Goal: Task Accomplishment & Management: Use online tool/utility

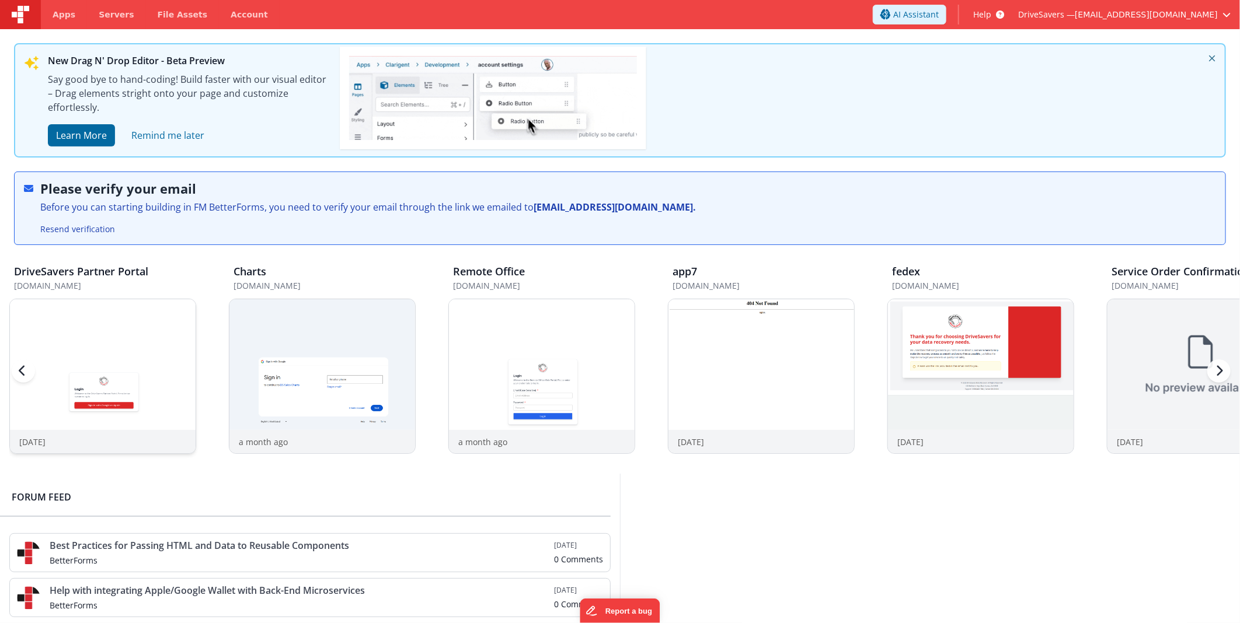
click at [71, 345] on img at bounding box center [103, 392] width 186 height 186
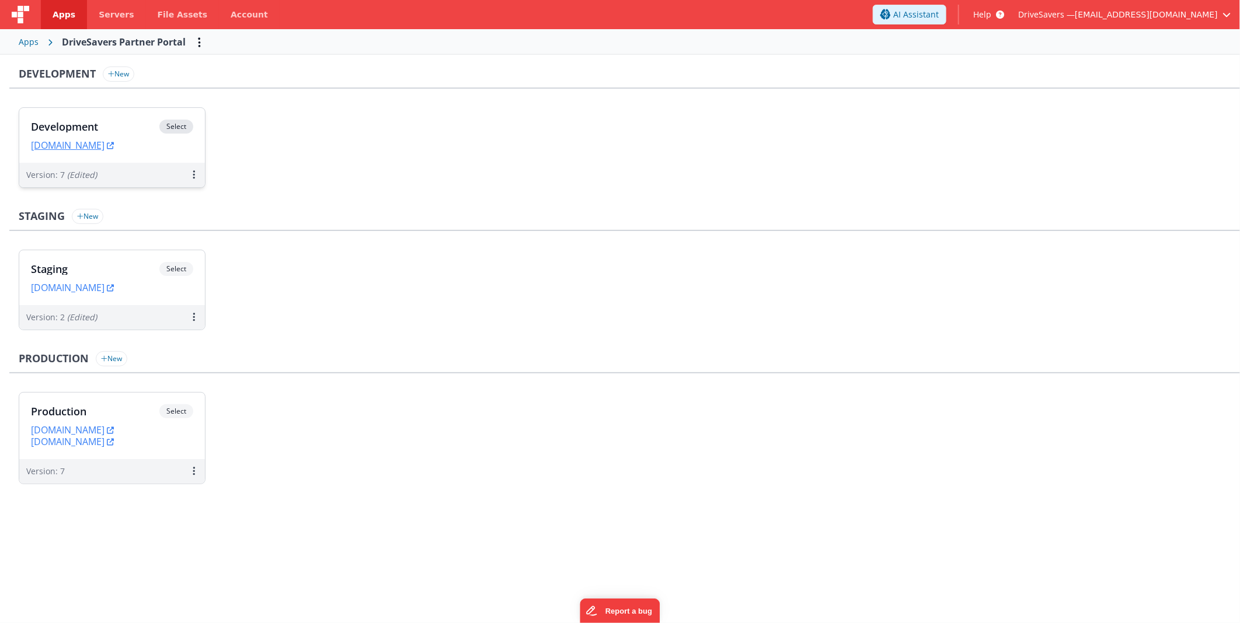
click at [127, 118] on div "Development Select URLs devpartners.drivesavers.com" at bounding box center [112, 135] width 186 height 55
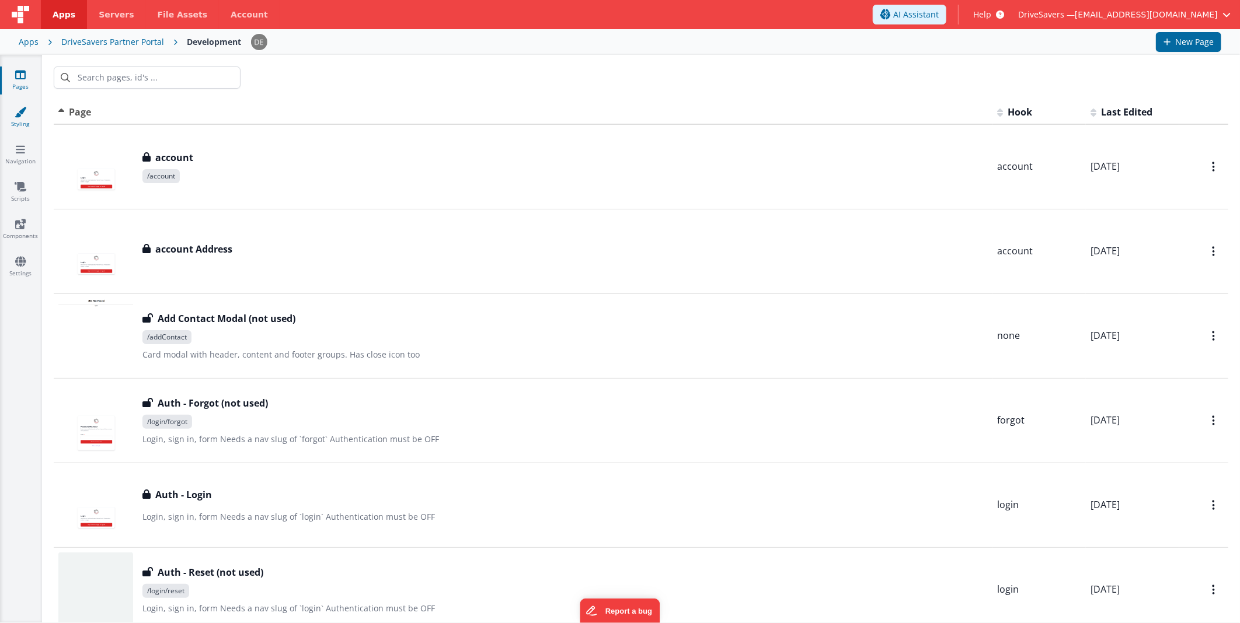
click at [30, 110] on link "Styling" at bounding box center [20, 117] width 42 height 23
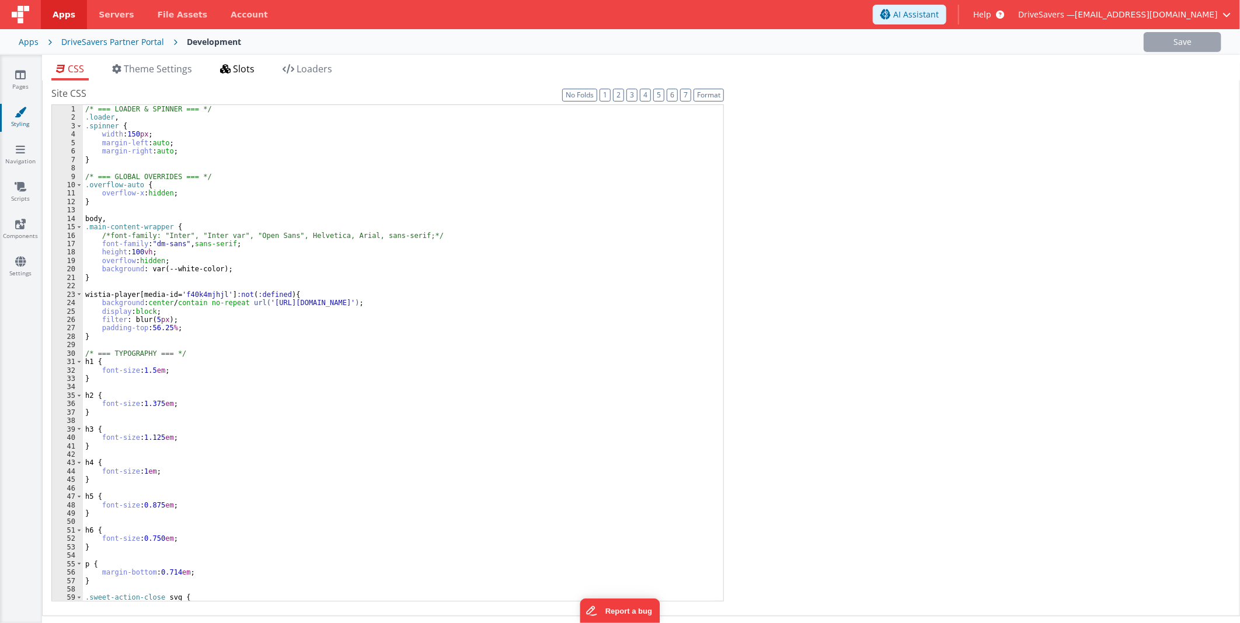
click at [221, 77] on li "Slots" at bounding box center [237, 71] width 44 height 19
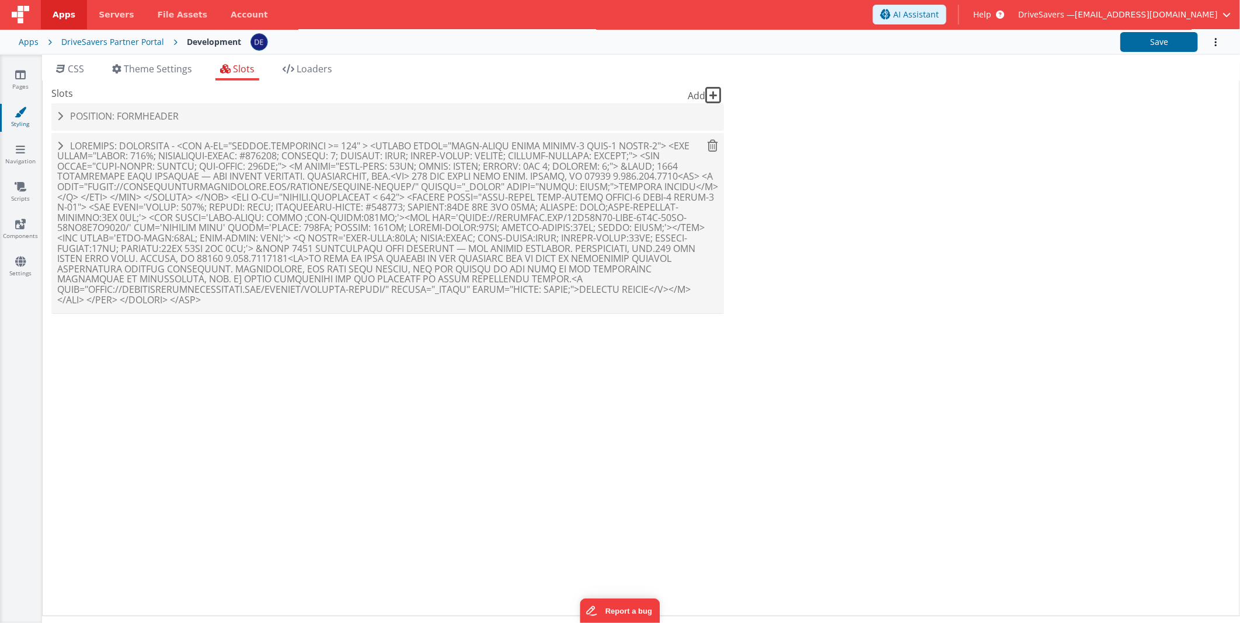
click at [176, 181] on span at bounding box center [387, 222] width 661 height 167
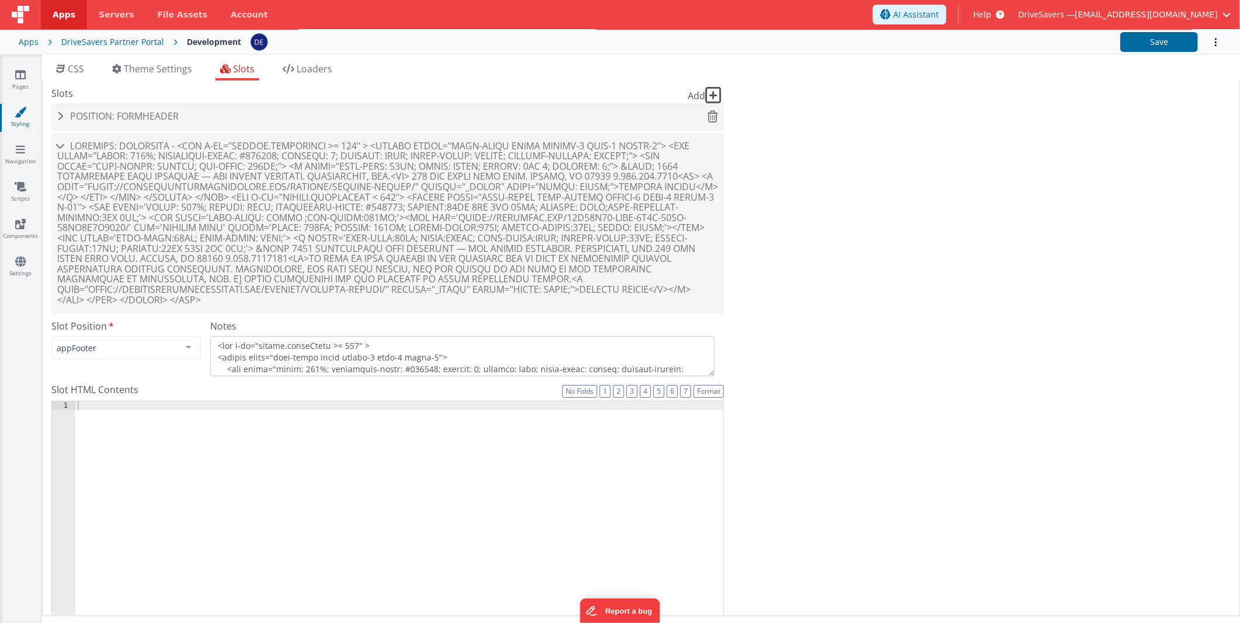
click at [145, 166] on span at bounding box center [387, 222] width 661 height 167
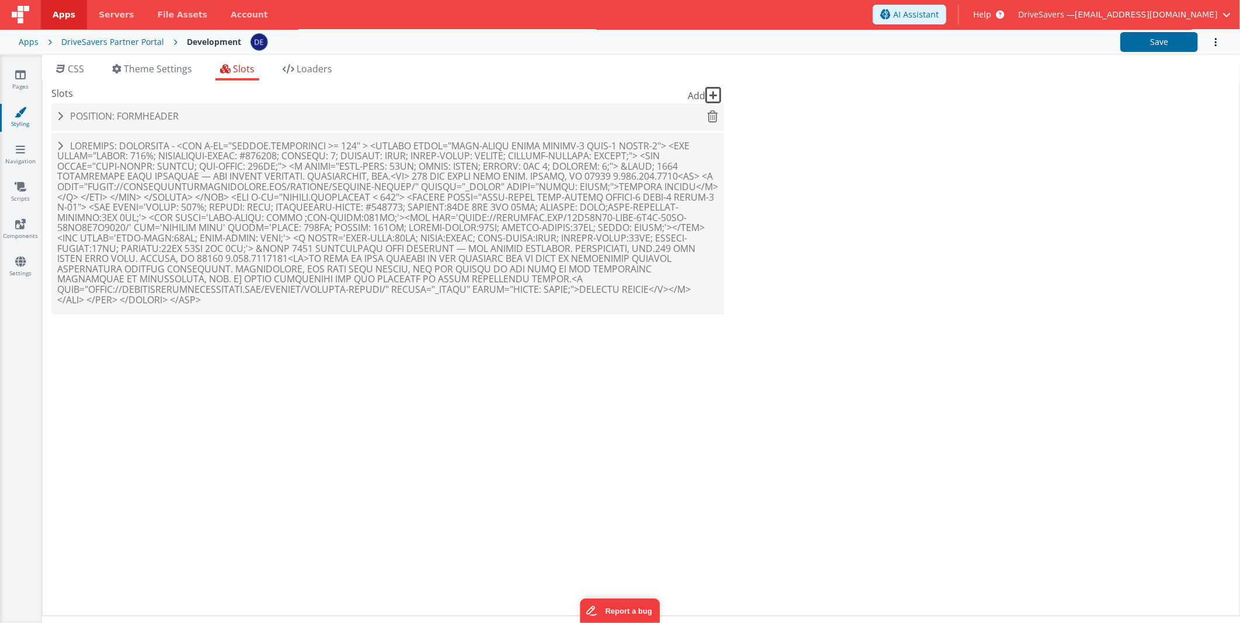
click at [162, 106] on div "Position: formHeader" at bounding box center [387, 116] width 672 height 27
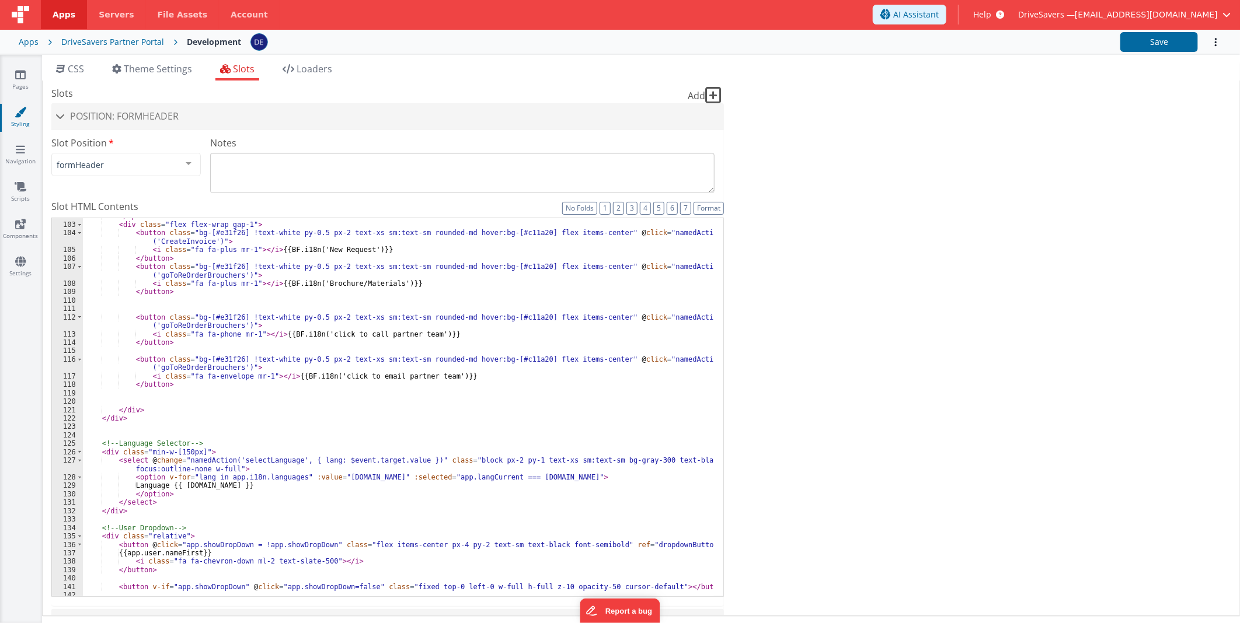
scroll to position [970, 0]
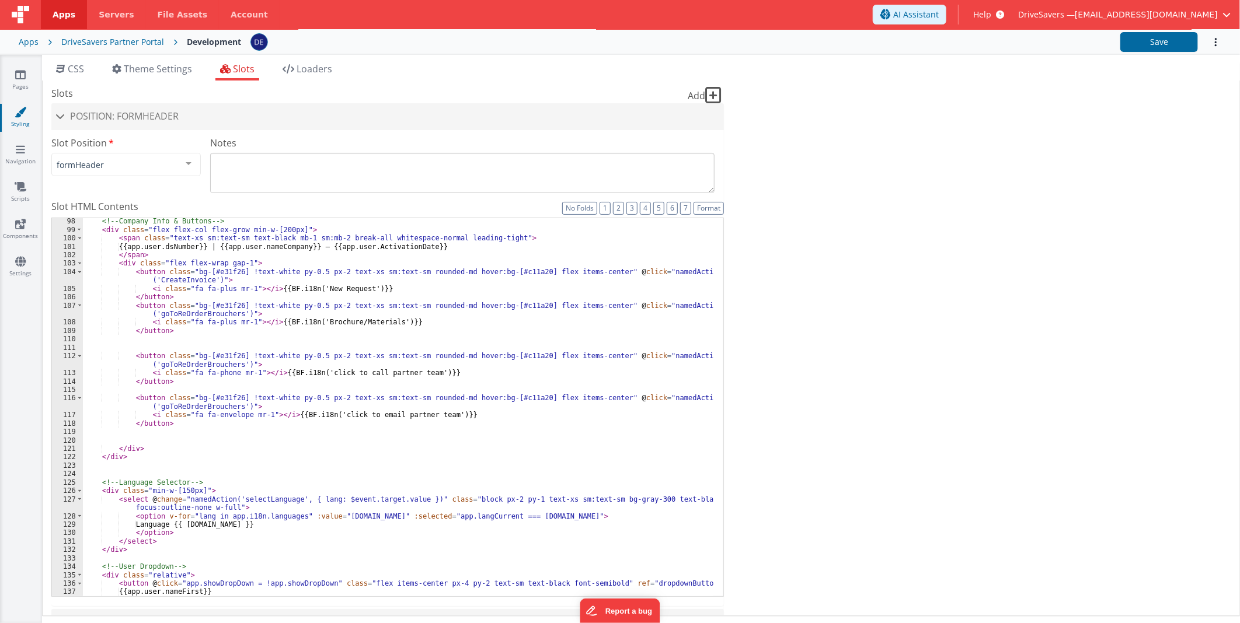
click at [343, 418] on div "<!-- Company Info & Buttons --> < div class = "flex flex-col flex-grow min-w-[2…" at bounding box center [398, 414] width 630 height 395
click at [343, 430] on div "<!-- Company Info & Buttons --> < div class = "flex flex-col flex-grow min-w-[2…" at bounding box center [398, 414] width 630 height 395
click at [214, 361] on div "<!-- Company Info & Buttons --> < div class = "flex flex-col flex-grow min-w-[2…" at bounding box center [398, 414] width 630 height 395
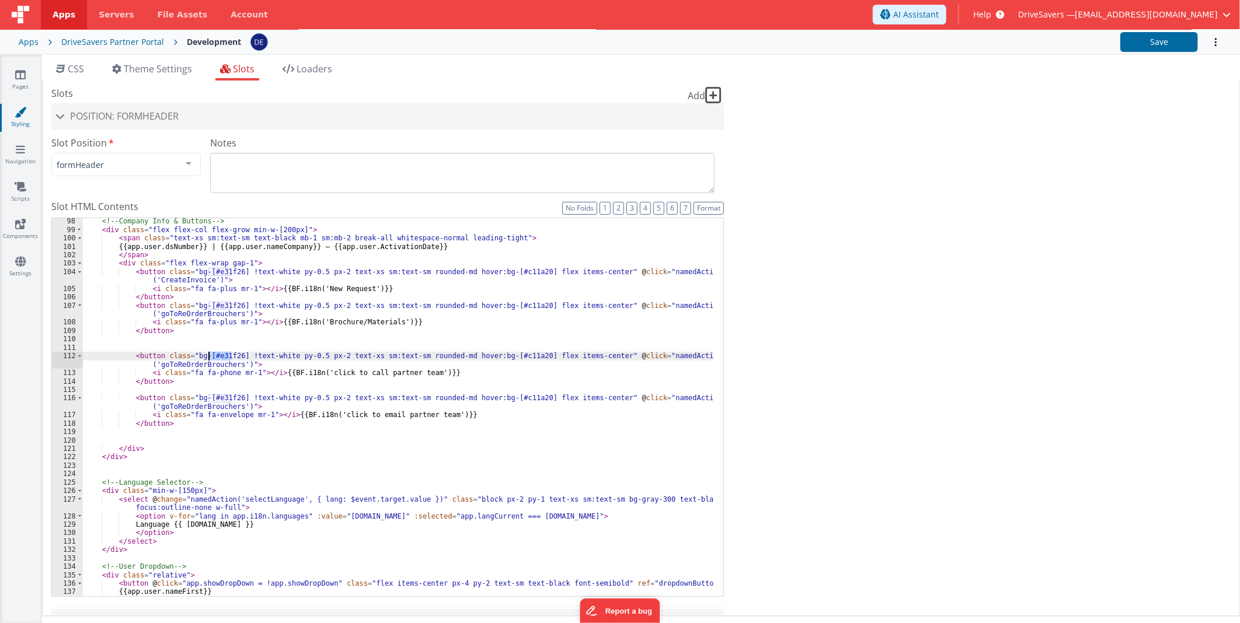
click at [214, 361] on div "<!-- Company Info & Buttons --> < div class = "flex flex-col flex-grow min-w-[2…" at bounding box center [398, 414] width 630 height 395
click at [209, 364] on div "<!-- Company Info & Buttons --> < div class = "flex flex-col flex-grow min-w-[2…" at bounding box center [398, 414] width 630 height 395
click at [220, 362] on div "<!-- Company Info & Buttons --> < div class = "flex flex-col flex-grow min-w-[2…" at bounding box center [398, 414] width 630 height 395
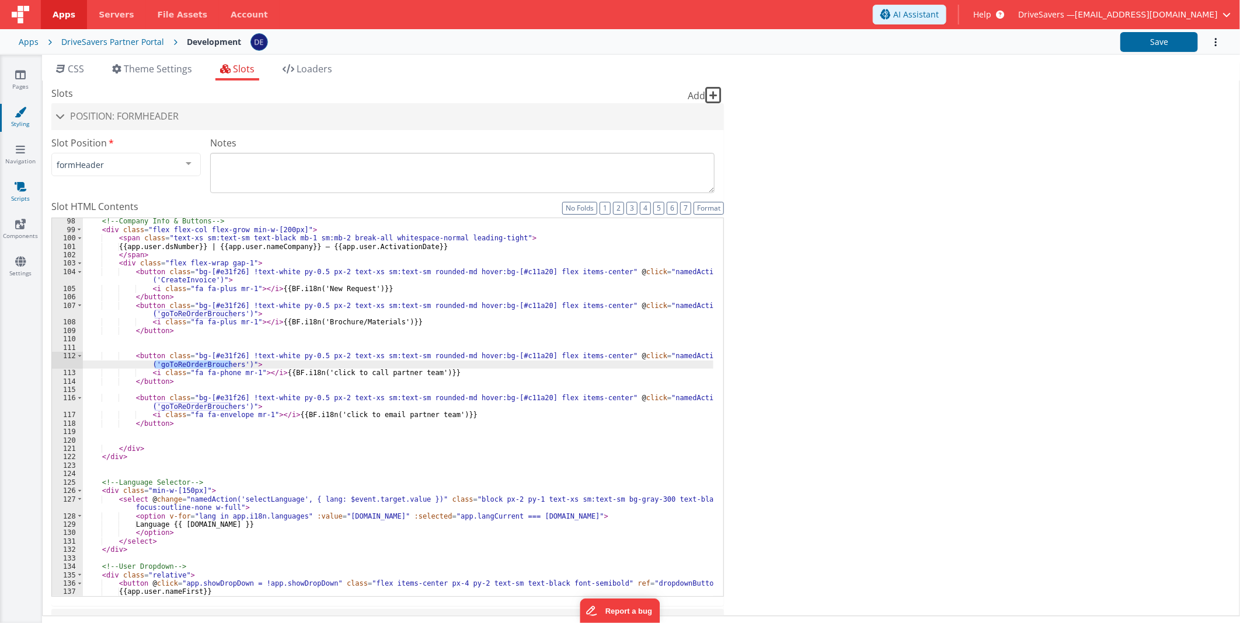
click at [3, 194] on link "Scripts" at bounding box center [20, 192] width 42 height 23
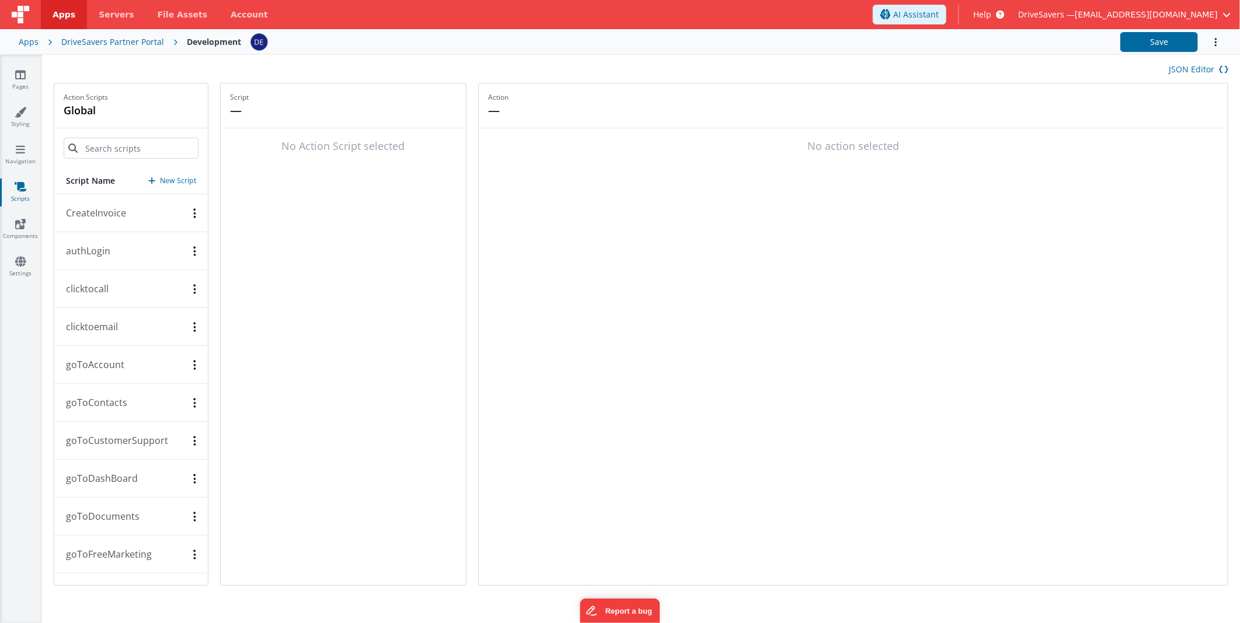
click at [121, 292] on button "clicktocall" at bounding box center [130, 289] width 153 height 38
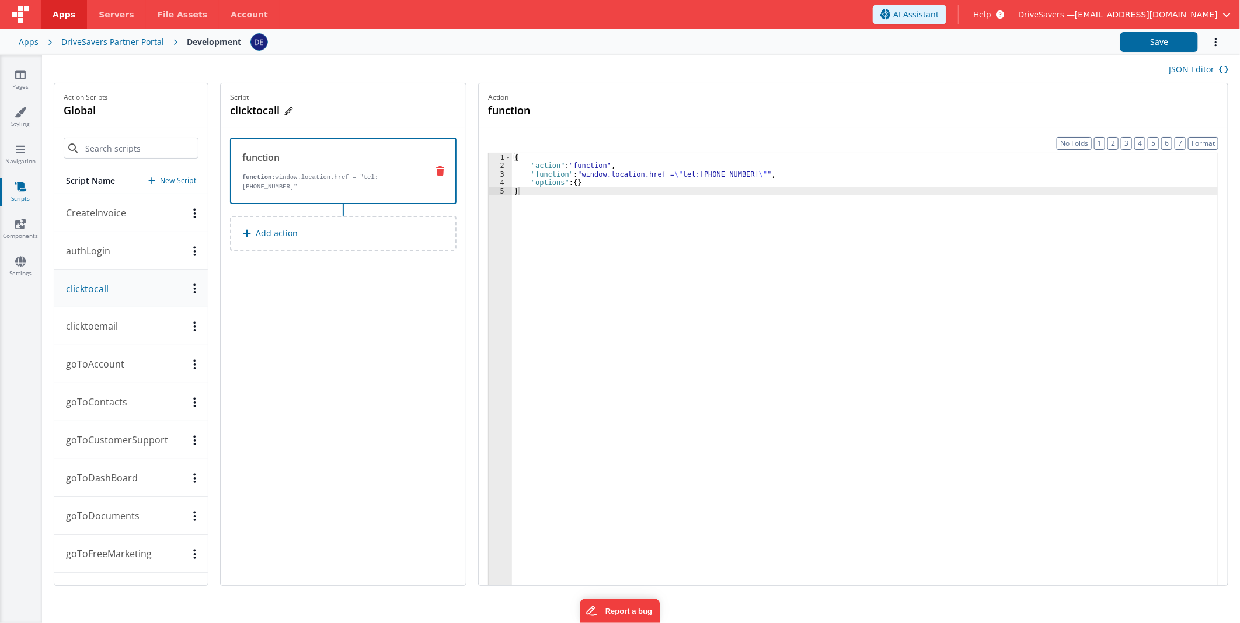
click at [254, 109] on h4 "clicktocall" at bounding box center [317, 110] width 175 height 16
click at [254, 109] on input "clicktocall" at bounding box center [288, 110] width 117 height 16
click at [315, 330] on div "Script clicktocall function function: window.location.href = "tel:8883919341" A…" at bounding box center [343, 334] width 245 height 502
click at [27, 117] on link "Styling" at bounding box center [20, 117] width 42 height 23
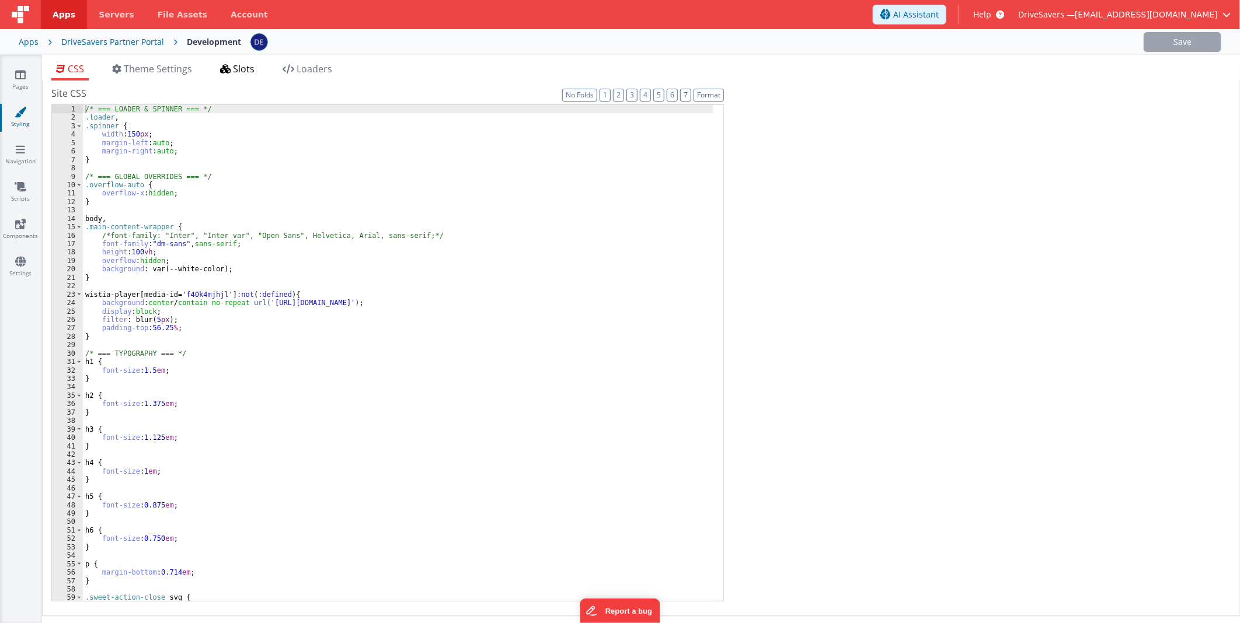
click at [240, 67] on span "Slots" at bounding box center [244, 68] width 22 height 13
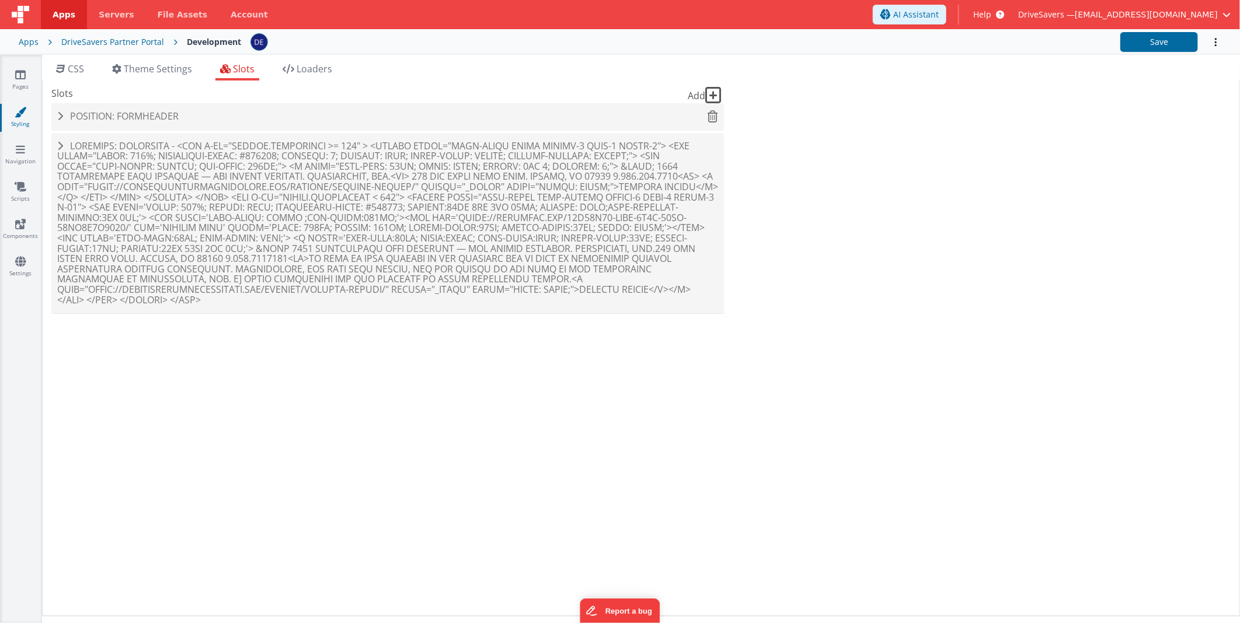
click at [197, 118] on h4 "Position: formHeader" at bounding box center [387, 116] width 661 height 11
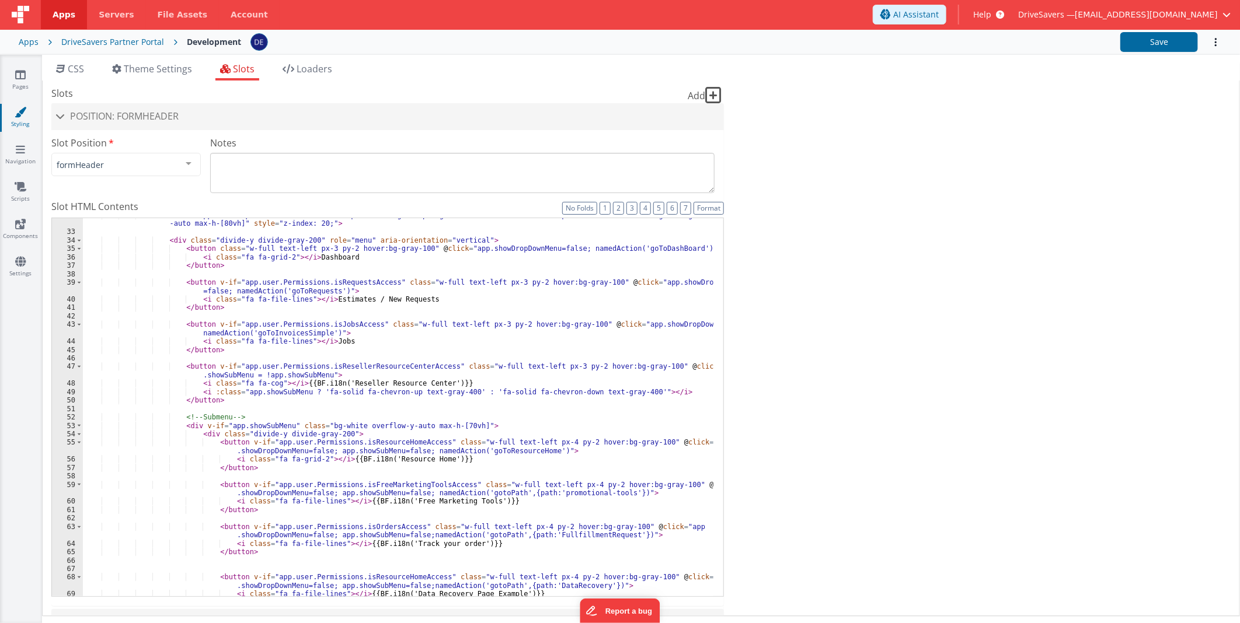
scroll to position [427, 0]
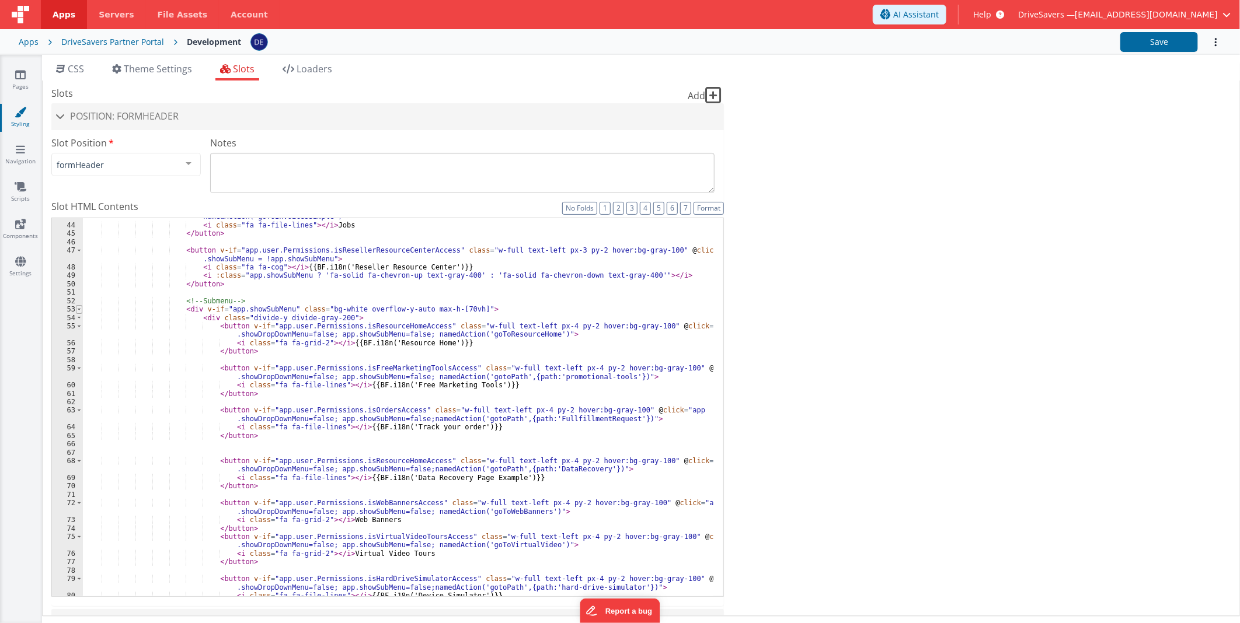
click at [80, 310] on span at bounding box center [79, 309] width 6 height 8
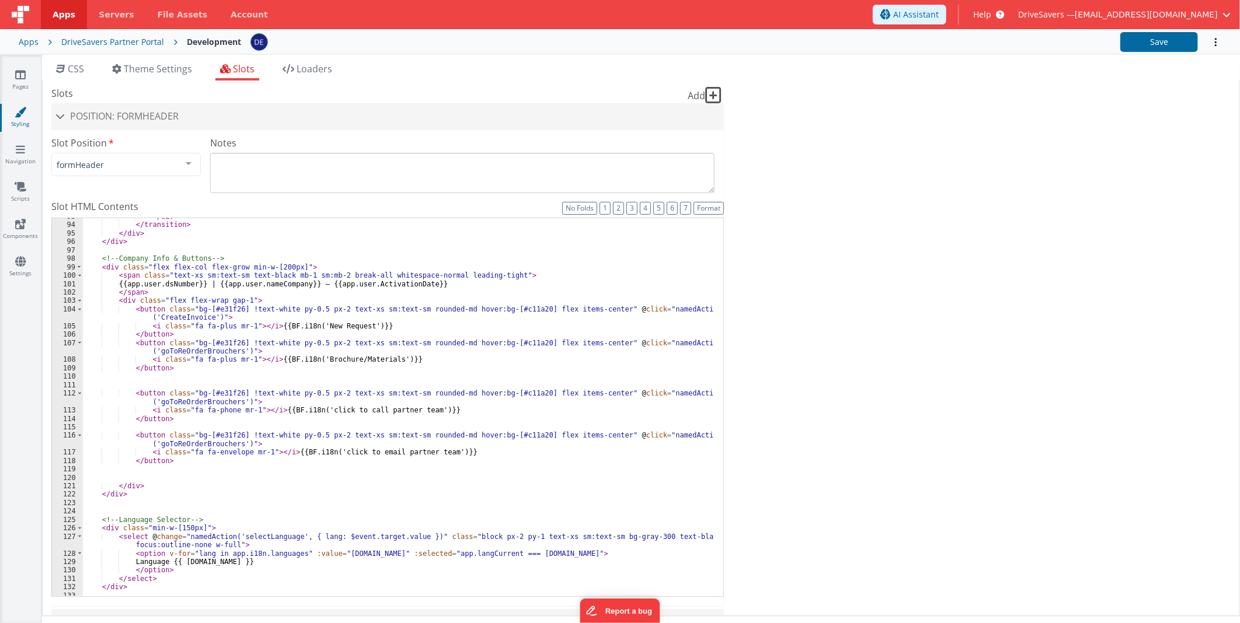
scroll to position [621, 0]
click at [200, 402] on div "</ div > </ transition > </ div > </ div > <!-- Company Info & Buttons --> < di…" at bounding box center [398, 409] width 630 height 395
click at [194, 441] on div "</ div > </ transition > </ div > </ div > <!-- Company Info & Buttons --> < di…" at bounding box center [398, 409] width 630 height 395
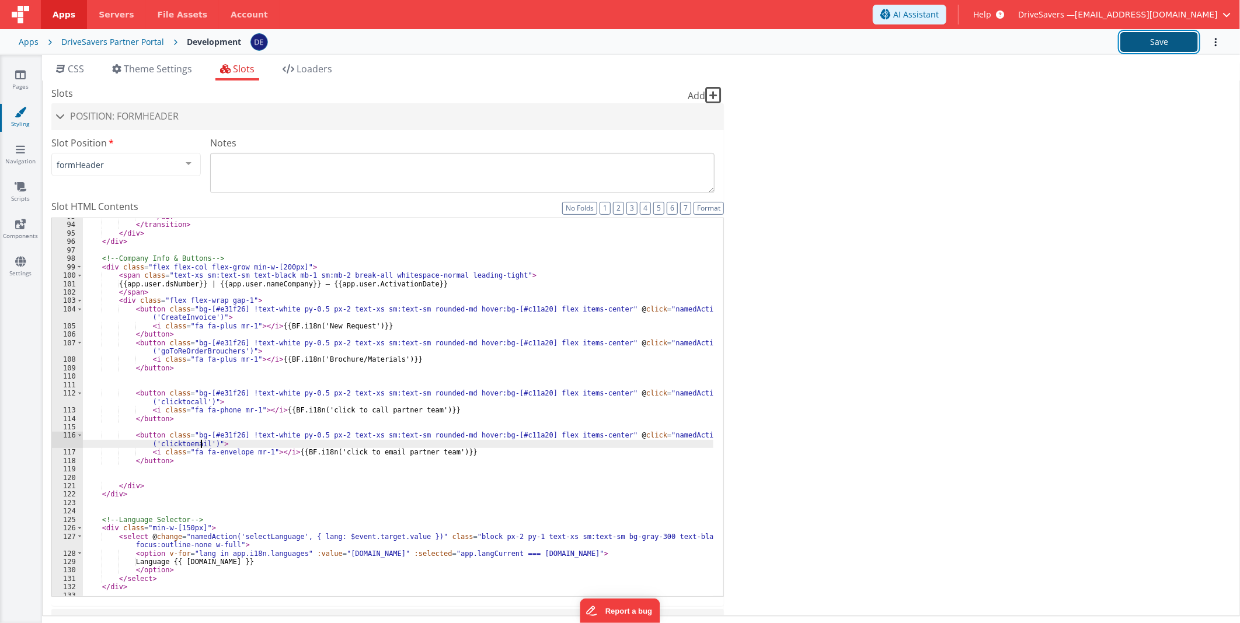
click at [1124, 38] on button "Save" at bounding box center [1159, 42] width 78 height 20
click at [20, 182] on icon at bounding box center [21, 187] width 12 height 12
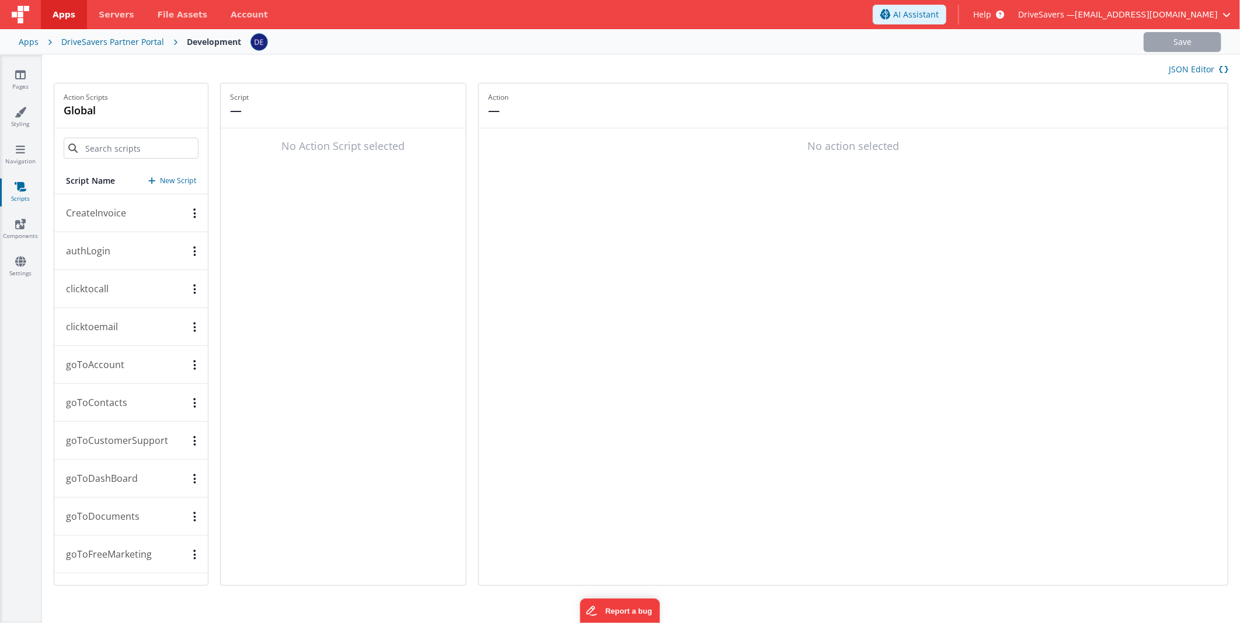
click at [125, 313] on button "clicktoemail" at bounding box center [130, 327] width 153 height 38
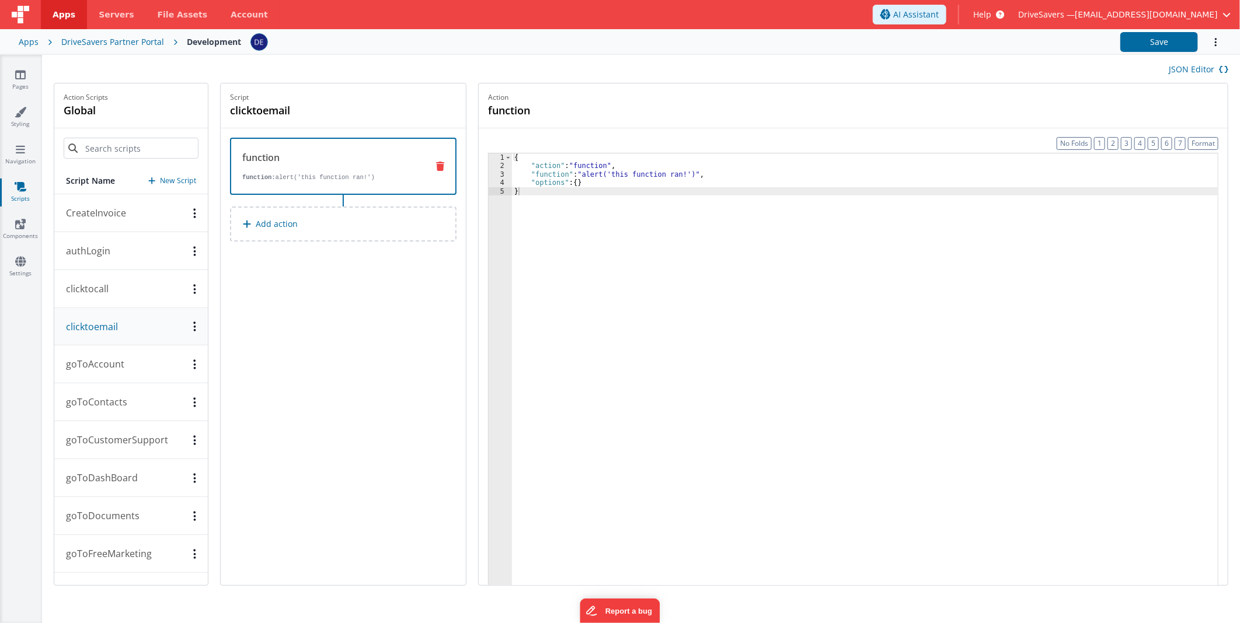
click at [110, 284] on button "clicktocall" at bounding box center [130, 289] width 153 height 38
click at [657, 174] on div "{ "action" : "function" , "function" : "window.location.href = \" tel:888391934…" at bounding box center [865, 395] width 706 height 485
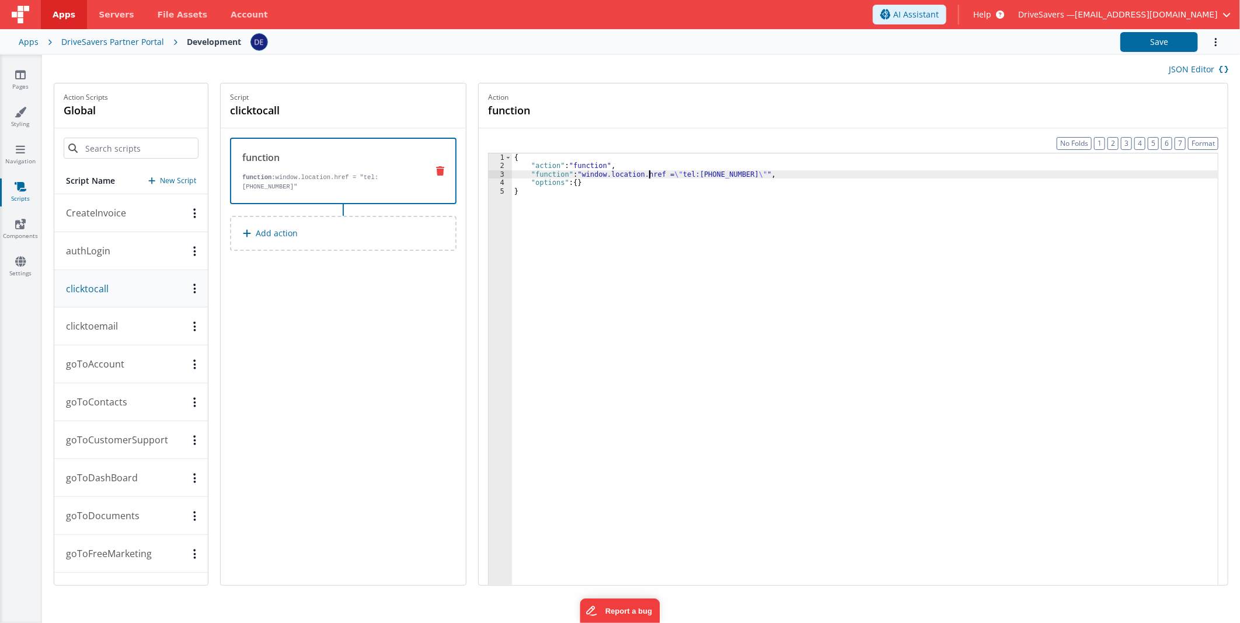
click at [133, 321] on button "clicktoemail" at bounding box center [130, 327] width 153 height 38
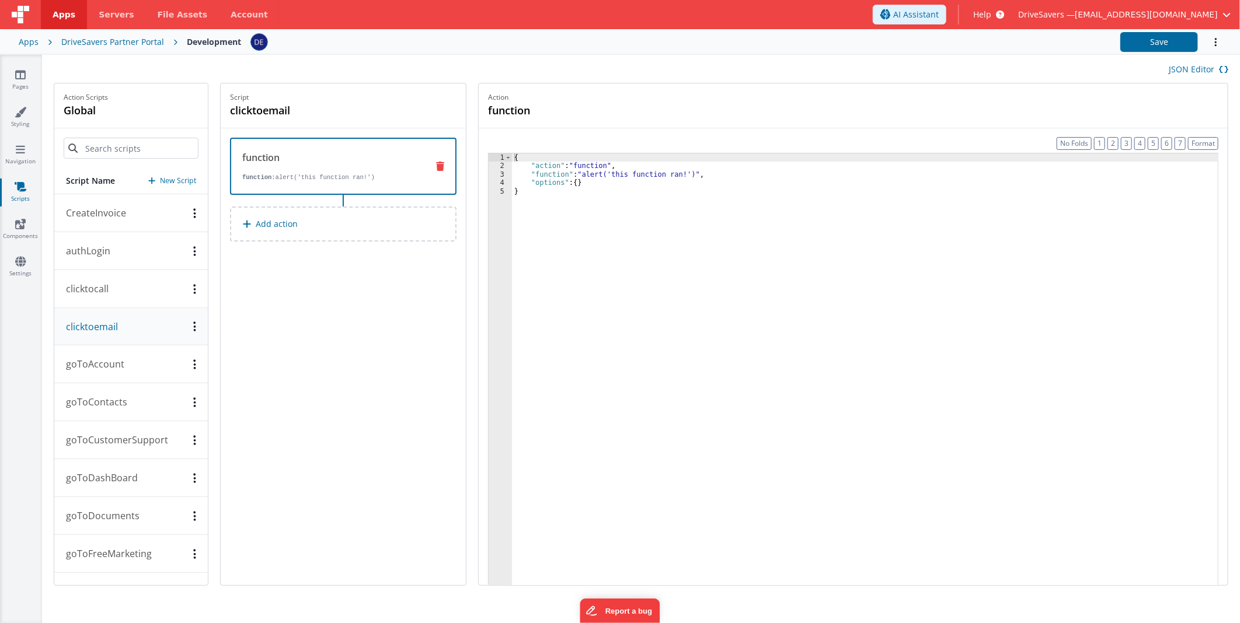
click at [130, 301] on button "clicktocall" at bounding box center [130, 289] width 153 height 38
click at [623, 175] on div "{ "action" : "function" , "function" : "window.location.href = \" tel:888391934…" at bounding box center [865, 395] width 706 height 485
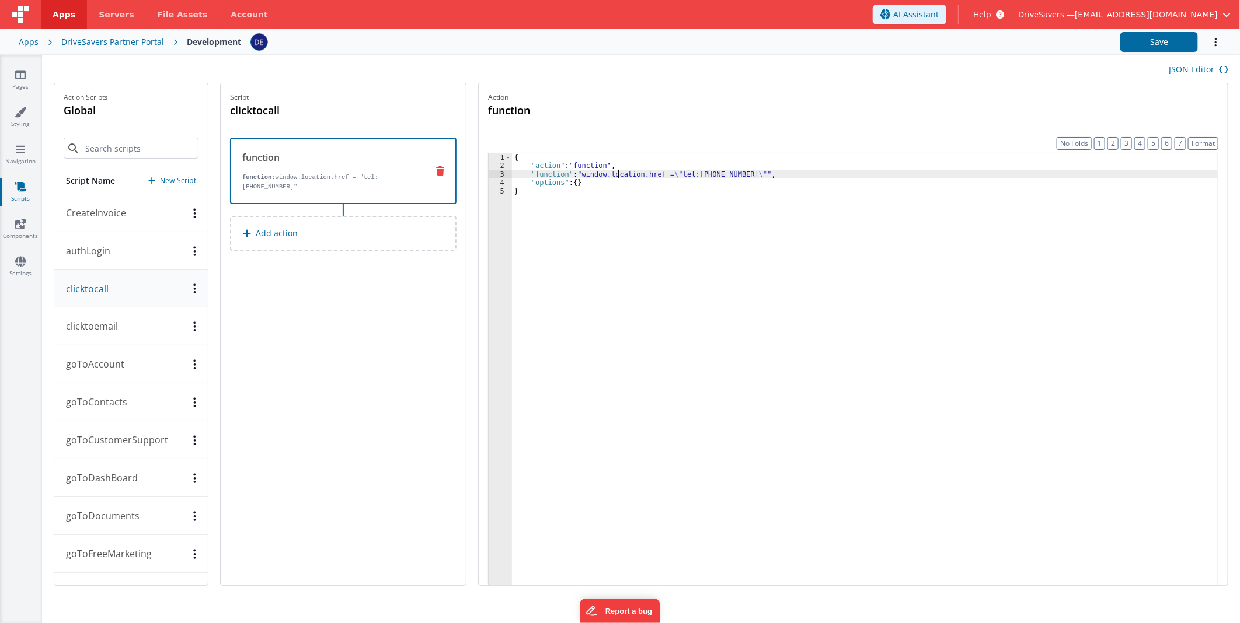
click at [497, 178] on div "3" at bounding box center [499, 174] width 23 height 8
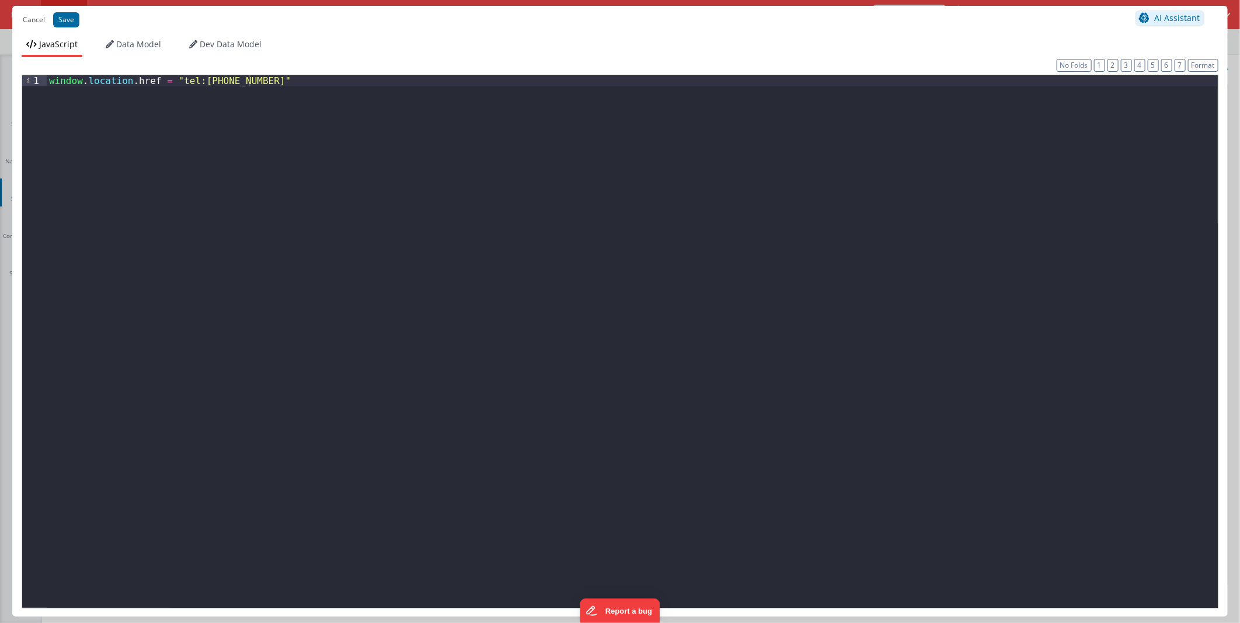
click at [497, 178] on div "window . location . href = "tel:8883919341"" at bounding box center [632, 354] width 1171 height 559
click at [32, 25] on button "Cancel" at bounding box center [34, 20] width 34 height 16
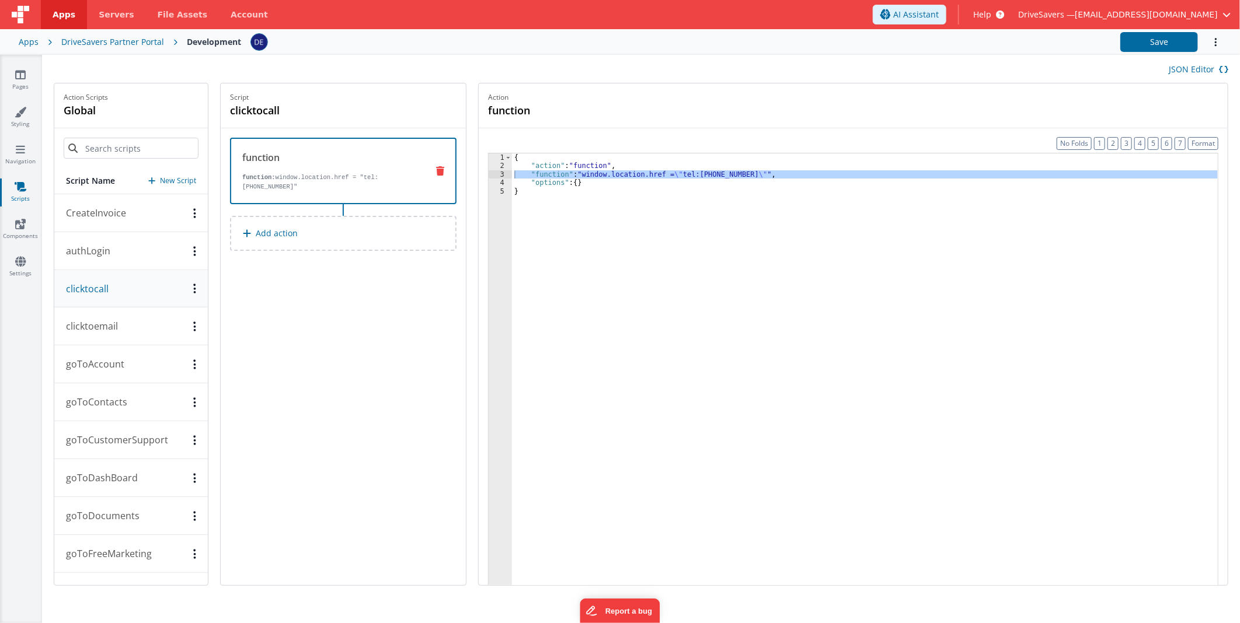
click at [153, 327] on button "clicktoemail" at bounding box center [130, 327] width 153 height 38
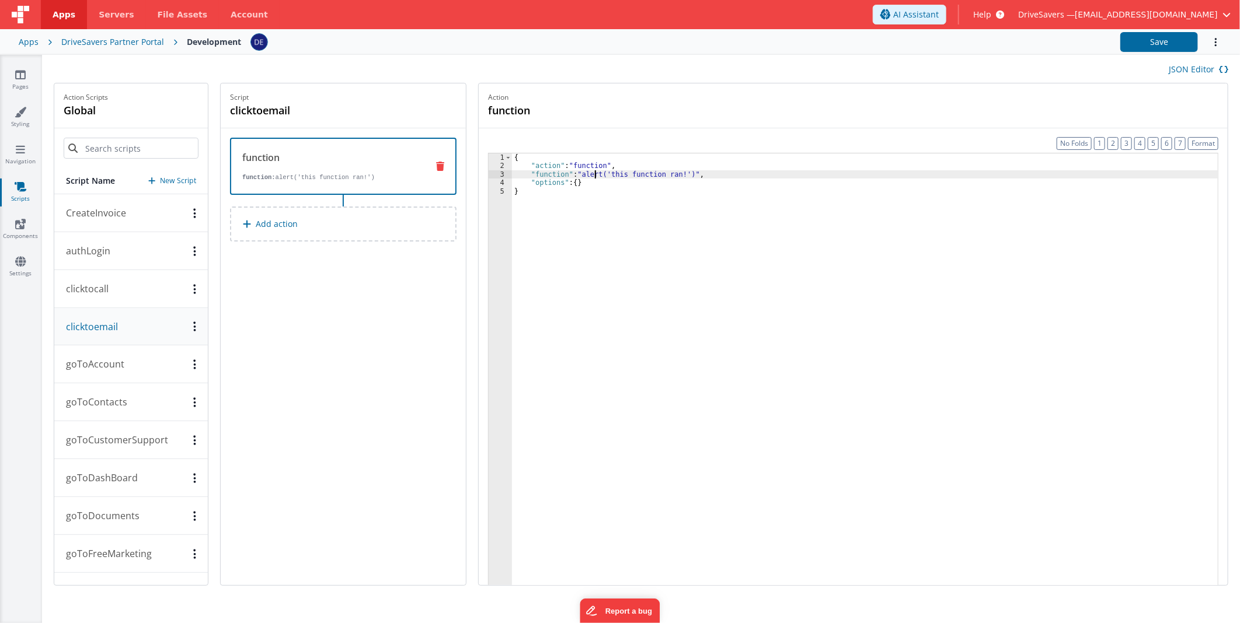
click at [602, 174] on div "{ "action" : "function" , "function" : "alert('this function ran!')" , "options…" at bounding box center [865, 395] width 706 height 485
click at [504, 176] on div "3" at bounding box center [499, 174] width 23 height 8
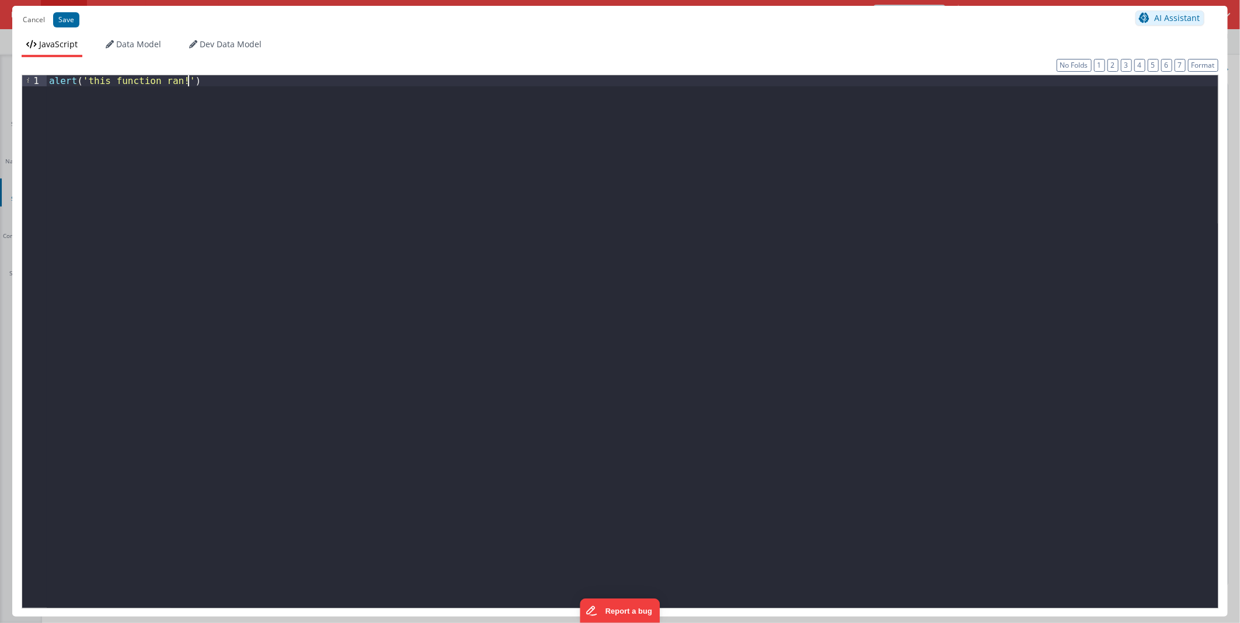
click at [451, 202] on div "alert ( 'this function ran!' )" at bounding box center [632, 352] width 1171 height 554
click at [221, 82] on div "window . location . href = "mailto:example@email.com" ;" at bounding box center [632, 352] width 1171 height 554
drag, startPoint x: 221, startPoint y: 82, endPoint x: 285, endPoint y: 81, distance: 64.2
click at [285, 81] on div "window . location . href = "mailto:example@email.com" ;" at bounding box center [632, 352] width 1171 height 554
click at [62, 20] on button "Save" at bounding box center [66, 19] width 26 height 15
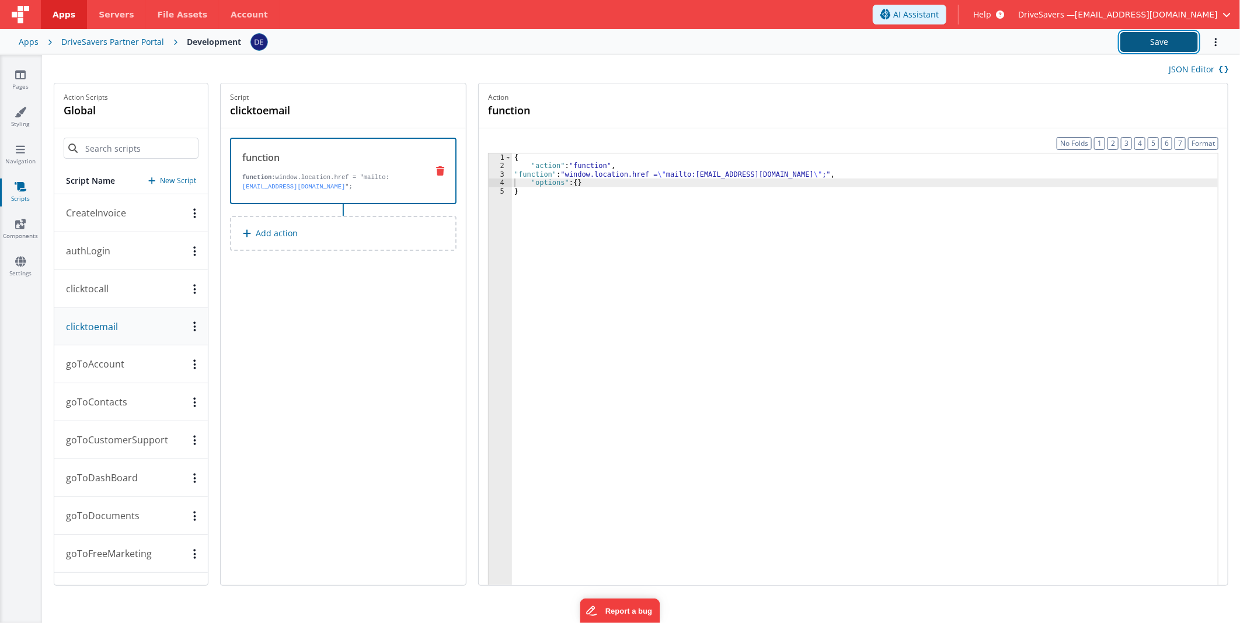
click at [1184, 44] on button "Save" at bounding box center [1159, 42] width 78 height 20
click at [605, 177] on div "{ "action" : "function" , "function" : "window.location.href = \" mailto:resell…" at bounding box center [865, 395] width 706 height 485
click at [500, 174] on div "3" at bounding box center [499, 174] width 23 height 8
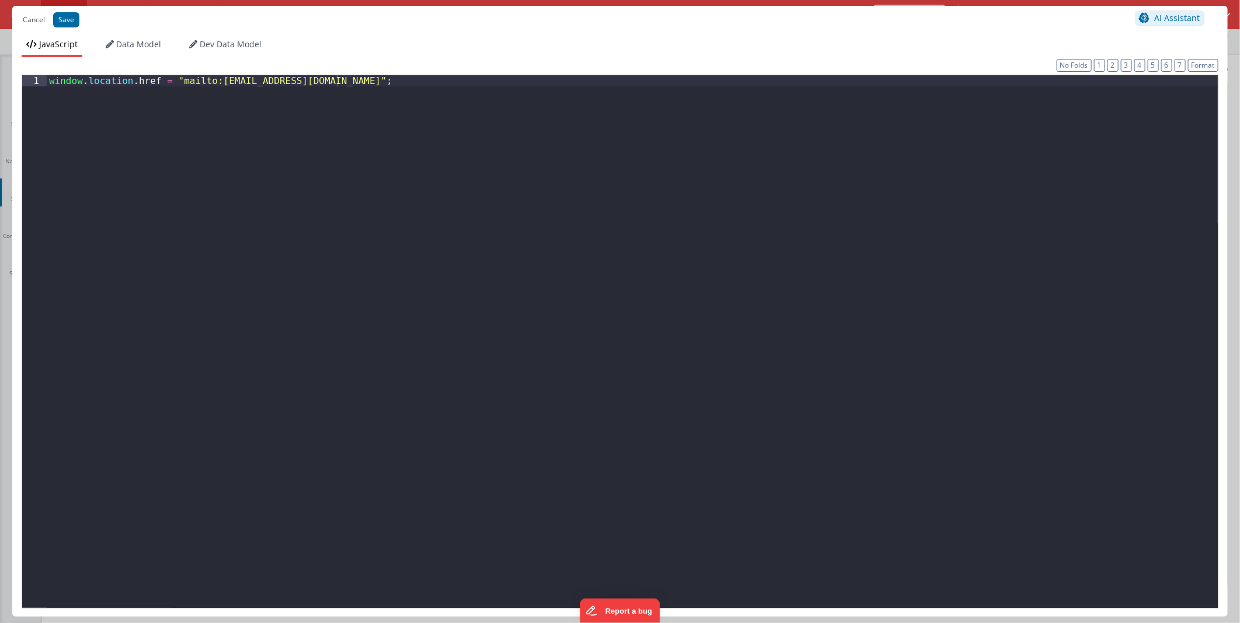
click at [823, 170] on div "window . location . href = "mailto:reseller@drivesavrs.com" ;" at bounding box center [632, 352] width 1171 height 554
click at [71, 22] on button "Save" at bounding box center [66, 19] width 26 height 15
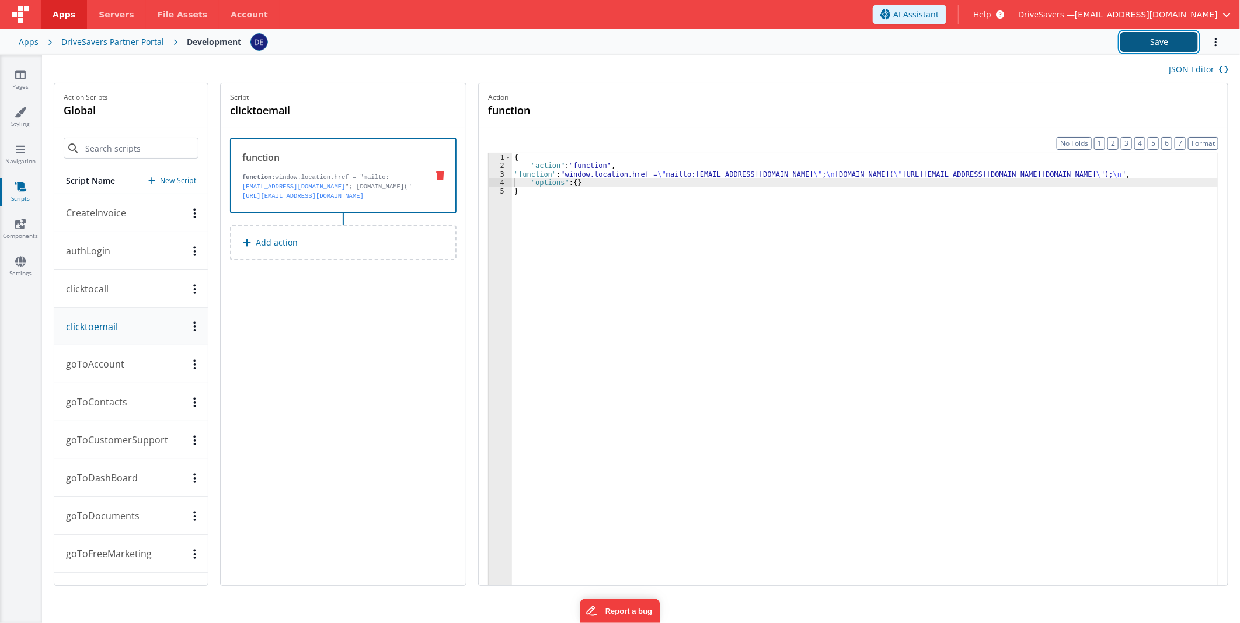
click at [1161, 35] on button "Save" at bounding box center [1159, 42] width 78 height 20
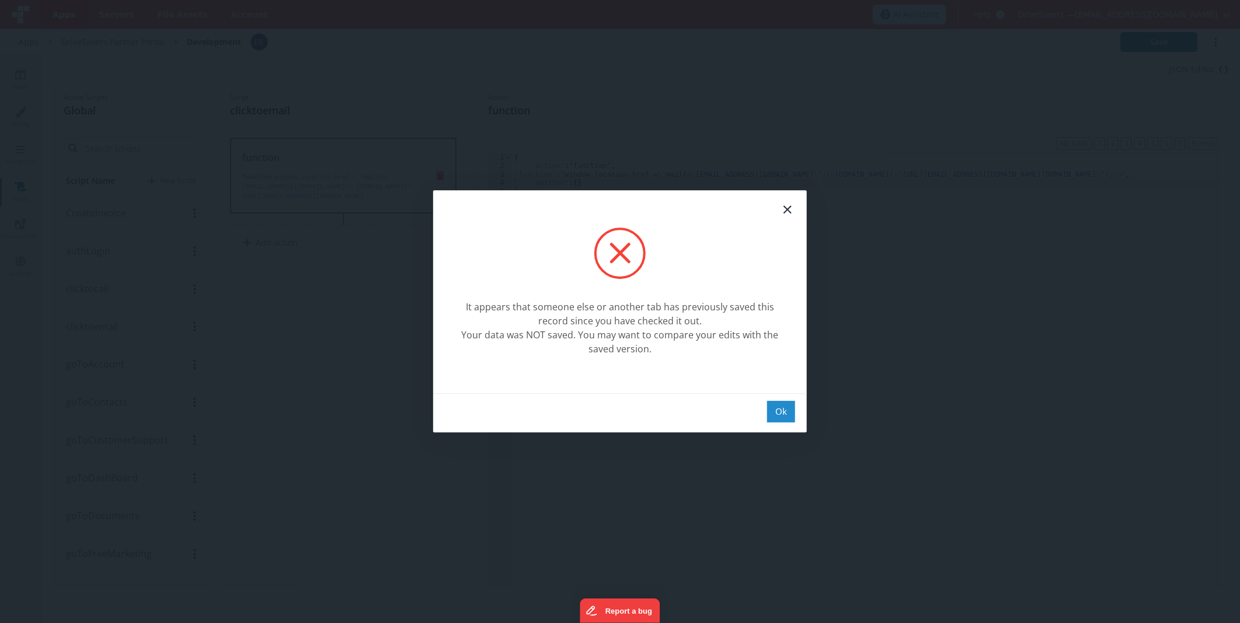
click at [777, 410] on div "Ok" at bounding box center [781, 412] width 28 height 22
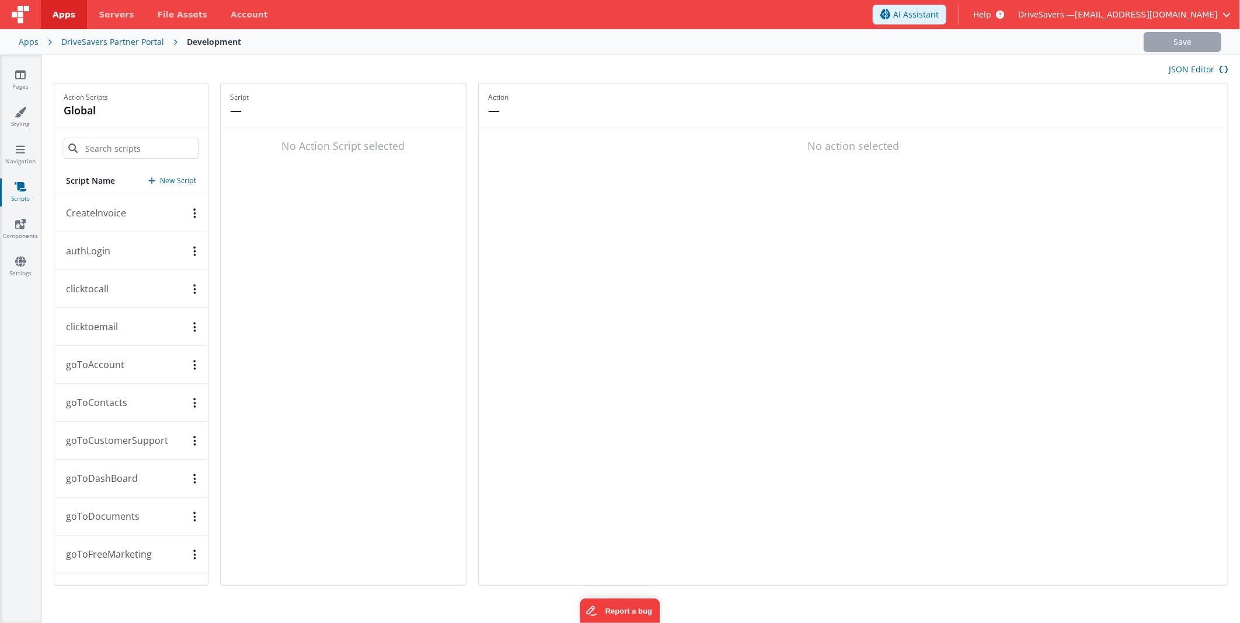
click at [127, 289] on button "clicktocall" at bounding box center [130, 289] width 153 height 38
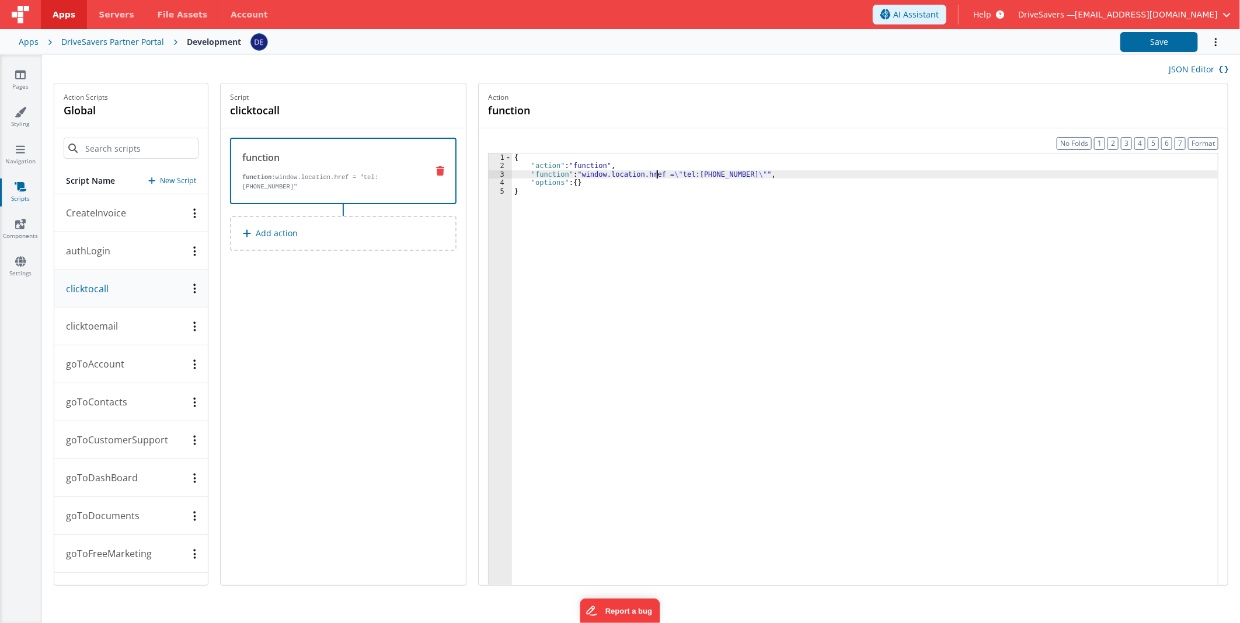
click at [663, 174] on div "{ "action" : "function" , "function" : "window.location.href = \" tel:888391934…" at bounding box center [865, 395] width 706 height 485
click at [127, 333] on button "clicktoemail" at bounding box center [130, 327] width 153 height 38
click at [669, 177] on div "{ "action" : "function" , "function" : "window.location.href = \" mailto:resell…" at bounding box center [865, 395] width 706 height 485
click at [501, 176] on div "3" at bounding box center [499, 174] width 23 height 8
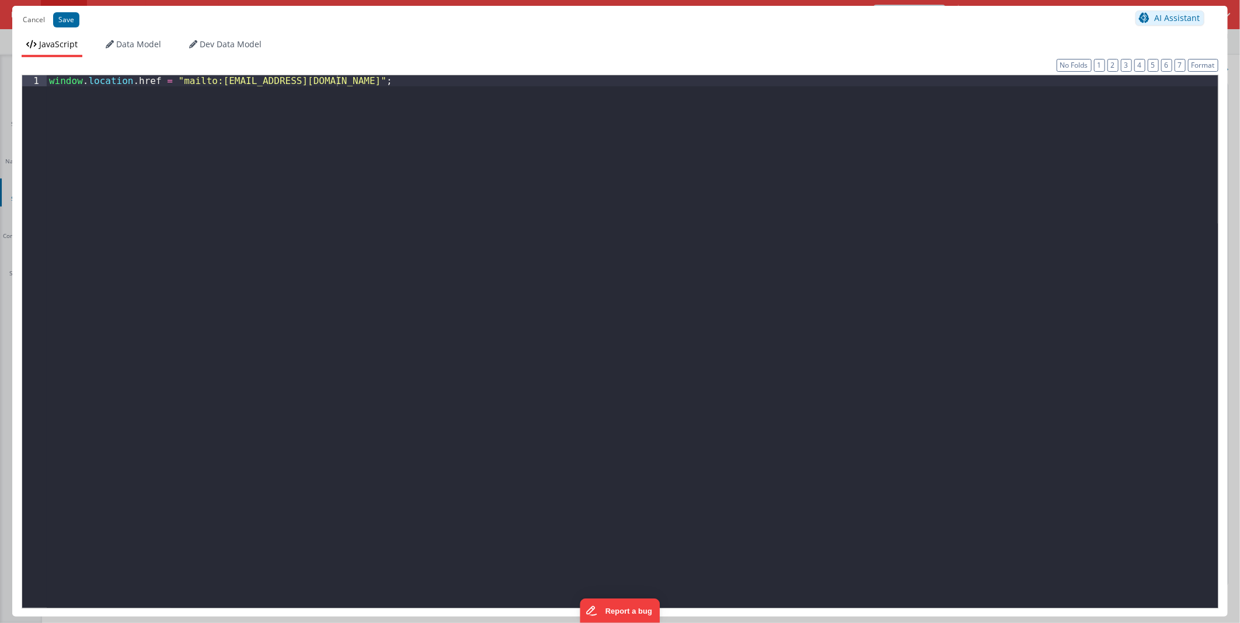
click at [543, 173] on div "window . location . href = "mailto:reseller@drivesavrs.com" ;" at bounding box center [632, 355] width 1171 height 561
click at [61, 14] on button "Save" at bounding box center [66, 19] width 26 height 15
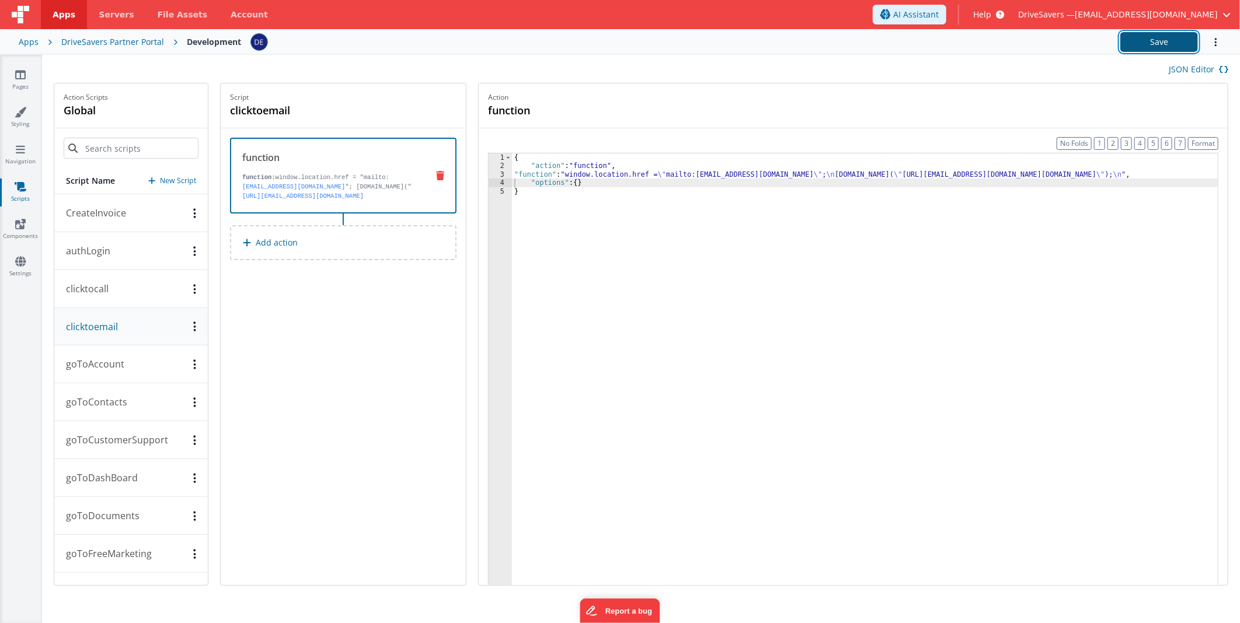
click at [1161, 47] on button "Save" at bounding box center [1159, 42] width 78 height 20
click at [596, 170] on div "{ "action" : "function" , "function" : "window.location.href = \" mailto:resell…" at bounding box center [865, 395] width 706 height 485
click at [603, 174] on div "{ "action" : "function" , "function" : "window.location.href = \" mailto:resell…" at bounding box center [865, 395] width 706 height 485
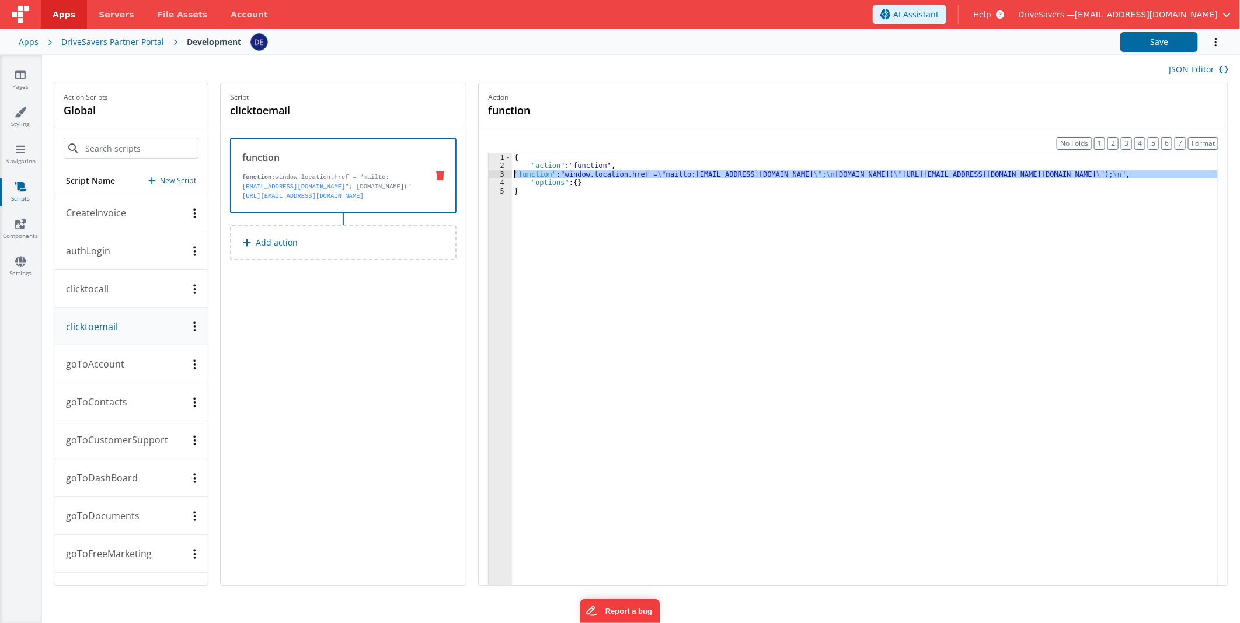
click at [502, 171] on div "3" at bounding box center [499, 174] width 23 height 8
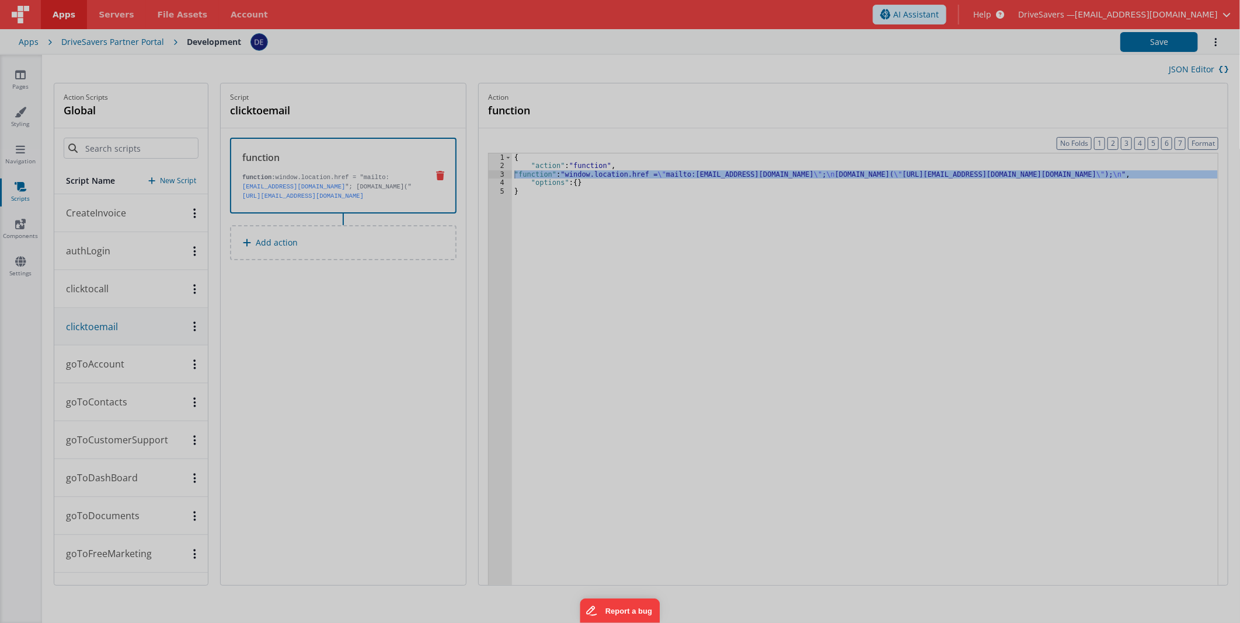
click at [502, 171] on div "window . location . href = "mailto:reseller@drivesavrs.com" ; window . open ( "…" at bounding box center [632, 341] width 1171 height 554
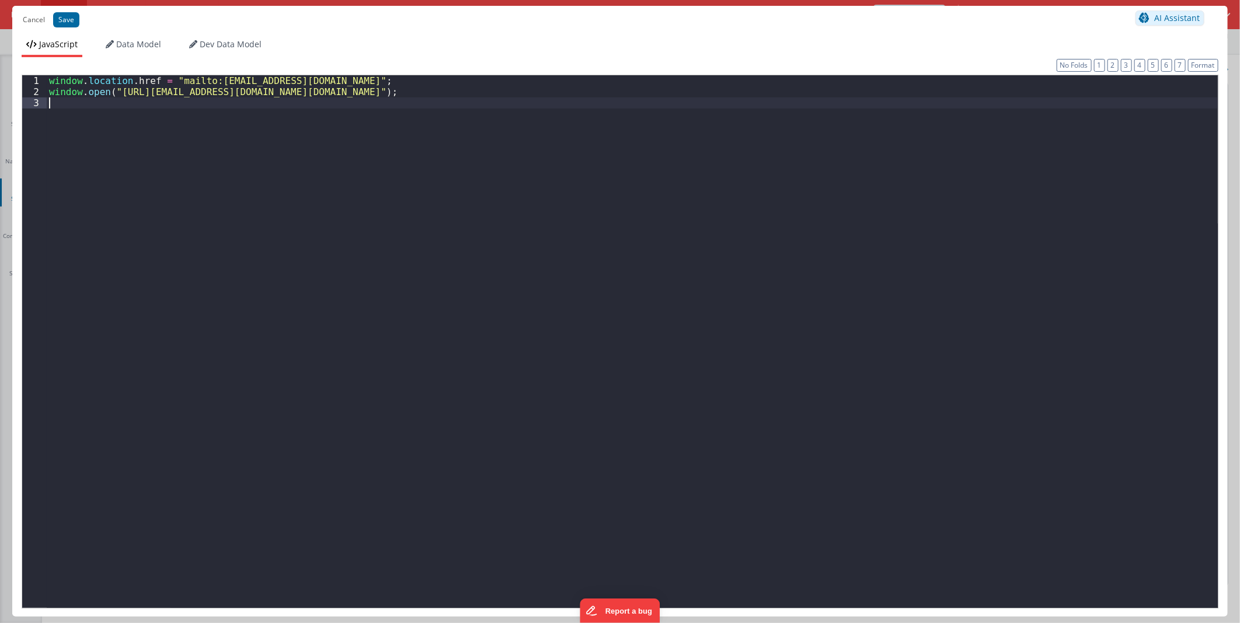
click at [814, 376] on div "window . location . href = "mailto:reseller@drivesavrs.com" ; window . open ( "…" at bounding box center [632, 352] width 1171 height 554
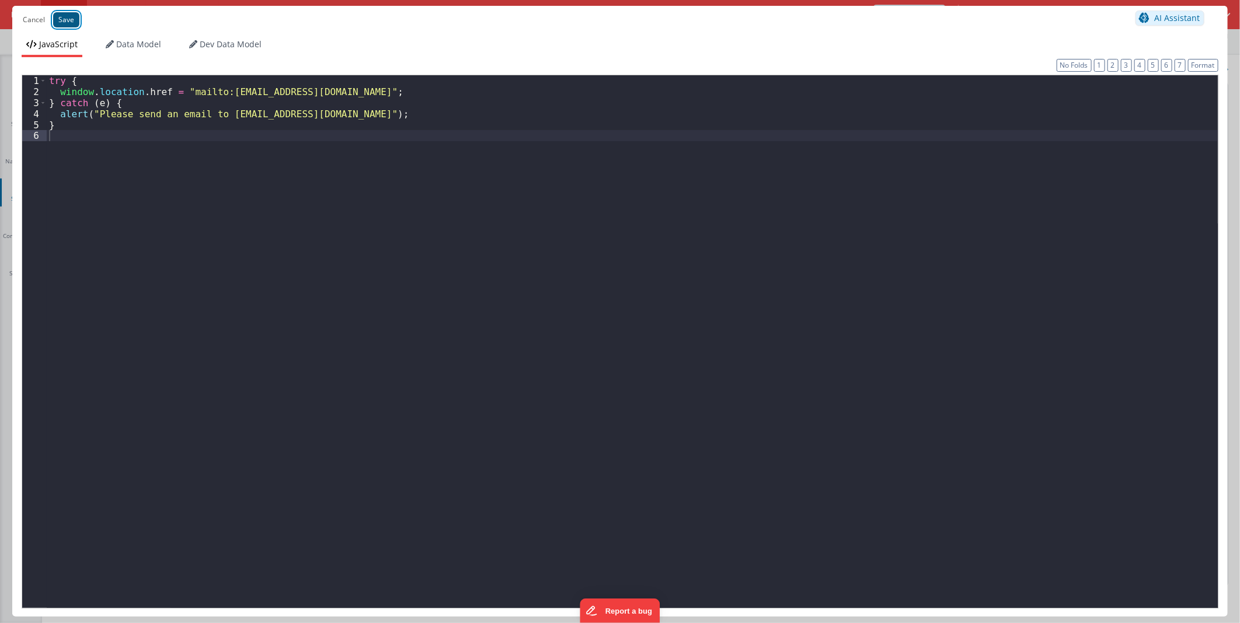
click at [73, 20] on button "Save" at bounding box center [66, 19] width 26 height 15
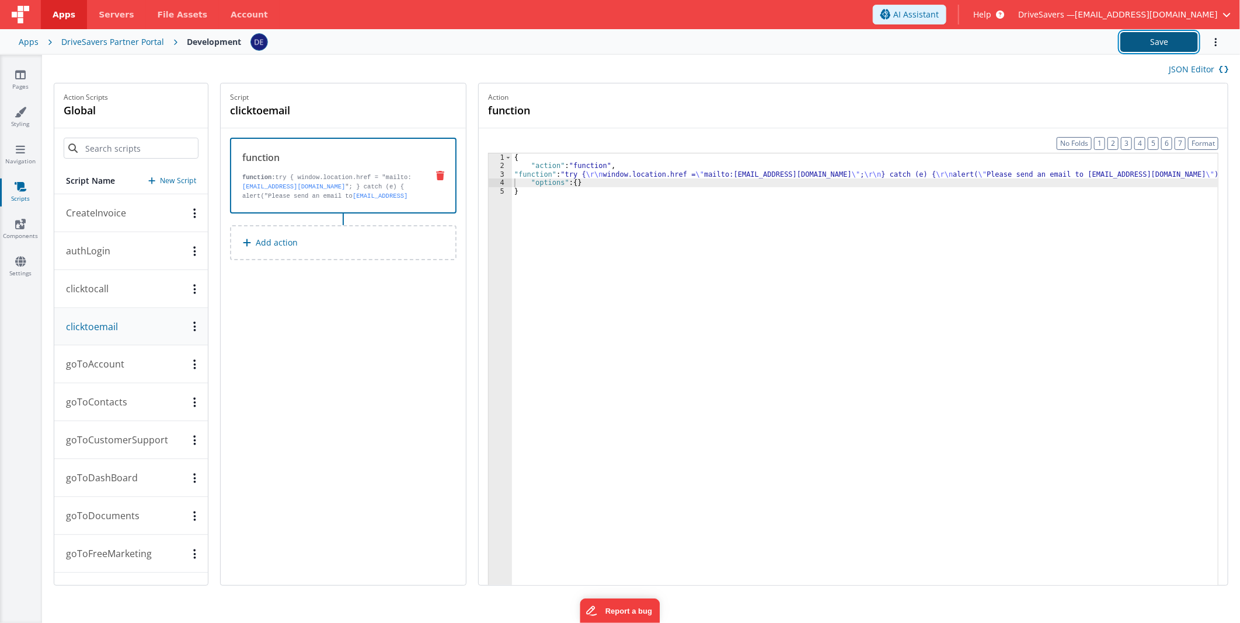
click at [1177, 47] on button "Save" at bounding box center [1159, 42] width 78 height 20
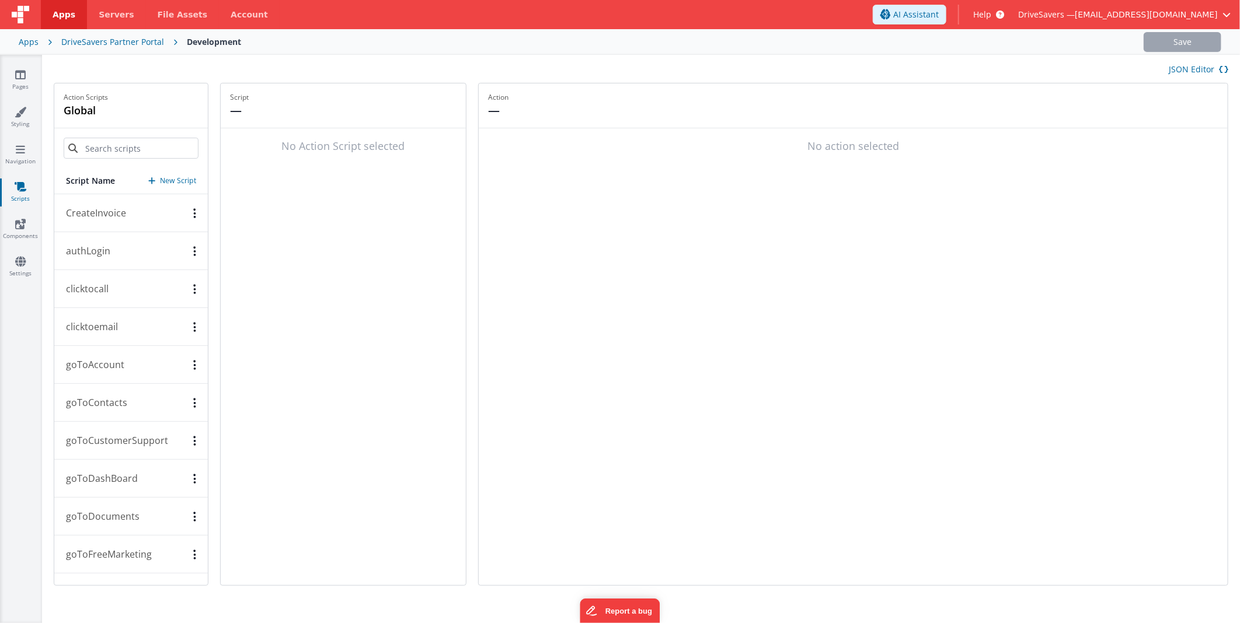
click at [126, 296] on button "clicktocall" at bounding box center [130, 289] width 153 height 38
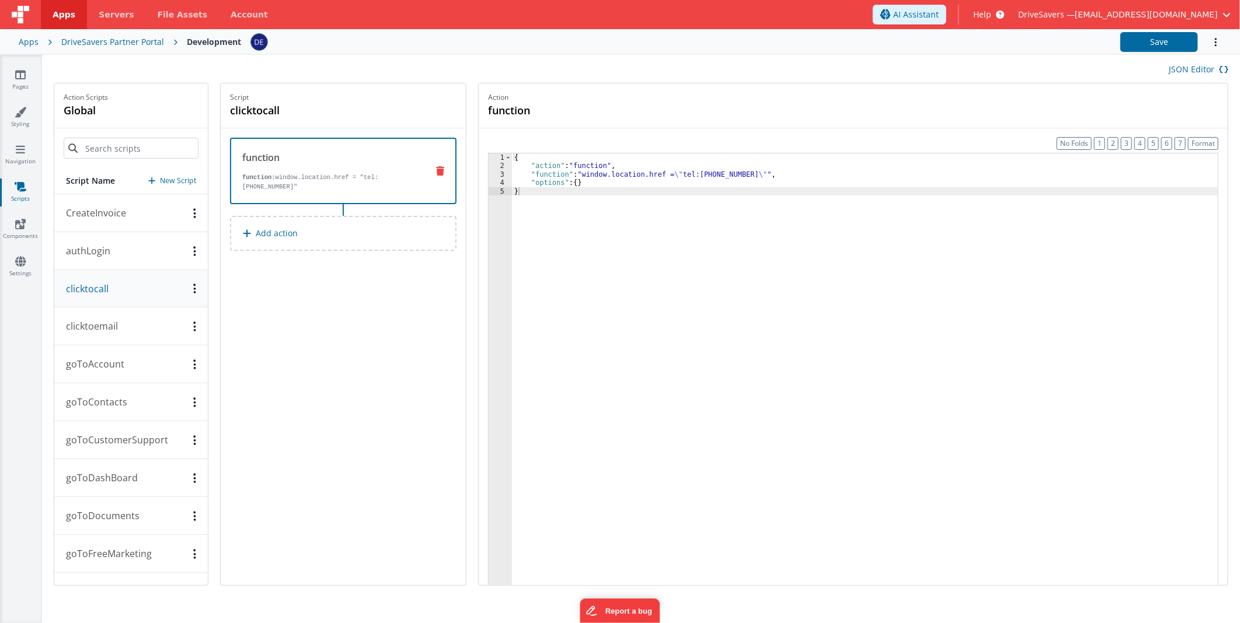
click at [125, 327] on button "clicktoemail" at bounding box center [130, 327] width 153 height 38
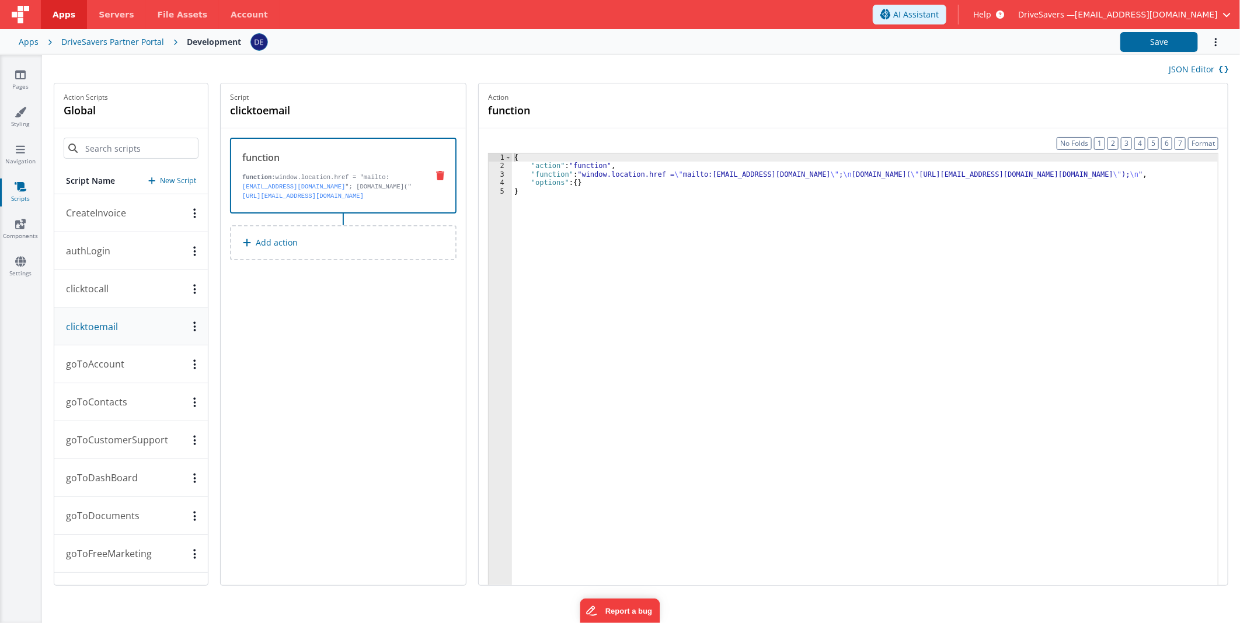
click at [720, 266] on div "{ "action" : "function" , "function" : "window.location.href = \" mailto:resell…" at bounding box center [865, 395] width 706 height 485
click at [545, 177] on div "{ "action" : "function" , "function" : "window.location.href = \" mailto:resell…" at bounding box center [865, 395] width 706 height 485
click at [500, 173] on div "3" at bounding box center [499, 174] width 23 height 8
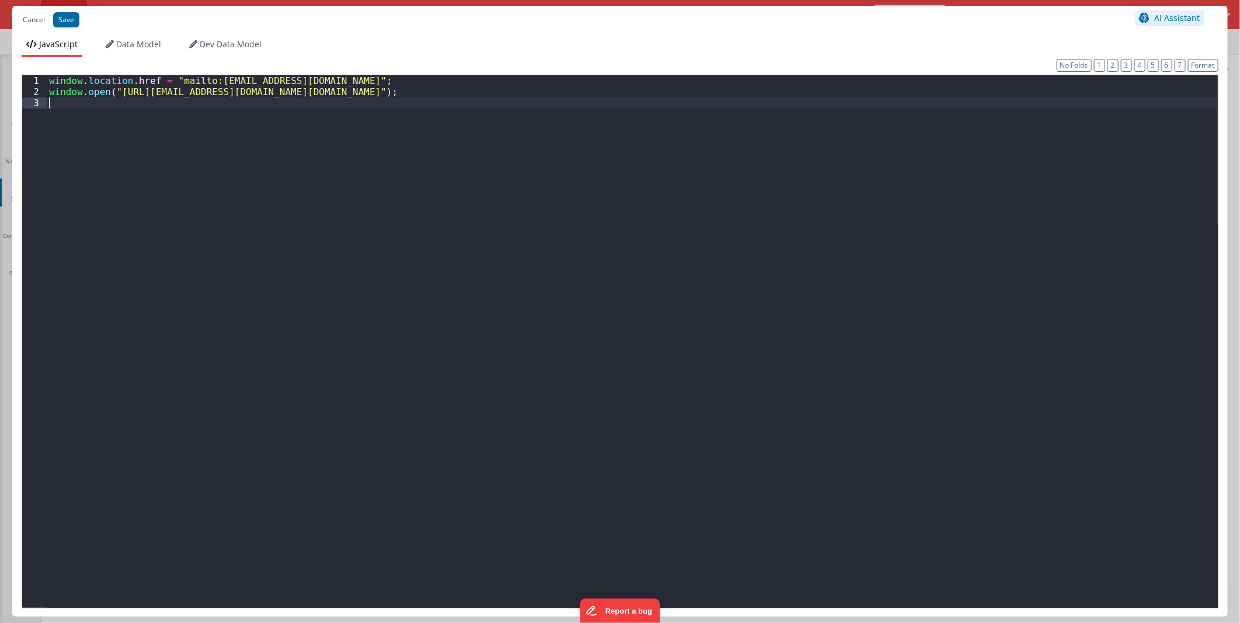
click at [533, 174] on div "window . location . href = "mailto:reseller@drivesavrs.com" ; window . open ( "…" at bounding box center [632, 355] width 1171 height 561
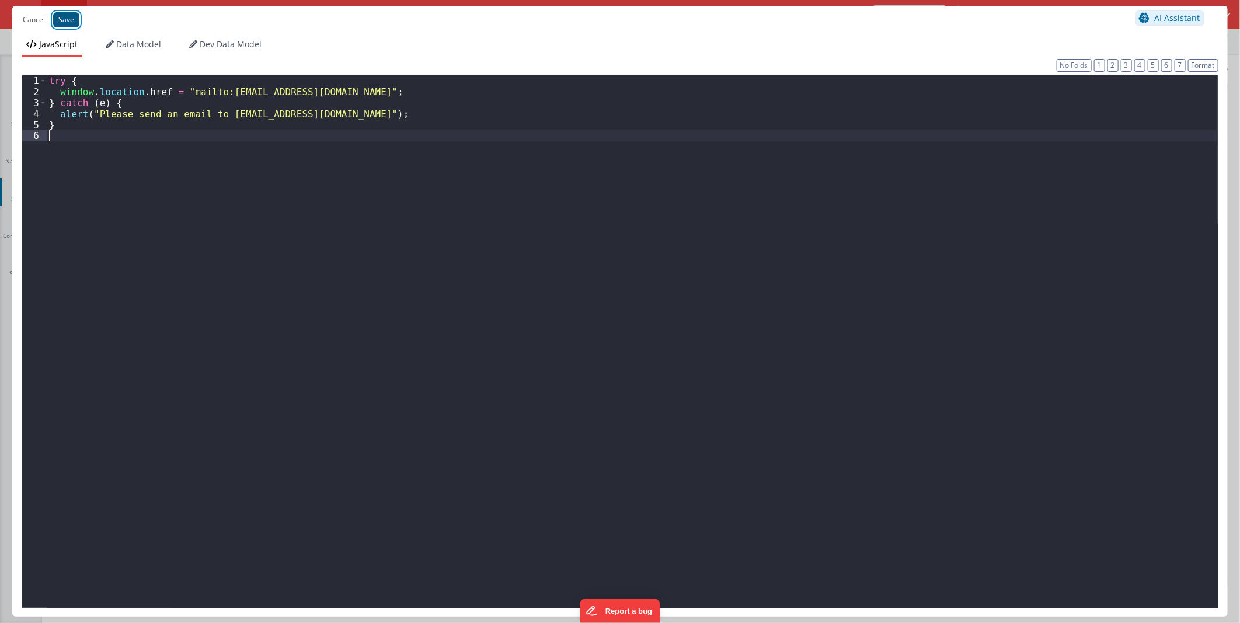
click at [60, 15] on button "Save" at bounding box center [66, 19] width 26 height 15
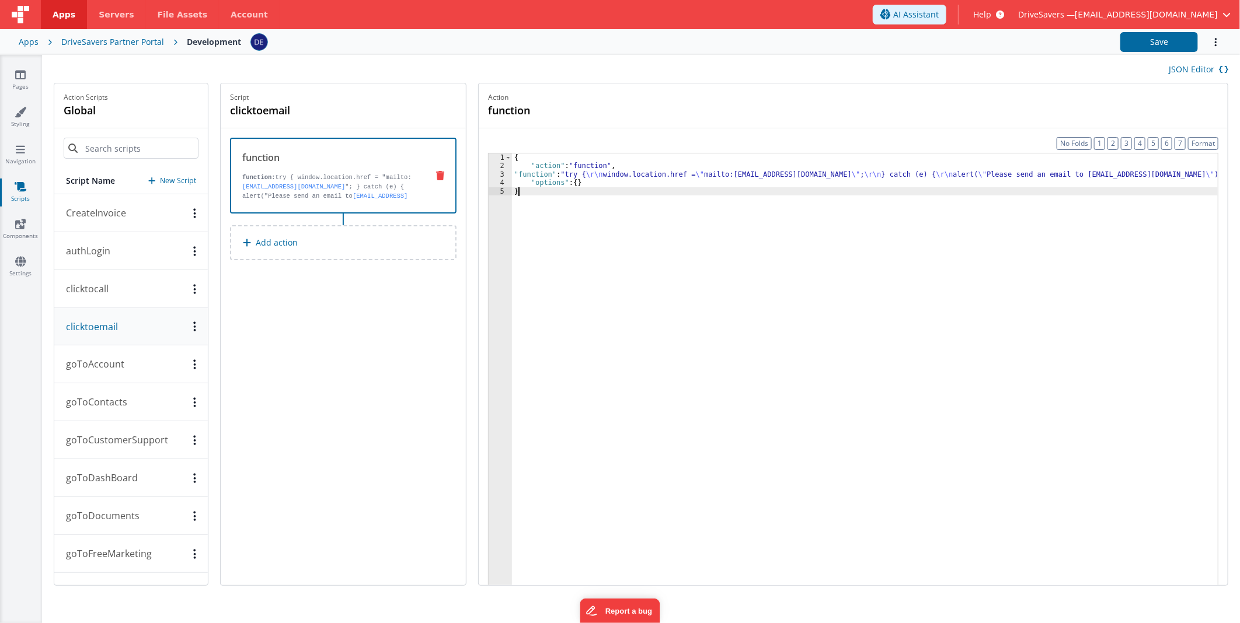
click at [918, 263] on div "{ "action" : "function" , "function" : "try { \r\n window.location.href = \" ma…" at bounding box center [865, 395] width 706 height 485
click at [1142, 39] on button "Save" at bounding box center [1159, 42] width 78 height 20
click at [774, 172] on div "{ "action" : "function" , "function" : "try { \r\n window.location.href = \" ma…" at bounding box center [865, 395] width 706 height 485
click at [502, 178] on div "3" at bounding box center [499, 174] width 23 height 8
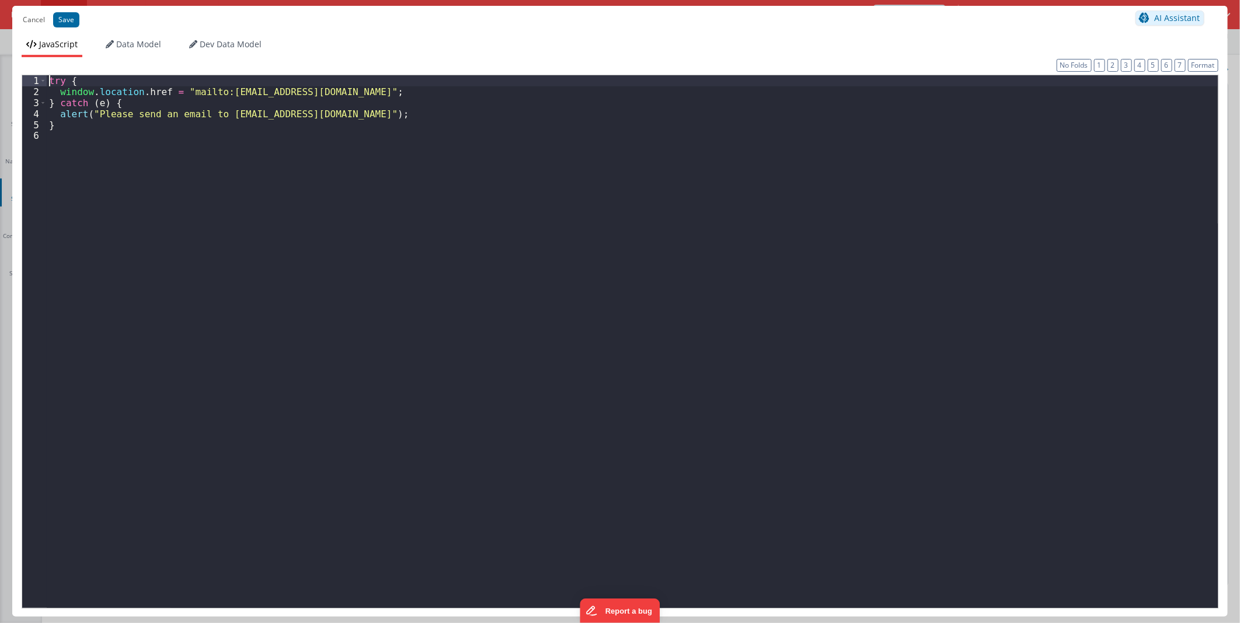
click at [47, 79] on div "try { window . location . href = "mailto:reseller@drivesavrs.com" ; } catch ( e…" at bounding box center [632, 355] width 1171 height 561
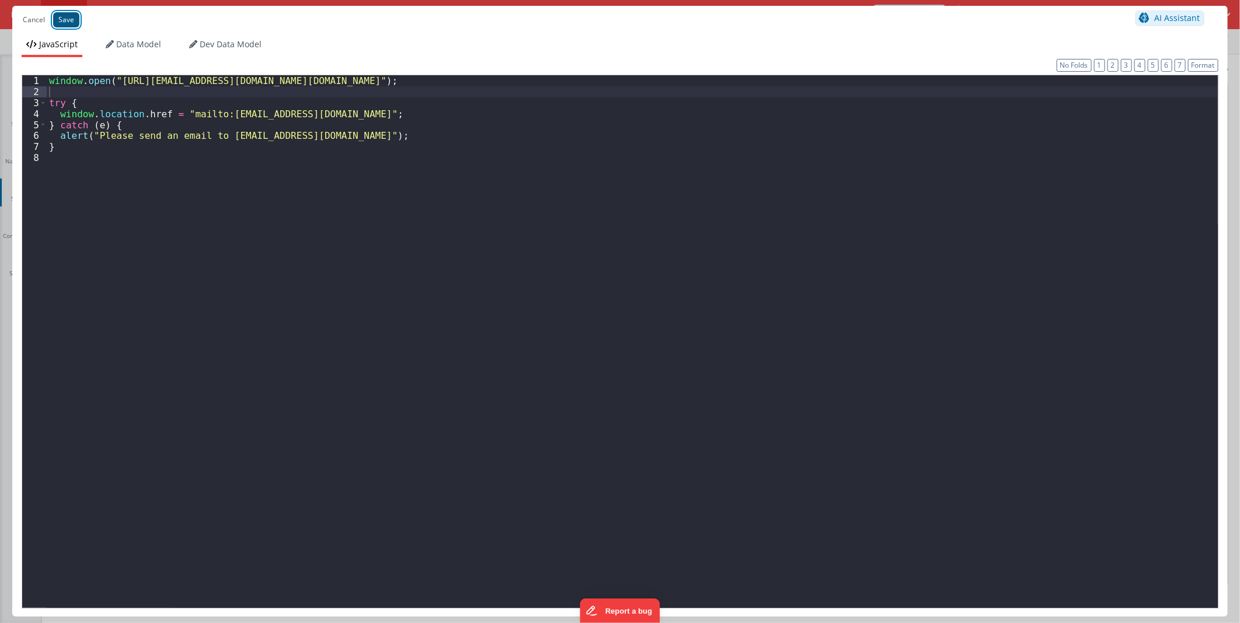
click at [63, 15] on button "Save" at bounding box center [66, 19] width 26 height 15
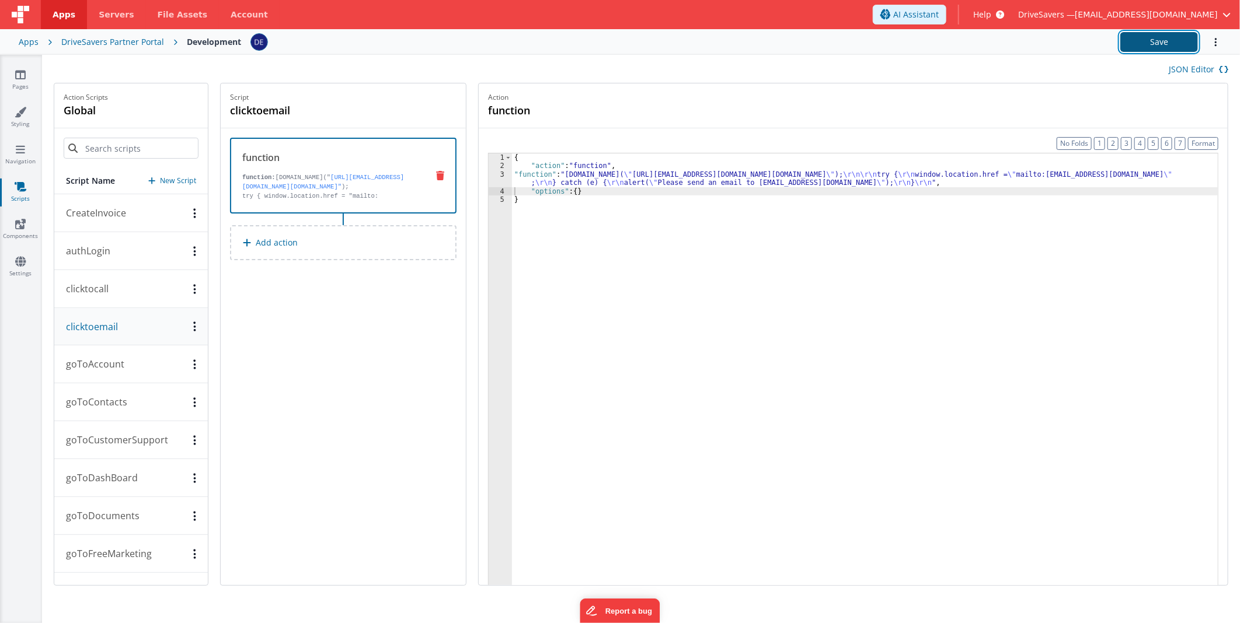
click at [1171, 36] on button "Save" at bounding box center [1159, 42] width 78 height 20
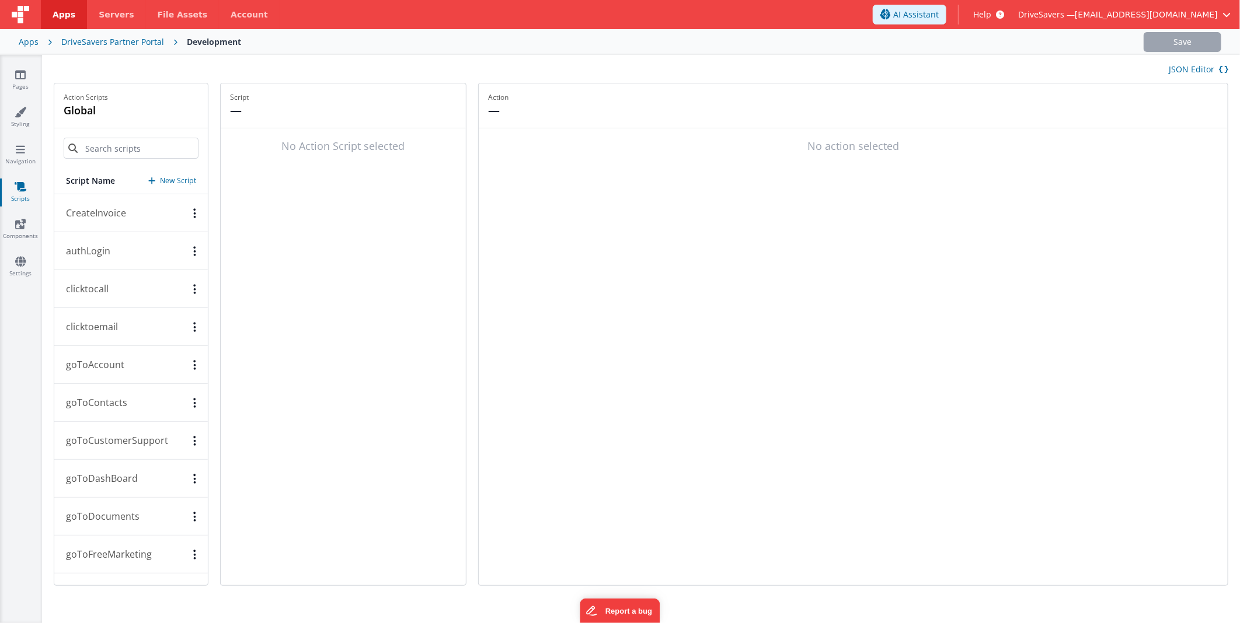
click at [102, 330] on p "clicktoemail" at bounding box center [88, 327] width 59 height 14
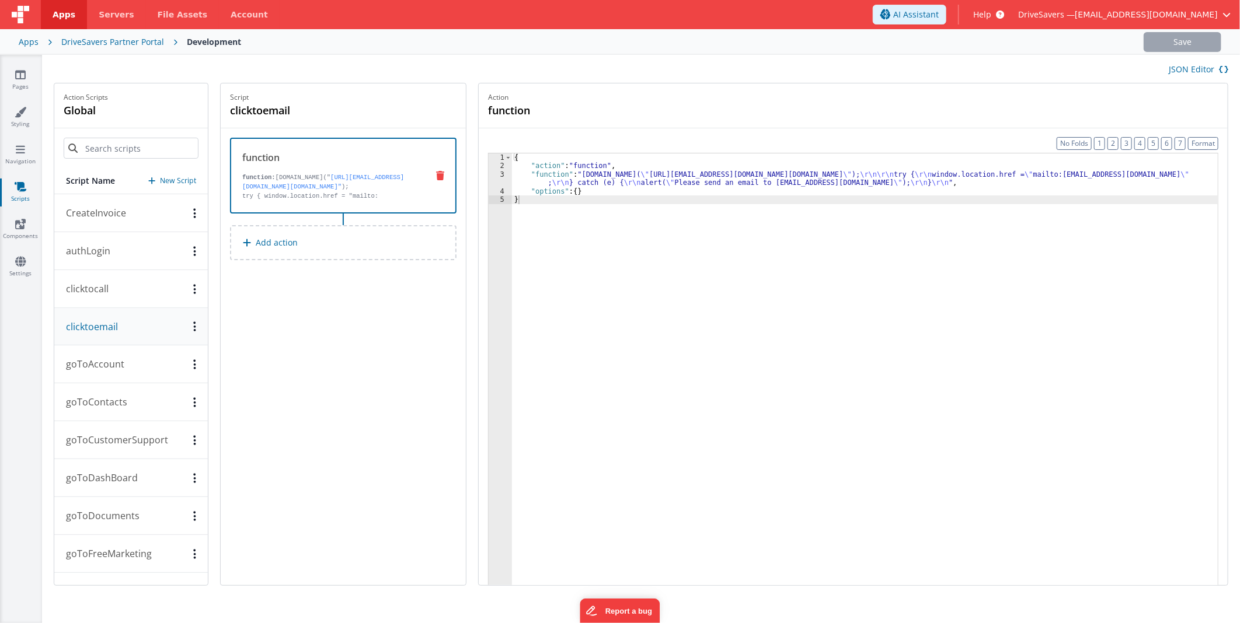
click at [585, 175] on div "{ "action" : "function" , "function" : "window.open( \" https://mail.google.com…" at bounding box center [865, 395] width 706 height 485
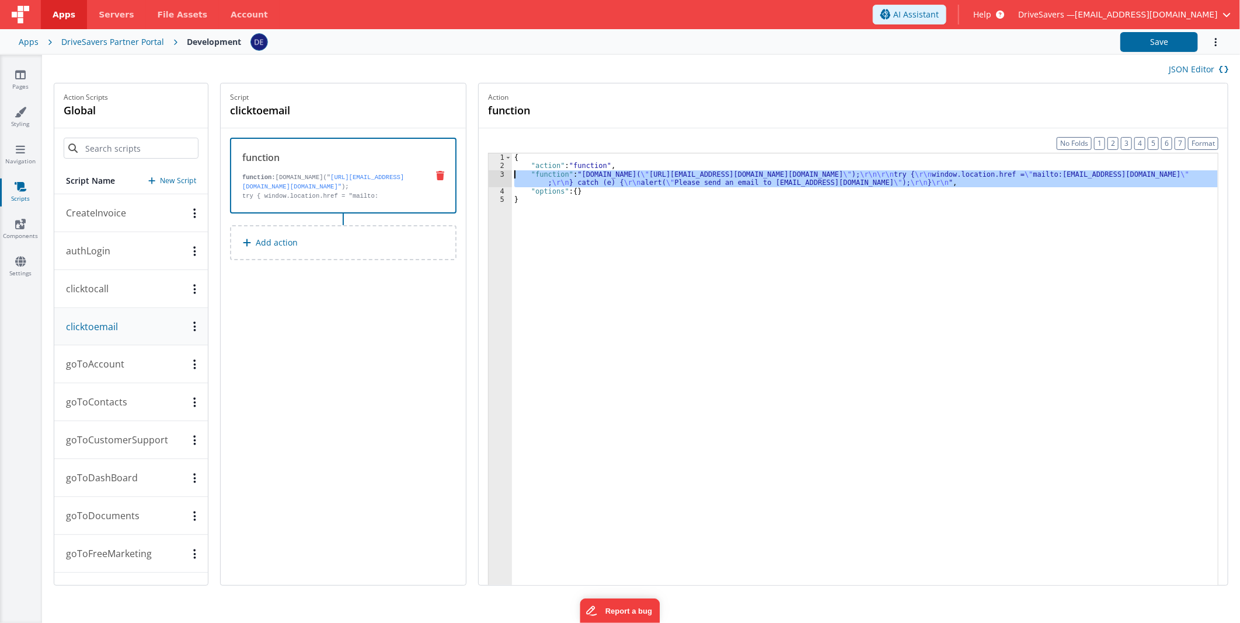
click at [502, 176] on div "3" at bounding box center [499, 178] width 23 height 17
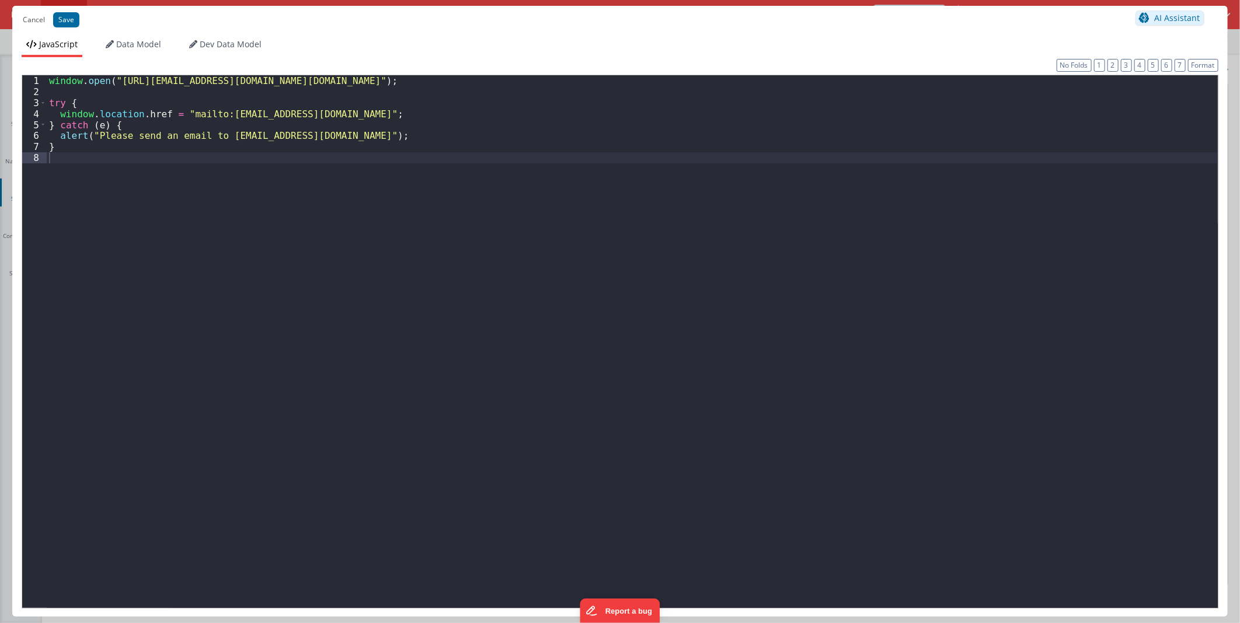
click at [416, 169] on div "window . open ( "https://mail.google.com/mail/?view=cm&fs=1&to=reseller@drivesa…" at bounding box center [632, 355] width 1171 height 561
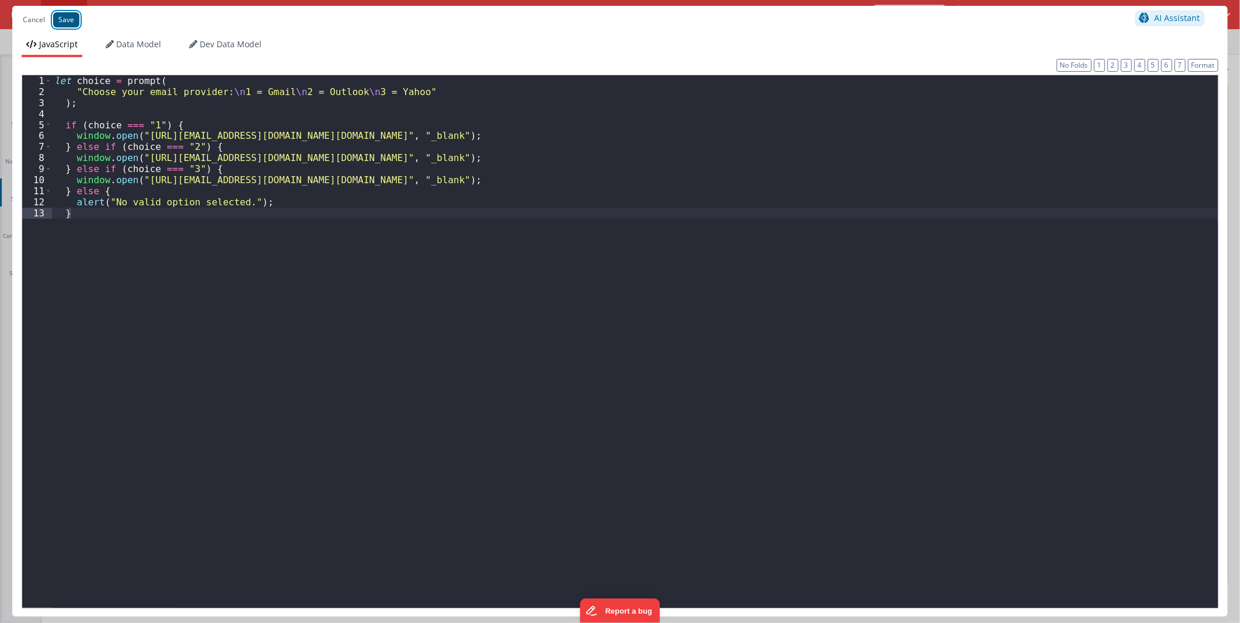
click at [72, 18] on button "Save" at bounding box center [66, 19] width 26 height 15
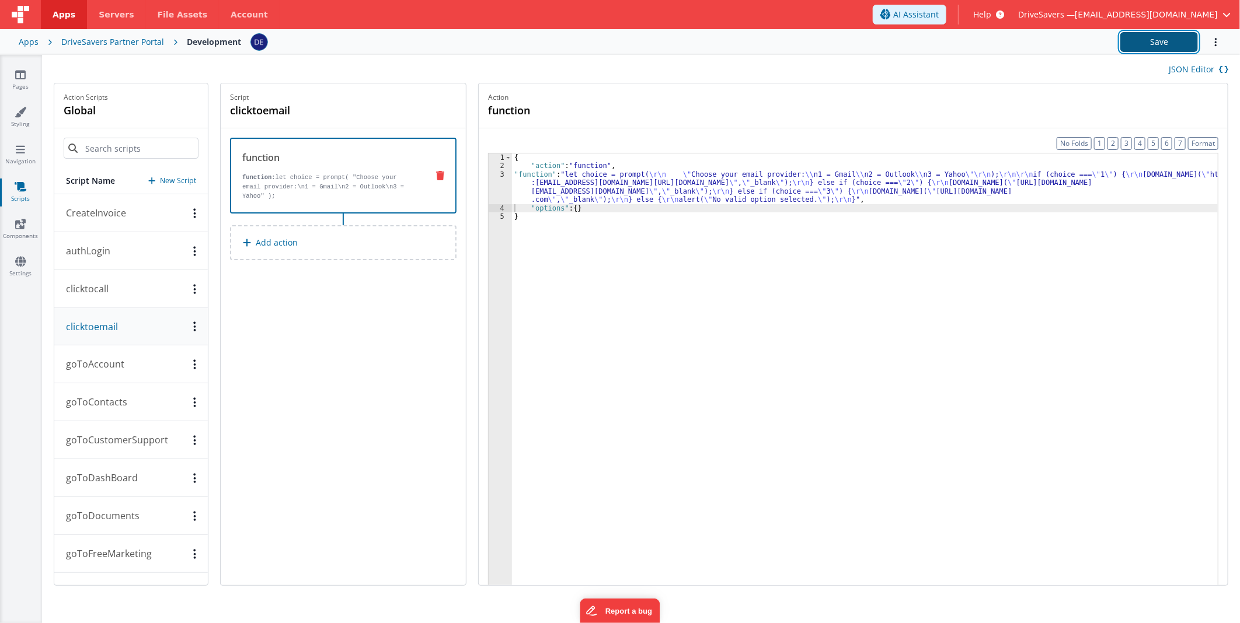
click at [1132, 41] on button "Save" at bounding box center [1159, 42] width 78 height 20
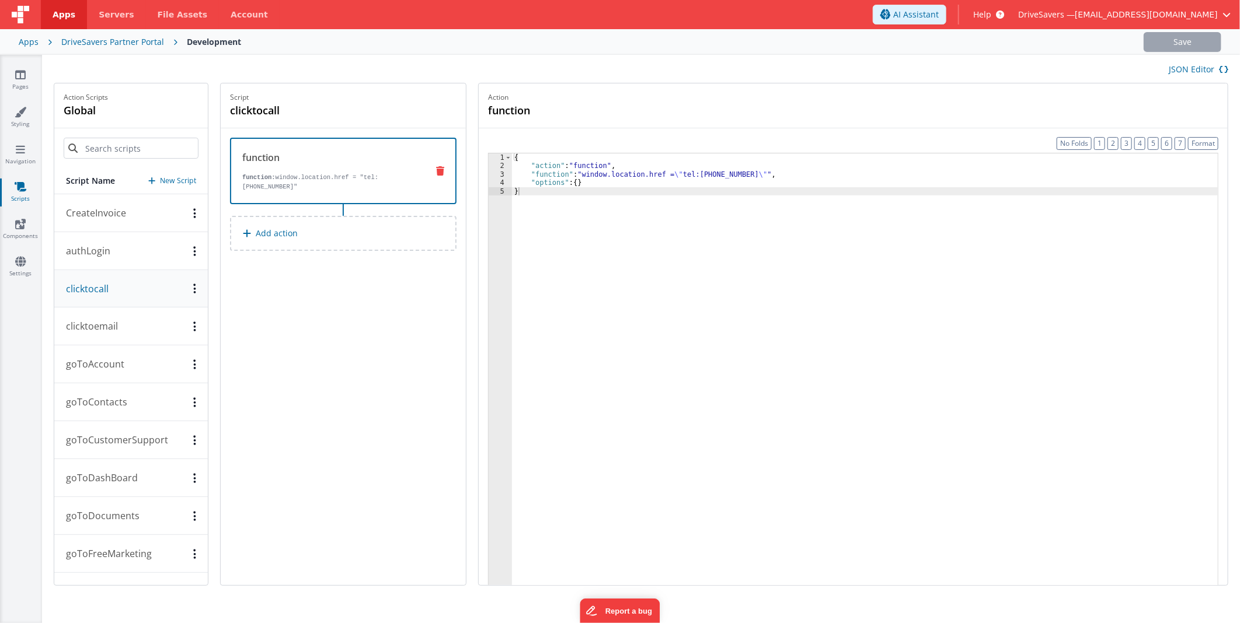
click at [615, 175] on div "{ "action" : "function" , "function" : "window.location.href = \" tel:[PHONE_NU…" at bounding box center [865, 395] width 706 height 485
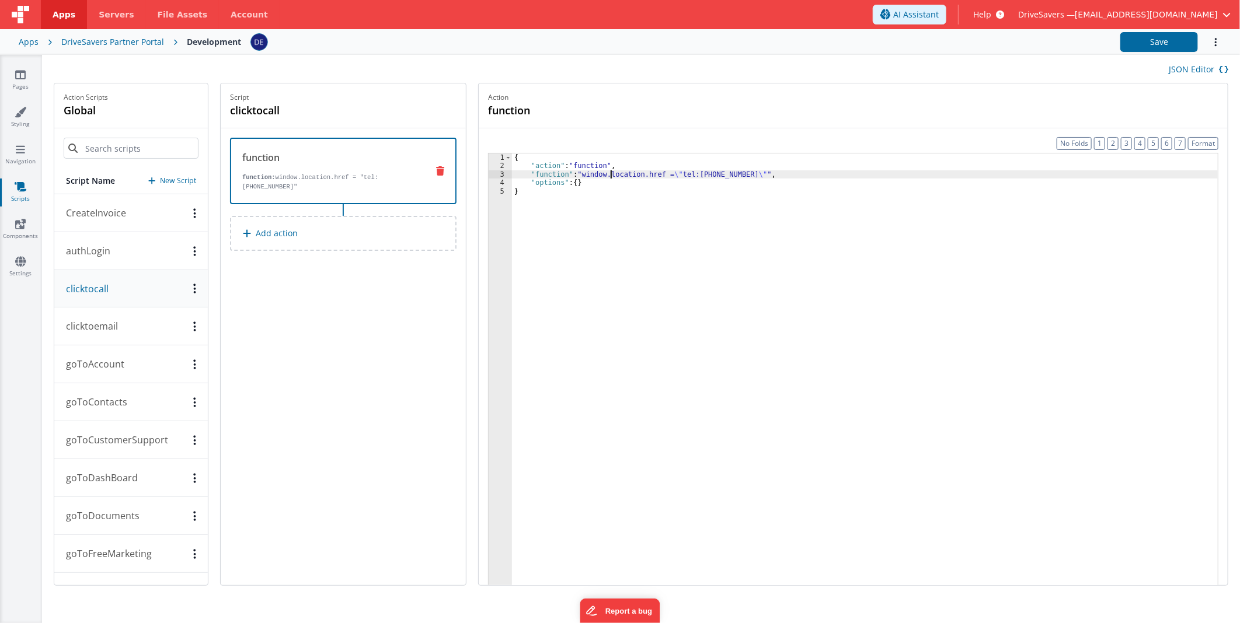
click at [501, 173] on div "3" at bounding box center [499, 174] width 23 height 8
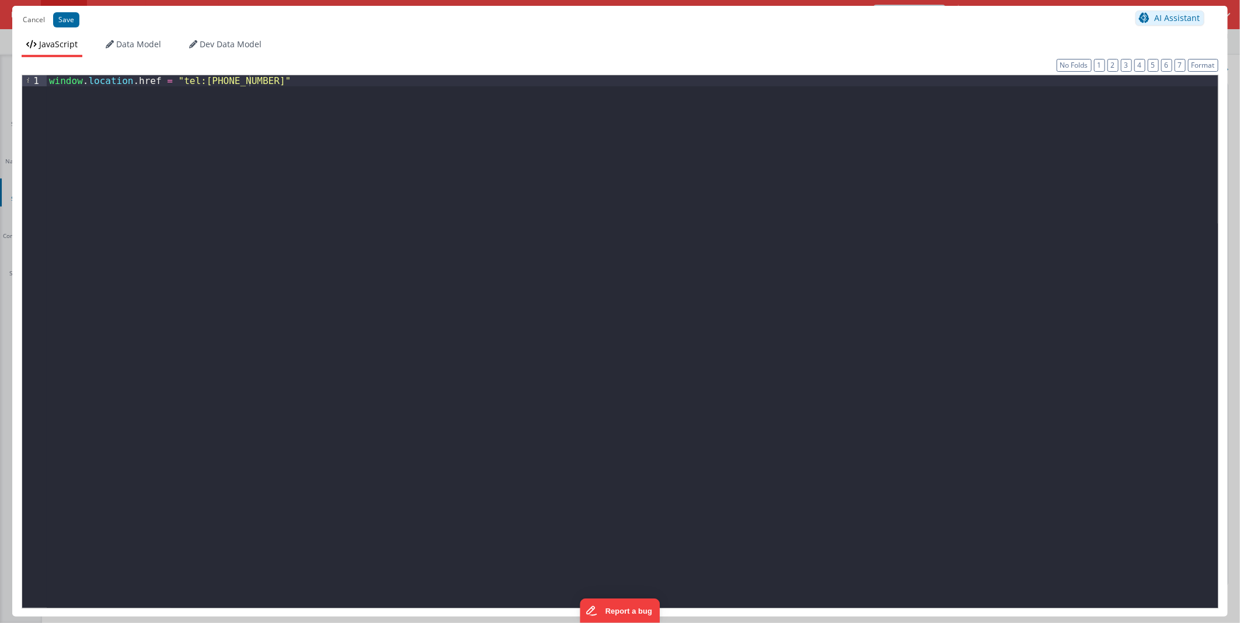
click at [421, 185] on div "window . location . href = "tel:[PHONE_NUMBER]"" at bounding box center [632, 355] width 1171 height 561
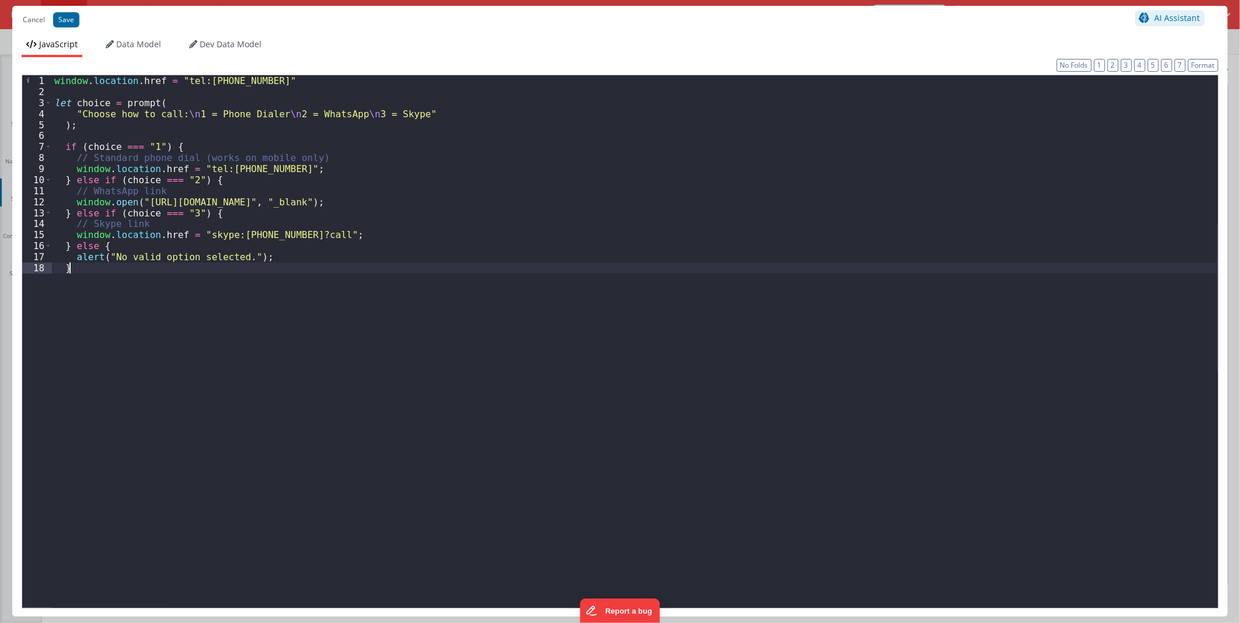
click at [214, 78] on div "window . location . href = "tel:[PHONE_NUMBER]" let choice = prompt ( "Choose h…" at bounding box center [634, 355] width 1165 height 561
click at [259, 83] on div "window . location . href = "tel:[PHONE_NUMBER]" let choice = prompt ( "Choose h…" at bounding box center [634, 355] width 1165 height 561
drag, startPoint x: 275, startPoint y: 81, endPoint x: 0, endPoint y: 7, distance: 284.5
click at [0, 7] on html "Cancel Save AI Assistant JavaScript Data Model Dev Data Model Format 7 6 5 4 3 …" at bounding box center [620, 311] width 1240 height 623
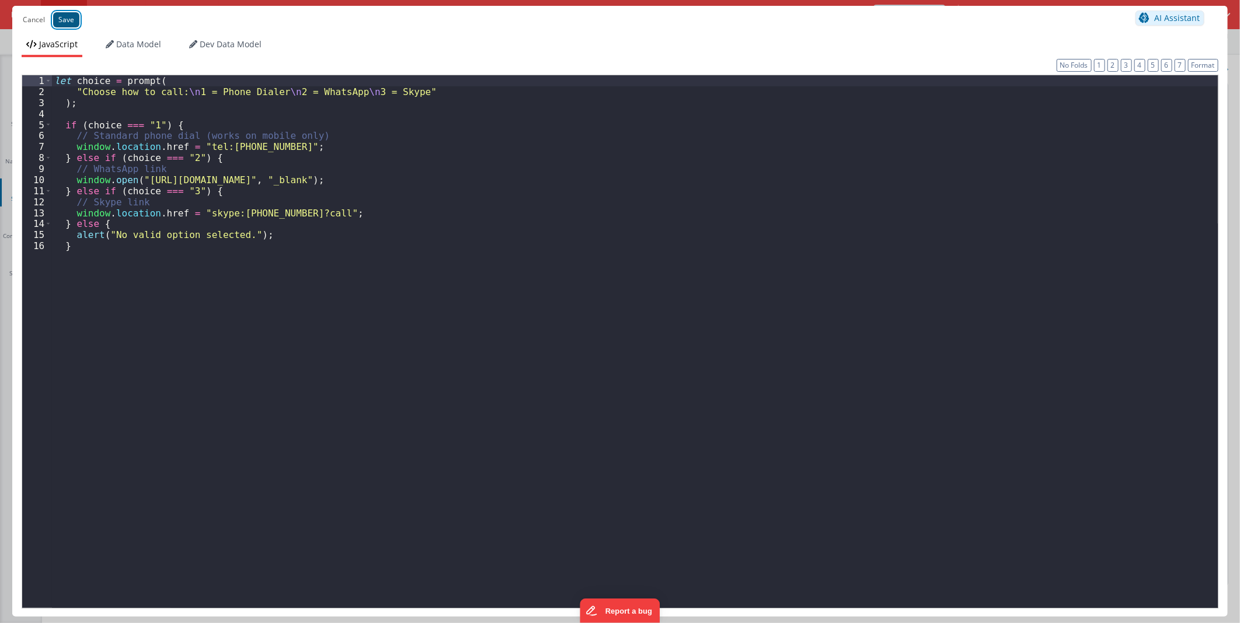
click at [57, 20] on button "Save" at bounding box center [66, 19] width 26 height 15
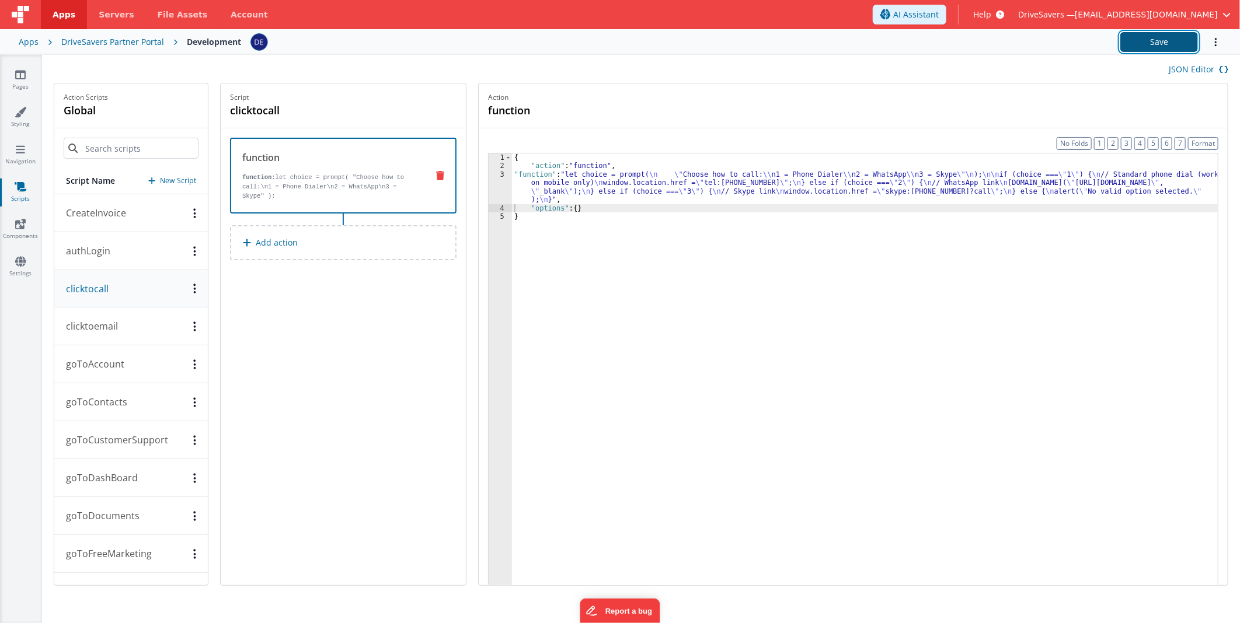
click at [1168, 36] on button "Save" at bounding box center [1159, 42] width 78 height 20
click at [135, 42] on div "DriveSavers Partner Portal" at bounding box center [112, 42] width 103 height 12
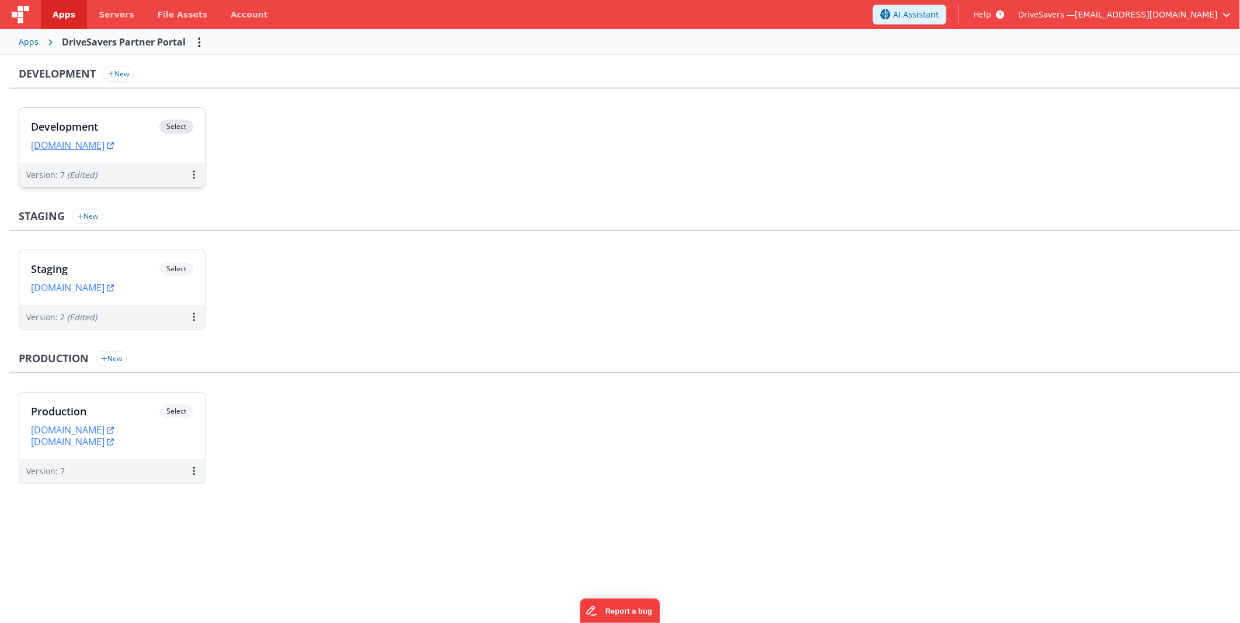
click at [153, 115] on div "Development Select URLs [DOMAIN_NAME]" at bounding box center [112, 135] width 186 height 55
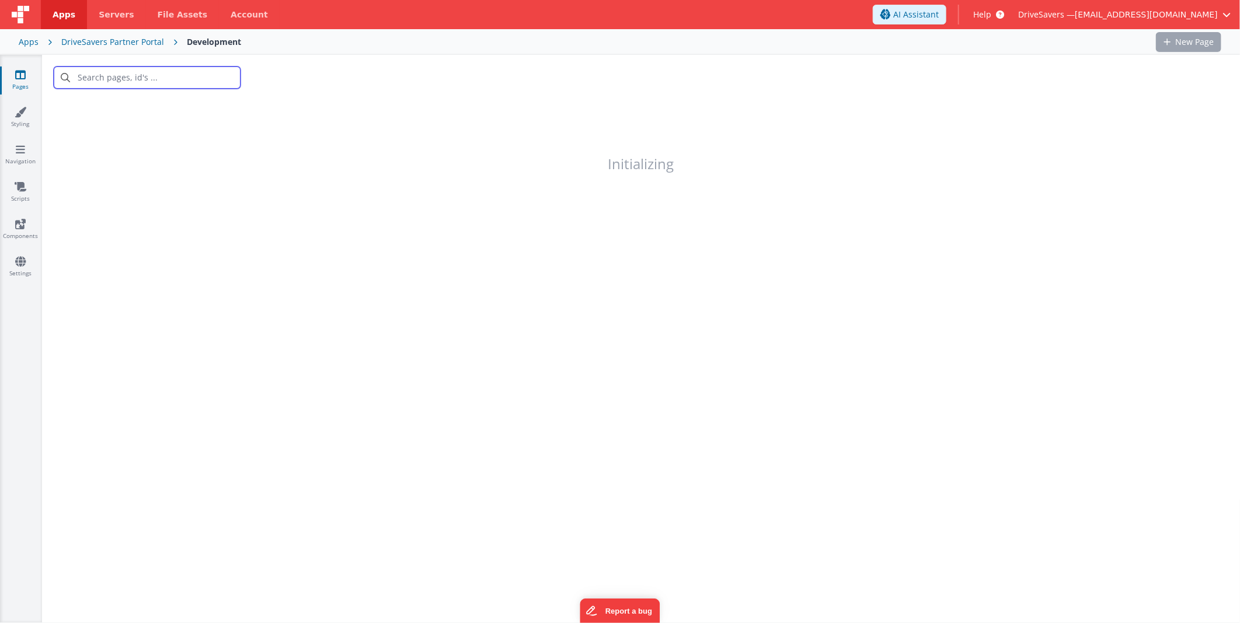
click at [150, 80] on input "text" at bounding box center [147, 78] width 187 height 22
click at [86, 76] on input "simple" at bounding box center [147, 78] width 187 height 22
click at [88, 77] on input "sijobple" at bounding box center [147, 78] width 187 height 22
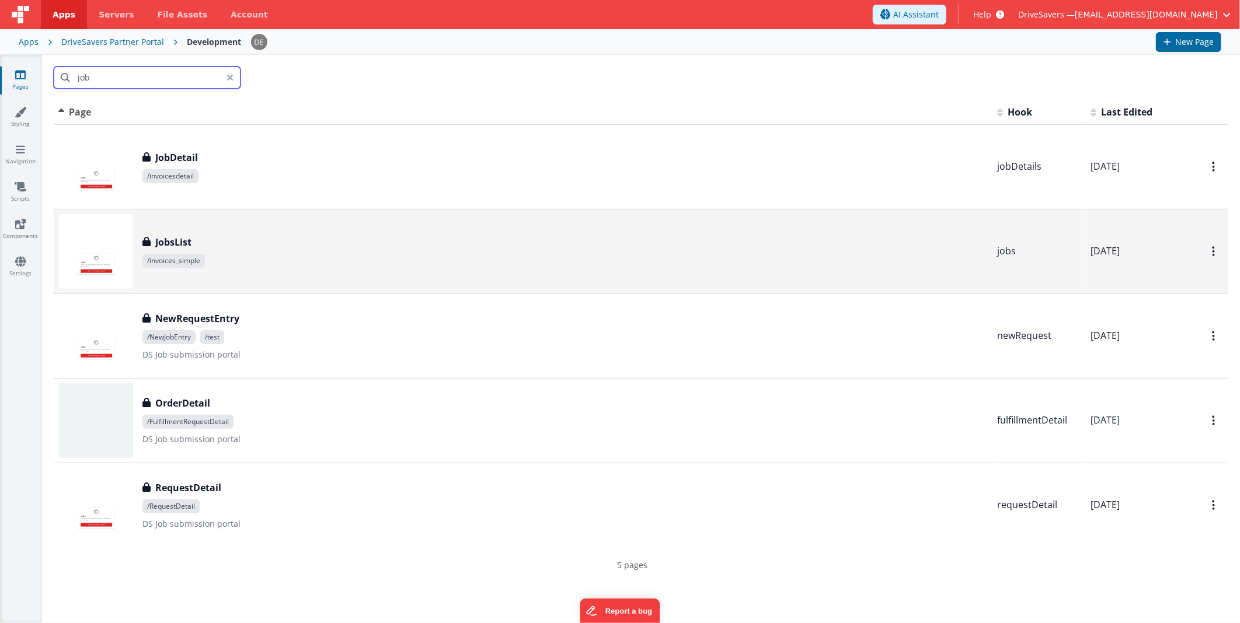
type input "job"
click at [210, 243] on div "JobsList" at bounding box center [564, 242] width 845 height 14
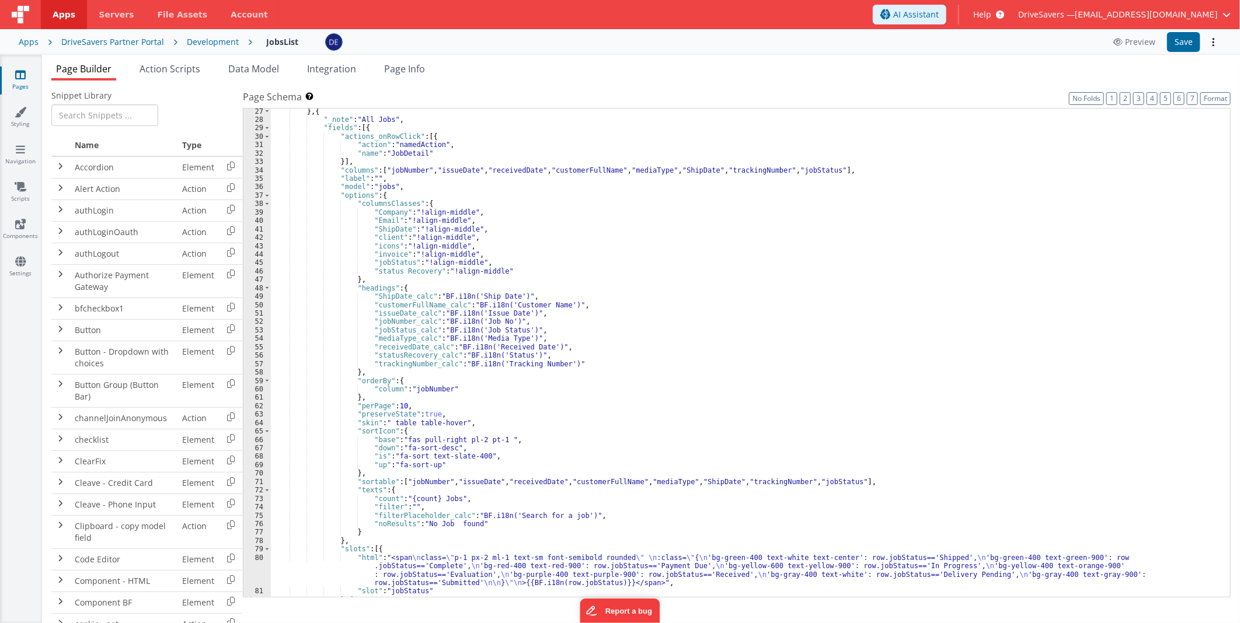
scroll to position [155, 0]
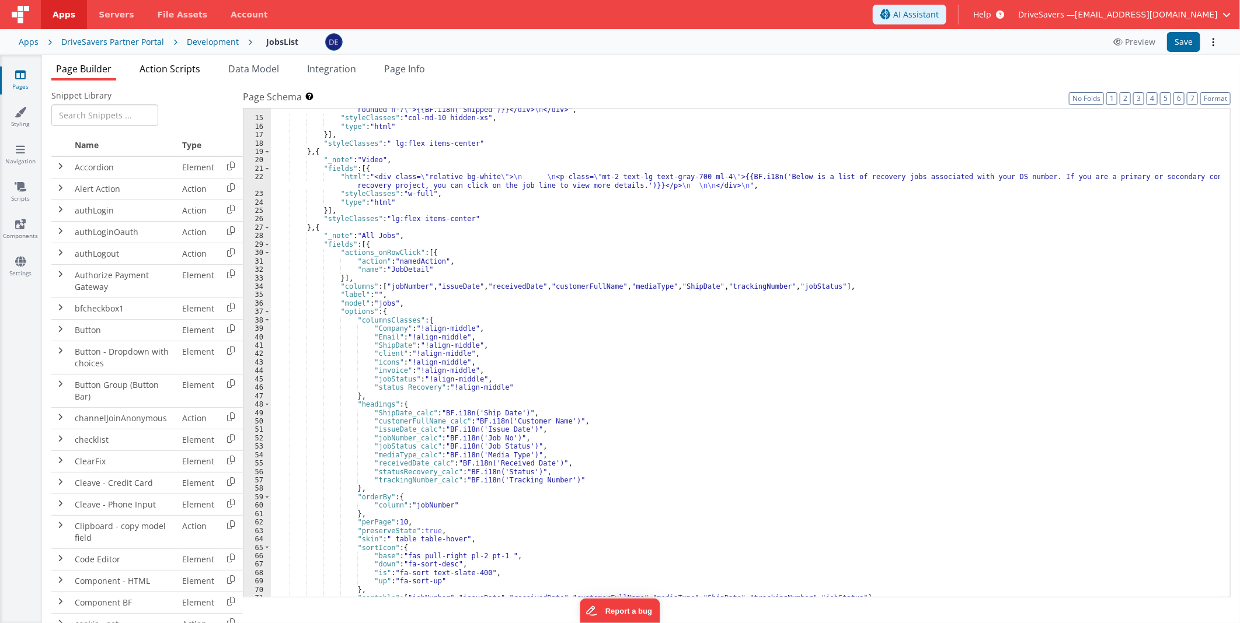
click at [159, 71] on span "Action Scripts" at bounding box center [169, 68] width 61 height 13
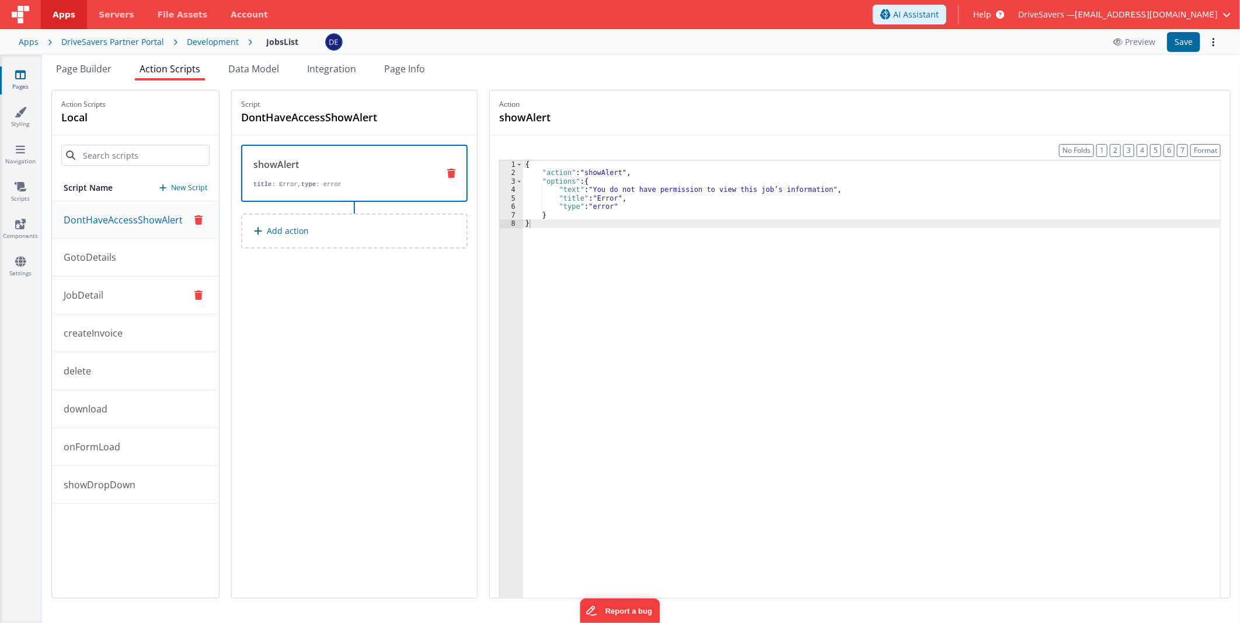
click at [107, 292] on button "JobDetail" at bounding box center [135, 296] width 167 height 38
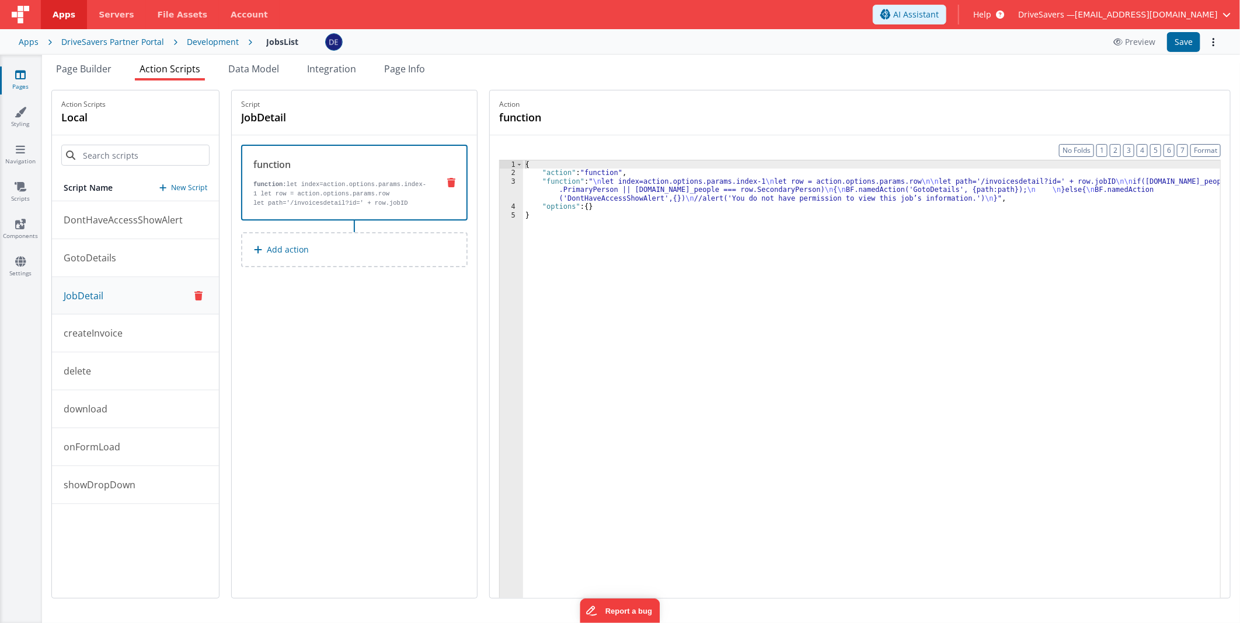
click at [592, 178] on div "{ "action" : "function" , "function" : " \n let index=action.options.params.ind…" at bounding box center [872, 405] width 699 height 491
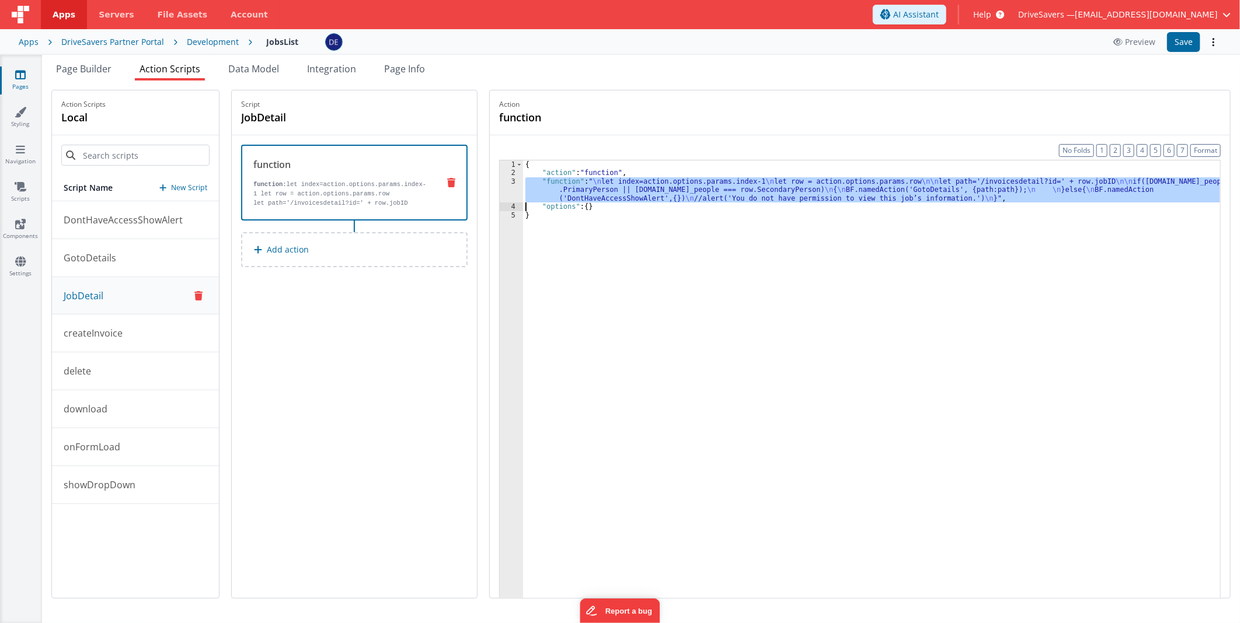
click at [512, 189] on div "3" at bounding box center [511, 189] width 23 height 25
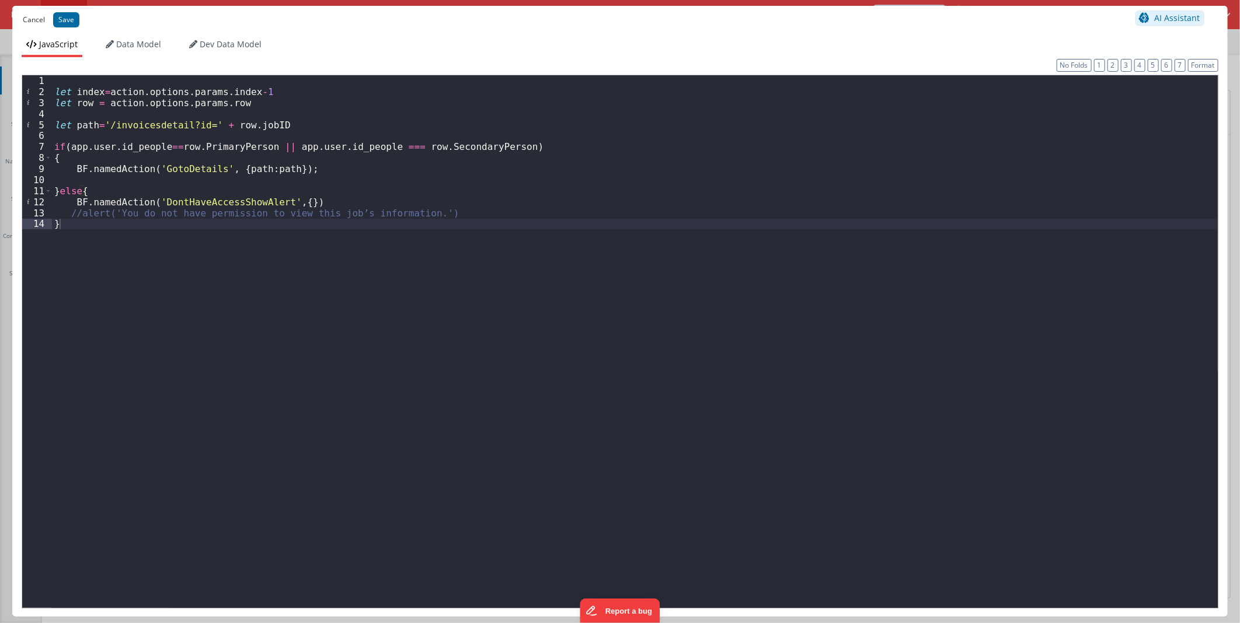
click at [44, 20] on button "Cancel" at bounding box center [34, 20] width 34 height 16
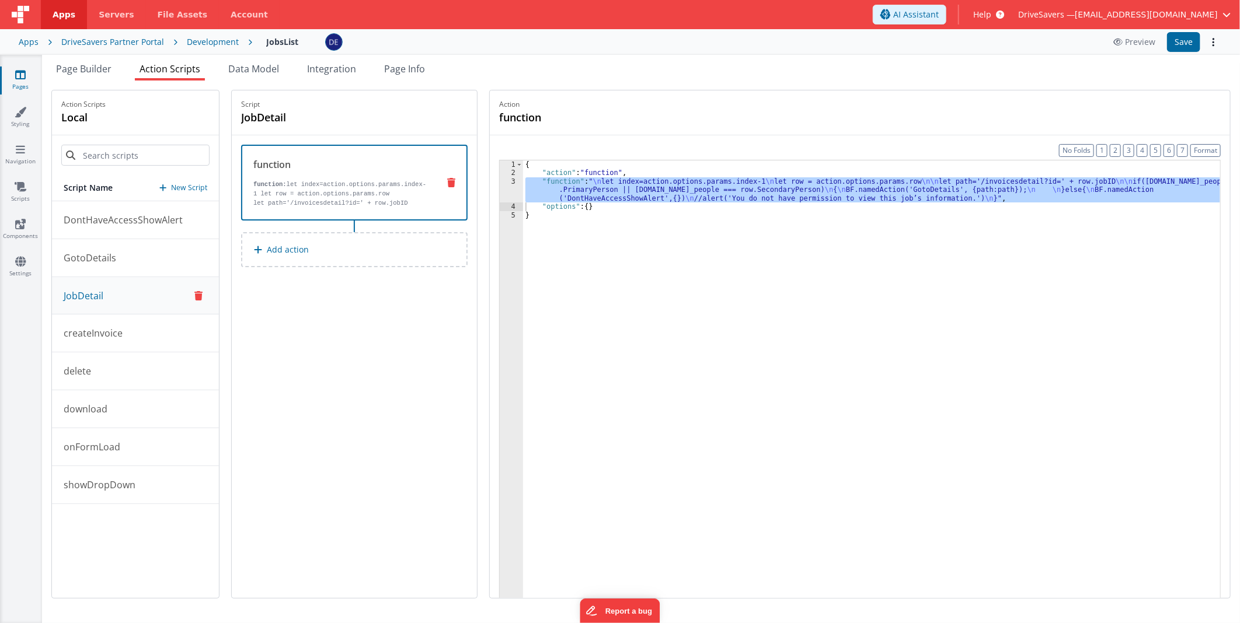
click at [113, 61] on div "Page Builder Action Scripts Data Model Integration Page Info Snippet Library Na…" at bounding box center [641, 339] width 1198 height 568
click at [110, 61] on div "Page Builder Action Scripts Data Model Integration Page Info Snippet Library Na…" at bounding box center [641, 339] width 1198 height 568
click at [96, 62] on li "Page Builder" at bounding box center [83, 71] width 65 height 19
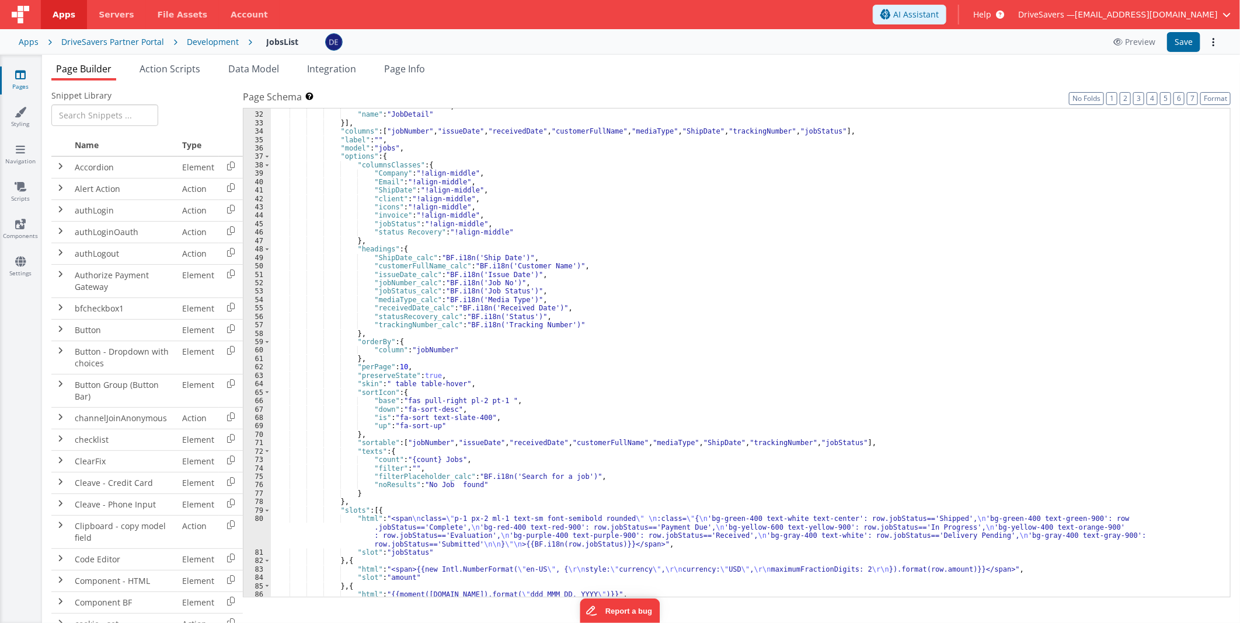
scroll to position [388, 0]
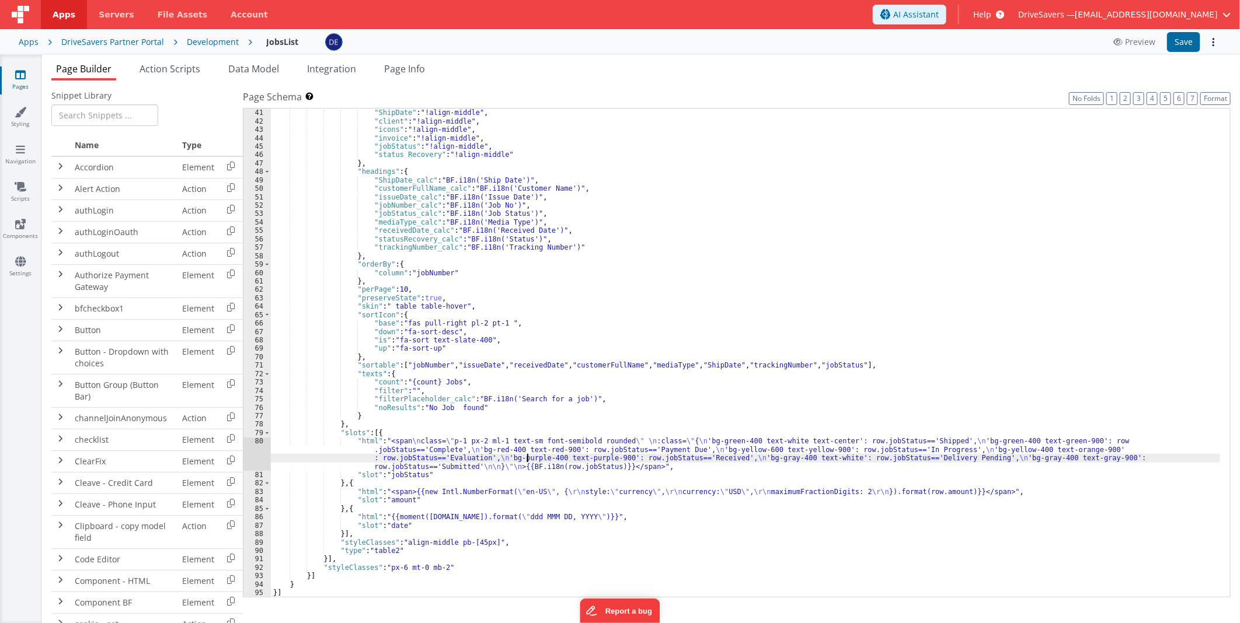
click at [526, 457] on div ""Email" : "!align-middle" , "ShipDate" : "!align-middle" , "client" : "!align-m…" at bounding box center [745, 353] width 949 height 506
click at [263, 449] on div "80" at bounding box center [256, 454] width 27 height 34
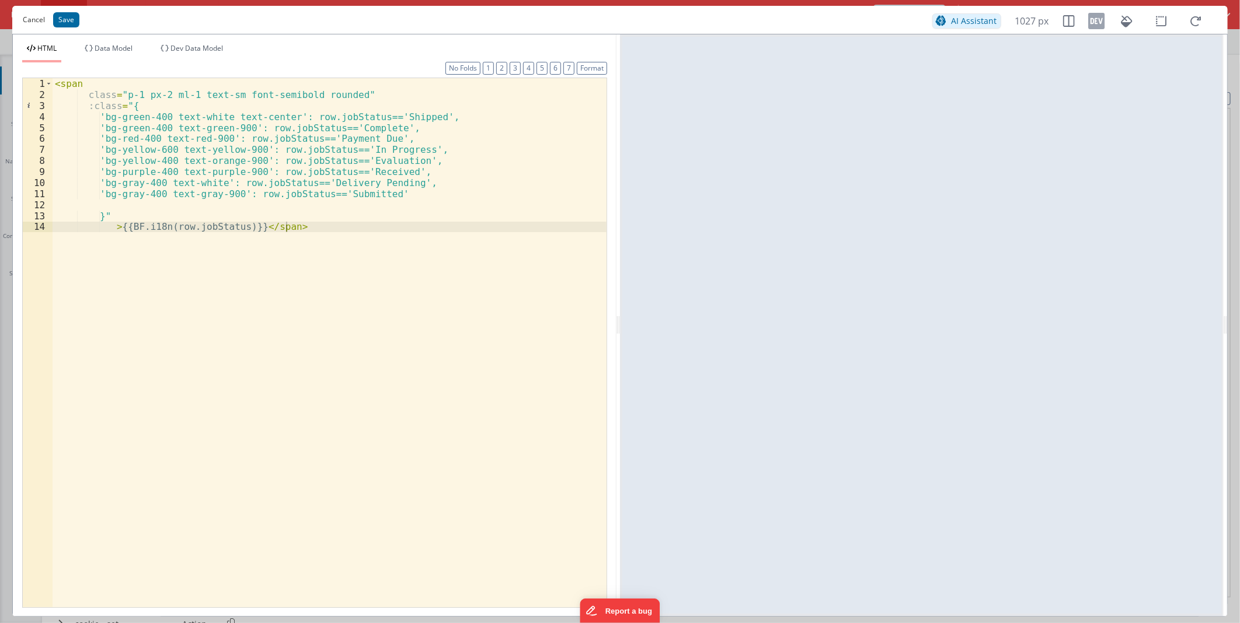
click at [27, 21] on button "Cancel" at bounding box center [34, 20] width 34 height 16
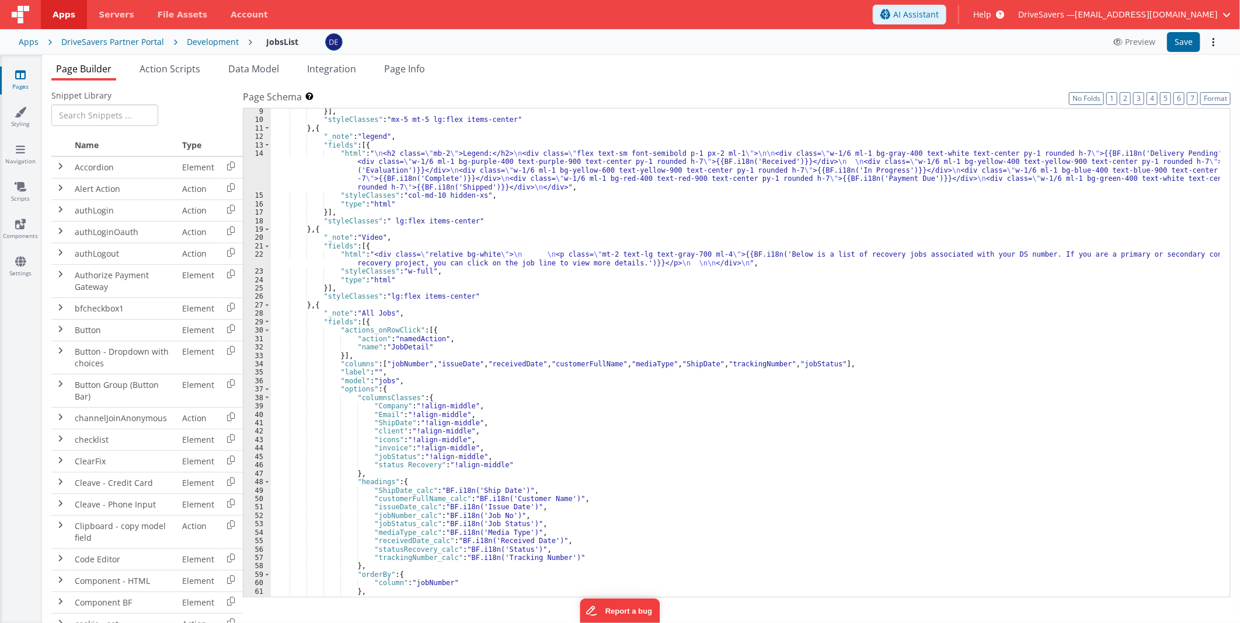
scroll to position [77, 0]
click at [351, 306] on div "}] , "styleClasses" : "mx-5 mt-5 lg:flex items-center" } , { "_note" : "legend"…" at bounding box center [745, 360] width 949 height 506
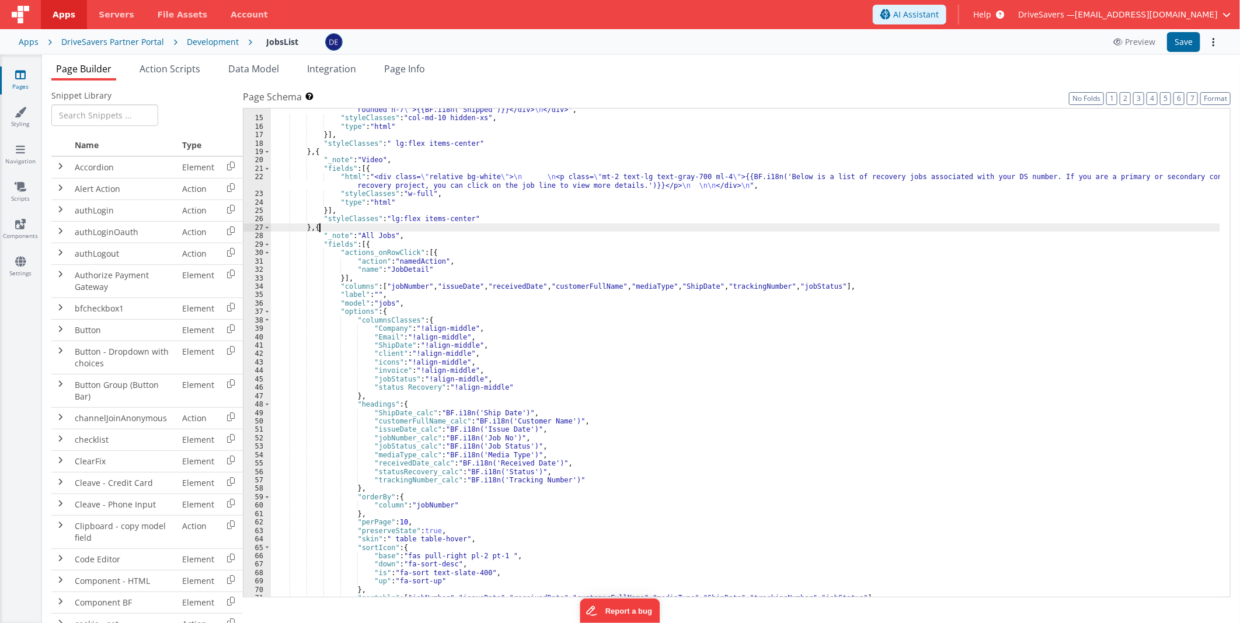
scroll to position [155, 0]
click at [365, 246] on div ""html" : " \n <h2 class= \" mb-2 \" >Legend:</h2> \n <div class= \" flex text-s…" at bounding box center [745, 342] width 949 height 540
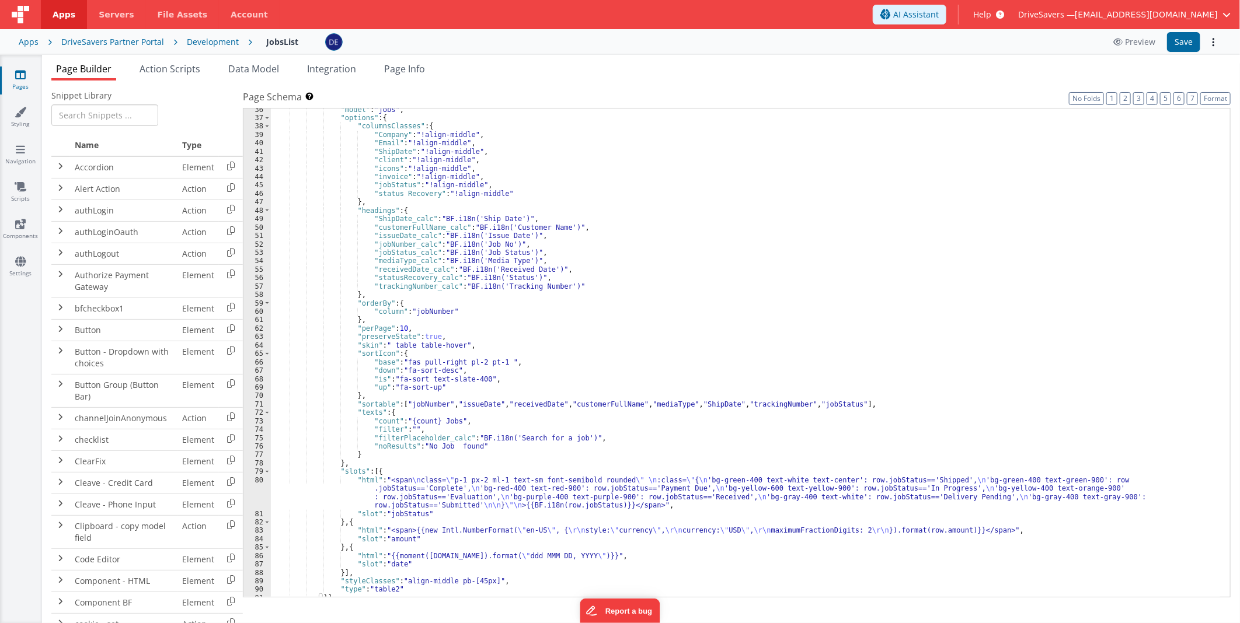
scroll to position [388, 0]
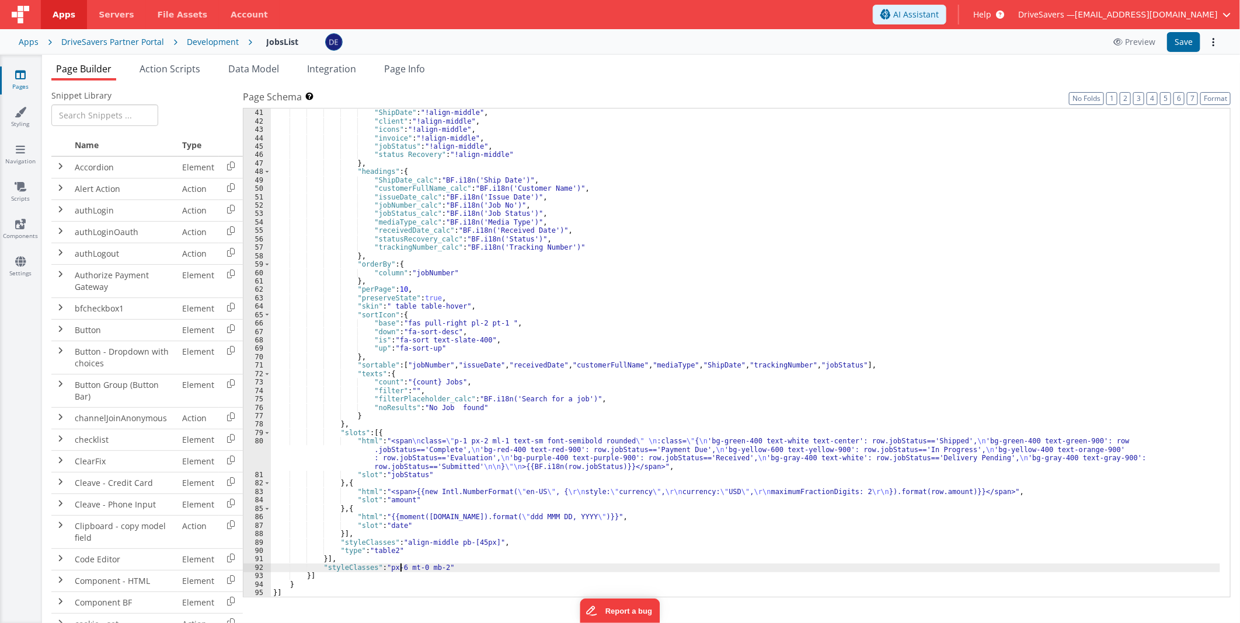
click at [399, 567] on div ""Email" : "!align-middle" , "ShipDate" : "!align-middle" , "client" : "!align-m…" at bounding box center [745, 353] width 949 height 506
click at [348, 564] on div ""Email" : "!align-middle" , "ShipDate" : "!align-middle" , "client" : "!align-m…" at bounding box center [745, 353] width 949 height 506
click at [225, 39] on div "Development" at bounding box center [213, 42] width 52 height 12
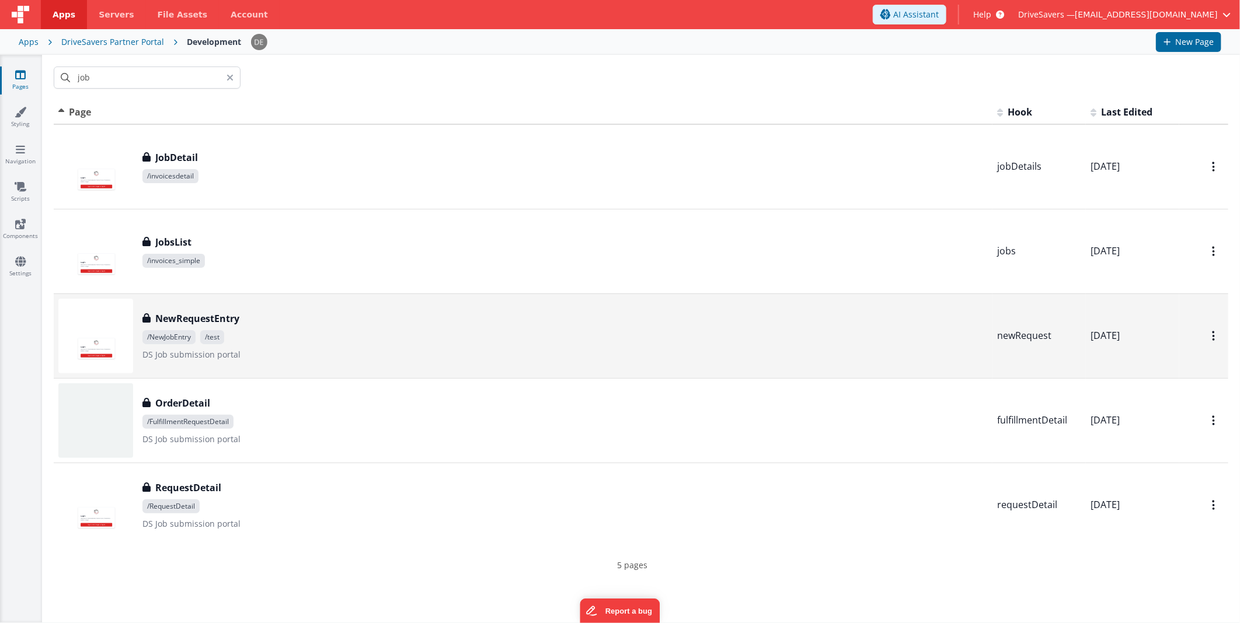
click at [269, 330] on span "/NewJobEntry /test" at bounding box center [564, 337] width 845 height 14
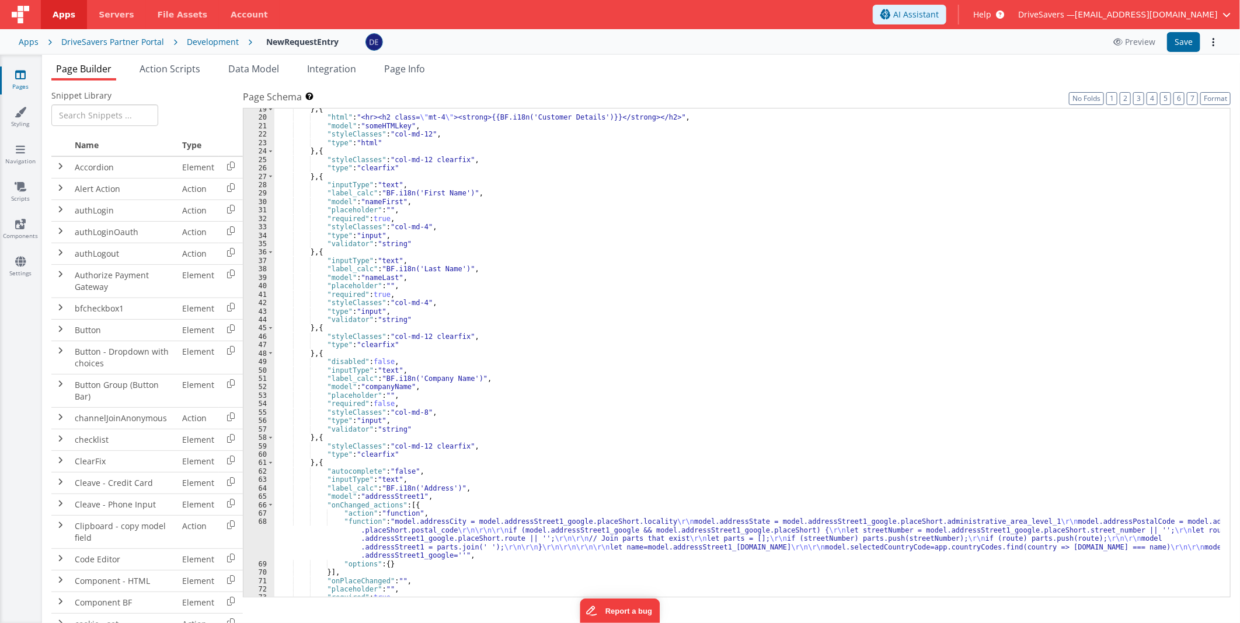
scroll to position [155, 0]
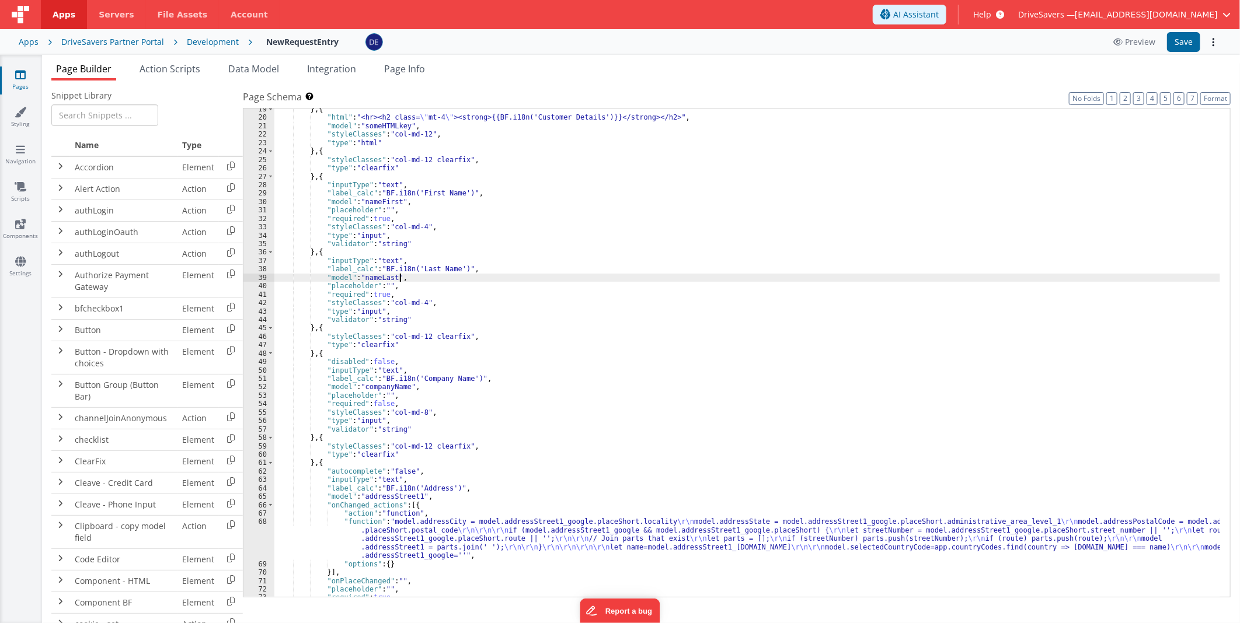
click at [716, 277] on div "} , { "html" : "<hr><h2 class= \" mt-4 \" ><strong>{{BF.i18n('Customer Details'…" at bounding box center [746, 358] width 945 height 506
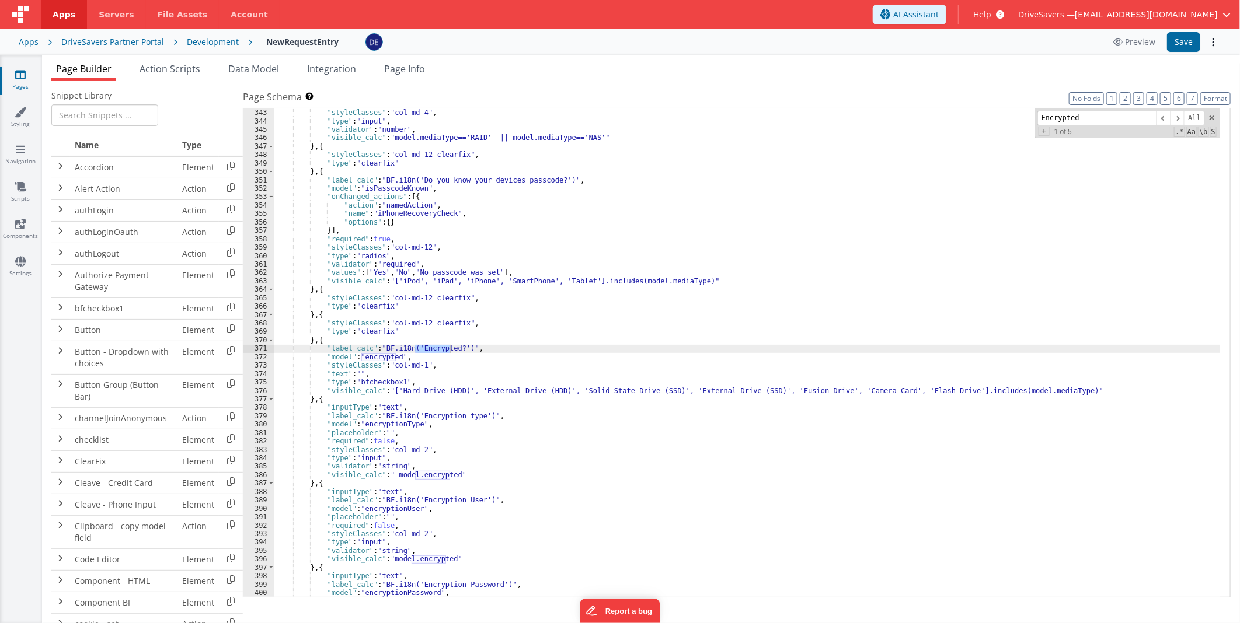
type input "Encrypted"
click at [445, 374] on div ""required" : true , "styleClasses" : "col-md-4" , "type" : "input" , "validator…" at bounding box center [746, 353] width 945 height 506
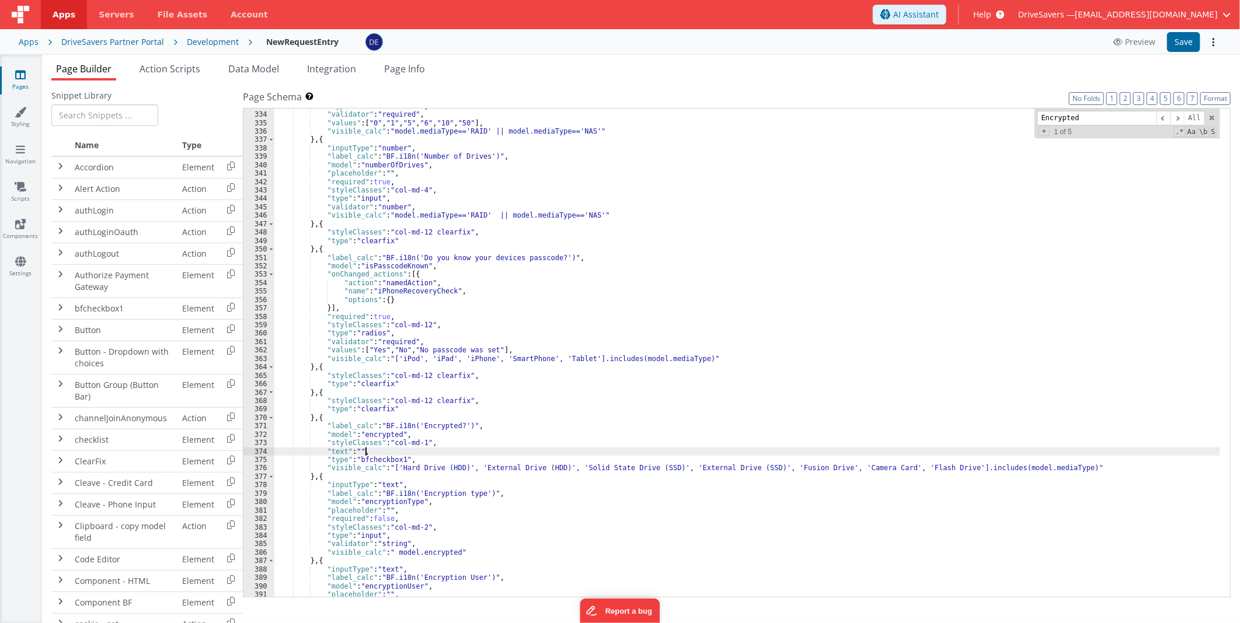
scroll to position [2808, 0]
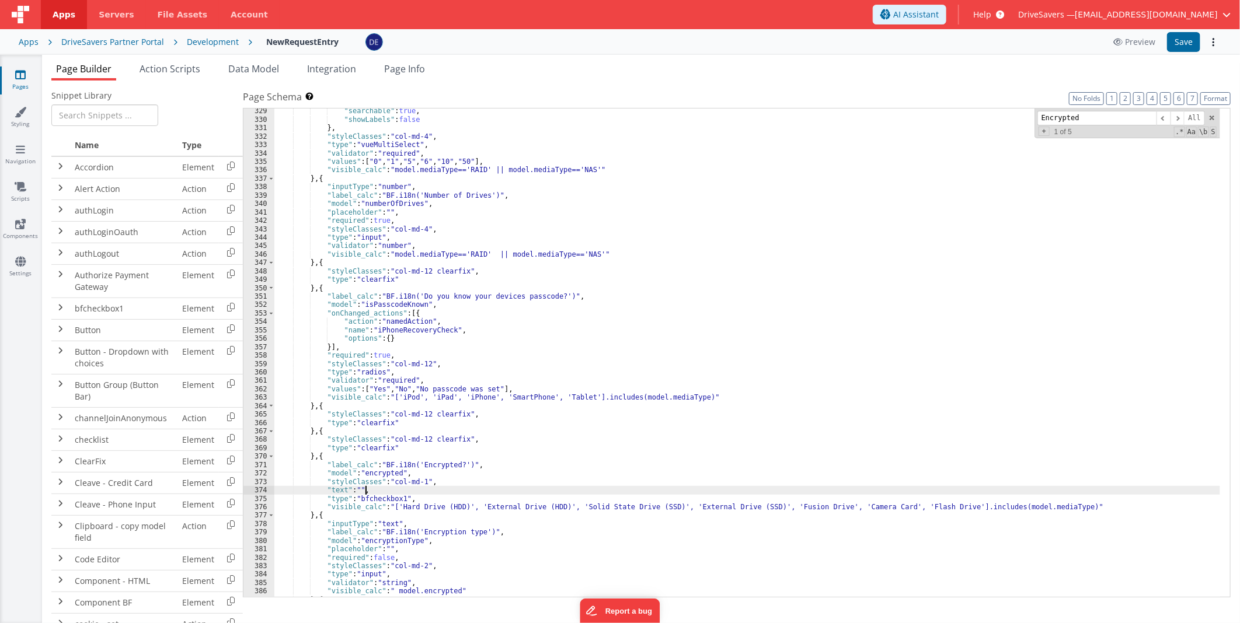
click at [358, 270] on div ""searchable" : true , "showLabels" : false } , "styleClasses" : "col-md-4" , "t…" at bounding box center [746, 360] width 945 height 506
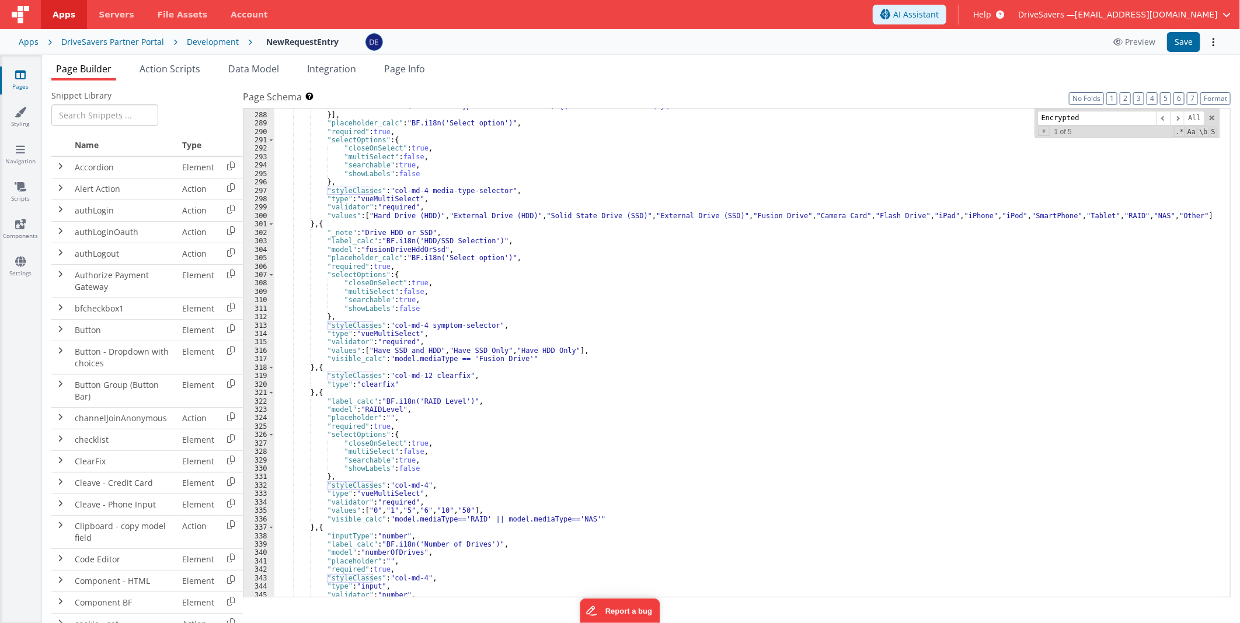
scroll to position [2459, 0]
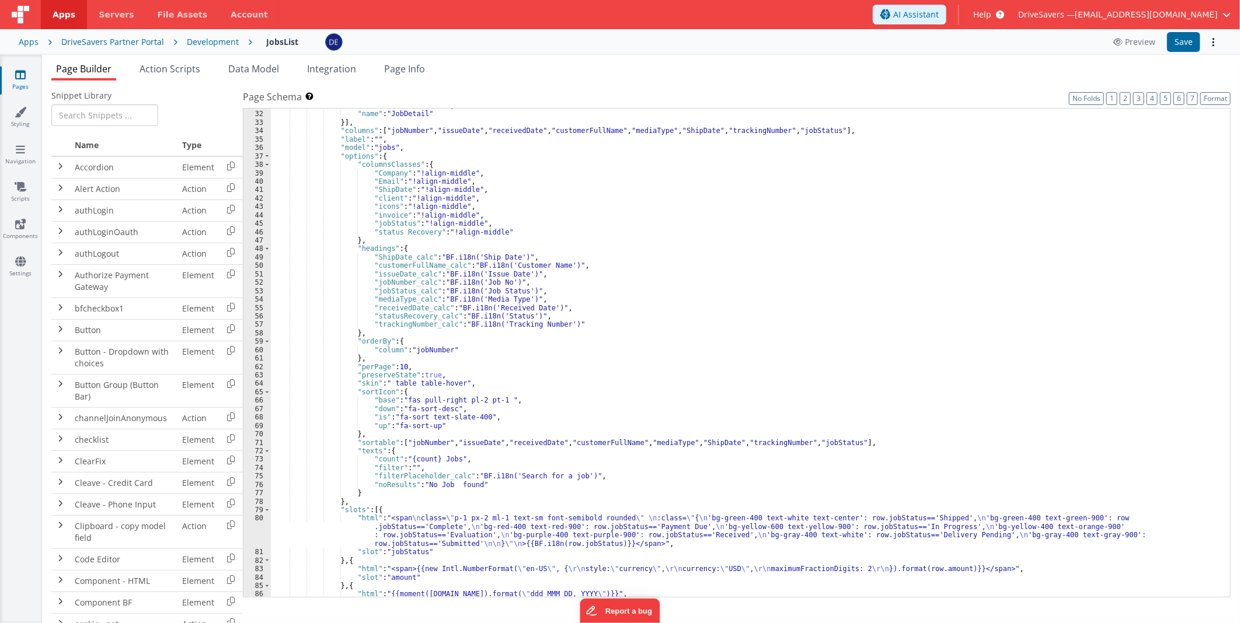
scroll to position [388, 0]
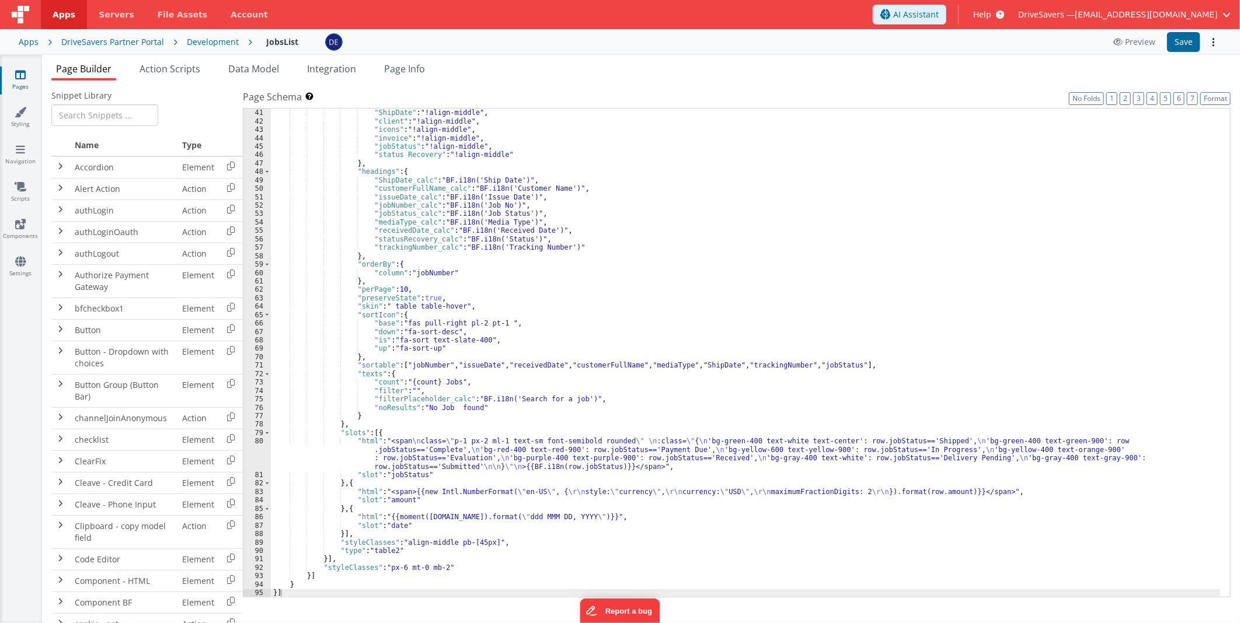
click at [307, 573] on div ""Email" : "!align-middle" , "ShipDate" : "!align-middle" , "client" : "!align-m…" at bounding box center [745, 353] width 949 height 506
click at [322, 557] on div ""Email" : "!align-middle" , "ShipDate" : "!align-middle" , "client" : "!align-m…" at bounding box center [745, 353] width 949 height 506
click at [484, 542] on div ""Email" : "!align-middle" , "ShipDate" : "!align-middle" , "client" : "!align-m…" at bounding box center [745, 353] width 949 height 506
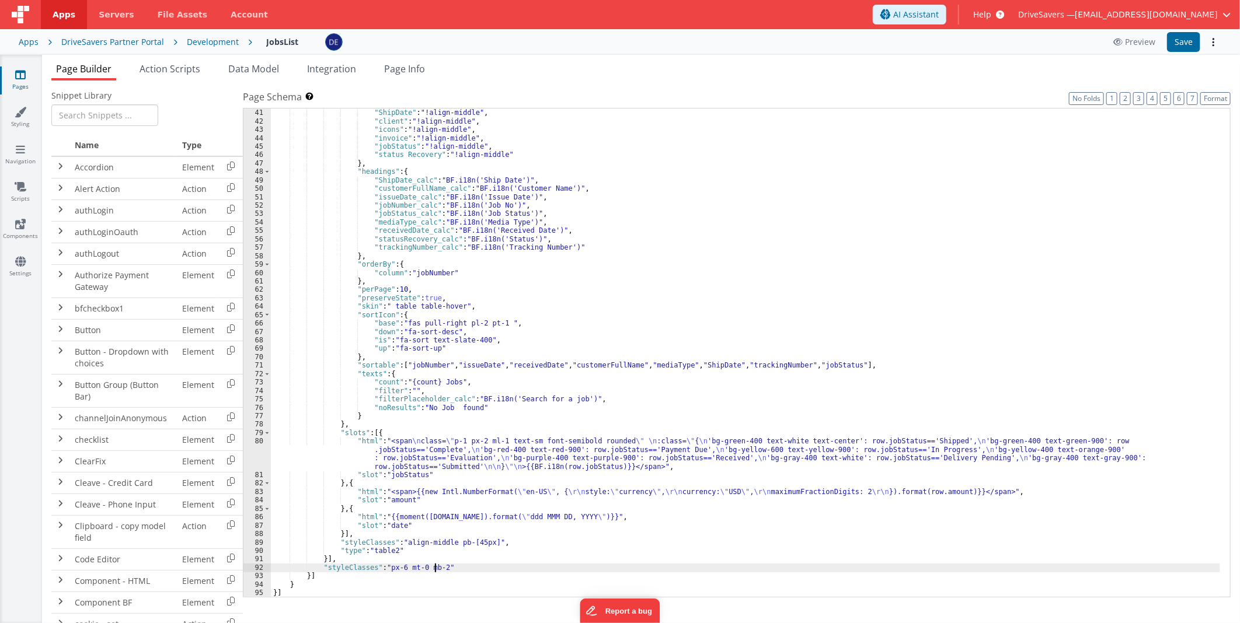
click at [437, 567] on div ""Email" : "!align-middle" , "ShipDate" : "!align-middle" , "client" : "!align-m…" at bounding box center [745, 353] width 949 height 506
click at [1167, 47] on button "Save" at bounding box center [1183, 42] width 33 height 20
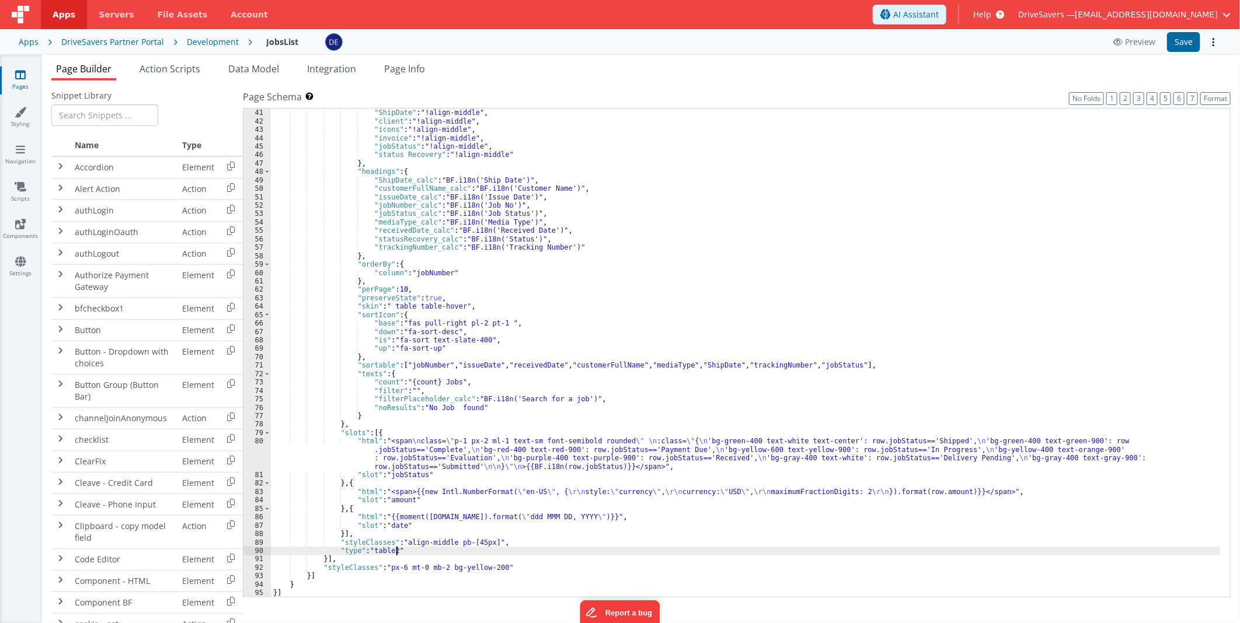
click at [533, 551] on div ""Email" : "!align-middle" , "ShipDate" : "!align-middle" , "client" : "!align-m…" at bounding box center [745, 353] width 949 height 506
click at [485, 540] on div ""Email" : "!align-middle" , "ShipDate" : "!align-middle" , "client" : "!align-m…" at bounding box center [745, 353] width 949 height 506
click at [1179, 34] on button "Save" at bounding box center [1183, 42] width 33 height 20
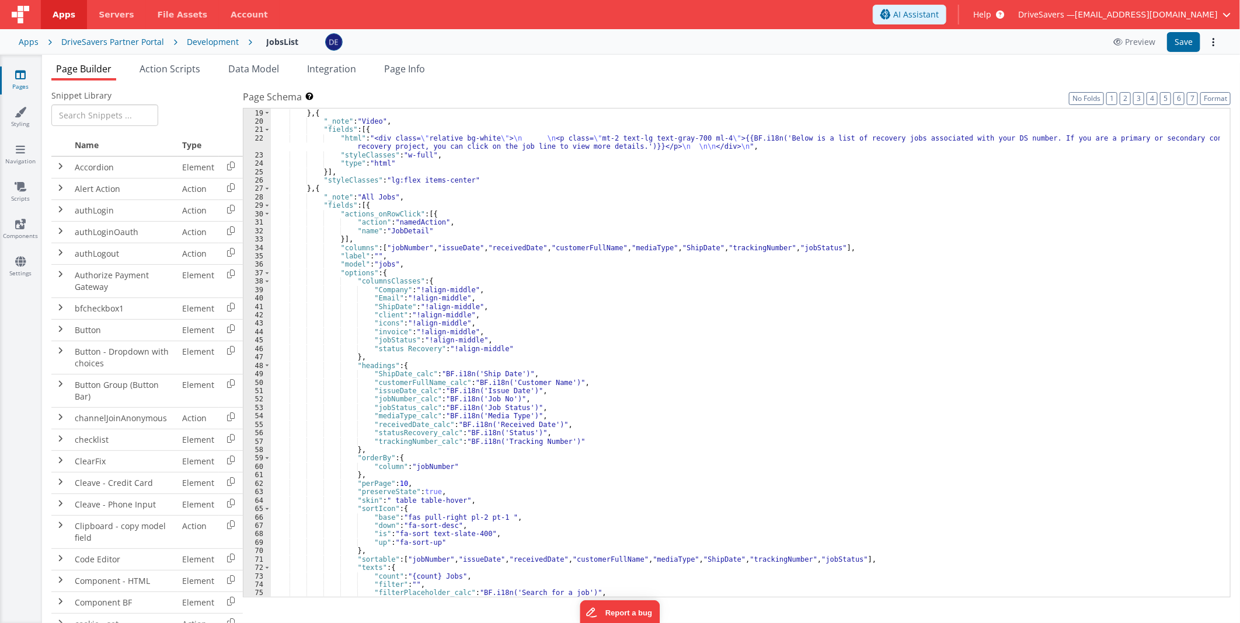
scroll to position [155, 0]
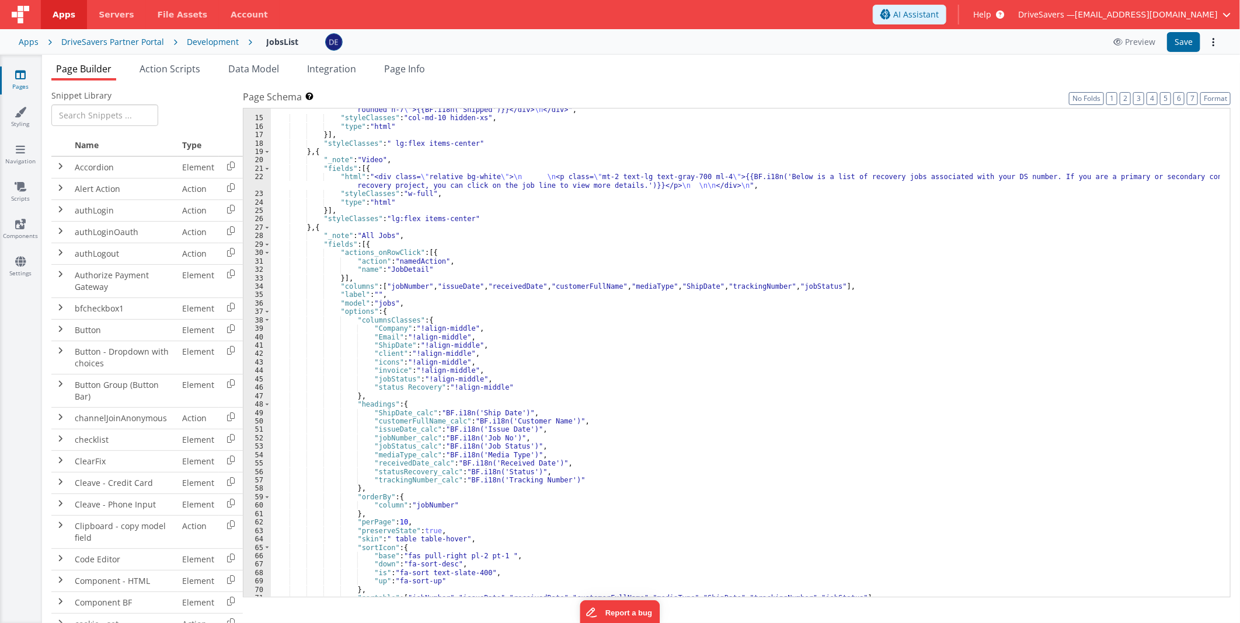
click at [802, 319] on div ""html" : " \n <h2 class= \" mb-2 \" >Legend:</h2> \n <div class= \" flex text-s…" at bounding box center [745, 342] width 949 height 540
click at [850, 345] on div ""html" : " \n <h2 class= \" mb-2 \" >Legend:</h2> \n <div class= \" flex text-s…" at bounding box center [745, 342] width 949 height 540
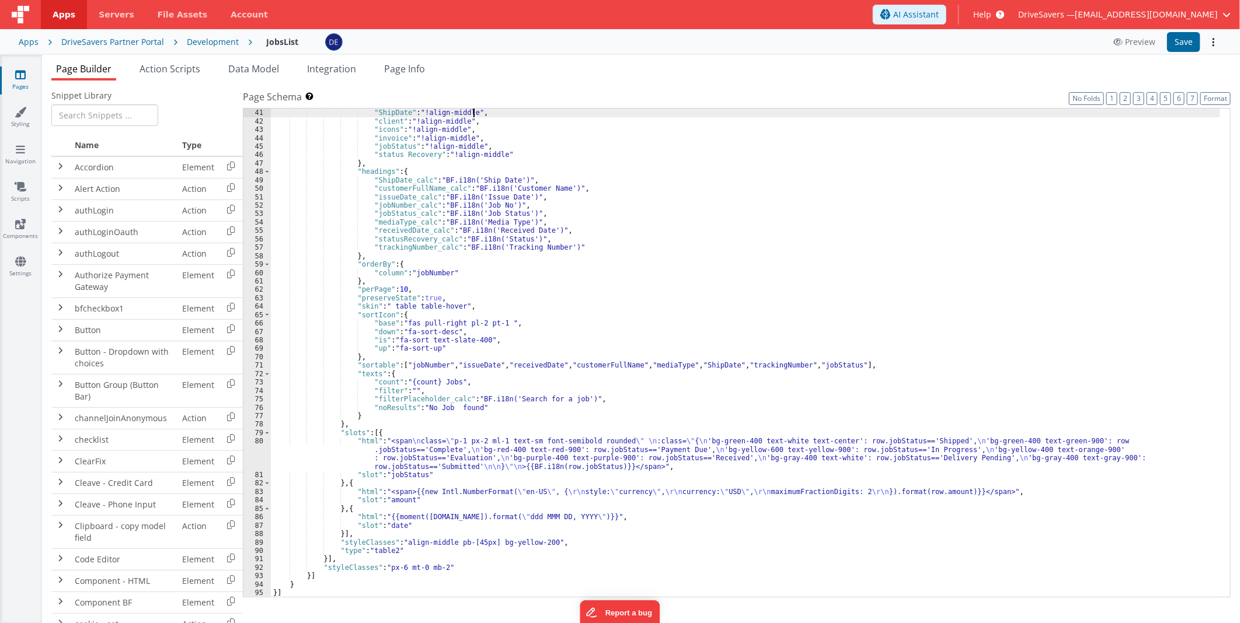
scroll to position [388, 0]
click at [586, 365] on div ""Email" : "!align-middle" , "ShipDate" : "!align-middle" , "client" : "!align-m…" at bounding box center [745, 353] width 949 height 506
click at [427, 362] on div ""Email" : "!align-middle" , "ShipDate" : "!align-middle" , "client" : "!align-m…" at bounding box center [745, 353] width 949 height 506
click at [459, 364] on div ""Email" : "!align-middle" , "ShipDate" : "!align-middle" , "client" : "!align-m…" at bounding box center [745, 353] width 949 height 506
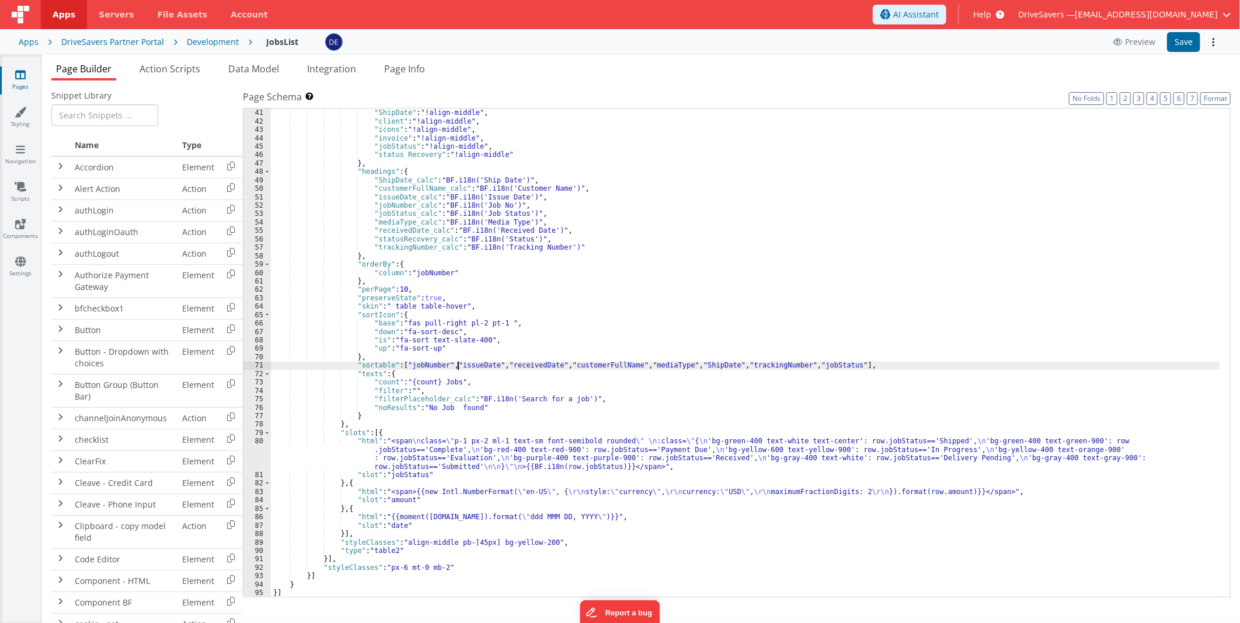
click at [459, 364] on div ""Email" : "!align-middle" , "ShipDate" : "!align-middle" , "client" : "!align-m…" at bounding box center [745, 353] width 949 height 506
click at [525, 341] on div ""Email" : "!align-middle" , "ShipDate" : "!align-middle" , "client" : "!align-m…" at bounding box center [745, 353] width 949 height 506
click at [951, 236] on div ""Email" : "!align-middle" , "ShipDate" : "!align-middle" , "client" : "!align-m…" at bounding box center [745, 353] width 949 height 506
click at [580, 171] on div ""Email" : "!align-middle" , "ShipDate" : "!align-middle" , "client" : "!align-m…" at bounding box center [745, 353] width 949 height 506
click at [534, 543] on div ""Email" : "!align-middle" , "ShipDate" : "!align-middle" , "client" : "!align-m…" at bounding box center [745, 353] width 949 height 506
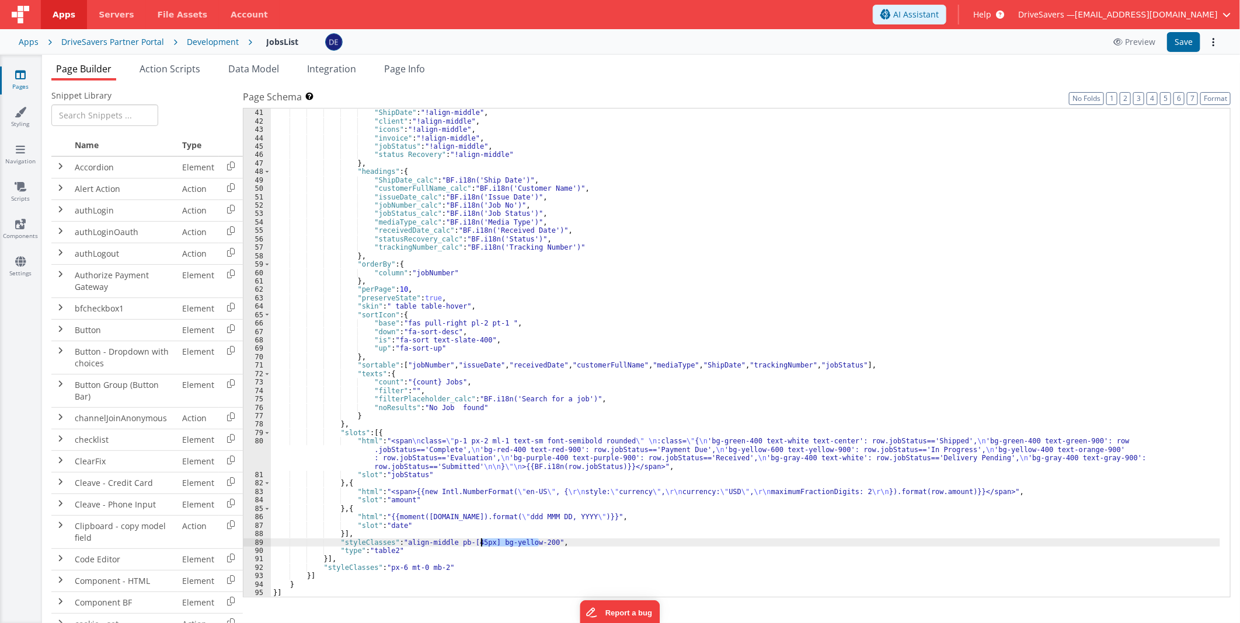
drag, startPoint x: 534, startPoint y: 543, endPoint x: 486, endPoint y: 545, distance: 48.5
click at [486, 545] on div ""Email" : "!align-middle" , "ShipDate" : "!align-middle" , "client" : "!align-m…" at bounding box center [745, 353] width 949 height 506
click at [1185, 43] on button "Save" at bounding box center [1183, 42] width 33 height 20
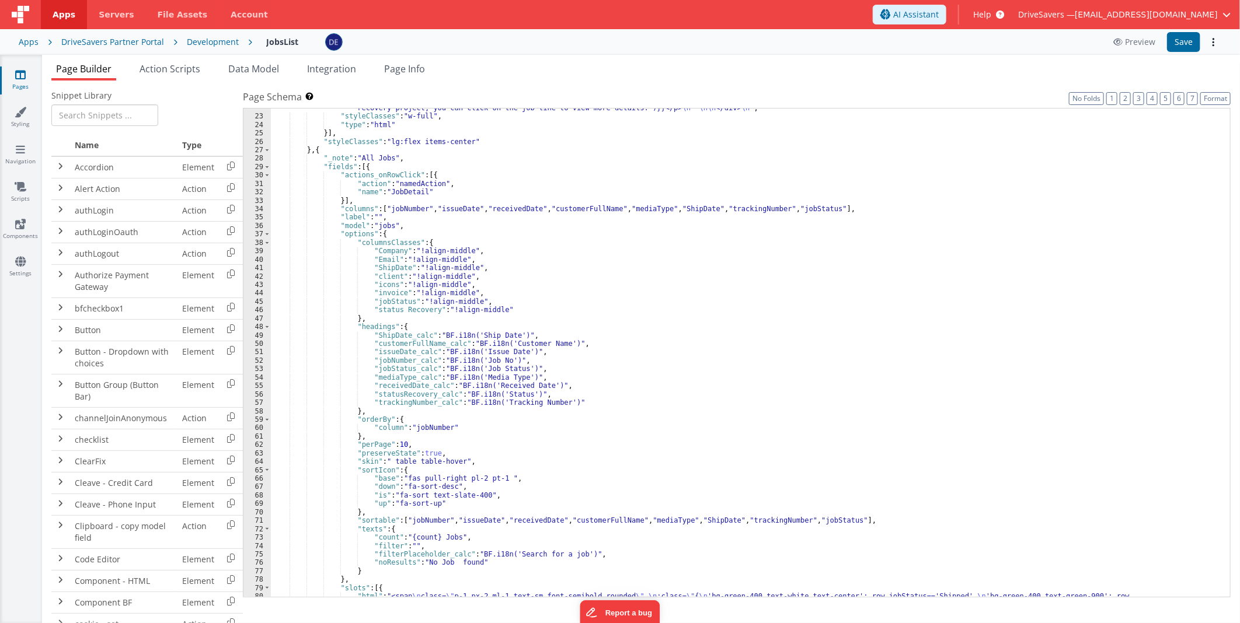
scroll to position [116, 0]
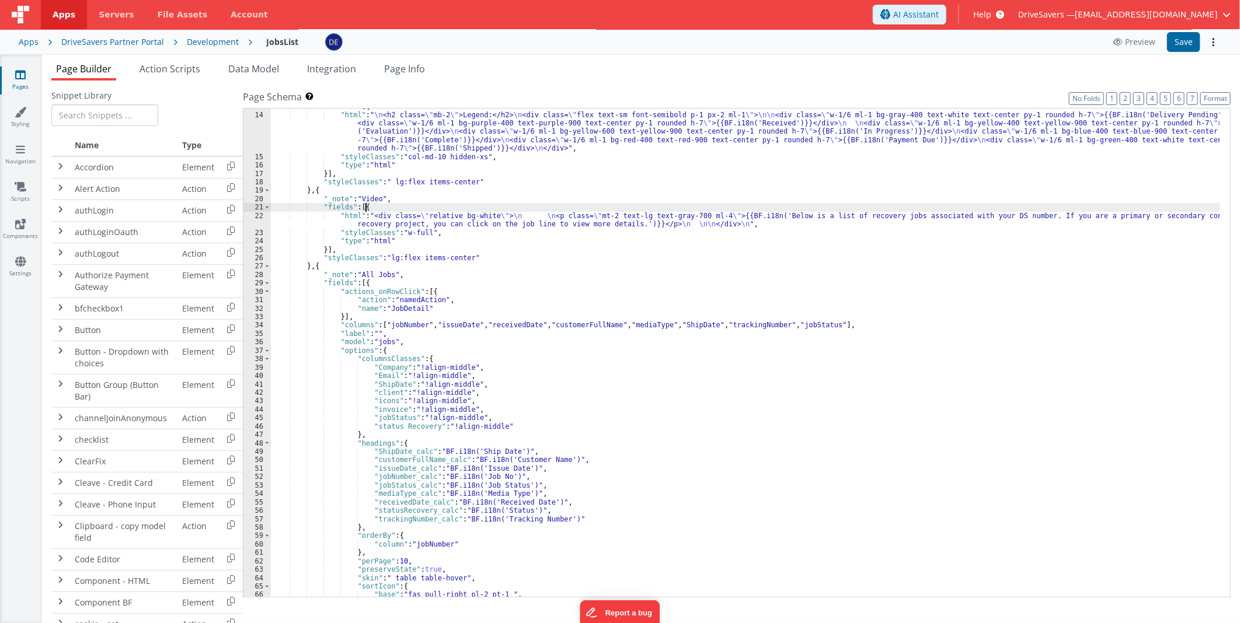
click at [369, 205] on div ""fields" : [{ "html" : " \n <h2 class= \" mb-2 \" >Legend:</h2> \n <div class= …" at bounding box center [745, 355] width 949 height 506
click at [353, 193] on div ""fields" : [{ "html" : " \n <h2 class= \" mb-2 \" >Legend:</h2> \n <div class= …" at bounding box center [745, 355] width 949 height 506
click at [343, 265] on div ""fields" : [{ "html" : " \n <h2 class= \" mb-2 \" >Legend:</h2> \n <div class= …" at bounding box center [745, 355] width 949 height 506
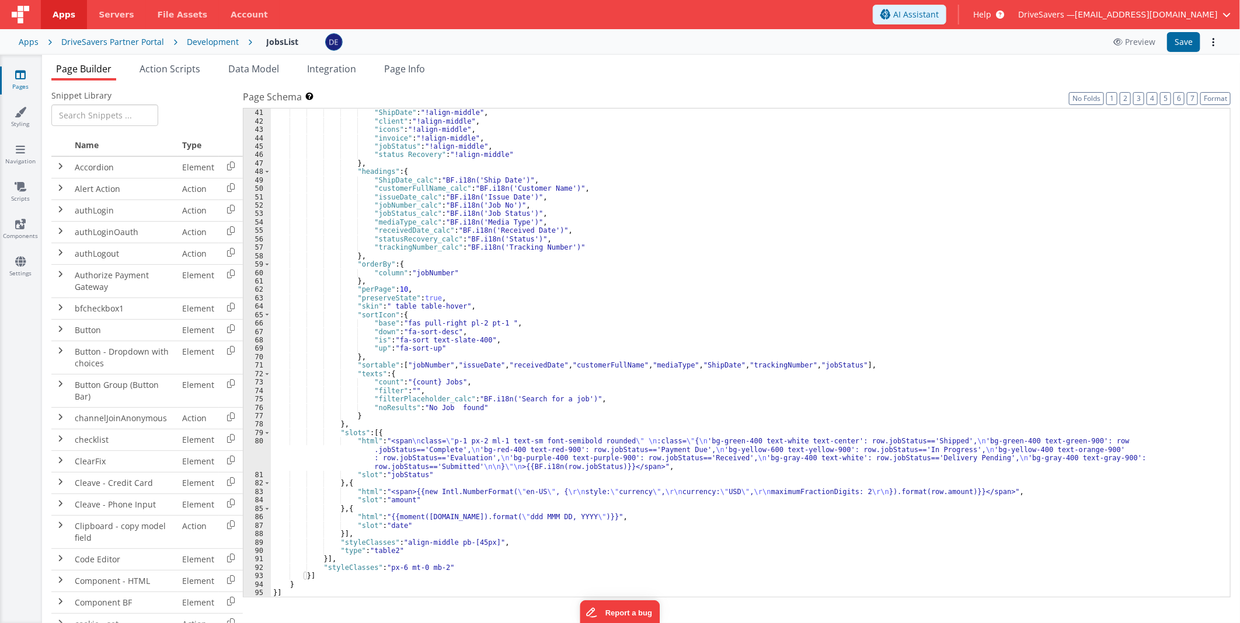
scroll to position [388, 0]
click at [119, 114] on input "text" at bounding box center [104, 115] width 107 height 22
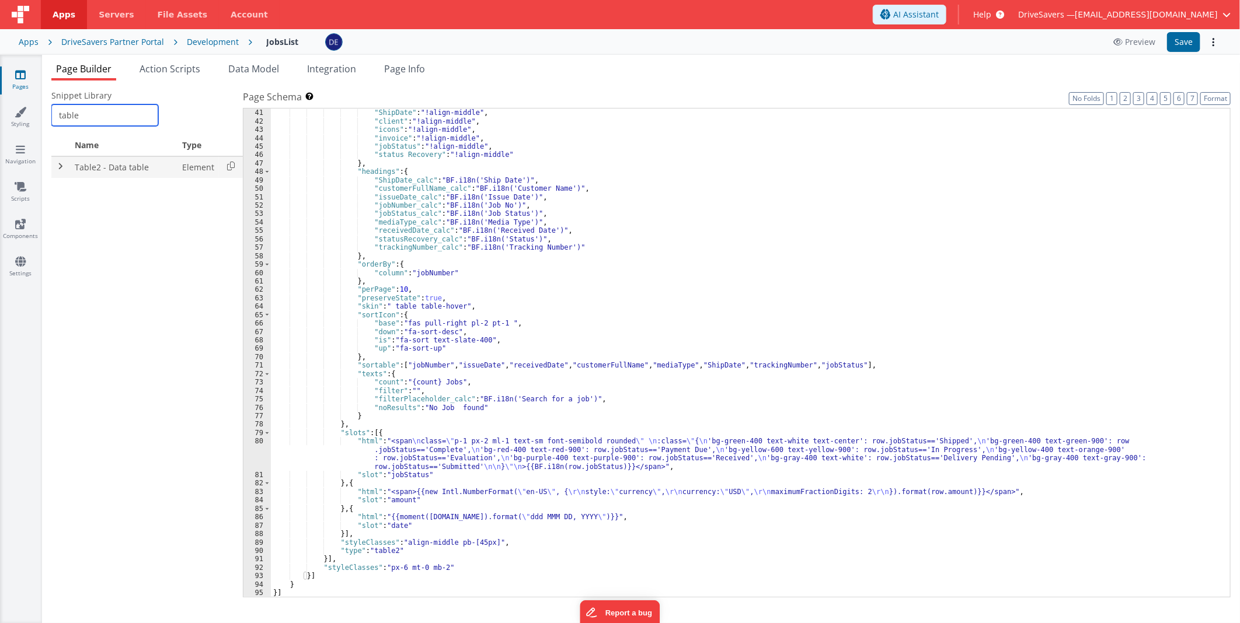
type input "table"
click at [62, 167] on span at bounding box center [60, 166] width 9 height 9
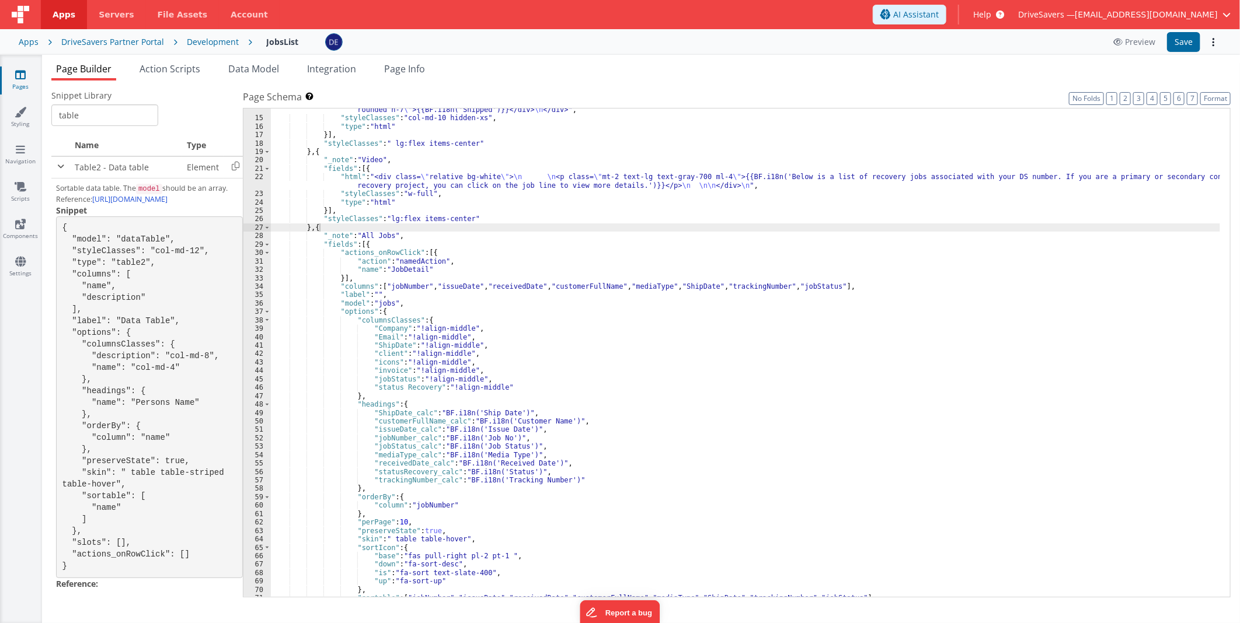
scroll to position [155, 0]
click at [458, 253] on div ""html" : " \n <h2 class= \" mb-2 \" >Legend:</h2> \n <div class= \" flex text-s…" at bounding box center [745, 342] width 949 height 540
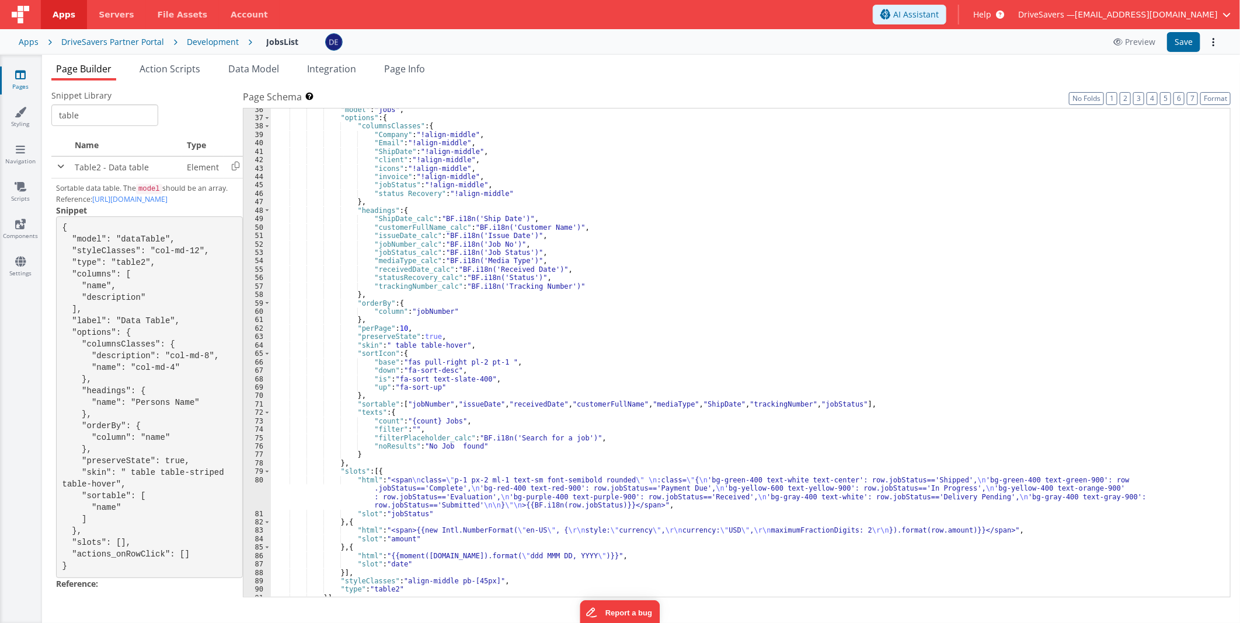
scroll to position [388, 0]
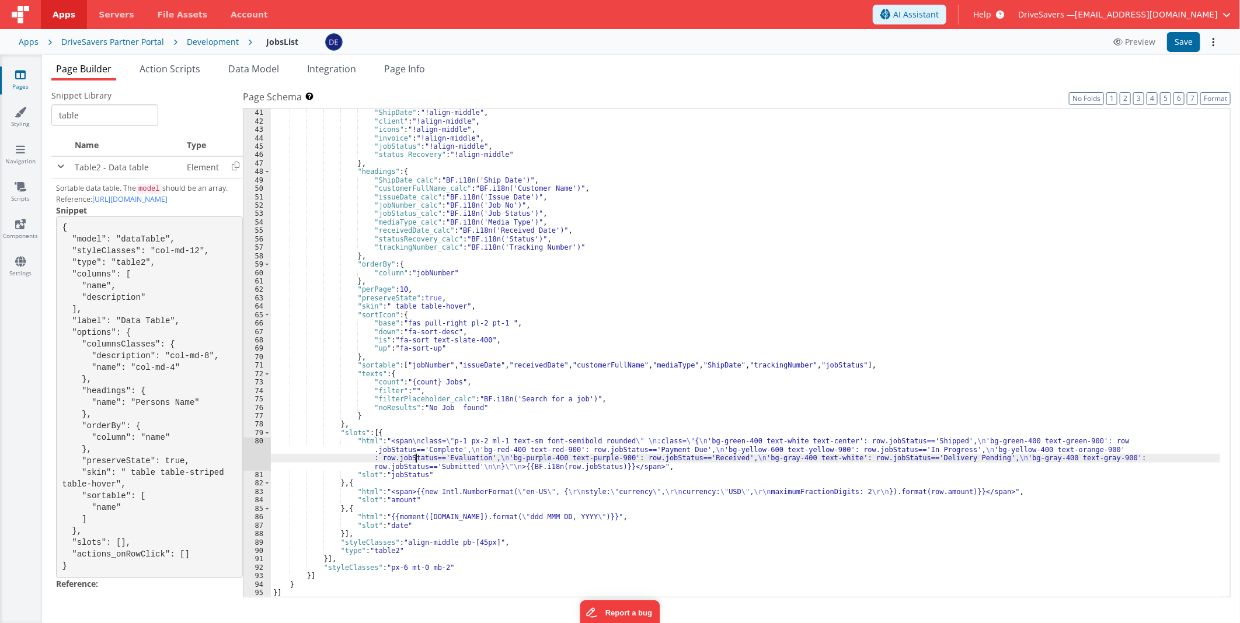
click at [415, 456] on div ""Email" : "!align-middle" , "ShipDate" : "!align-middle" , "client" : "!align-m…" at bounding box center [745, 353] width 949 height 506
click at [263, 451] on div "80" at bounding box center [256, 454] width 27 height 34
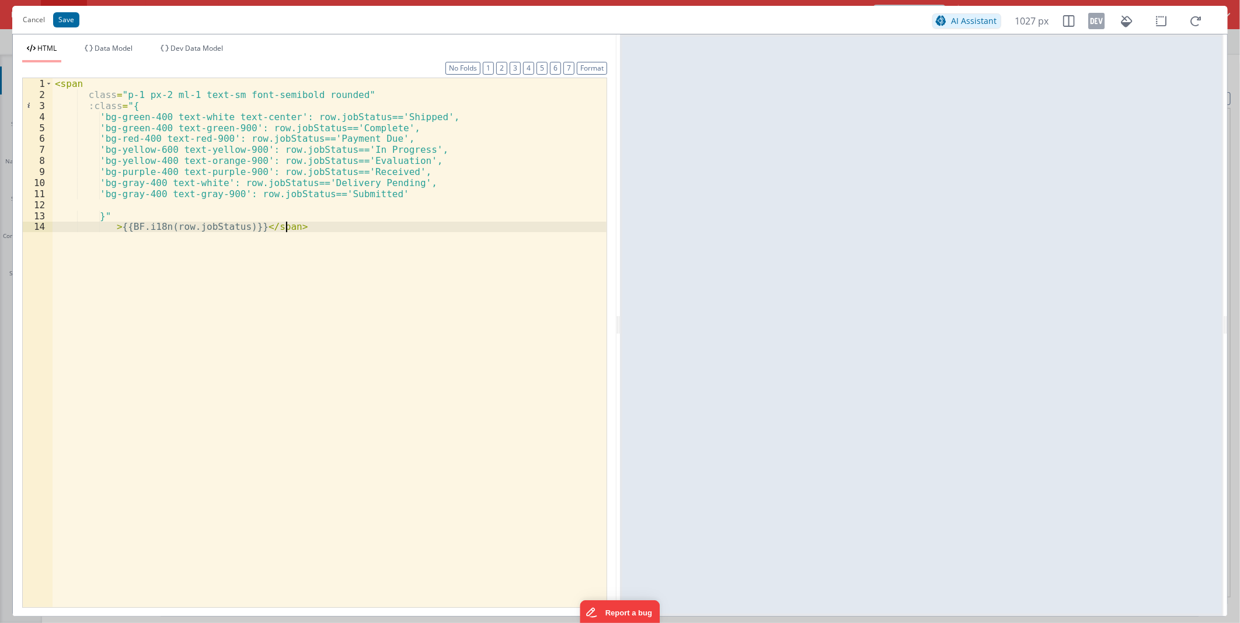
click at [67, 85] on div "< span class = "p-1 px-2 ml-1 text-sm font-semibold rounded" :class = "{ 'bg-gr…" at bounding box center [330, 353] width 554 height 551
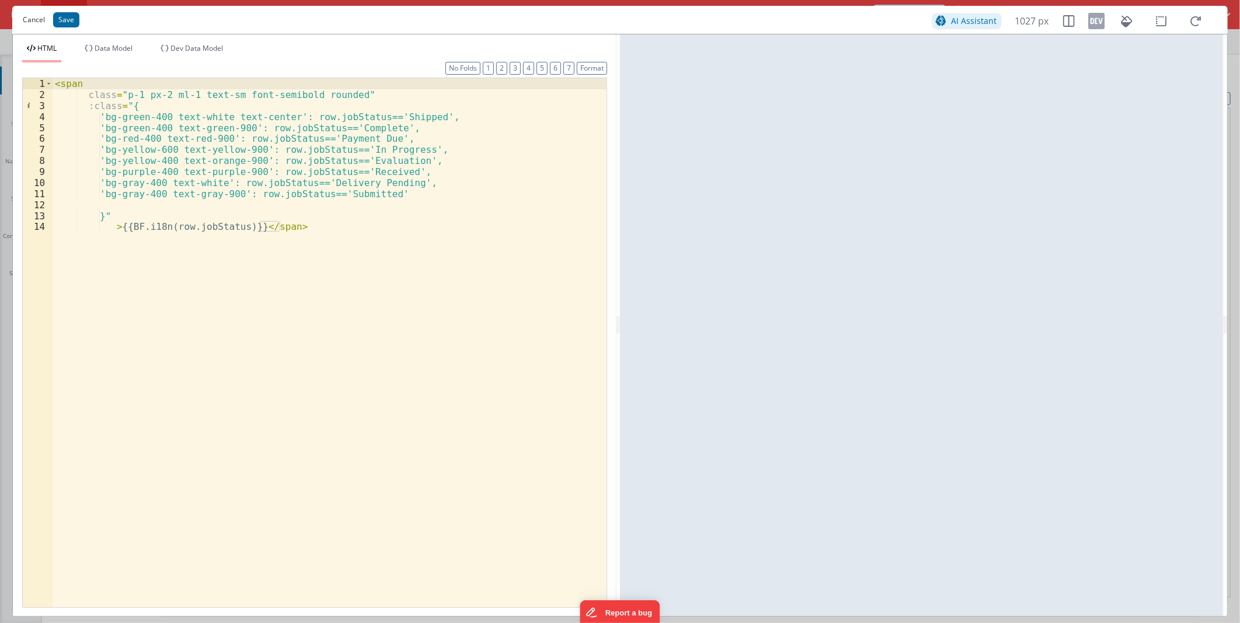
click at [27, 16] on button "Cancel" at bounding box center [34, 20] width 34 height 16
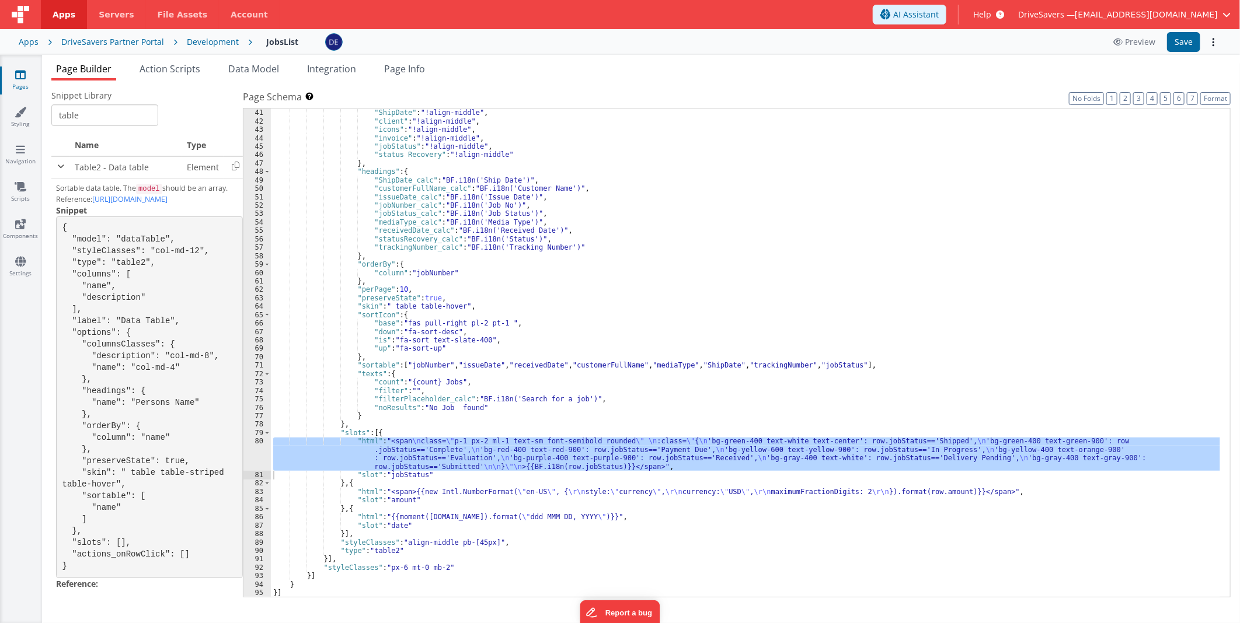
scroll to position [348, 0]
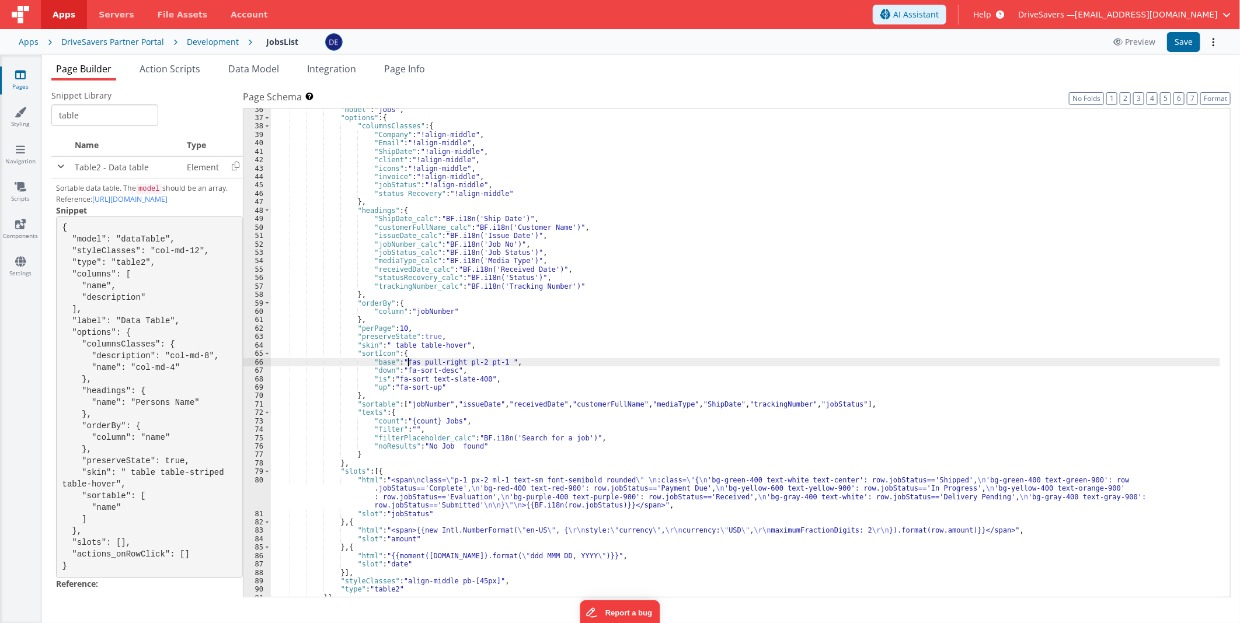
click at [409, 362] on div ""model" : "jobs" , "options" : { "columnsClasses" : { "Company" : "!align-middl…" at bounding box center [745, 359] width 949 height 506
click at [441, 404] on div ""model" : "jobs" , "options" : { "columnsClasses" : { "Company" : "!align-middl…" at bounding box center [745, 359] width 949 height 506
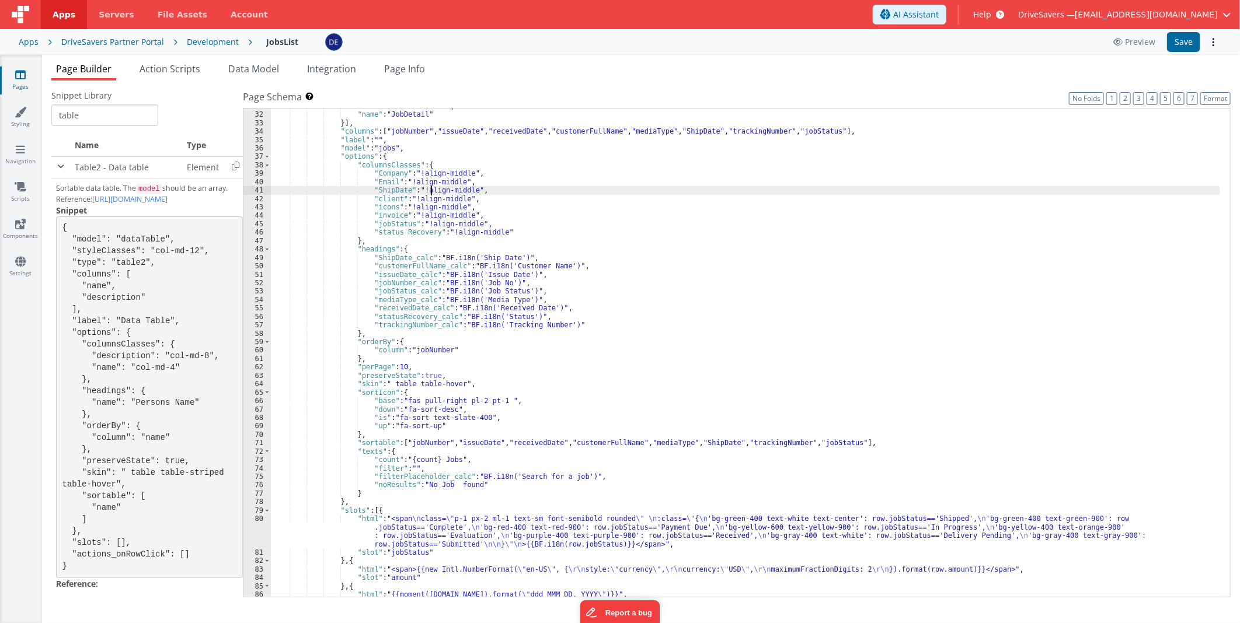
click at [430, 190] on div ""action" : "namedAction" , "name" : "JobDetail" }] , "columns" : [ "jobNumber" …" at bounding box center [745, 355] width 949 height 506
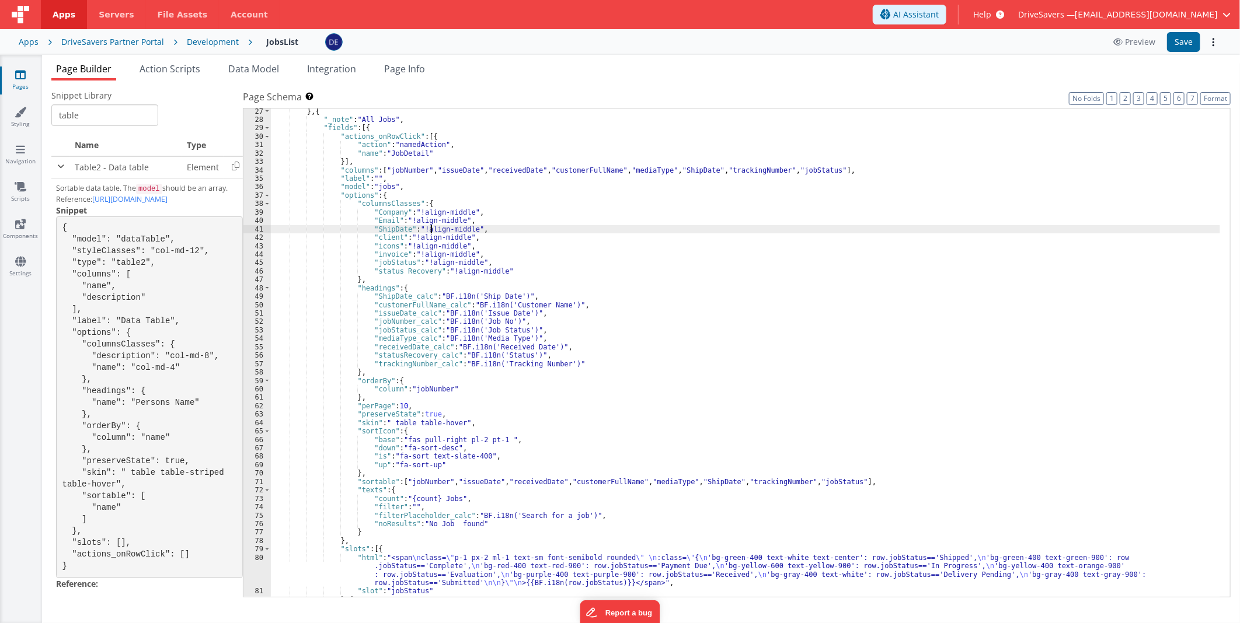
scroll to position [271, 0]
click at [599, 364] on div "} , { "_note" : "All Jobs" , "fields" : [{ "actions_onRowClick" : [{ "action" :…" at bounding box center [745, 360] width 949 height 506
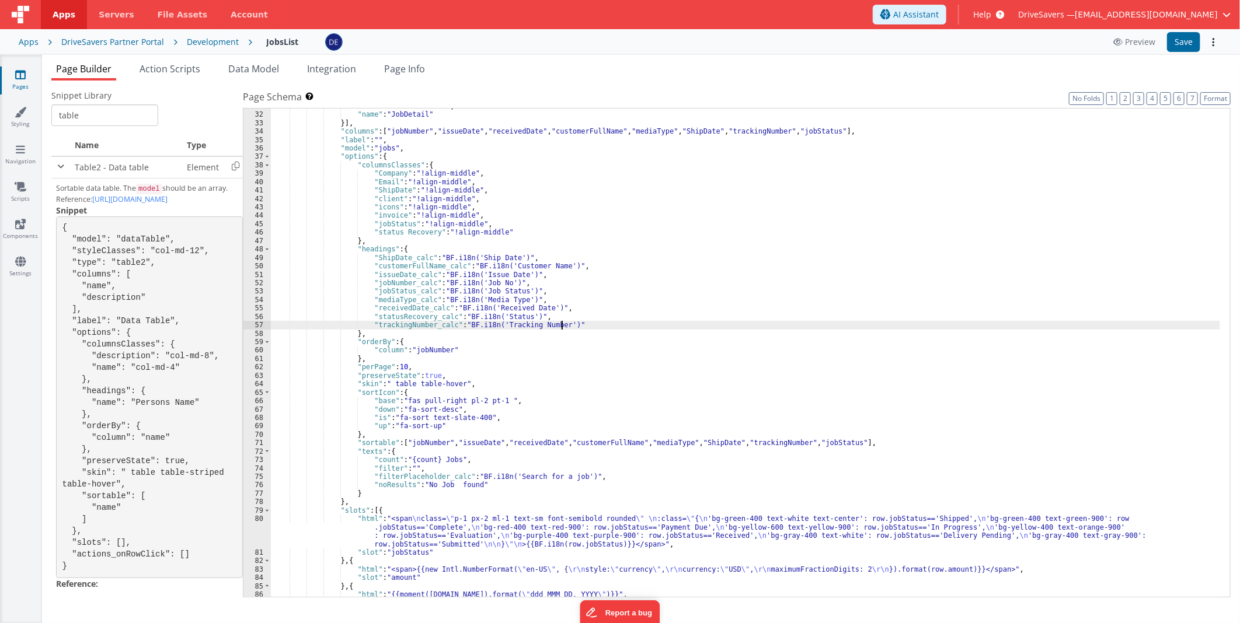
scroll to position [388, 0]
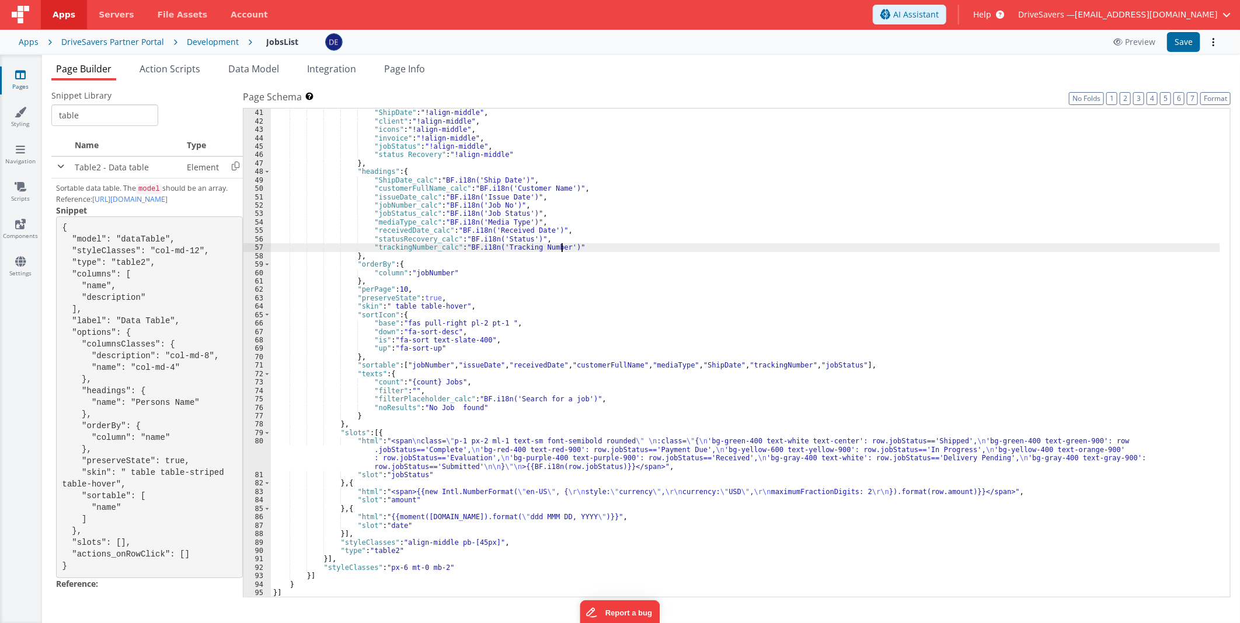
click at [991, 16] on span "Help" at bounding box center [982, 15] width 18 height 12
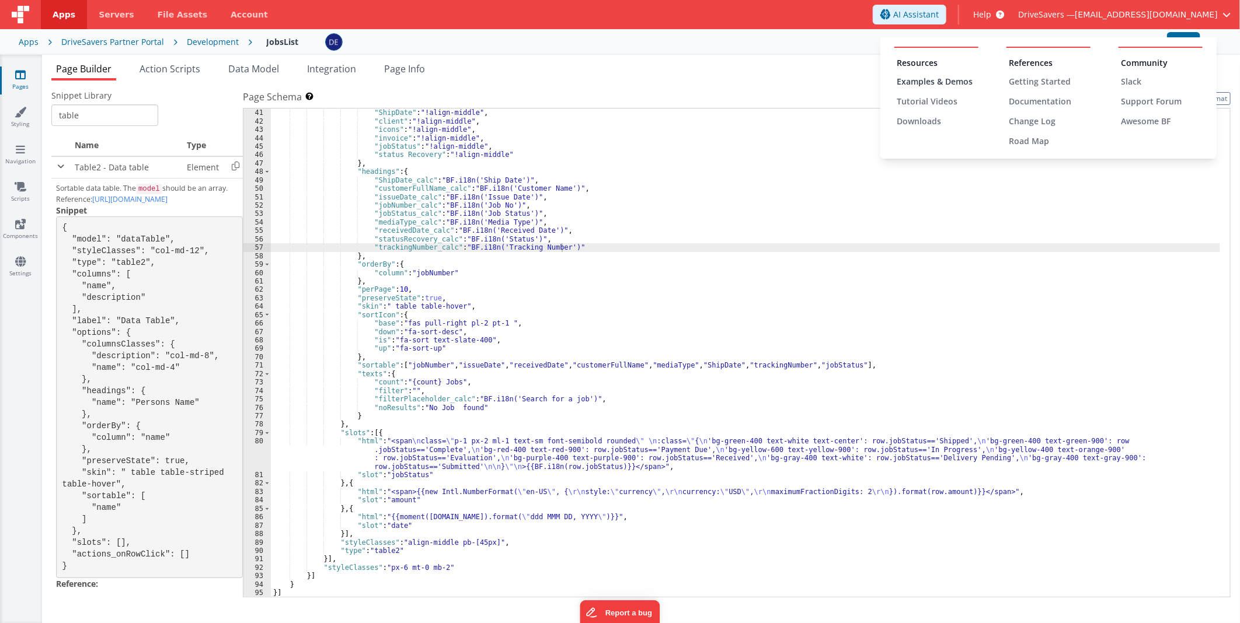
click at [924, 81] on div "Examples & Demos" at bounding box center [937, 82] width 82 height 12
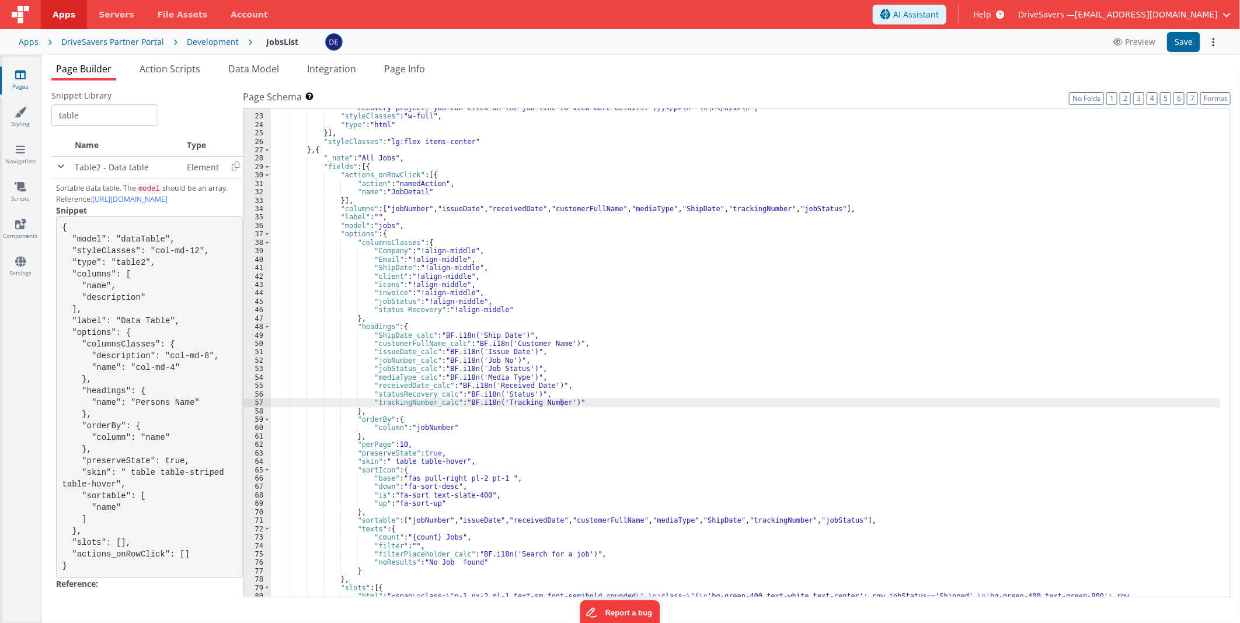
scroll to position [232, 0]
click at [441, 452] on div ""html" : "<div class= \" relative bg-white \" > \n \n <p class= \" mt-2 text-lg…" at bounding box center [745, 365] width 949 height 540
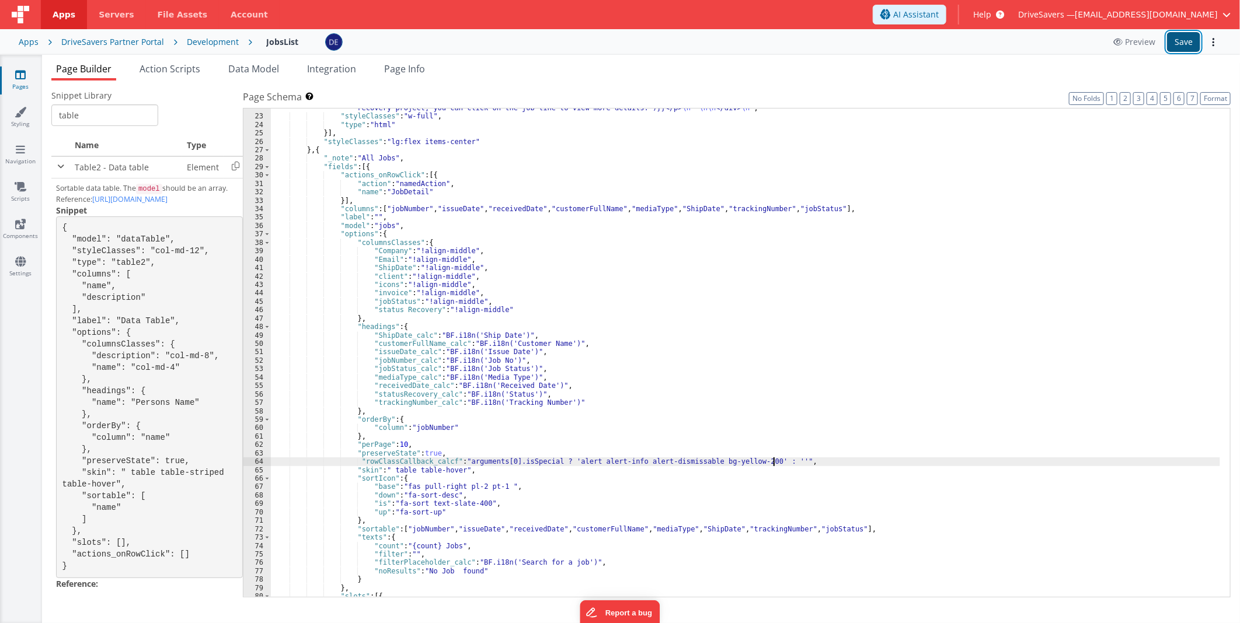
click at [1180, 38] on button "Save" at bounding box center [1183, 42] width 33 height 20
click at [471, 463] on div ""html" : "<div class= \" relative bg-white \" > \n \n <p class= \" mt-2 text-lg…" at bounding box center [745, 365] width 949 height 540
drag, startPoint x: 473, startPoint y: 463, endPoint x: 520, endPoint y: 461, distance: 47.3
click at [520, 461] on div ""html" : "<div class= \" relative bg-white \" > \n \n <p class= \" mt-2 text-lg…" at bounding box center [745, 365] width 949 height 540
click at [1177, 46] on button "Save" at bounding box center [1183, 42] width 33 height 20
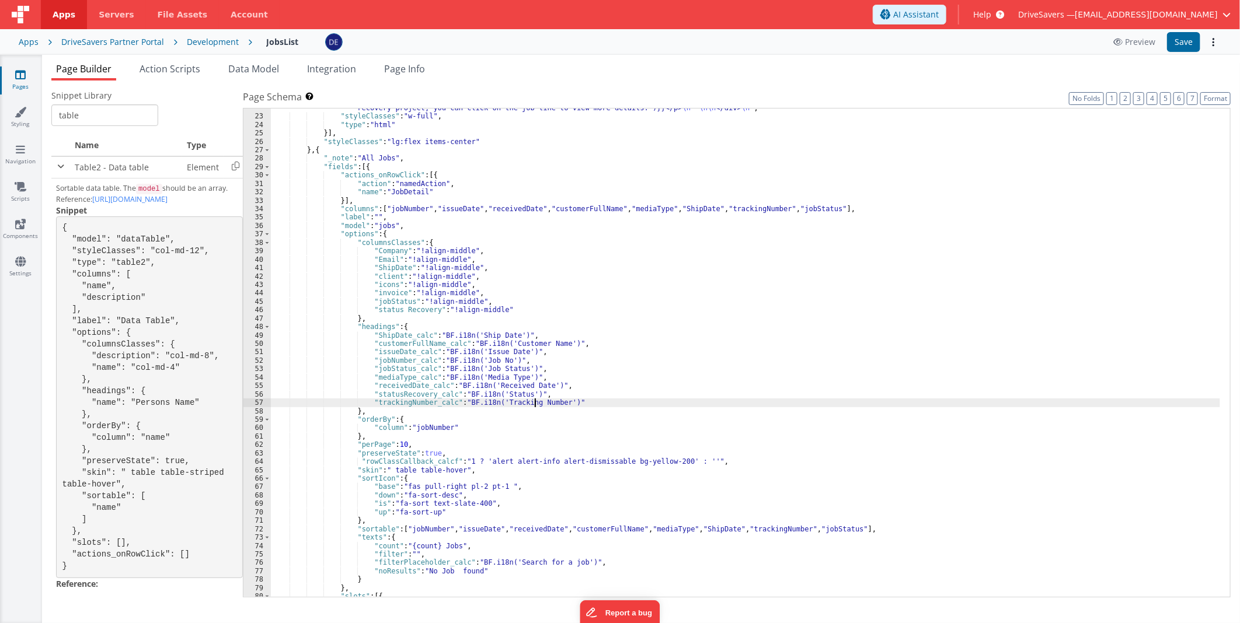
click at [536, 399] on div ""html" : "<div class= \" relative bg-white \" > \n \n <p class= \" mt-2 text-lg…" at bounding box center [745, 365] width 949 height 540
click at [1188, 42] on button "Save" at bounding box center [1183, 42] width 33 height 20
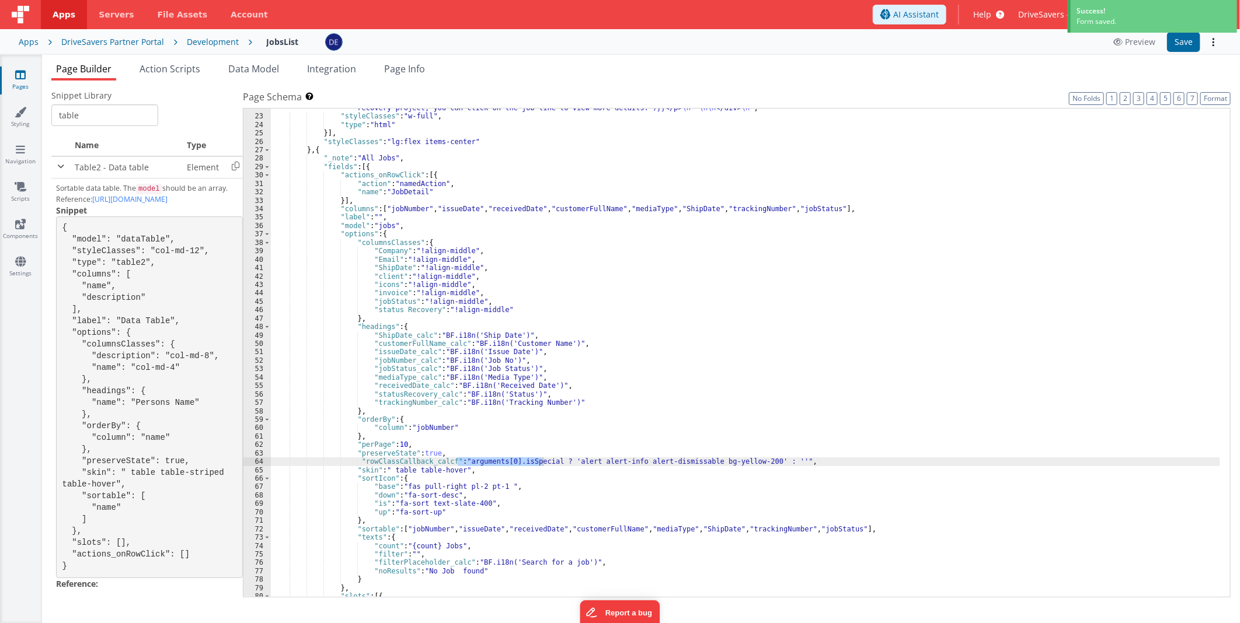
click at [177, 60] on div "Page Builder Action Scripts Data Model Integration Page Info Snippet Library ta…" at bounding box center [641, 339] width 1198 height 568
click at [178, 63] on span "Action Scripts" at bounding box center [169, 68] width 61 height 13
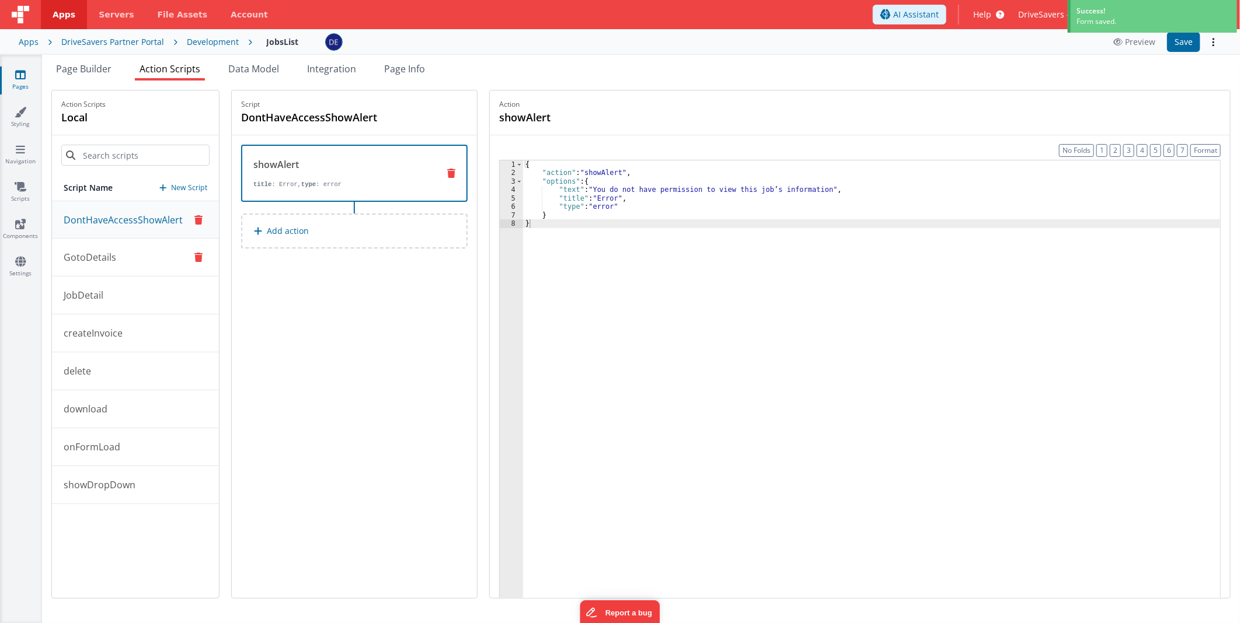
click at [143, 261] on button "GotoDetails" at bounding box center [135, 258] width 167 height 38
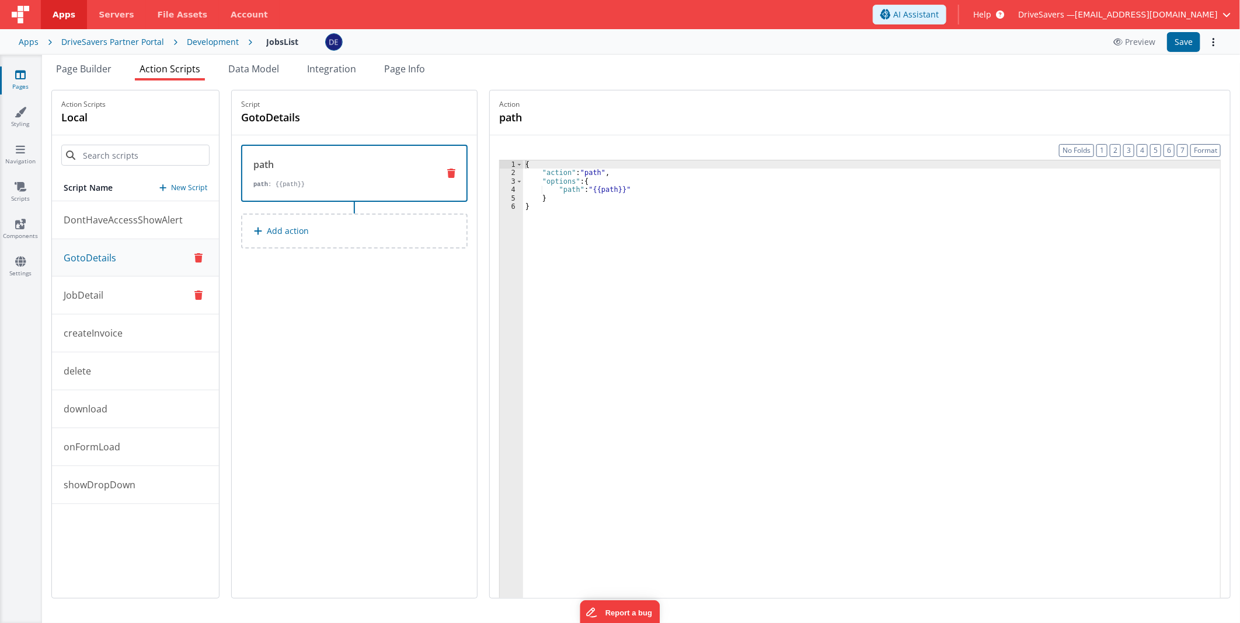
click at [132, 296] on button "JobDetail" at bounding box center [135, 296] width 167 height 38
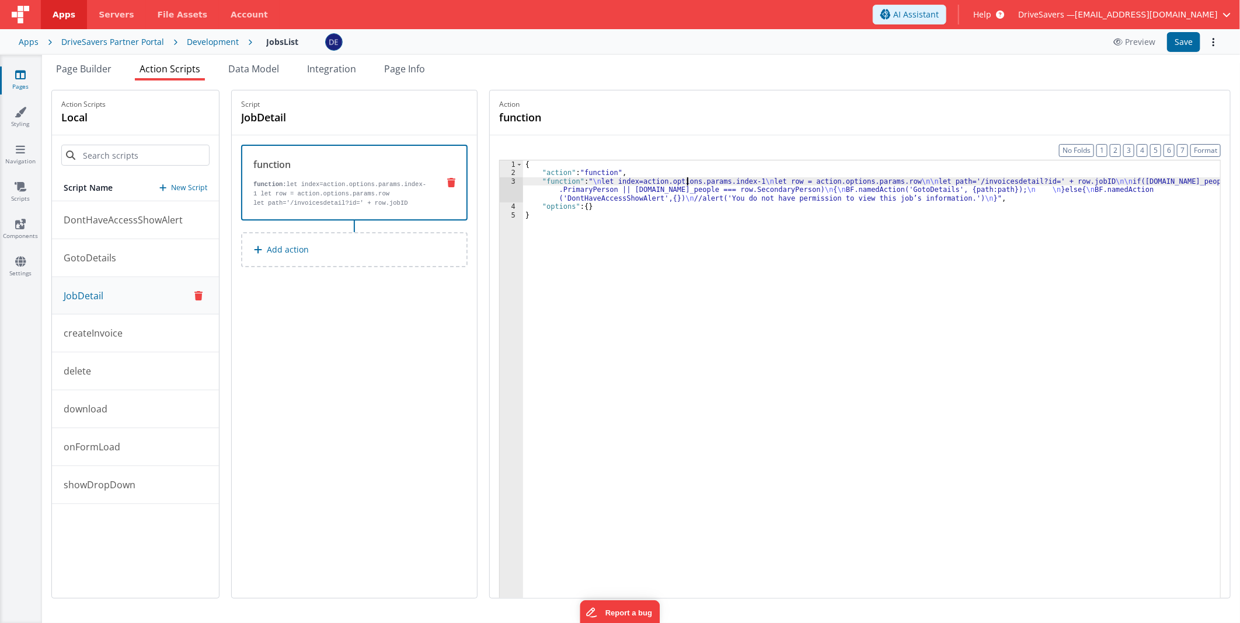
click at [683, 183] on div "{ "action" : "function" , "function" : " \n let index=action.options.params.ind…" at bounding box center [872, 405] width 699 height 491
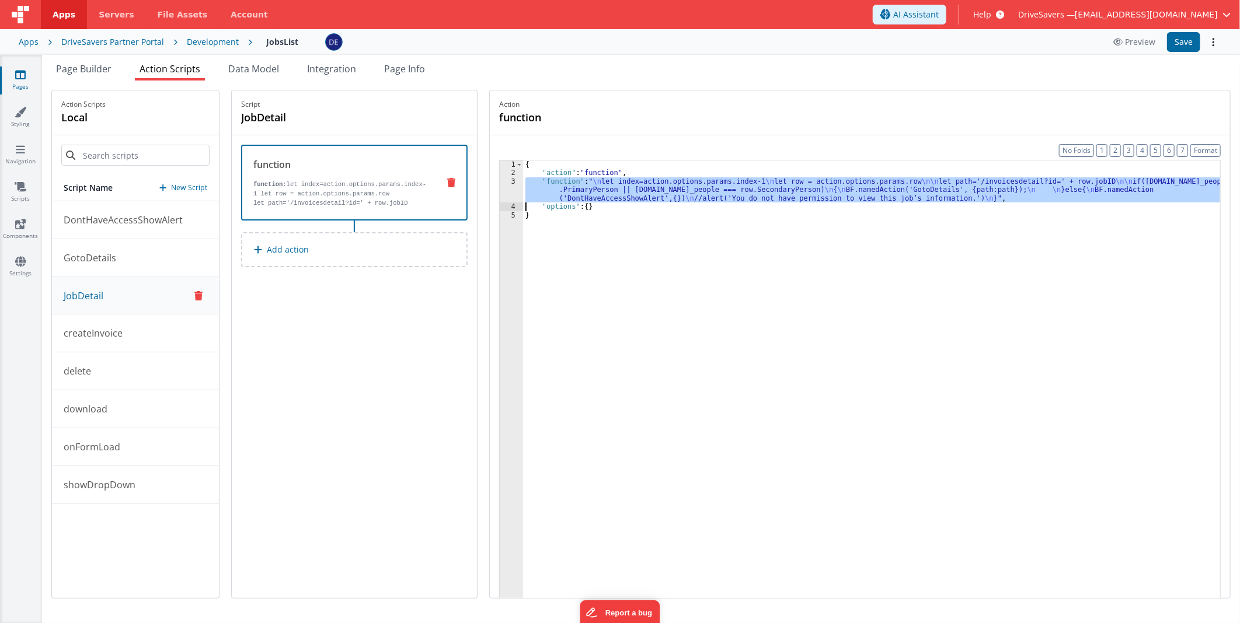
click at [505, 189] on div "3" at bounding box center [511, 189] width 23 height 25
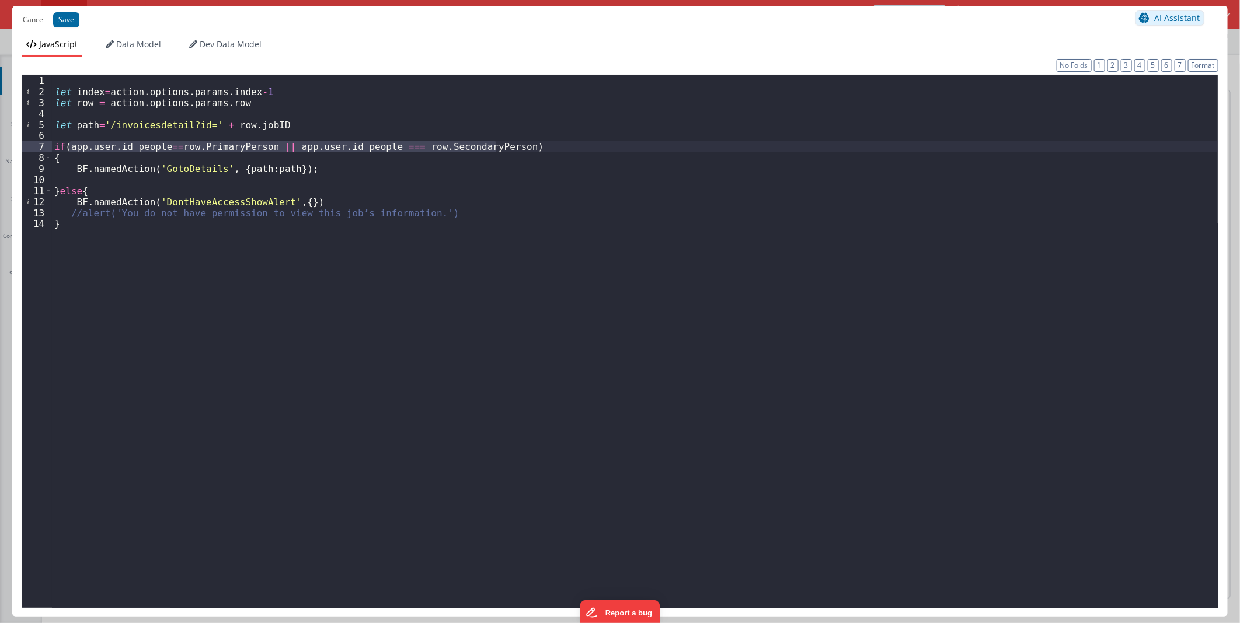
drag, startPoint x: 70, startPoint y: 145, endPoint x: 494, endPoint y: 143, distance: 424.3
click at [494, 143] on div "let index = action . options . params . index - 1 let row = action . options . …" at bounding box center [634, 352] width 1165 height 554
click at [39, 23] on button "Cancel" at bounding box center [34, 20] width 34 height 16
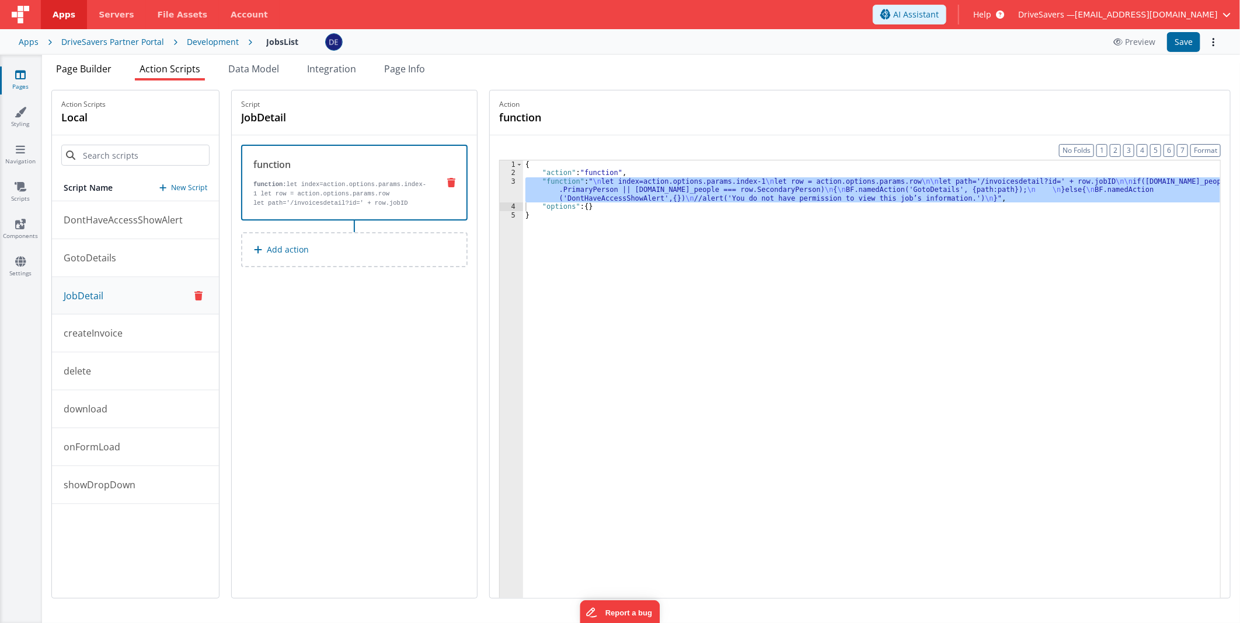
click at [104, 65] on span "Page Builder" at bounding box center [83, 68] width 55 height 13
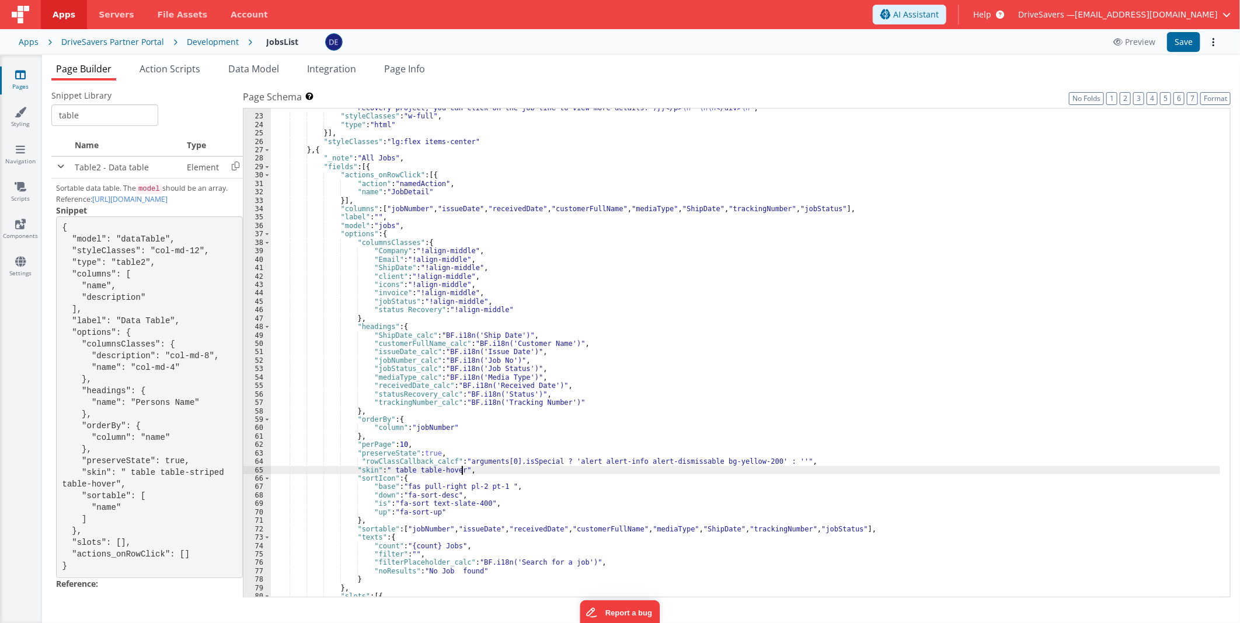
click at [531, 469] on div ""html" : "<div class= \" relative bg-white \" > \n \n <p class= \" mt-2 text-lg…" at bounding box center [745, 365] width 949 height 540
drag, startPoint x: 541, startPoint y: 462, endPoint x: 458, endPoint y: 462, distance: 83.5
click at [458, 462] on div ""html" : "<div class= \" relative bg-white \" > \n \n <p class= \" mt-2 text-lg…" at bounding box center [745, 365] width 949 height 540
click at [542, 460] on div ""html" : "<div class= \" relative bg-white \" > \n \n <p class= \" mt-2 text-lg…" at bounding box center [745, 353] width 949 height 488
drag, startPoint x: 504, startPoint y: 461, endPoint x: 458, endPoint y: 462, distance: 46.1
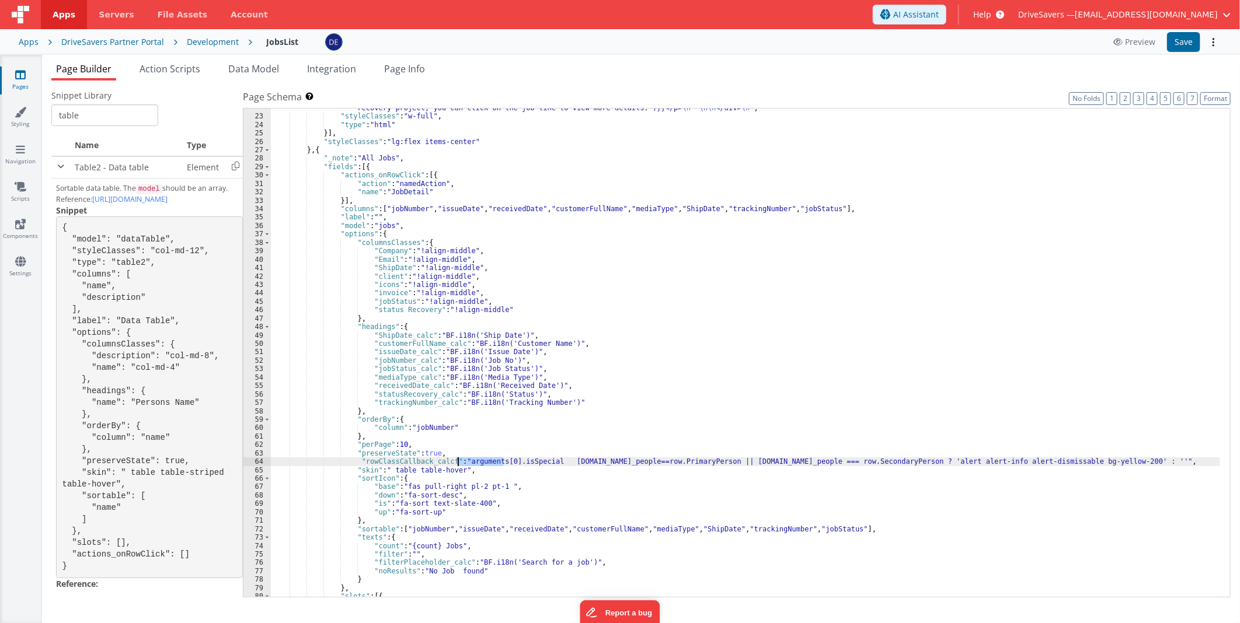
click at [458, 462] on div ""html" : "<div class= \" relative bg-white \" > \n \n <p class= \" mt-2 text-lg…" at bounding box center [745, 365] width 949 height 540
drag, startPoint x: 552, startPoint y: 464, endPoint x: 457, endPoint y: 461, distance: 95.2
click at [457, 461] on div ""html" : "<div class= \" relative bg-white \" > \n \n <p class= \" mt-2 text-lg…" at bounding box center [745, 365] width 949 height 540
click at [538, 462] on div ""html" : "<div class= \" relative bg-white \" > \n \n <p class= \" mt-2 text-lg…" at bounding box center [745, 365] width 949 height 540
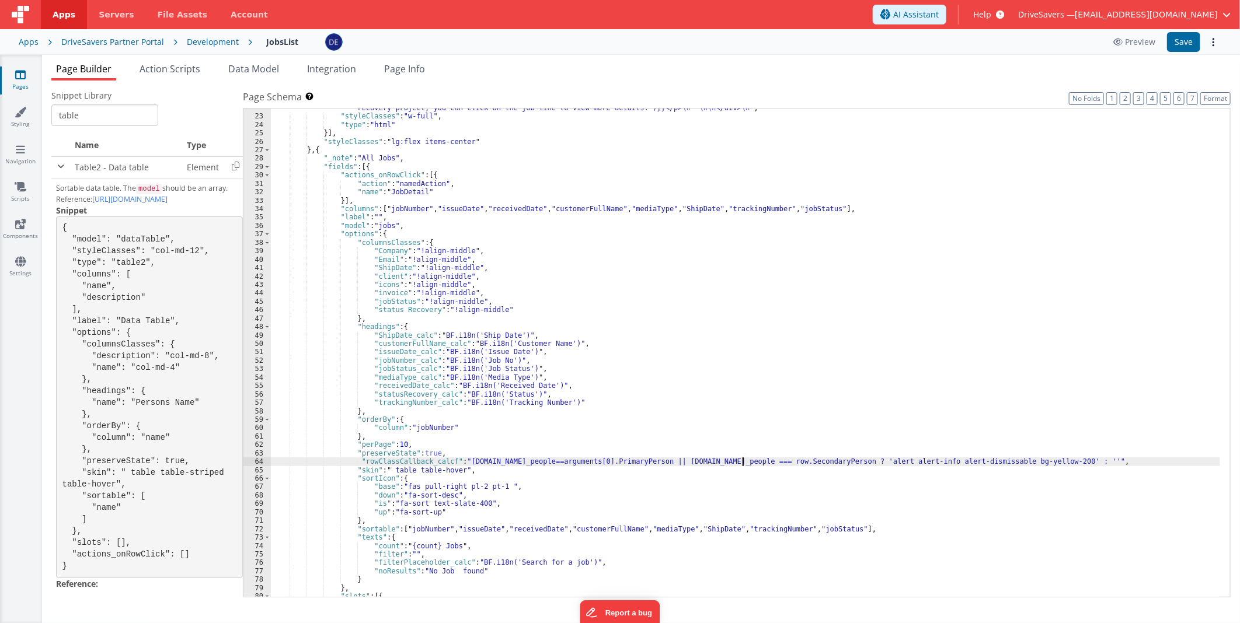
click at [743, 462] on div ""html" : "<div class= \" relative bg-white \" > \n \n <p class= \" mt-2 text-lg…" at bounding box center [745, 365] width 949 height 540
click at [1171, 39] on button "Save" at bounding box center [1183, 42] width 33 height 20
click at [811, 487] on div ""html" : "<div class= \" relative bg-white \" > \n \n <p class= \" mt-2 text-lg…" at bounding box center [745, 365] width 949 height 540
click at [856, 462] on div ""html" : "<div class= \" relative bg-white \" > \n \n <p class= \" mt-2 text-lg…" at bounding box center [745, 365] width 949 height 540
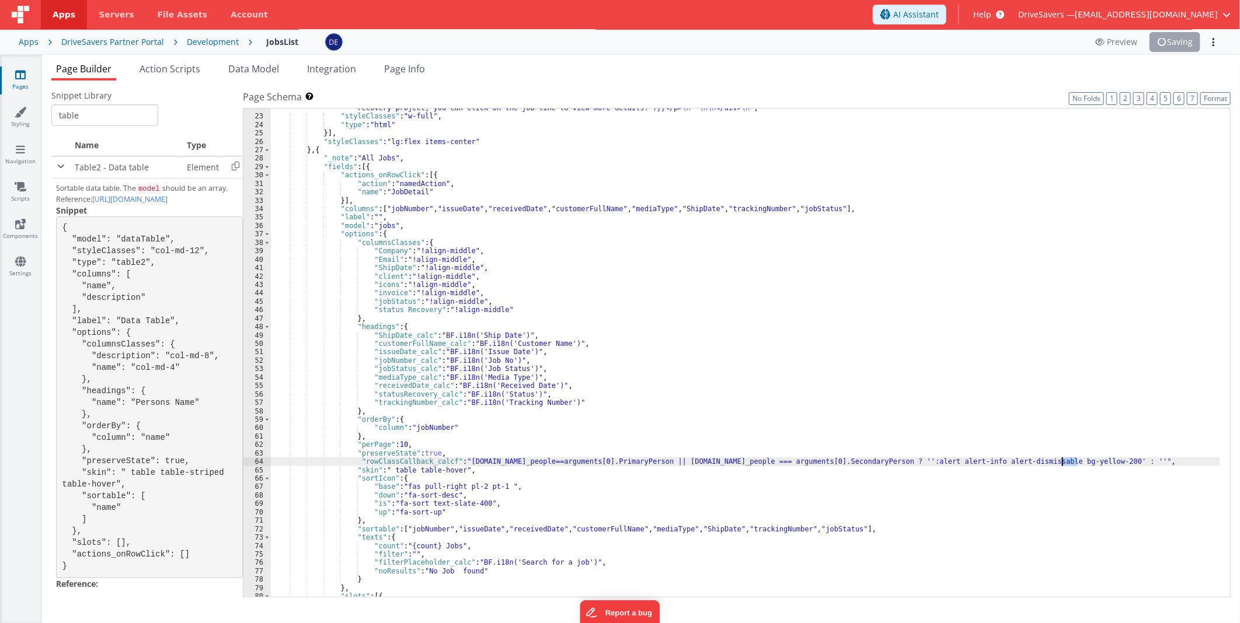
drag, startPoint x: 1077, startPoint y: 458, endPoint x: 1063, endPoint y: 459, distance: 14.0
click at [1063, 459] on div ""html" : "<div class= \" relative bg-white \" > \n \n <p class= \" mt-2 text-lg…" at bounding box center [745, 365] width 949 height 540
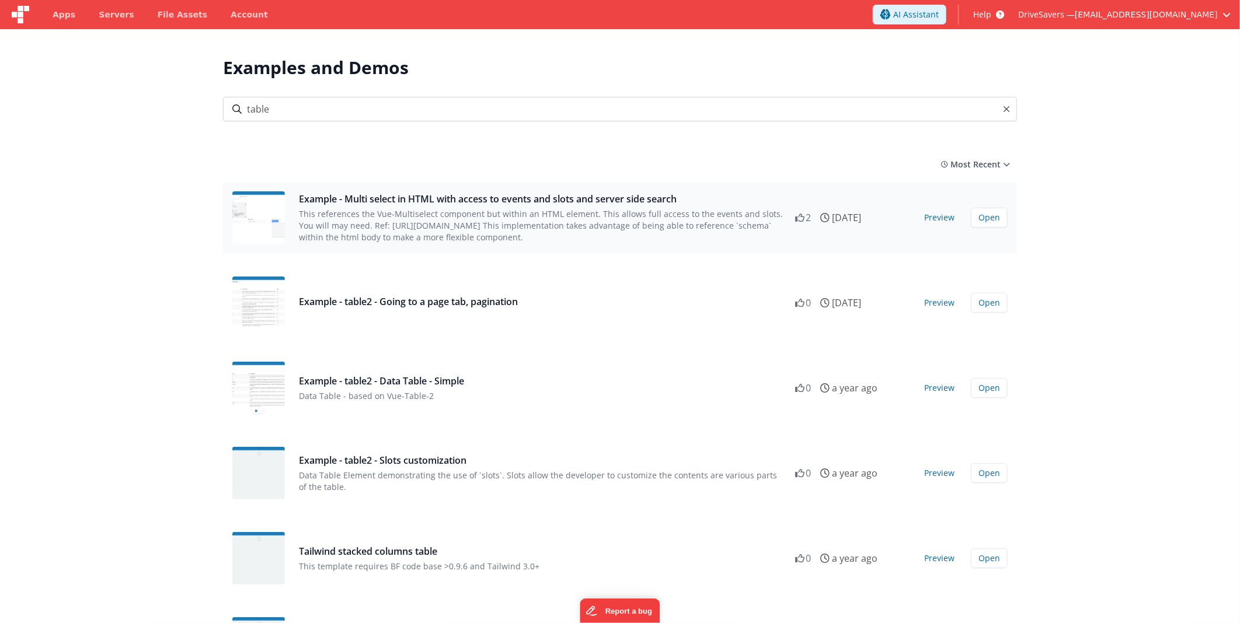
type input "table"
click at [948, 219] on button "Preview" at bounding box center [939, 217] width 44 height 19
click at [944, 305] on button "Preview" at bounding box center [939, 303] width 44 height 19
click at [932, 384] on button "Preview" at bounding box center [939, 388] width 44 height 19
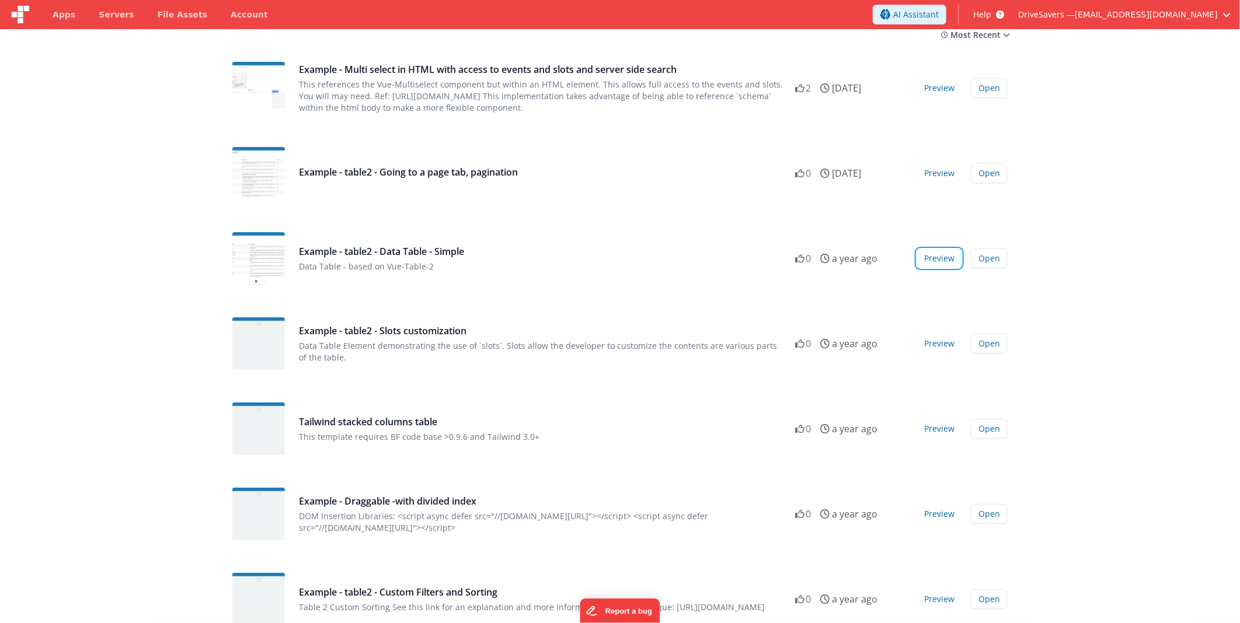
scroll to position [194, 0]
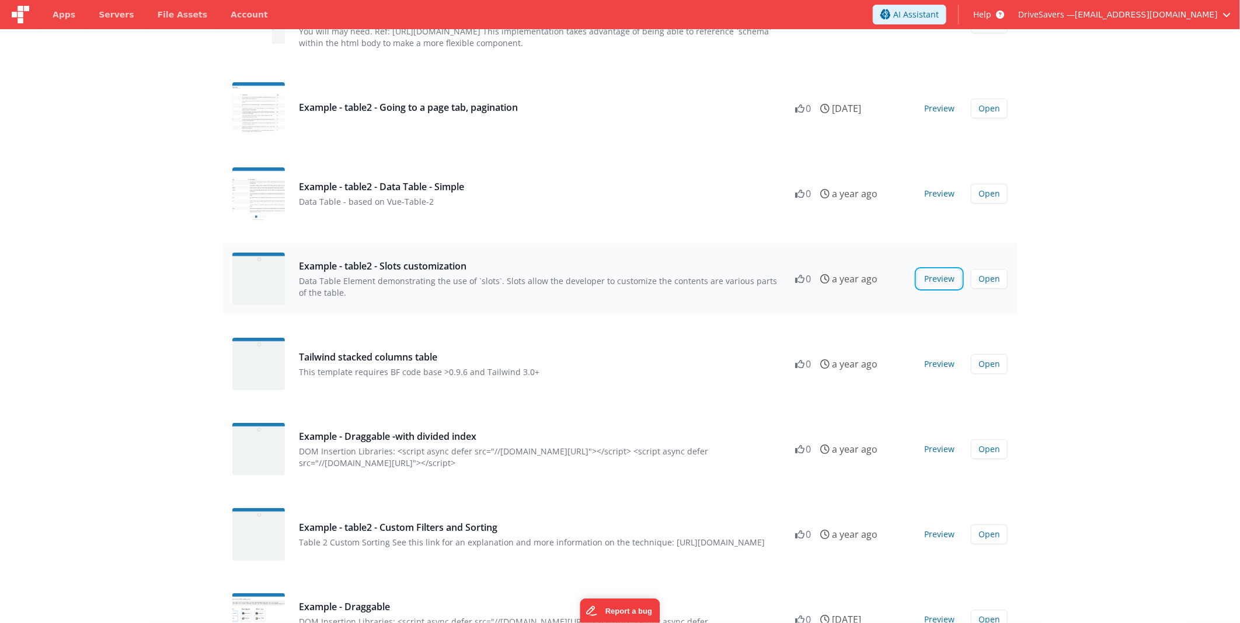
click at [936, 282] on button "Preview" at bounding box center [939, 279] width 44 height 19
click at [979, 275] on button "Open" at bounding box center [989, 279] width 37 height 20
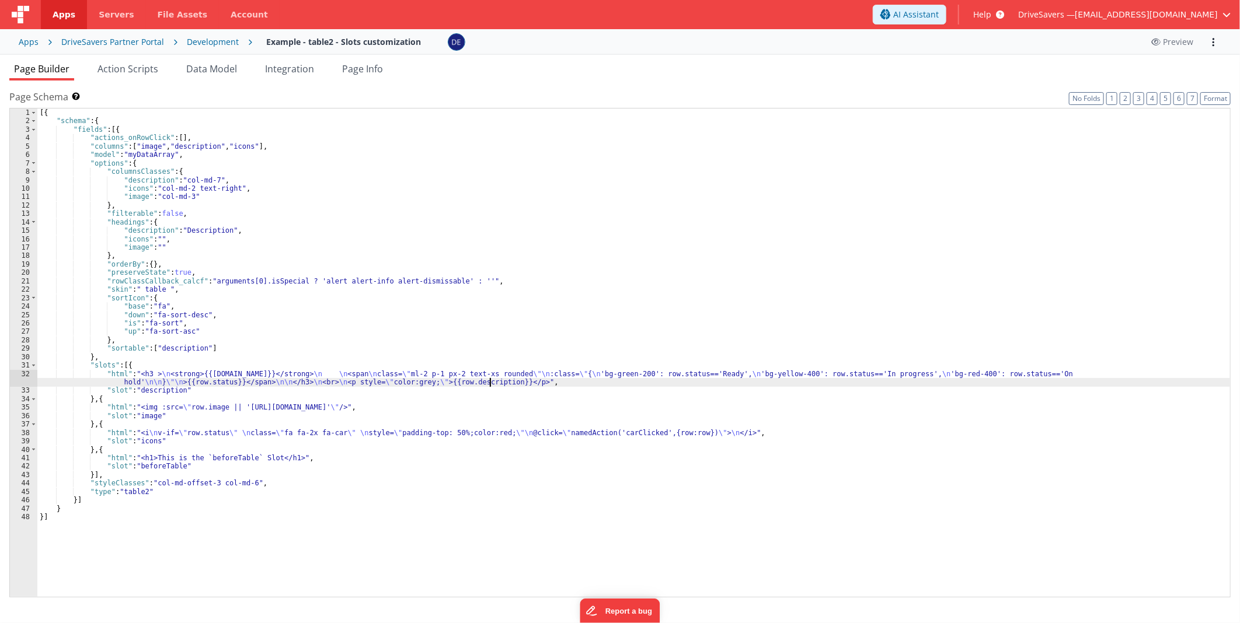
click at [488, 379] on div "[{ "schema" : { "fields" : [{ "actions_onRowClick" : [ ] , "columns" : [ "image…" at bounding box center [633, 362] width 1192 height 506
click at [274, 376] on div "[{ "schema" : { "fields" : [{ "actions_onRowClick" : [ ] , "columns" : [ "image…" at bounding box center [633, 362] width 1192 height 506
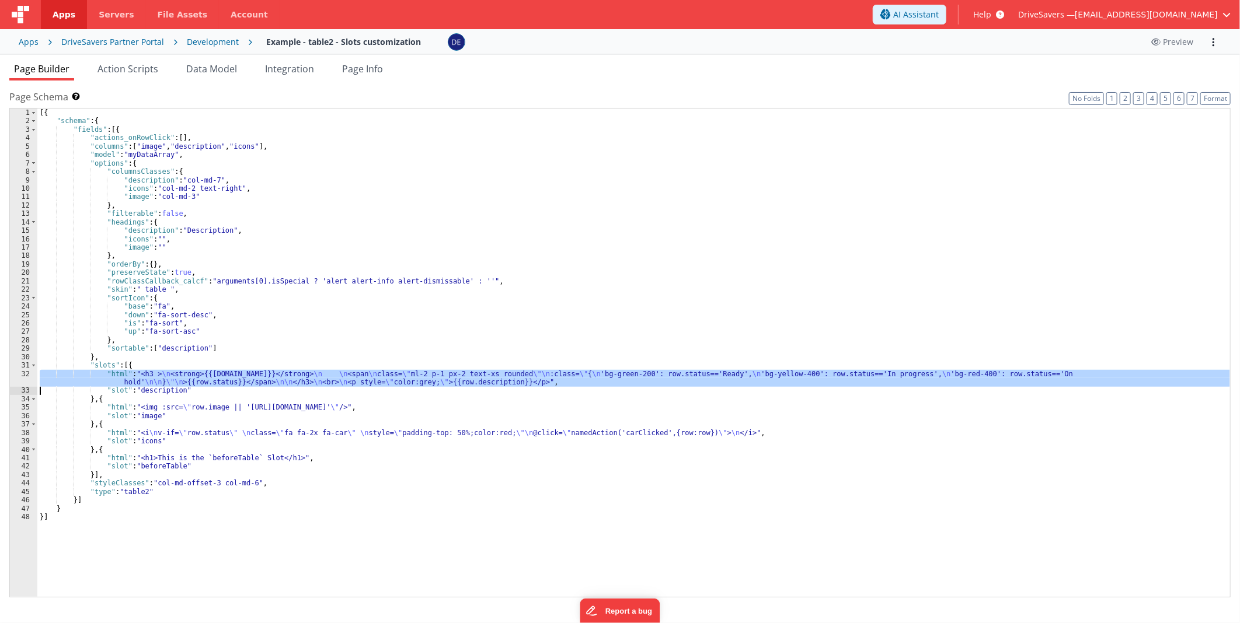
click at [10, 381] on div "32" at bounding box center [23, 378] width 27 height 17
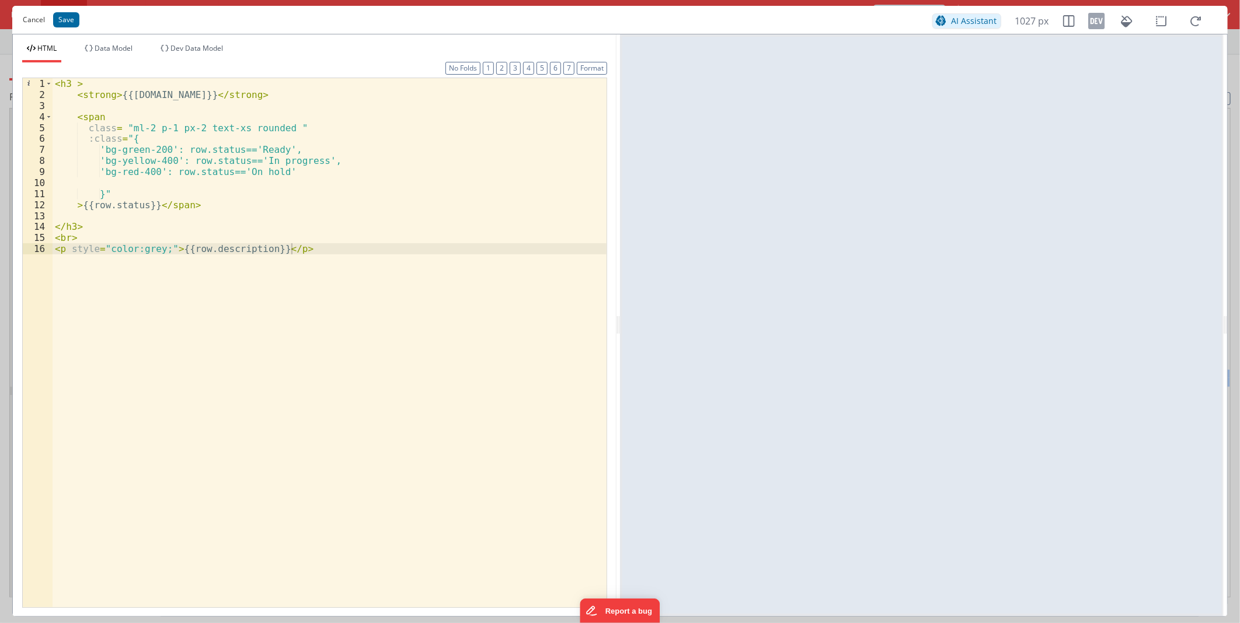
click at [33, 13] on button "Cancel" at bounding box center [34, 20] width 34 height 16
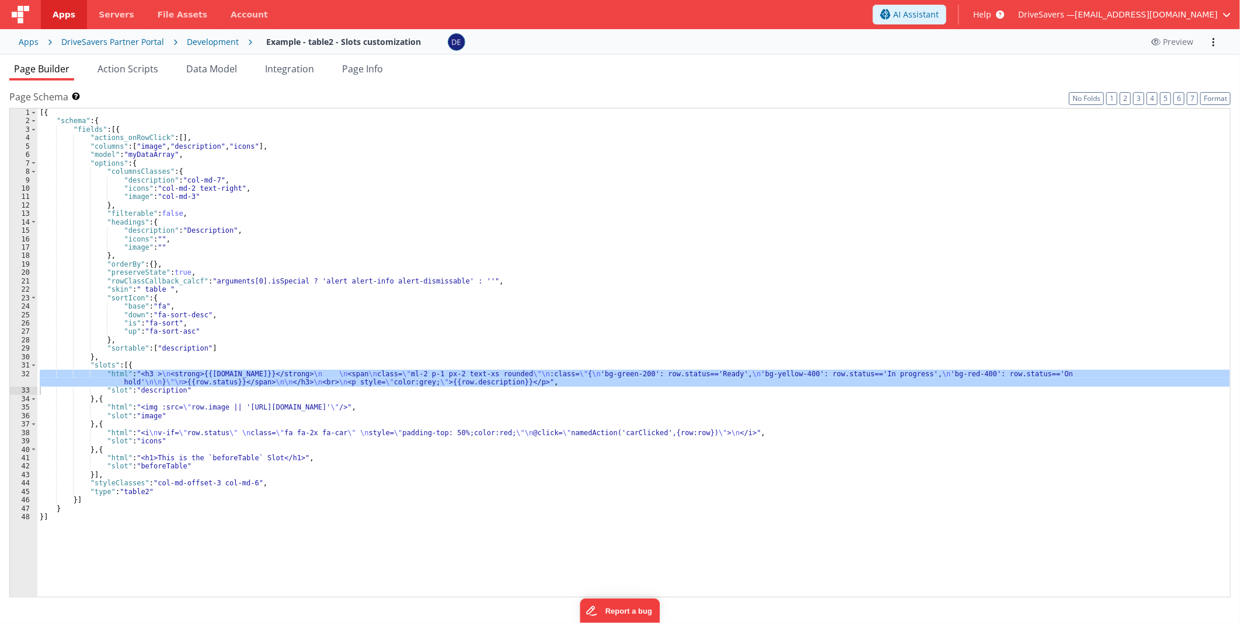
click at [333, 285] on div "[{ "schema" : { "fields" : [{ "actions_onRowClick" : [ ] , "columns" : [ "image…" at bounding box center [633, 362] width 1192 height 506
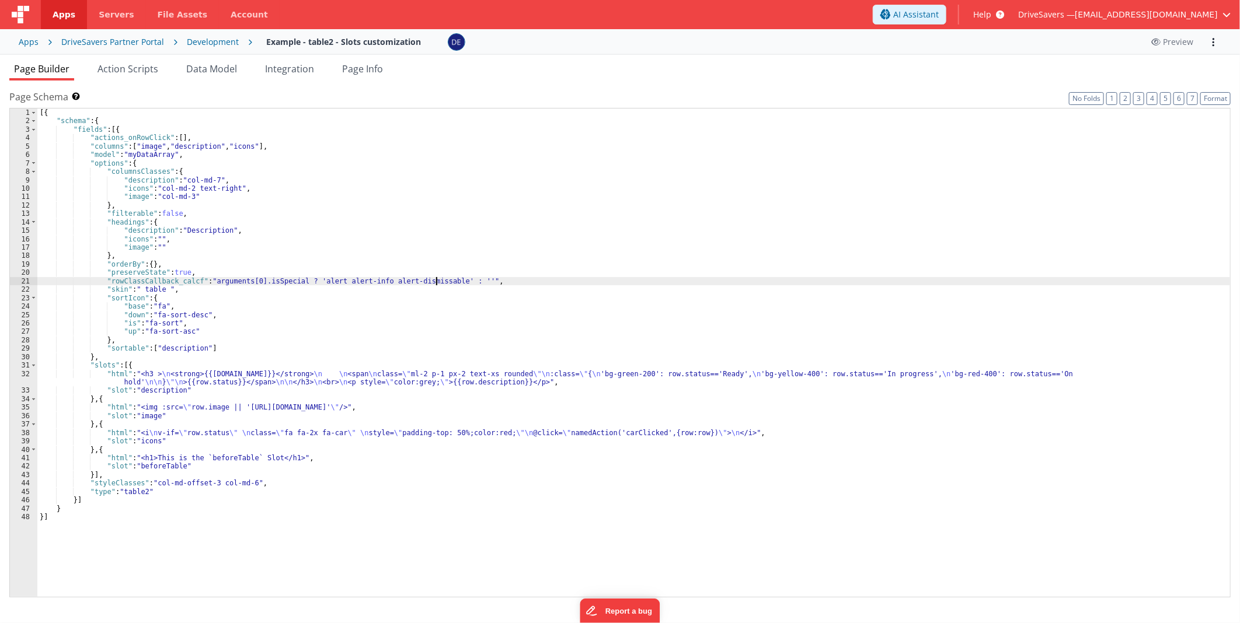
click at [435, 278] on div "[{ "schema" : { "fields" : [{ "actions_onRowClick" : [ ] , "columns" : [ "image…" at bounding box center [633, 362] width 1192 height 506
click at [464, 278] on div "[{ "schema" : { "fields" : [{ "actions_onRowClick" : [ ] , "columns" : [ "image…" at bounding box center [633, 362] width 1192 height 506
click at [458, 280] on div "[{ "schema" : { "fields" : [{ "actions_onRowClick" : [ ] , "columns" : [ "image…" at bounding box center [633, 362] width 1192 height 506
drag, startPoint x: 458, startPoint y: 280, endPoint x: 445, endPoint y: 281, distance: 12.9
click at [445, 281] on div "[{ "schema" : { "fields" : [{ "actions_onRowClick" : [ ] , "columns" : [ "image…" at bounding box center [633, 362] width 1192 height 506
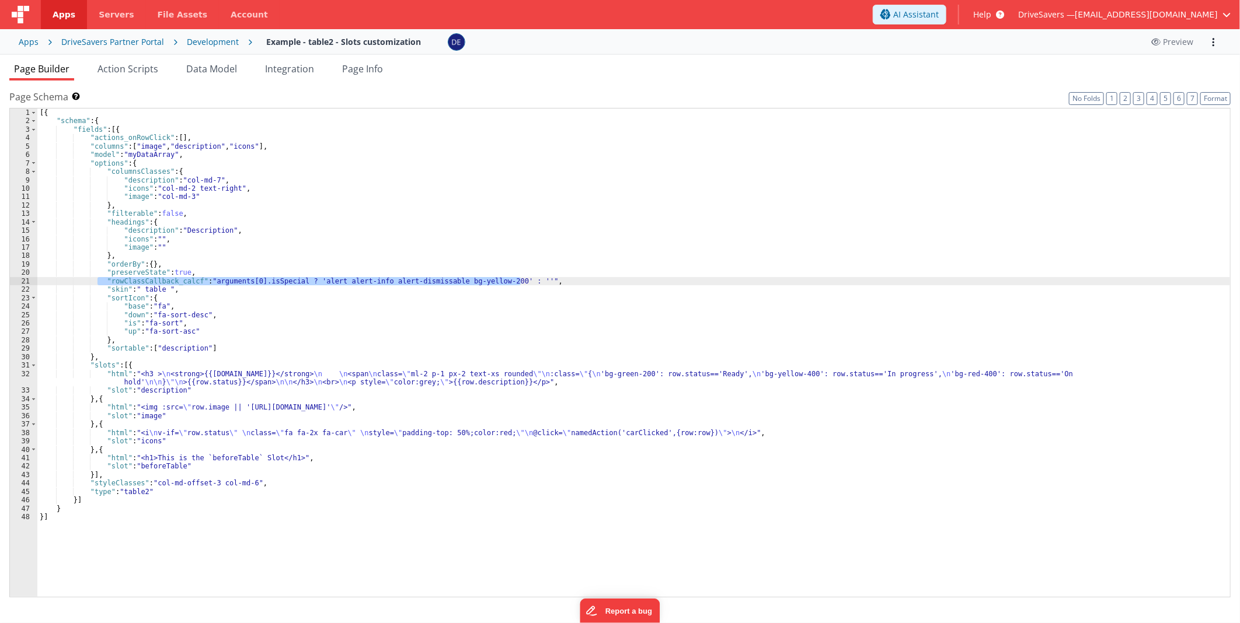
drag, startPoint x: 99, startPoint y: 278, endPoint x: 533, endPoint y: 283, distance: 434.2
click at [533, 283] on div "[{ "schema" : { "fields" : [{ "actions_onRowClick" : [ ] , "columns" : [ "image…" at bounding box center [633, 362] width 1192 height 506
click at [363, 290] on div "[{ "schema" : { "fields" : [{ "actions_onRowClick" : [ ] , "columns" : [ "image…" at bounding box center [633, 362] width 1192 height 506
drag, startPoint x: 289, startPoint y: 279, endPoint x: 206, endPoint y: 279, distance: 82.9
click at [206, 279] on div "[{ "schema" : { "fields" : [{ "actions_onRowClick" : [ ] , "columns" : [ "image…" at bounding box center [633, 362] width 1192 height 506
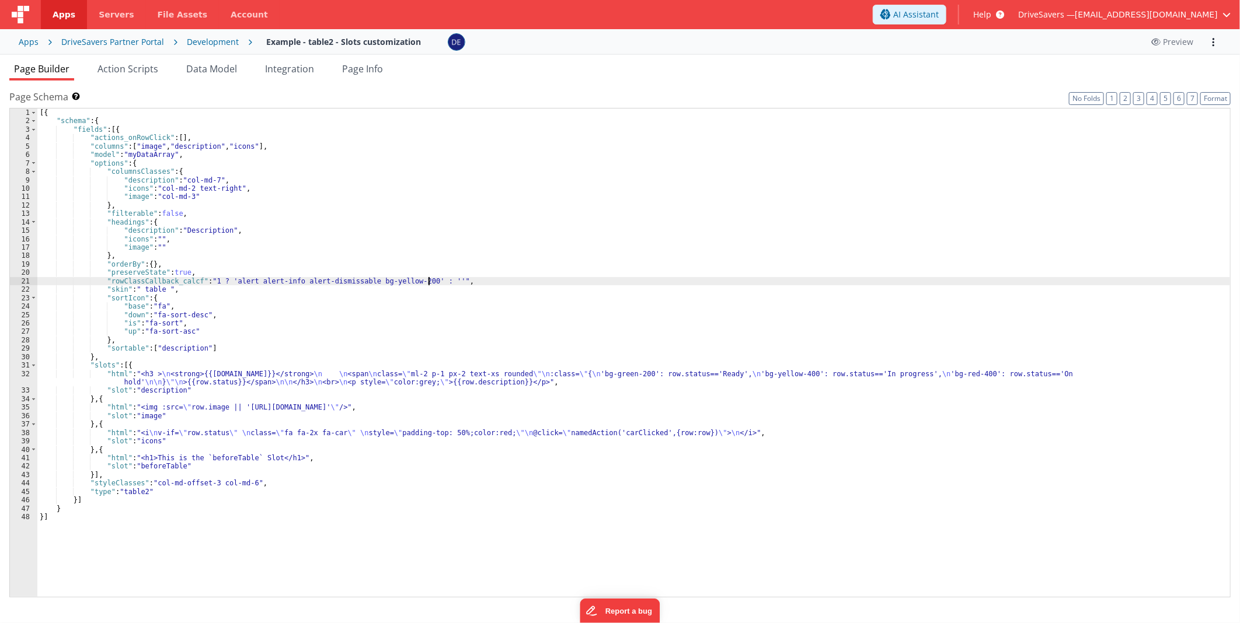
click at [427, 280] on div "[{ "schema" : { "fields" : [{ "actions_onRowClick" : [ ] , "columns" : [ "image…" at bounding box center [633, 362] width 1192 height 506
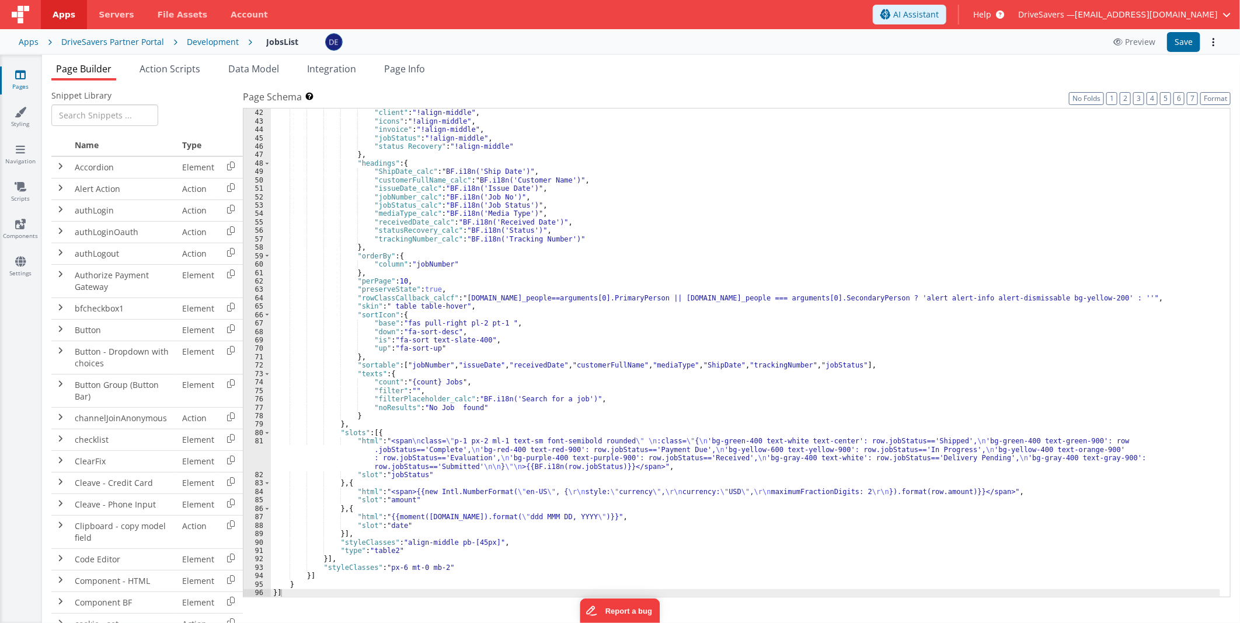
scroll to position [396, 0]
click at [853, 298] on div ""ShipDate" : "!align-middle" , "client" : "!align-middle" , "icons" : "!align-m…" at bounding box center [745, 353] width 949 height 506
click at [1072, 296] on div ""ShipDate" : "!align-middle" , "client" : "!align-middle" , "icons" : "!align-m…" at bounding box center [745, 353] width 949 height 506
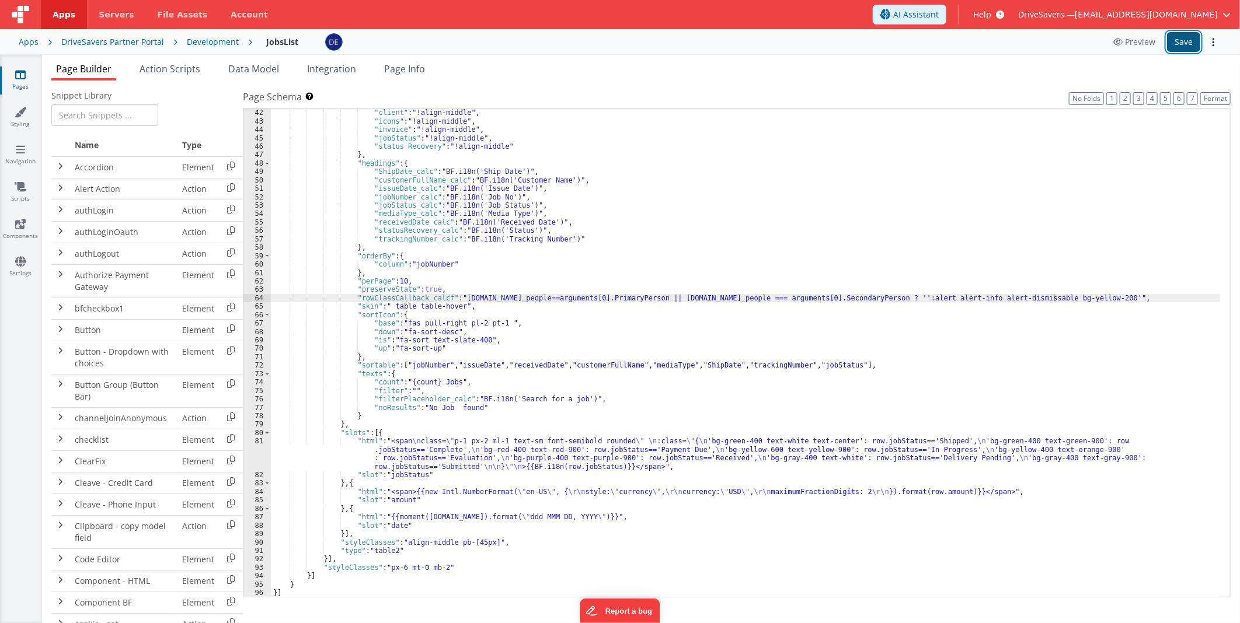
click at [1175, 44] on button "Save" at bounding box center [1183, 42] width 33 height 20
click at [865, 296] on div ""ShipDate" : "!align-middle" , "client" : "!align-middle" , "icons" : "!align-m…" at bounding box center [745, 353] width 949 height 506
click at [1191, 39] on button "Save" at bounding box center [1183, 42] width 33 height 20
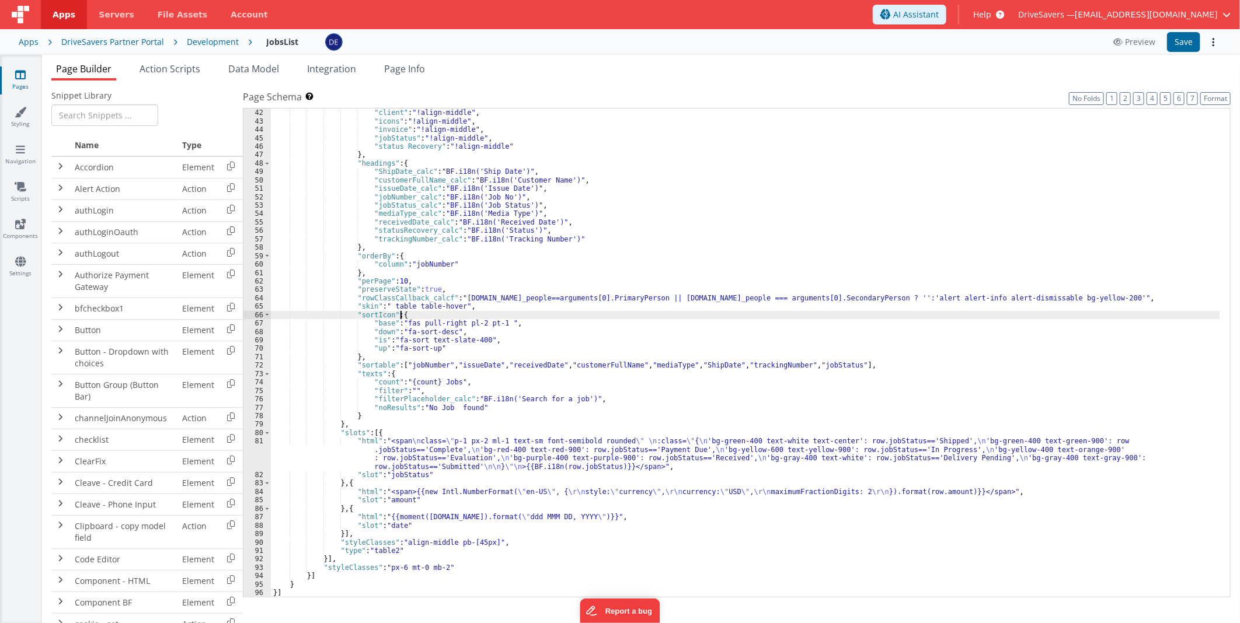
click at [759, 317] on div ""ShipDate" : "!align-middle" , "client" : "!align-middle" , "icons" : "!align-m…" at bounding box center [745, 353] width 949 height 506
drag, startPoint x: 864, startPoint y: 296, endPoint x: 854, endPoint y: 296, distance: 9.9
click at [854, 296] on div ""ShipDate" : "!align-middle" , "client" : "!align-middle" , "icons" : "!align-m…" at bounding box center [745, 353] width 949 height 506
click at [689, 325] on div ""ShipDate" : "!align-middle" , "client" : "!align-middle" , "icons" : "!align-m…" at bounding box center [745, 353] width 949 height 506
click at [876, 296] on div ""ShipDate" : "!align-middle" , "client" : "!align-middle" , "icons" : "!align-m…" at bounding box center [745, 353] width 949 height 506
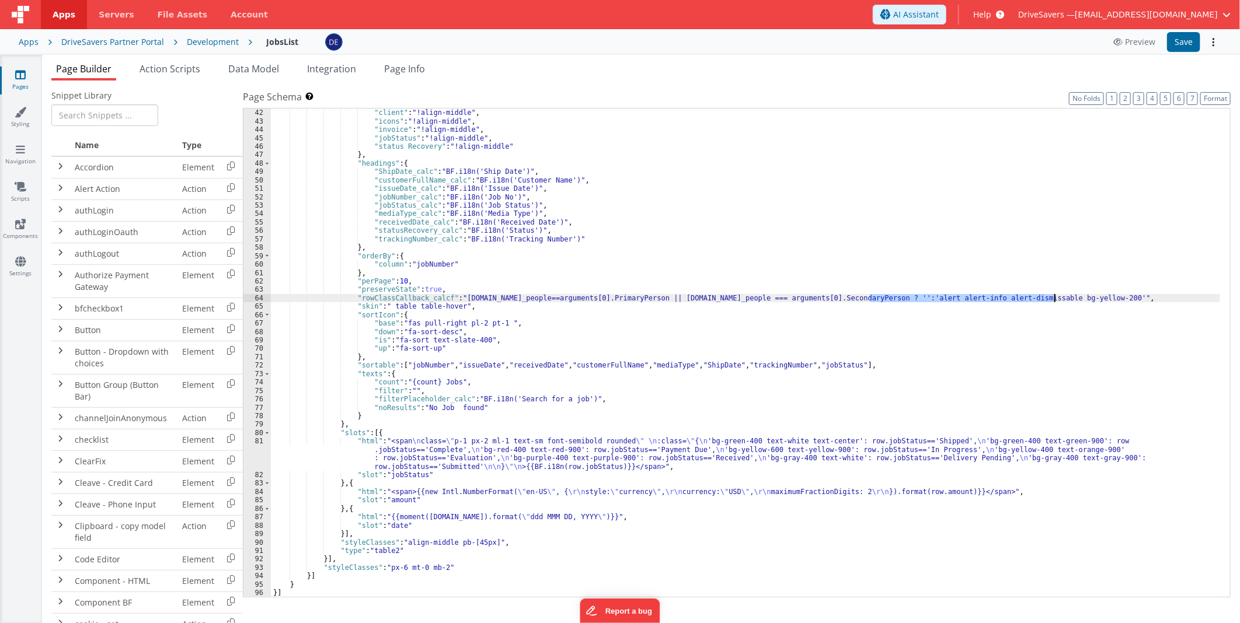
drag, startPoint x: 876, startPoint y: 296, endPoint x: 1046, endPoint y: 296, distance: 169.8
click at [1046, 296] on div ""ShipDate" : "!align-middle" , "client" : "!align-middle" , "icons" : "!align-m…" at bounding box center [745, 353] width 949 height 506
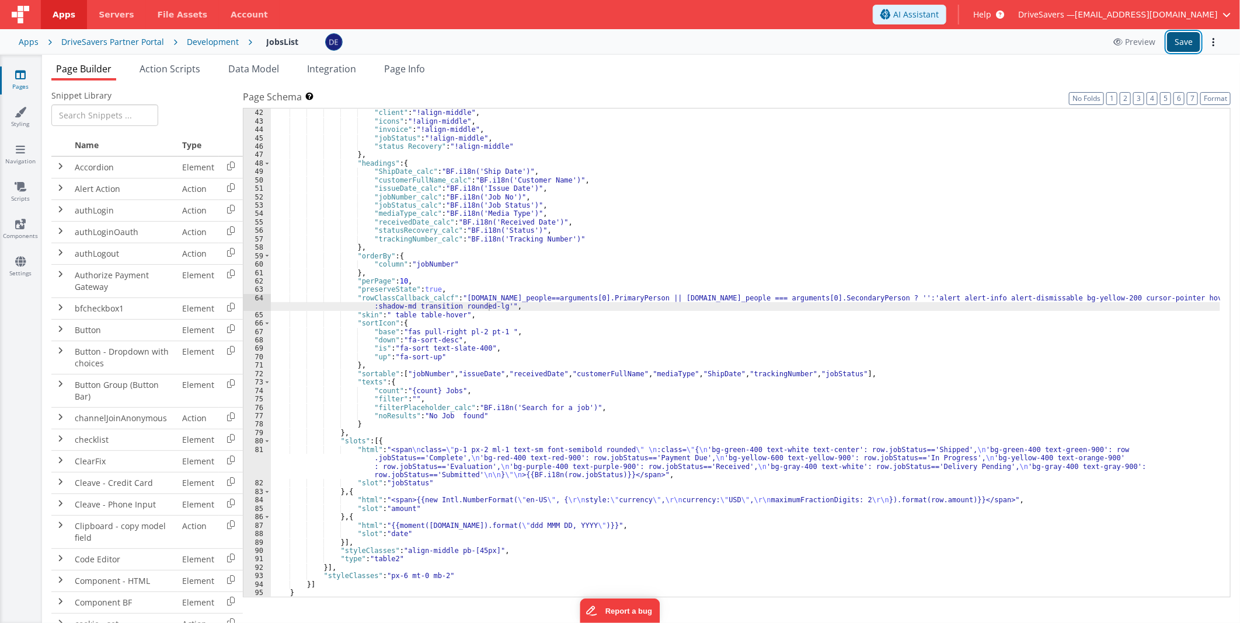
click at [1191, 41] on button "Save" at bounding box center [1183, 42] width 33 height 20
click at [983, 291] on div ""ShipDate" : "!align-middle" , "client" : "!align-middle" , "icons" : "!align-m…" at bounding box center [745, 353] width 949 height 506
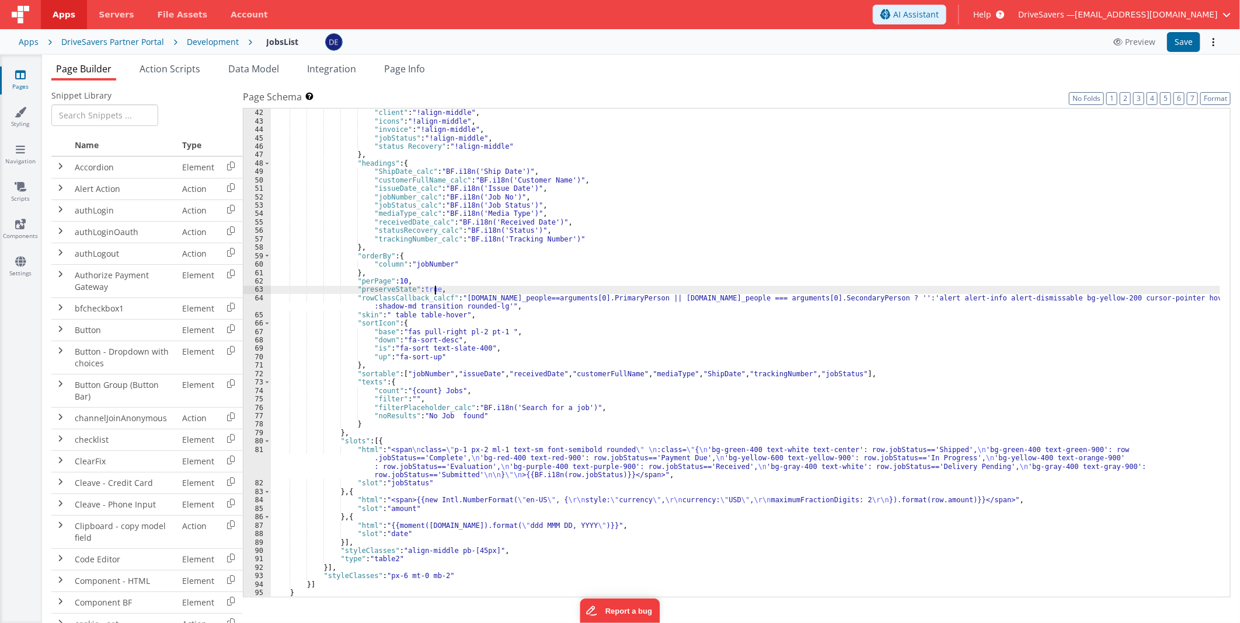
click at [988, 294] on div ""ShipDate" : "!align-middle" , "client" : "!align-middle" , "icons" : "!align-m…" at bounding box center [745, 353] width 949 height 506
click at [987, 299] on div ""ShipDate" : "!align-middle" , "client" : "!align-middle" , "icons" : "!align-m…" at bounding box center [745, 353] width 949 height 506
click at [1007, 298] on div ""ShipDate" : "!align-middle" , "client" : "!align-middle" , "icons" : "!align-m…" at bounding box center [745, 353] width 949 height 506
drag, startPoint x: 1007, startPoint y: 298, endPoint x: 1048, endPoint y: 299, distance: 40.3
click at [1048, 299] on div ""ShipDate" : "!align-middle" , "client" : "!align-middle" , "icons" : "!align-m…" at bounding box center [745, 353] width 949 height 506
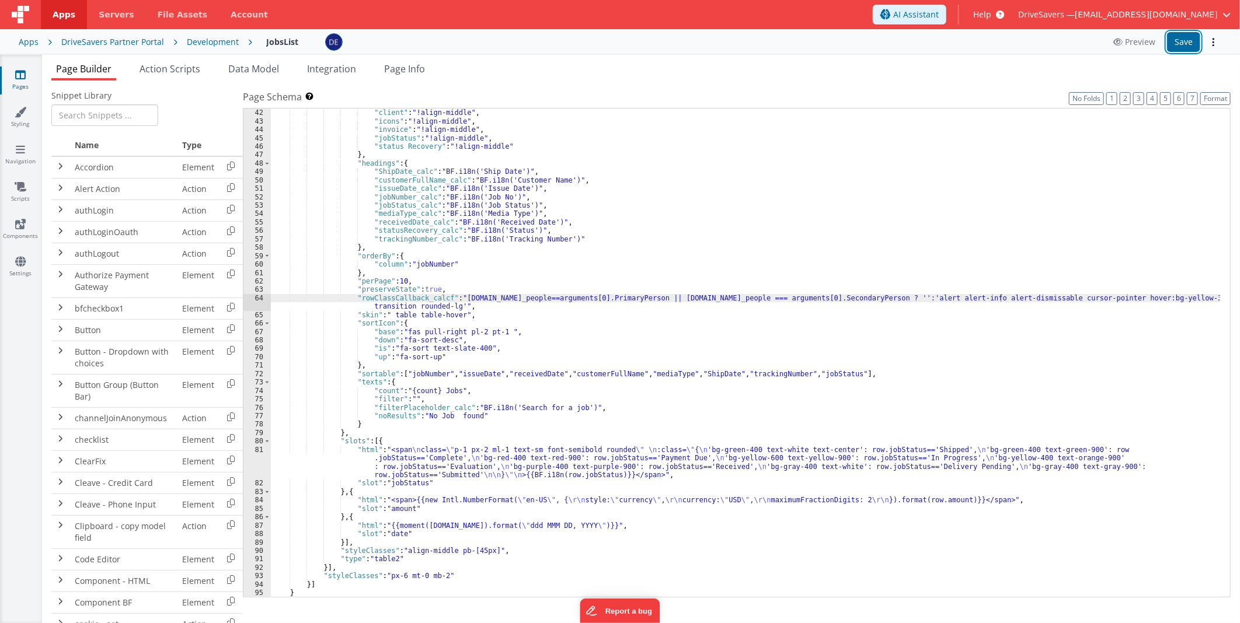
drag, startPoint x: 1177, startPoint y: 44, endPoint x: 752, endPoint y: 1, distance: 427.1
click at [1177, 44] on button "Save" at bounding box center [1183, 42] width 33 height 20
click at [932, 299] on div ""ShipDate" : "!align-middle" , "client" : "!align-middle" , "icons" : "!align-m…" at bounding box center [745, 353] width 949 height 506
click at [878, 296] on div ""ShipDate" : "!align-middle" , "client" : "!align-middle" , "icons" : "!align-m…" at bounding box center [745, 353] width 949 height 506
drag, startPoint x: 878, startPoint y: 296, endPoint x: 1022, endPoint y: 328, distance: 148.1
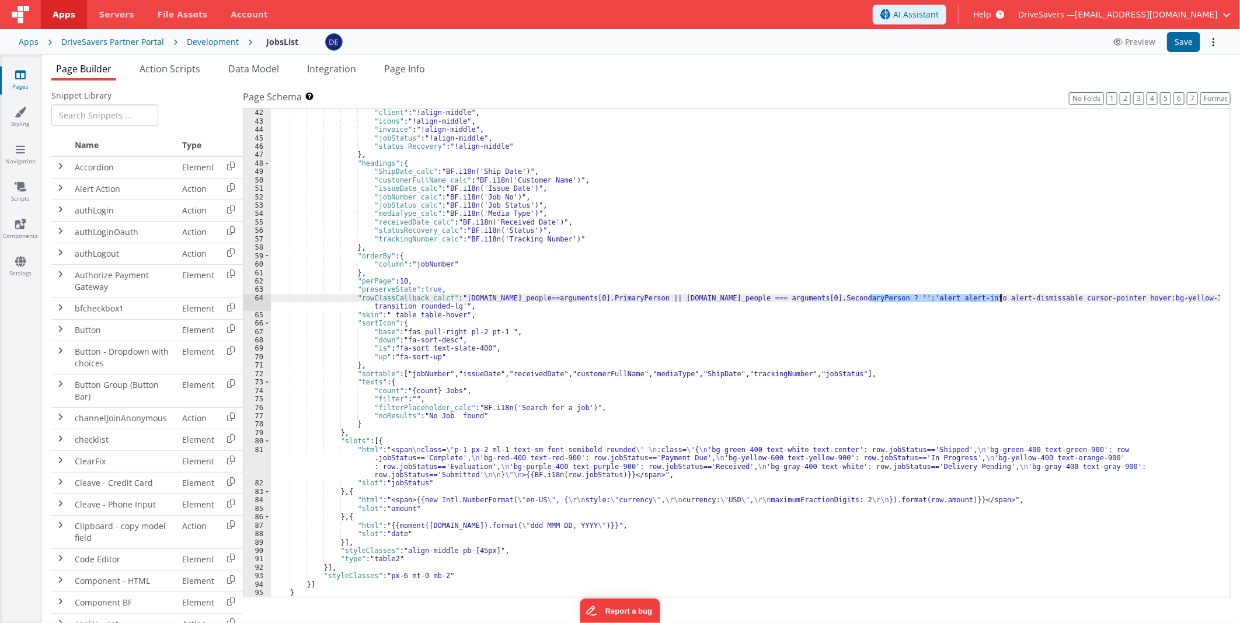
click at [969, 299] on div ""ShipDate" : "!align-middle" , "client" : "!align-middle" , "icons" : "!align-m…" at bounding box center [745, 353] width 949 height 506
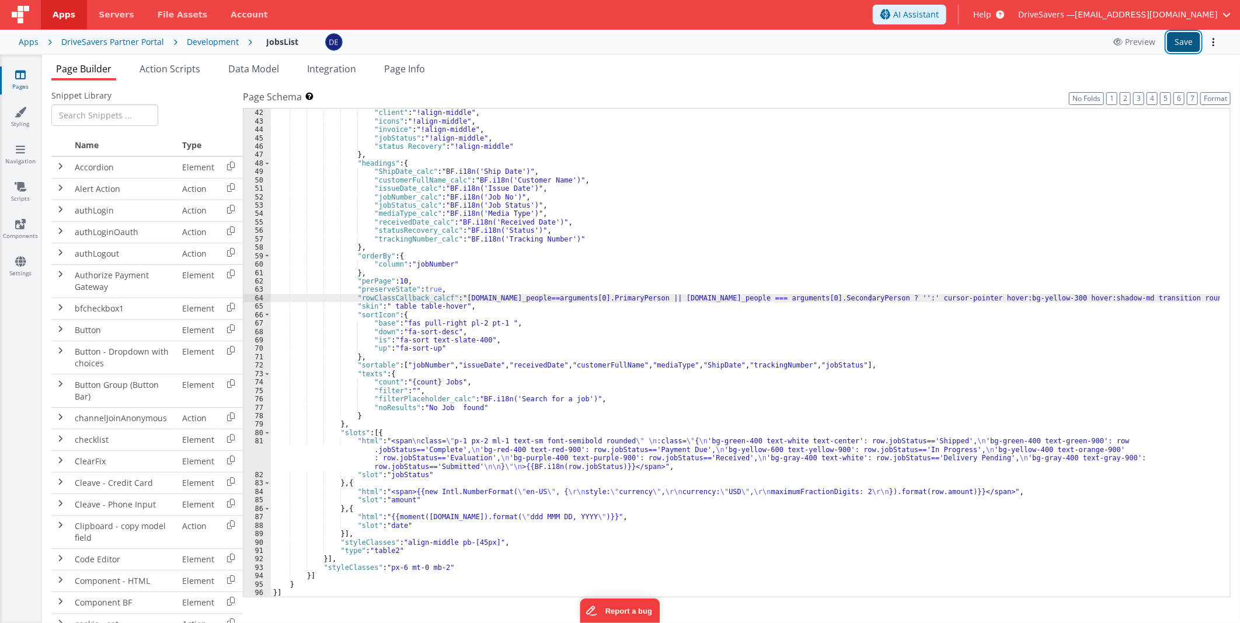
click at [1191, 37] on button "Save" at bounding box center [1183, 42] width 33 height 20
click at [867, 298] on div ""ShipDate" : "!align-middle" , "client" : "!align-middle" , "icons" : "!align-m…" at bounding box center [745, 353] width 949 height 506
click at [870, 296] on div ""ShipDate" : "!align-middle" , "client" : "!align-middle" , "icons" : "!align-m…" at bounding box center [745, 353] width 949 height 506
drag, startPoint x: 913, startPoint y: 298, endPoint x: 1194, endPoint y: 295, distance: 281.3
click at [1194, 295] on div ""ShipDate" : "!align-middle" , "client" : "!align-middle" , "icons" : "!align-m…" at bounding box center [745, 353] width 949 height 506
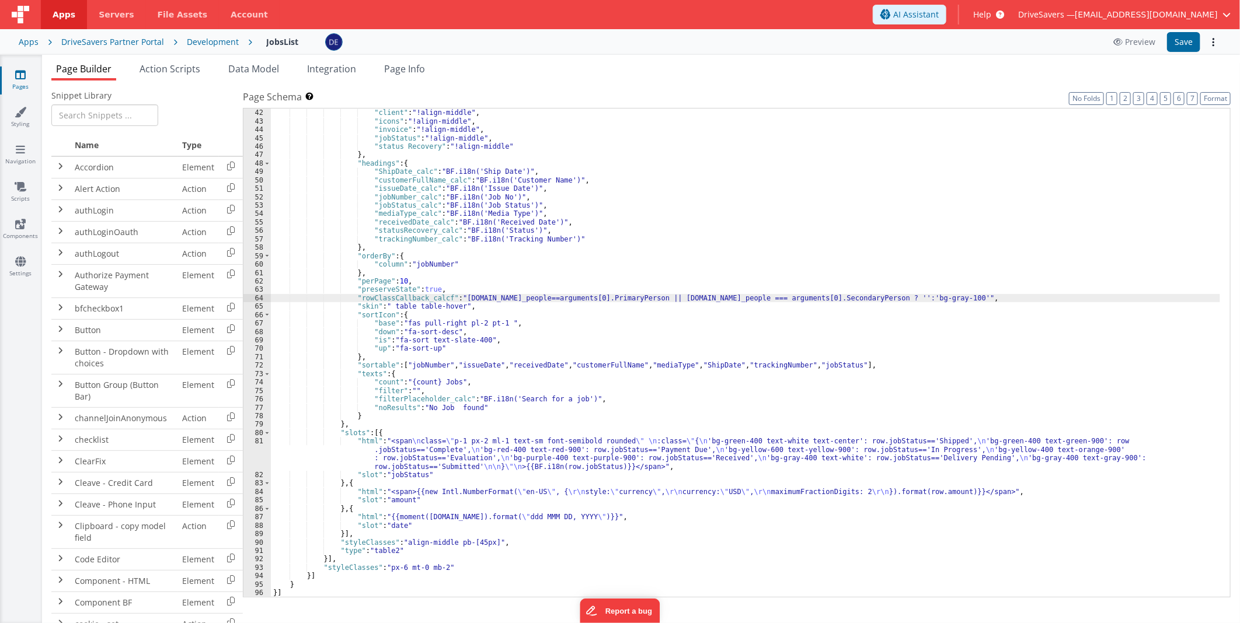
click at [856, 296] on div ""ShipDate" : "!align-middle" , "client" : "!align-middle" , "icons" : "!align-m…" at bounding box center [745, 353] width 949 height 506
click at [1171, 40] on button "Save" at bounding box center [1183, 42] width 33 height 20
click at [1189, 295] on div ""ShipDate" : "!align-middle" , "client" : "!align-middle" , "icons" : "!align-m…" at bounding box center [745, 353] width 949 height 506
click at [1182, 50] on button "Save" at bounding box center [1183, 42] width 33 height 20
click at [1184, 295] on div ""ShipDate" : "!align-middle" , "client" : "!align-middle" , "icons" : "!align-m…" at bounding box center [745, 353] width 949 height 506
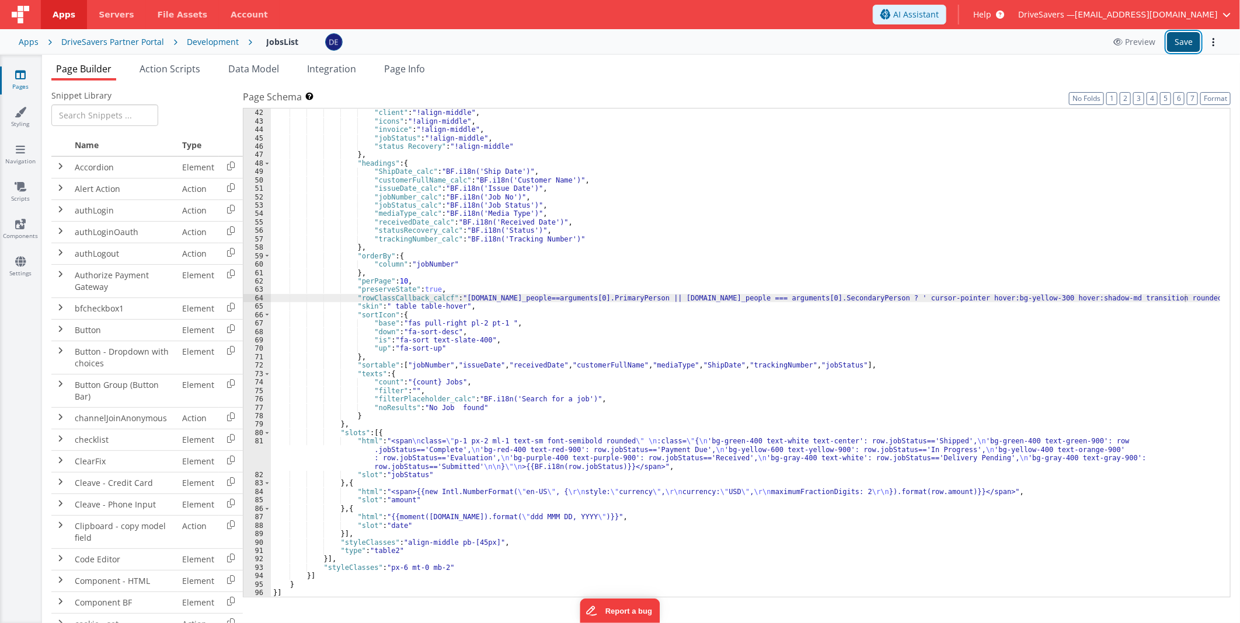
click at [1182, 37] on button "Save" at bounding box center [1183, 42] width 33 height 20
click at [1183, 295] on div ""ShipDate" : "!align-middle" , "client" : "!align-middle" , "icons" : "!align-m…" at bounding box center [745, 353] width 949 height 506
click at [1184, 44] on button "Save" at bounding box center [1183, 42] width 33 height 20
click at [1185, 296] on div ""ShipDate" : "!align-middle" , "client" : "!align-middle" , "icons" : "!align-m…" at bounding box center [745, 353] width 949 height 506
click at [1191, 41] on button "Save" at bounding box center [1183, 42] width 33 height 20
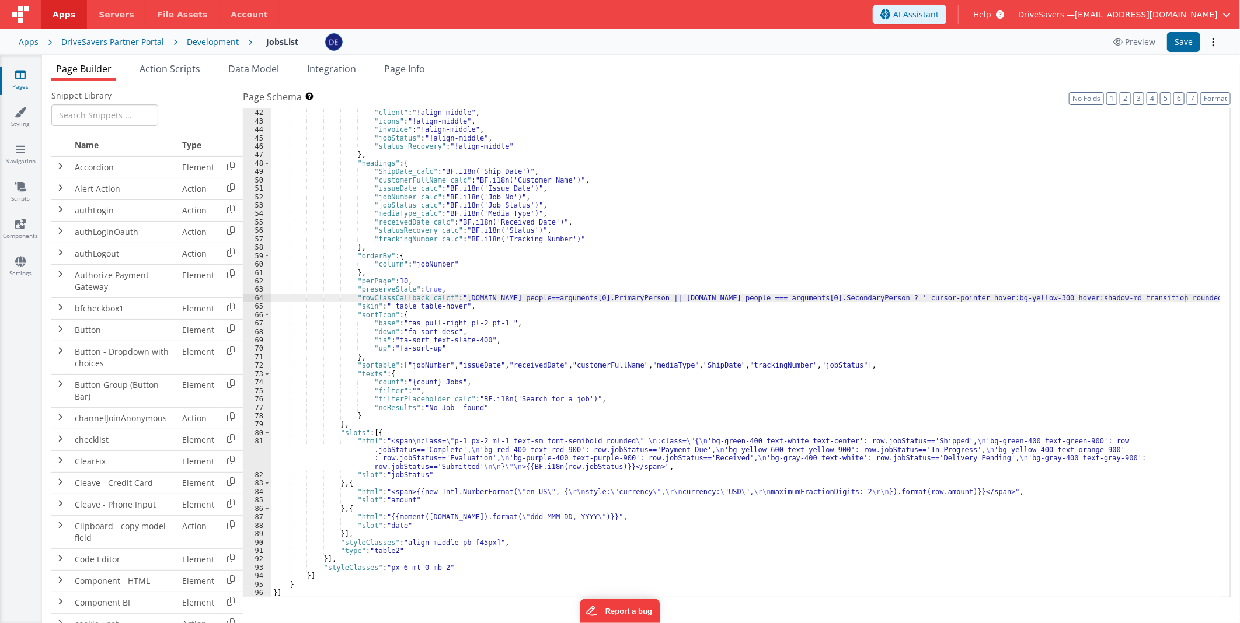
click at [1183, 296] on div ""ShipDate" : "!align-middle" , "client" : "!align-middle" , "icons" : "!align-m…" at bounding box center [745, 353] width 949 height 506
click at [1178, 43] on button "Save" at bounding box center [1183, 42] width 33 height 20
click at [663, 315] on div ""ShipDate" : "!align-middle" , "client" : "!align-middle" , "icons" : "!align-m…" at bounding box center [745, 353] width 949 height 506
click at [966, 298] on div ""ShipDate" : "!align-middle" , "client" : "!align-middle" , "icons" : "!align-m…" at bounding box center [745, 353] width 949 height 506
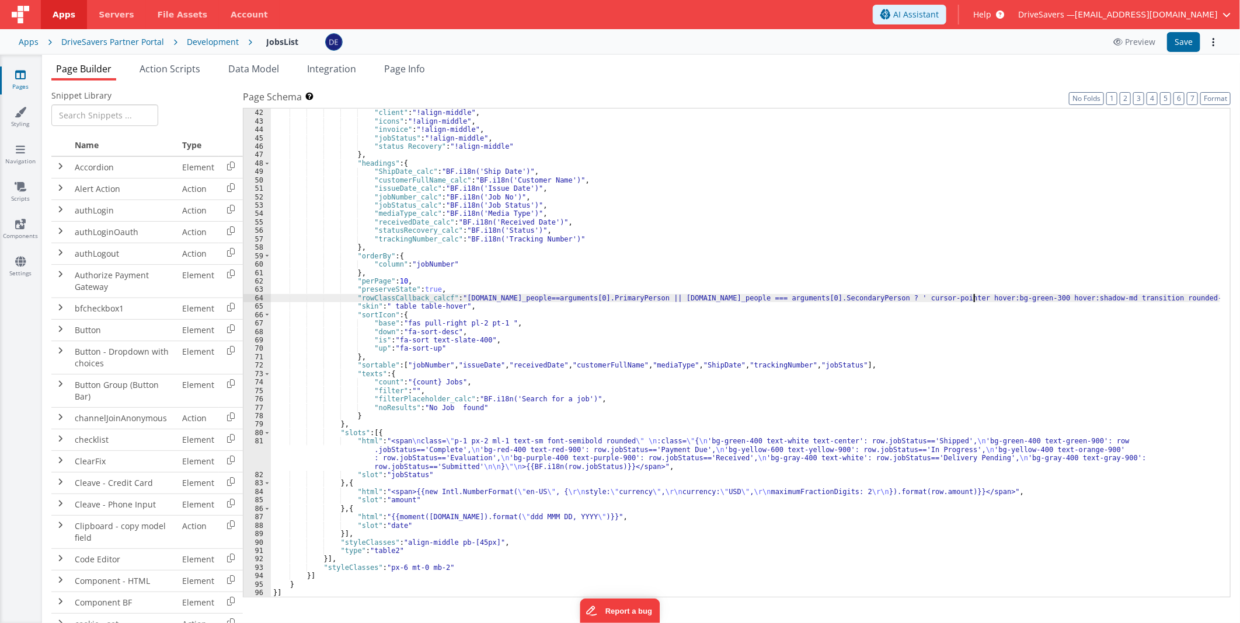
click at [980, 298] on div ""ShipDate" : "!align-middle" , "client" : "!align-middle" , "icons" : "!align-m…" at bounding box center [745, 353] width 949 height 506
click at [1189, 34] on button "Save" at bounding box center [1183, 42] width 33 height 20
click at [870, 299] on div ""ShipDate" : "!align-middle" , "client" : "!align-middle" , "icons" : "!align-m…" at bounding box center [745, 353] width 949 height 506
drag, startPoint x: 870, startPoint y: 299, endPoint x: 891, endPoint y: 296, distance: 21.1
click at [891, 296] on div ""ShipDate" : "!align-middle" , "client" : "!align-middle" , "icons" : "!align-m…" at bounding box center [745, 353] width 949 height 506
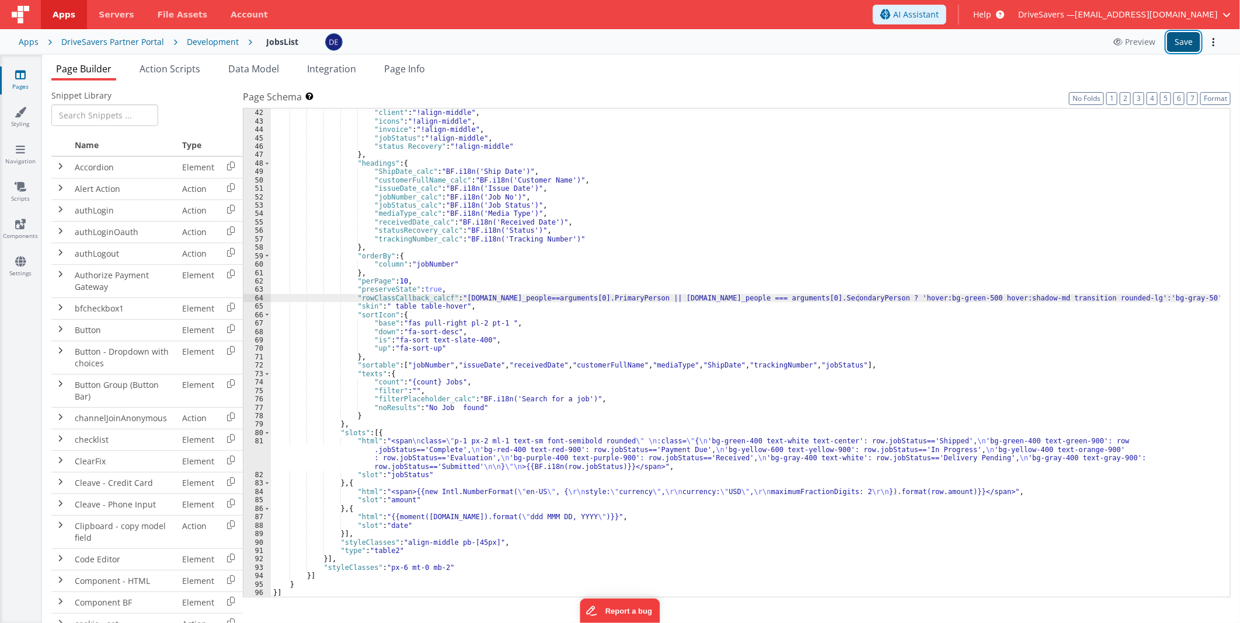
click at [1179, 38] on button "Save" at bounding box center [1183, 42] width 33 height 20
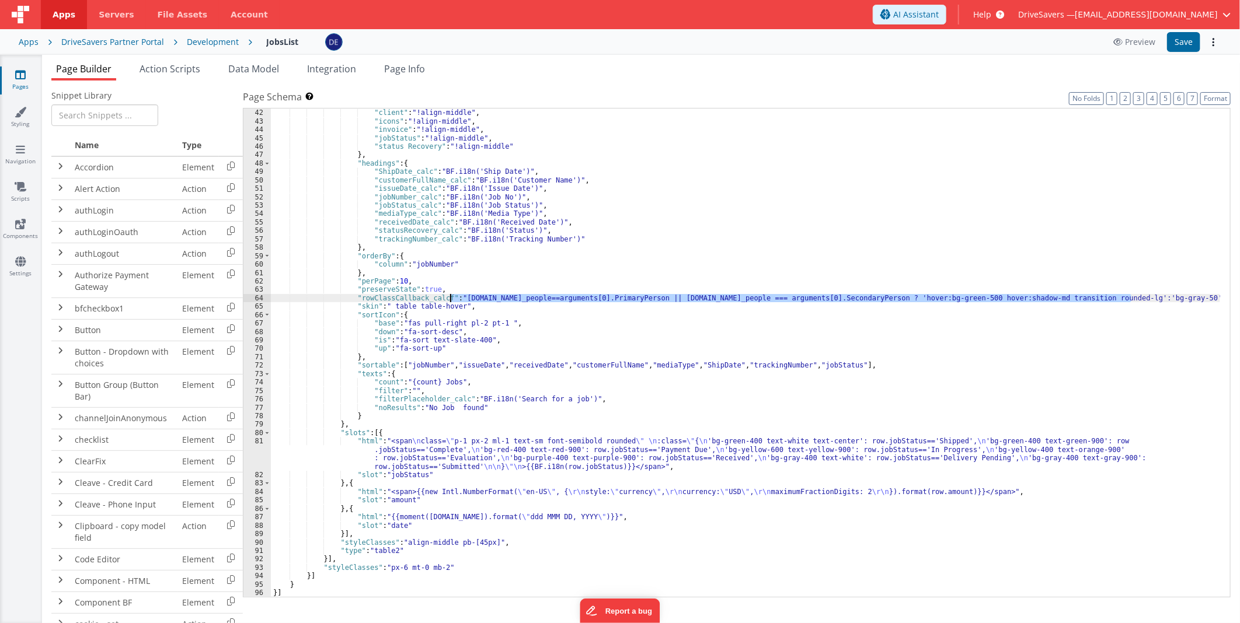
drag, startPoint x: 1131, startPoint y: 299, endPoint x: 451, endPoint y: 295, distance: 680.5
click at [451, 295] on div ""ShipDate" : "!align-middle" , "client" : "!align-middle" , "icons" : "!align-m…" at bounding box center [745, 353] width 949 height 506
click at [680, 308] on div ""ShipDate" : "!align-middle" , "client" : "!align-middle" , "icons" : "!align-m…" at bounding box center [745, 353] width 949 height 506
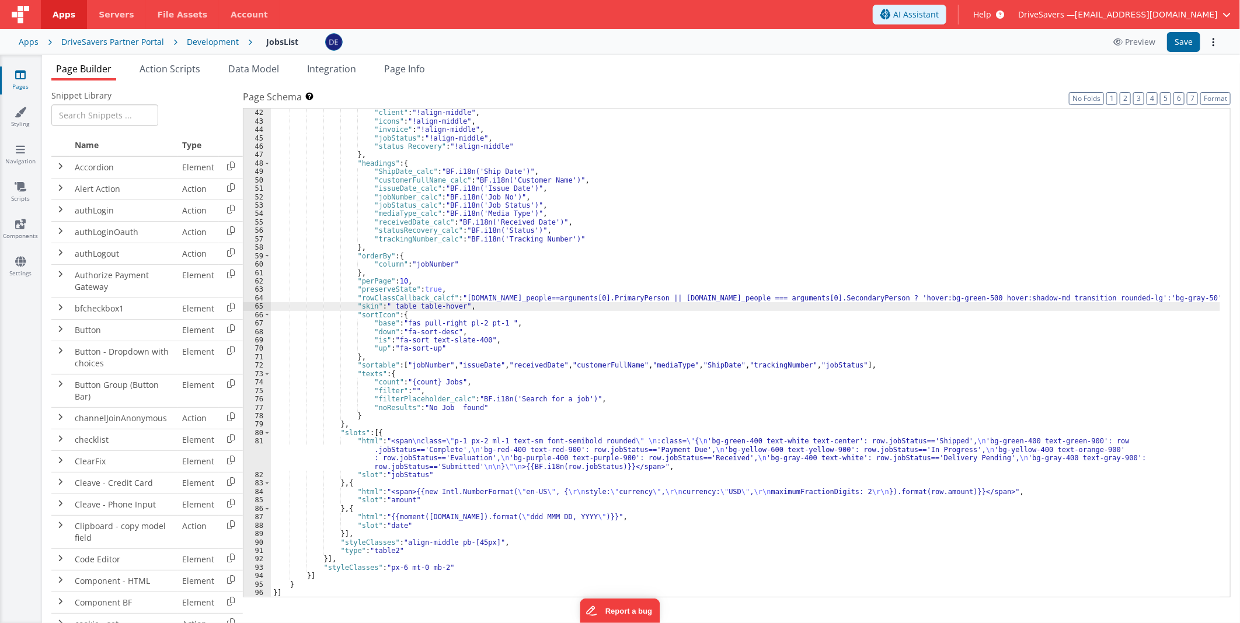
click at [861, 299] on div ""ShipDate" : "!align-middle" , "client" : "!align-middle" , "icons" : "!align-m…" at bounding box center [745, 353] width 949 height 506
drag, startPoint x: 861, startPoint y: 299, endPoint x: 1068, endPoint y: 298, distance: 207.2
click at [1068, 298] on div ""ShipDate" : "!align-middle" , "client" : "!align-middle" , "icons" : "!align-m…" at bounding box center [745, 353] width 949 height 506
click at [1008, 298] on div ""ShipDate" : "!align-middle" , "client" : "!align-middle" , "icons" : "!align-m…" at bounding box center [745, 353] width 949 height 506
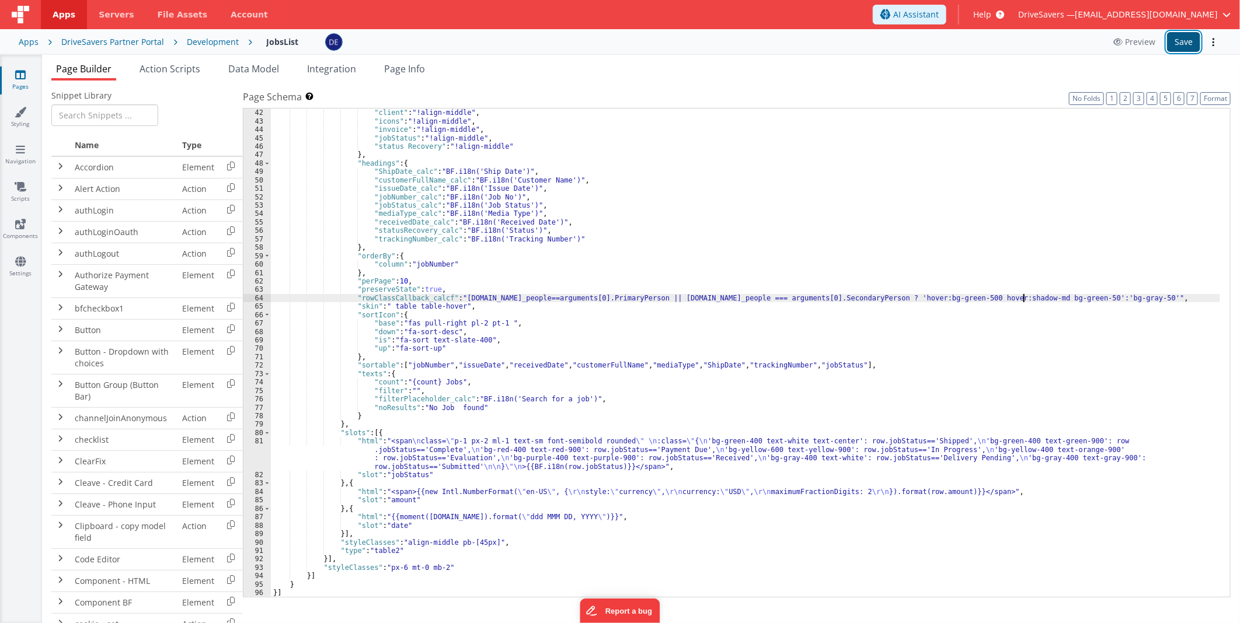
click at [1193, 37] on button "Save" at bounding box center [1183, 42] width 33 height 20
click at [1080, 296] on div ""ShipDate" : "!align-middle" , "client" : "!align-middle" , "icons" : "!align-m…" at bounding box center [745, 353] width 949 height 506
drag, startPoint x: 1080, startPoint y: 296, endPoint x: 1051, endPoint y: 298, distance: 28.7
click at [1051, 298] on div ""ShipDate" : "!align-middle" , "client" : "!align-middle" , "icons" : "!align-m…" at bounding box center [745, 353] width 949 height 506
click at [1179, 46] on button "Save" at bounding box center [1183, 42] width 33 height 20
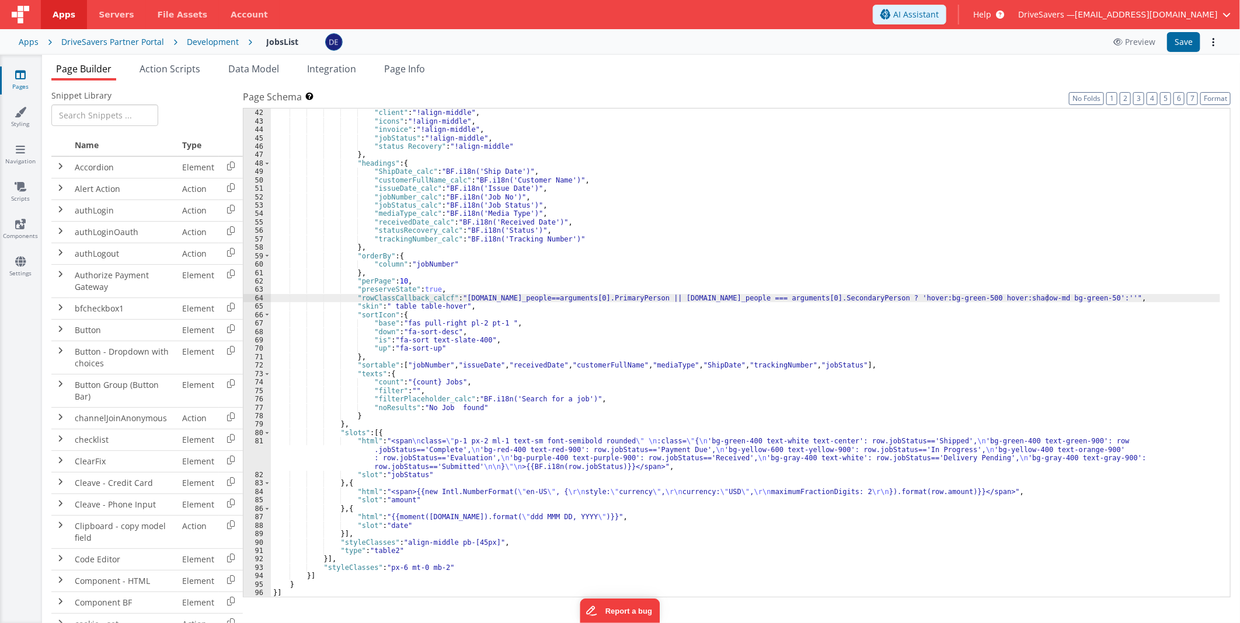
click at [942, 296] on div ""ShipDate" : "!align-middle" , "client" : "!align-middle" , "icons" : "!align-m…" at bounding box center [745, 353] width 949 height 506
drag, startPoint x: 942, startPoint y: 296, endPoint x: 983, endPoint y: 296, distance: 40.9
click at [983, 296] on div ""ShipDate" : "!align-middle" , "client" : "!align-middle" , "icons" : "!align-m…" at bounding box center [745, 353] width 949 height 506
click at [1194, 42] on button "Save" at bounding box center [1183, 42] width 33 height 20
click at [805, 320] on div ""ShipDate" : "!align-middle" , "client" : "!align-middle" , "icons" : "!align-m…" at bounding box center [745, 353] width 949 height 506
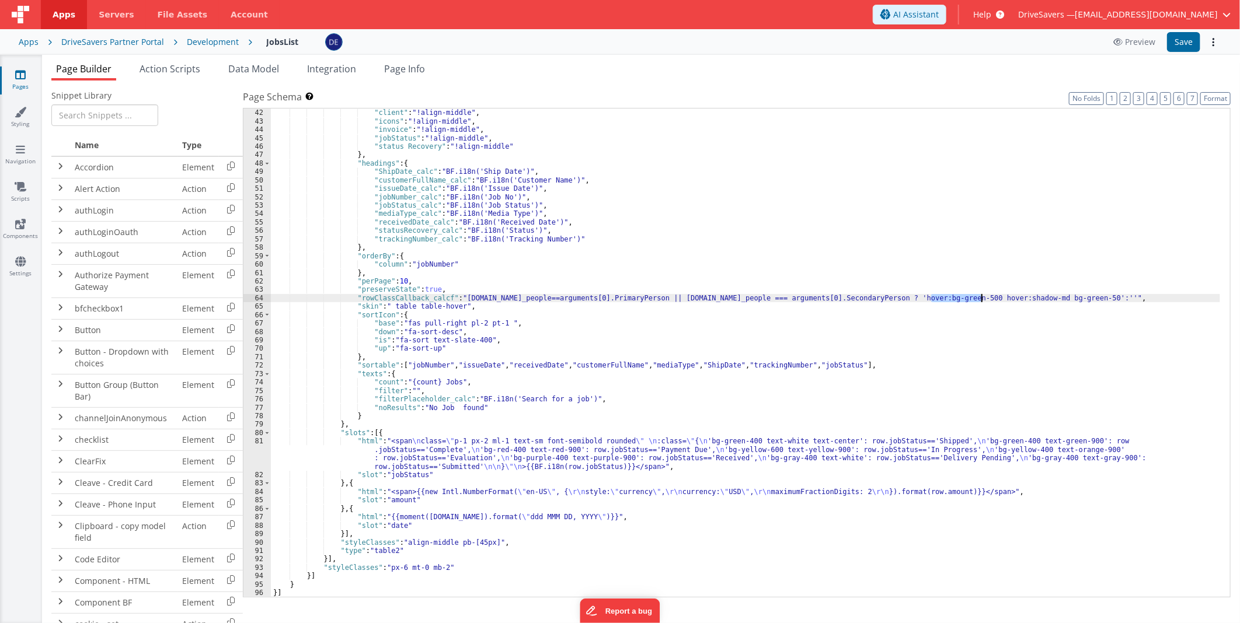
click at [1027, 327] on div ""ShipDate" : "!align-middle" , "client" : "!align-middle" , "icons" : "!align-m…" at bounding box center [745, 353] width 949 height 506
click at [1174, 44] on button "Save" at bounding box center [1183, 42] width 33 height 20
drag, startPoint x: 988, startPoint y: 293, endPoint x: 949, endPoint y: 304, distance: 40.6
click at [949, 304] on div ""ShipDate" : "!align-middle" , "client" : "!align-middle" , "icons" : "!align-m…" at bounding box center [745, 353] width 949 height 506
click at [1029, 296] on div ""ShipDate" : "!align-middle" , "client" : "!align-middle" , "icons" : "!align-m…" at bounding box center [745, 353] width 949 height 506
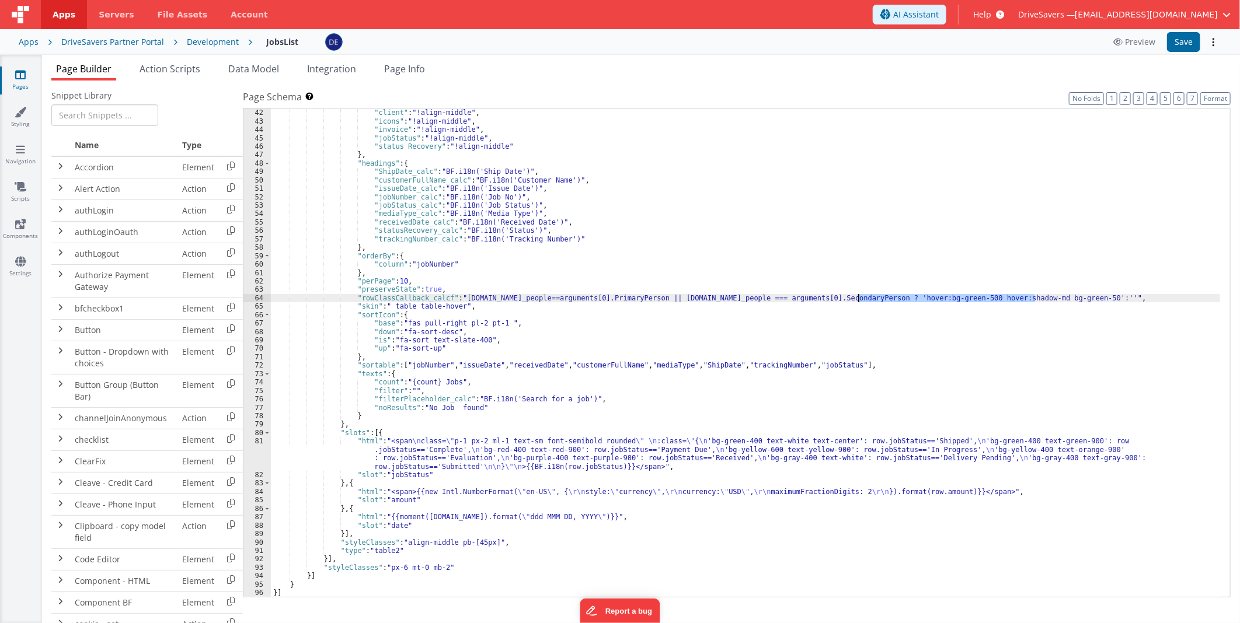
drag, startPoint x: 1029, startPoint y: 296, endPoint x: 871, endPoint y: 298, distance: 158.2
click at [871, 298] on div ""ShipDate" : "!align-middle" , "client" : "!align-middle" , "icons" : "!align-m…" at bounding box center [745, 353] width 949 height 506
click at [894, 302] on div ""ShipDate" : "!align-middle" , "client" : "!align-middle" , "icons" : "!align-m…" at bounding box center [745, 353] width 949 height 488
drag, startPoint x: 1035, startPoint y: 296, endPoint x: 990, endPoint y: 296, distance: 44.9
click at [990, 296] on div ""ShipDate" : "!align-middle" , "client" : "!align-middle" , "icons" : "!align-m…" at bounding box center [745, 353] width 949 height 506
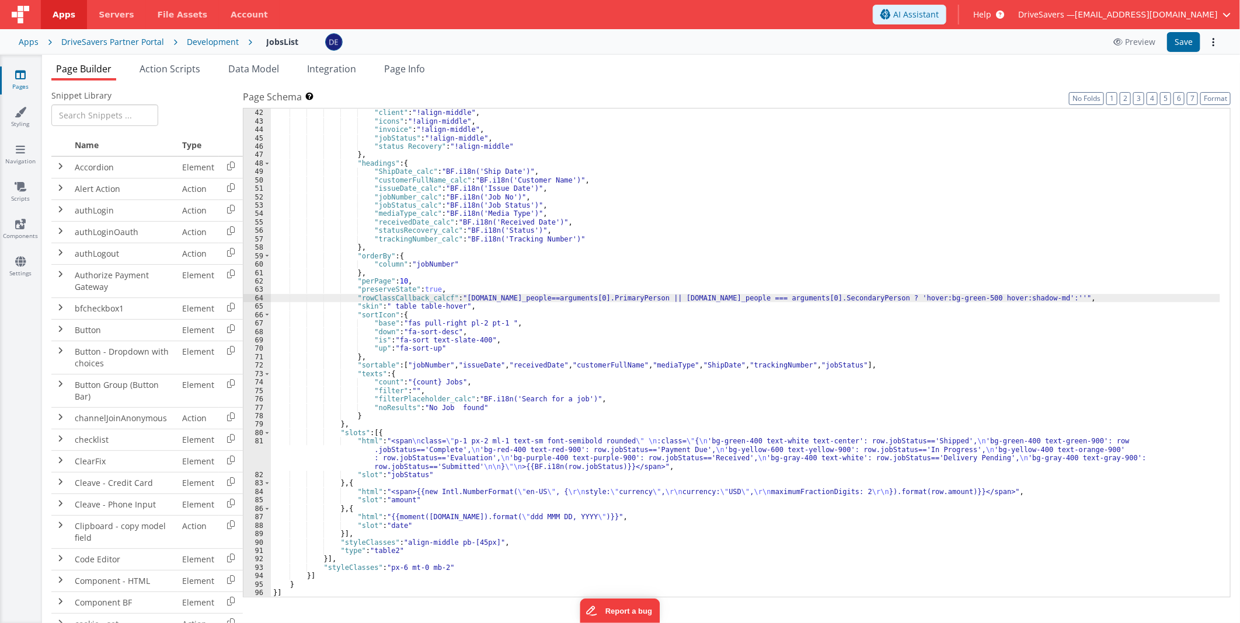
click at [857, 296] on div ""ShipDate" : "!align-middle" , "client" : "!align-middle" , "icons" : "!align-m…" at bounding box center [745, 353] width 949 height 506
paste textarea
click at [861, 296] on div ""ShipDate" : "!align-middle" , "client" : "!align-middle" , "icons" : "!align-m…" at bounding box center [745, 353] width 949 height 506
drag, startPoint x: 973, startPoint y: 298, endPoint x: 1035, endPoint y: 296, distance: 61.9
click at [1035, 296] on div ""ShipDate" : "!align-middle" , "client" : "!align-middle" , "icons" : "!align-m…" at bounding box center [745, 353] width 949 height 506
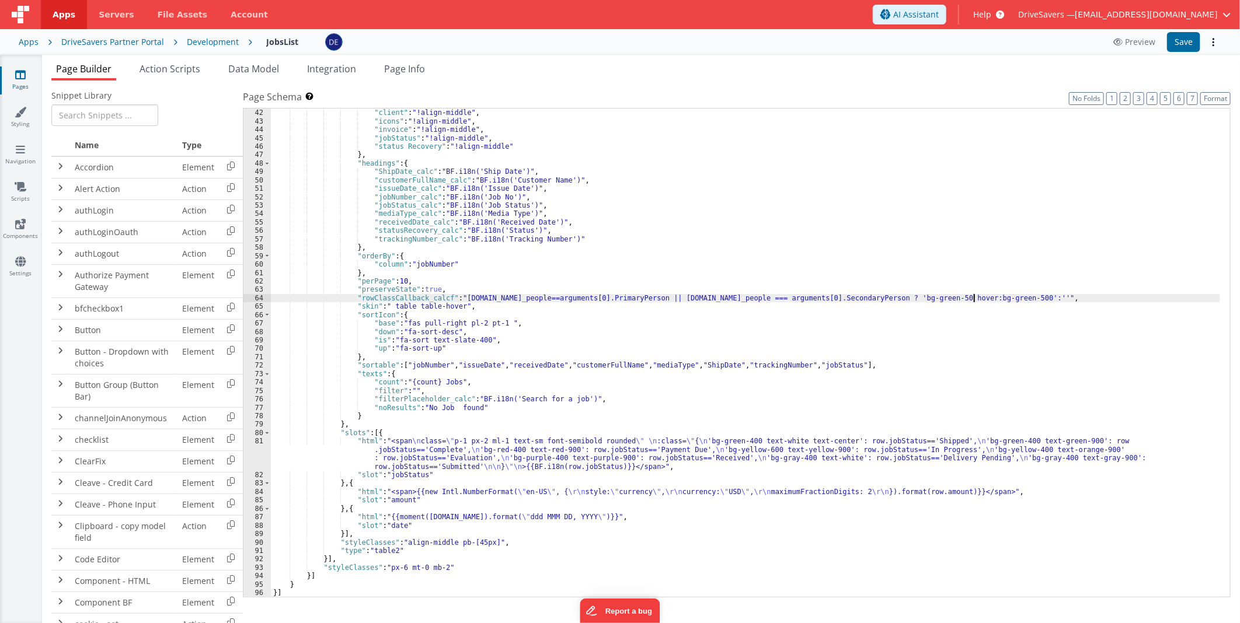
click at [899, 300] on div ""ShipDate" : "!align-middle" , "client" : "!align-middle" , "icons" : "!align-m…" at bounding box center [745, 353] width 949 height 506
click at [1177, 42] on button "Save" at bounding box center [1183, 42] width 33 height 20
click at [879, 298] on div ""ShipDate" : "!align-middle" , "client" : "!align-middle" , "icons" : "!align-m…" at bounding box center [745, 353] width 949 height 506
click at [1177, 47] on button "Save" at bounding box center [1183, 42] width 33 height 20
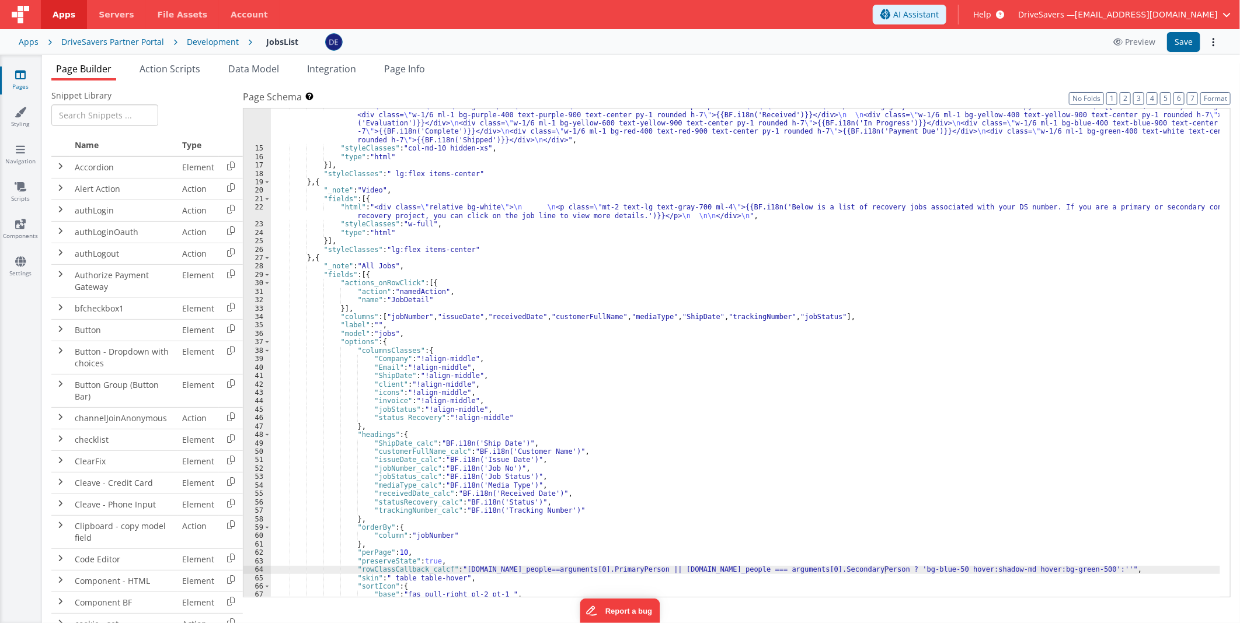
scroll to position [124, 0]
click at [410, 60] on div "Page Builder Action Scripts Data Model Integration Page Info Snippet Library Na…" at bounding box center [641, 339] width 1198 height 568
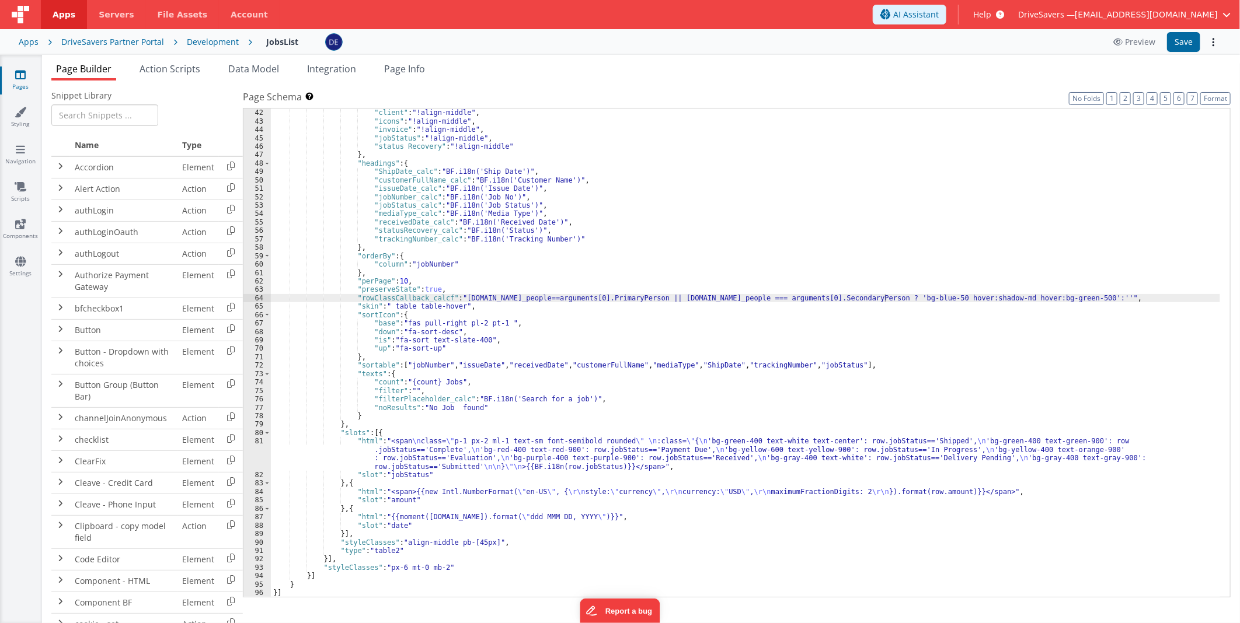
scroll to position [396, 0]
click at [800, 299] on div ""ShipDate" : "!align-middle" , "client" : "!align-middle" , "icons" : "!align-m…" at bounding box center [745, 353] width 949 height 506
click at [973, 296] on div ""ShipDate" : "!align-middle" , "client" : "!align-middle" , "icons" : "!align-m…" at bounding box center [745, 353] width 949 height 506
drag, startPoint x: 973, startPoint y: 296, endPoint x: 1024, endPoint y: 300, distance: 50.9
click at [1024, 300] on div ""ShipDate" : "!align-middle" , "client" : "!align-middle" , "icons" : "!align-m…" at bounding box center [745, 353] width 949 height 506
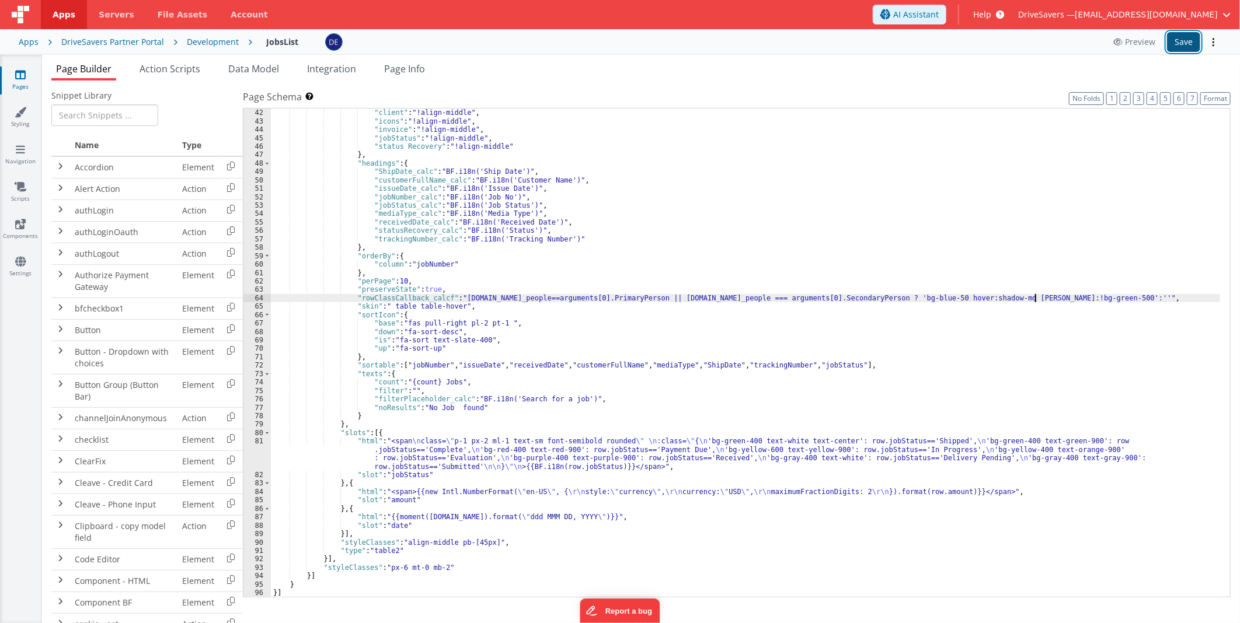
click at [1179, 37] on button "Save" at bounding box center [1183, 42] width 33 height 20
drag, startPoint x: 1026, startPoint y: 299, endPoint x: 1051, endPoint y: 292, distance: 25.9
click at [1026, 299] on div ""ShipDate" : "!align-middle" , "client" : "!align-middle" , "icons" : "!align-m…" at bounding box center [745, 353] width 949 height 506
click at [1188, 48] on button "Save" at bounding box center [1183, 42] width 33 height 20
click at [922, 317] on div ""ShipDate" : "!align-middle" , "client" : "!align-middle" , "icons" : "!align-m…" at bounding box center [745, 353] width 949 height 506
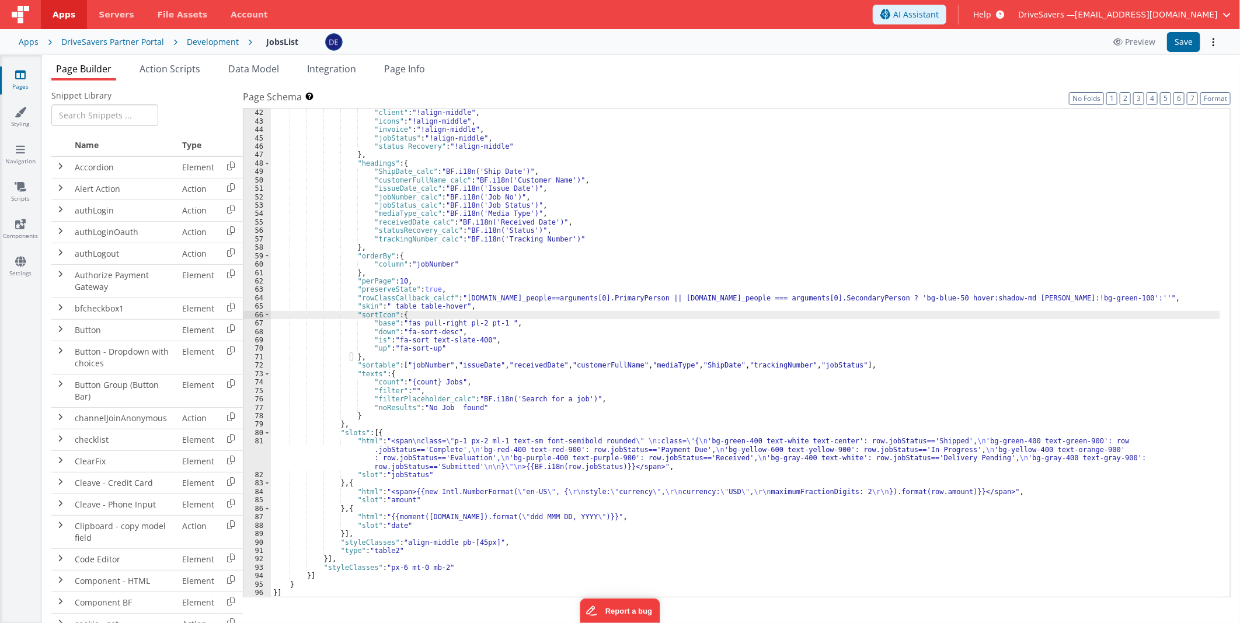
click at [1013, 299] on div ""ShipDate" : "!align-middle" , "client" : "!align-middle" , "icons" : "!align-m…" at bounding box center [745, 353] width 949 height 506
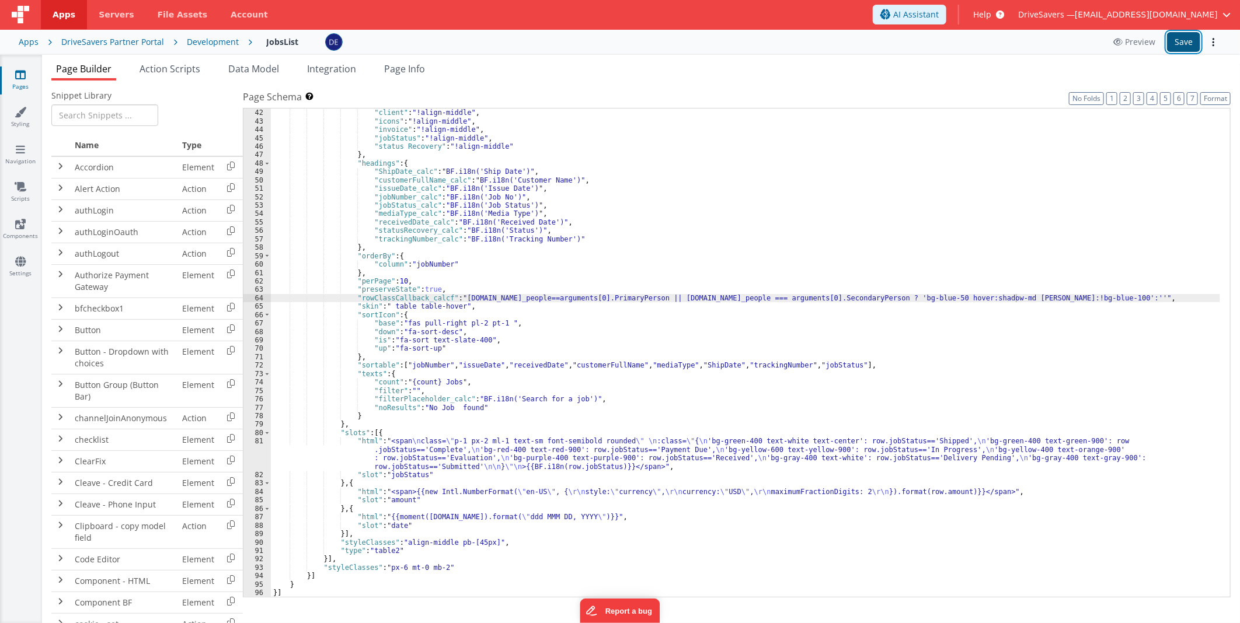
click at [1167, 44] on button "Save" at bounding box center [1183, 42] width 33 height 20
